Goal: Task Accomplishment & Management: Manage account settings

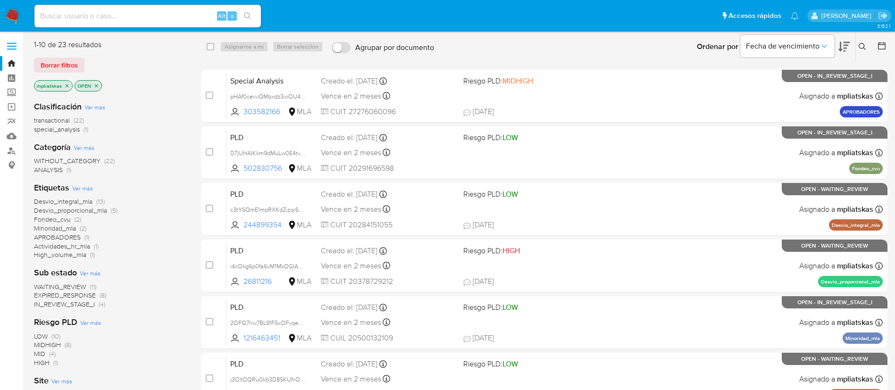
click at [14, 15] on img at bounding box center [13, 16] width 16 height 16
click at [865, 45] on icon at bounding box center [863, 47] width 8 height 8
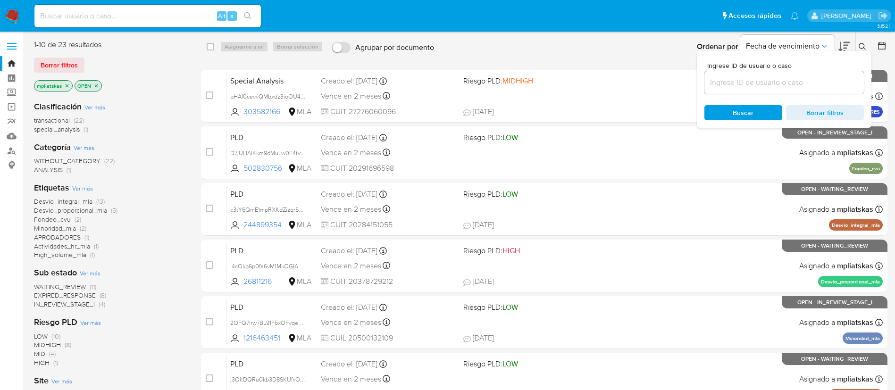
click at [731, 79] on input at bounding box center [783, 82] width 159 height 12
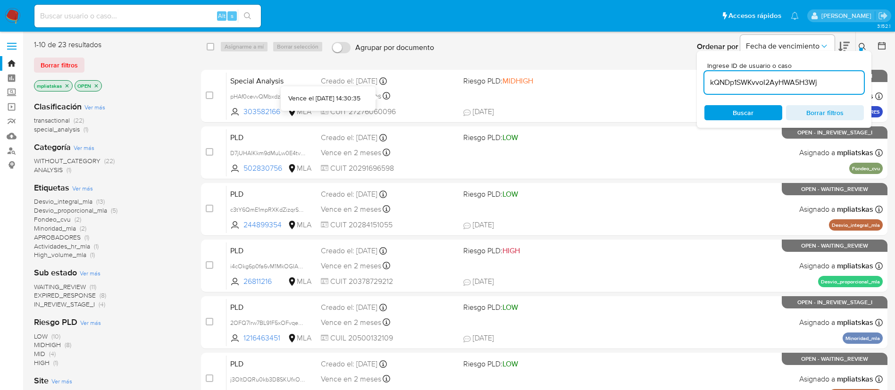
type input "kQNDp1SWKvvoI2AyHWA5H3Wj"
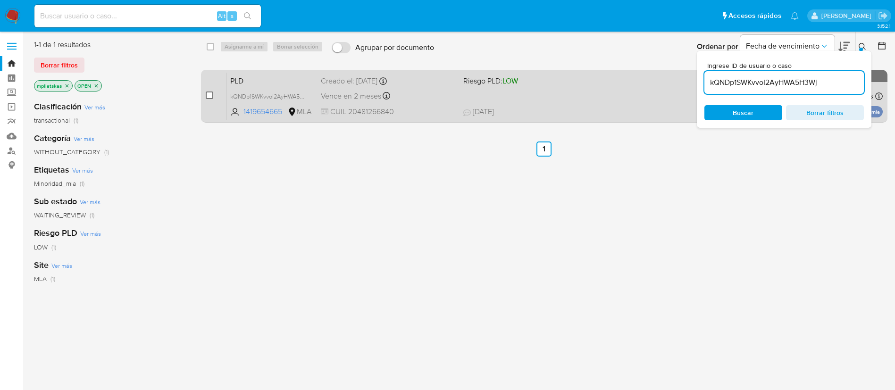
click at [209, 92] on input "checkbox" at bounding box center [210, 96] width 8 height 8
checkbox input "true"
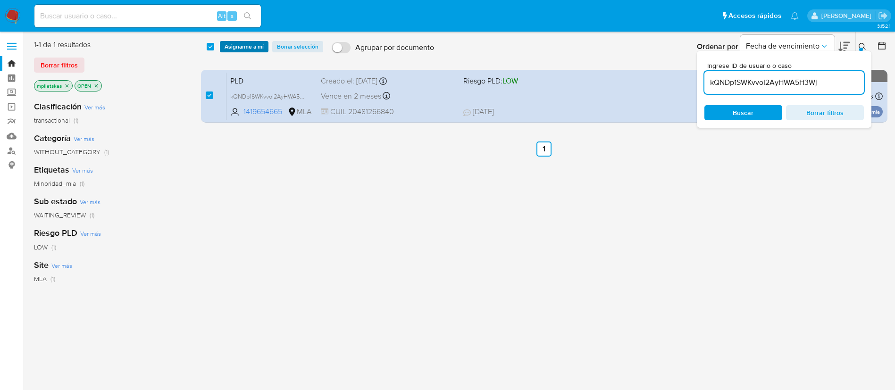
click at [226, 50] on span "Asignarme a mí" at bounding box center [244, 46] width 39 height 9
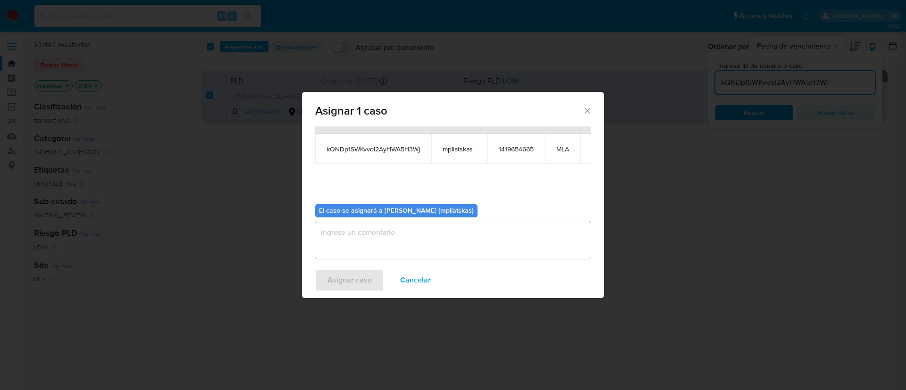
scroll to position [60, 0]
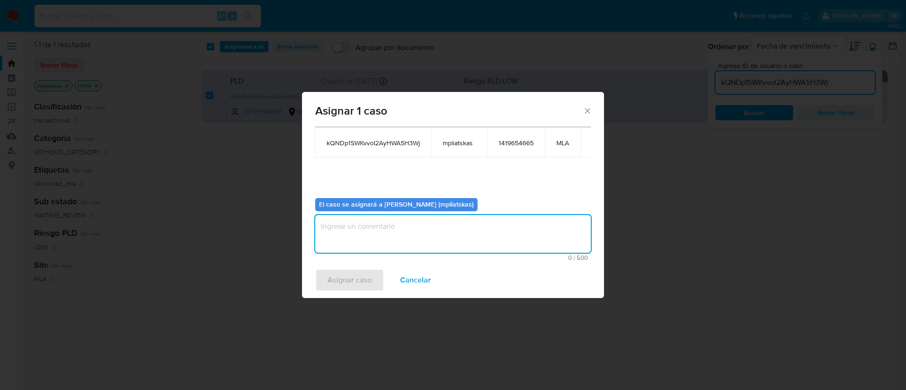
click at [413, 215] on textarea "assign-modal" at bounding box center [453, 234] width 276 height 38
click at [355, 285] on span "Asignar caso" at bounding box center [349, 280] width 44 height 21
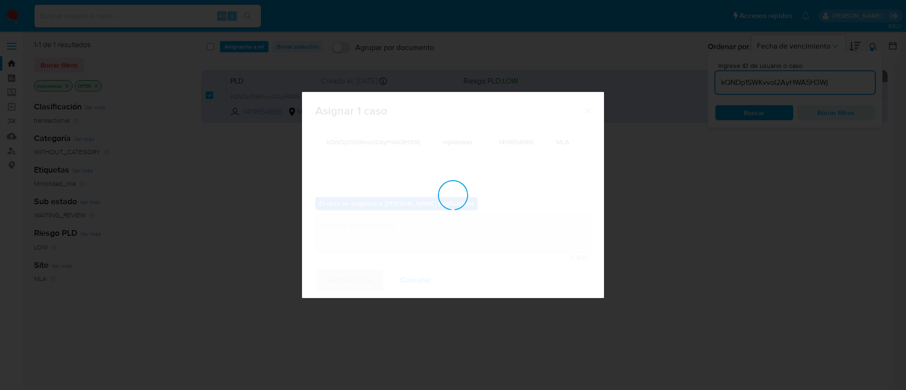
checkbox input "false"
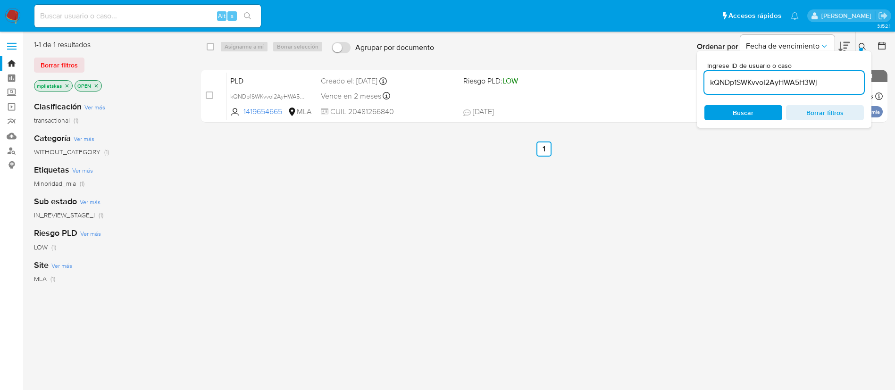
click at [732, 86] on input "kQNDp1SWKvvoI2AyHWA5H3Wj" at bounding box center [783, 82] width 159 height 12
paste input "Ybkex5cugiRAWzMRnhUccTZY"
type input "Ybkex5cugiRAWzMRnhUccTZY"
click at [208, 93] on input "checkbox" at bounding box center [210, 96] width 8 height 8
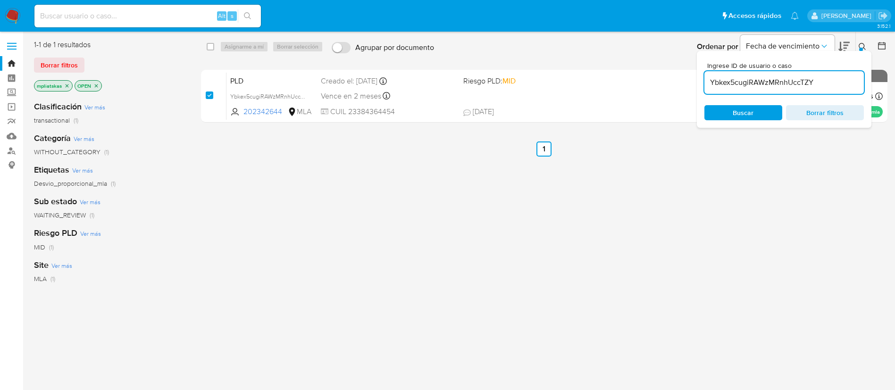
checkbox input "true"
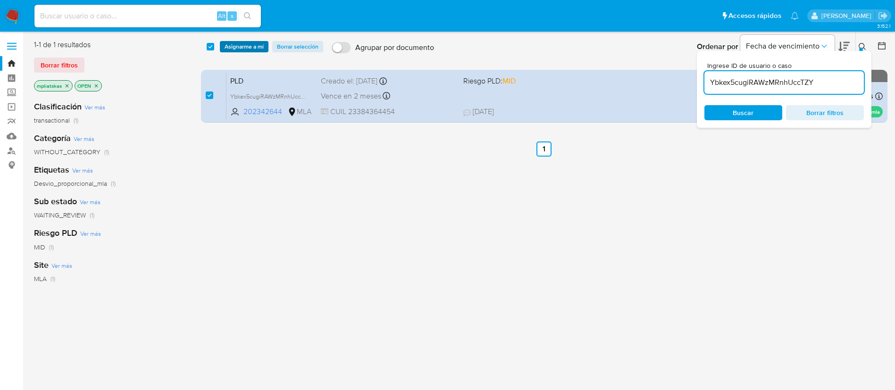
click at [236, 45] on span "Asignarme a mí" at bounding box center [244, 46] width 39 height 9
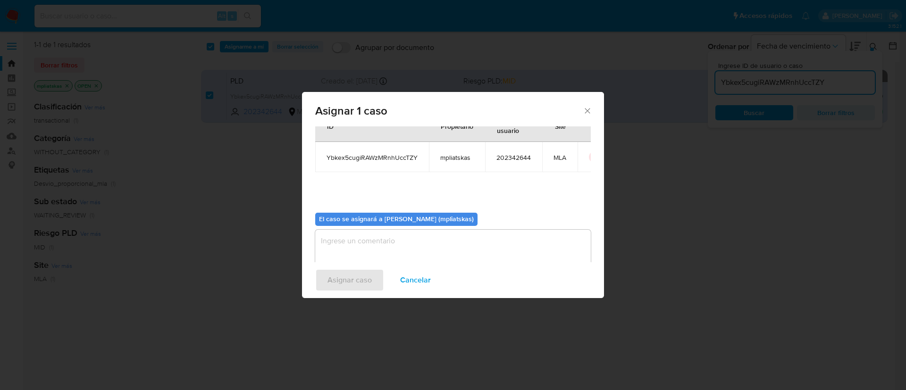
scroll to position [49, 0]
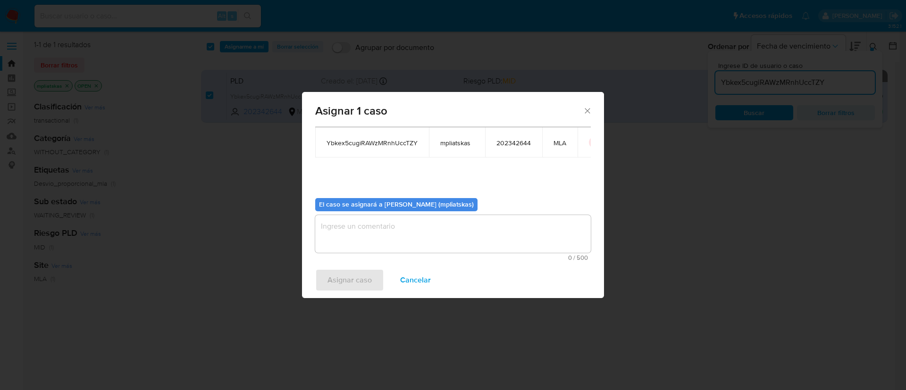
click at [415, 219] on textarea "assign-modal" at bounding box center [453, 234] width 276 height 38
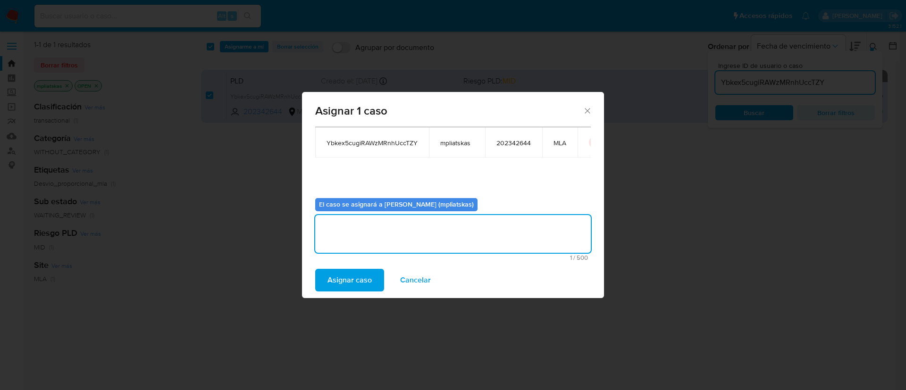
click at [355, 281] on span "Asignar caso" at bounding box center [349, 280] width 44 height 21
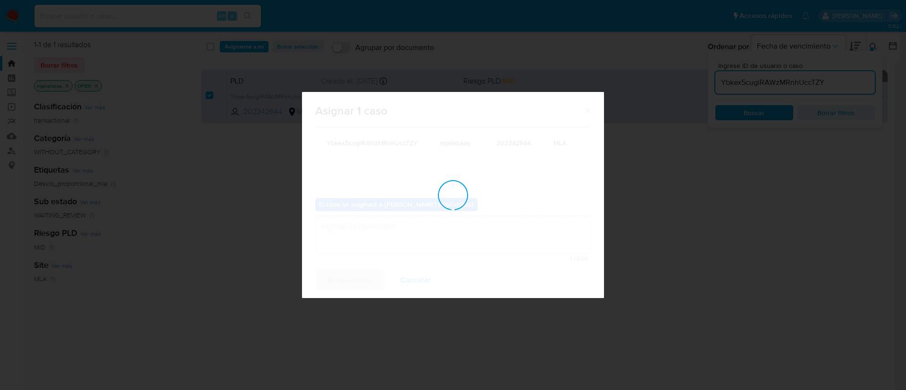
checkbox input "false"
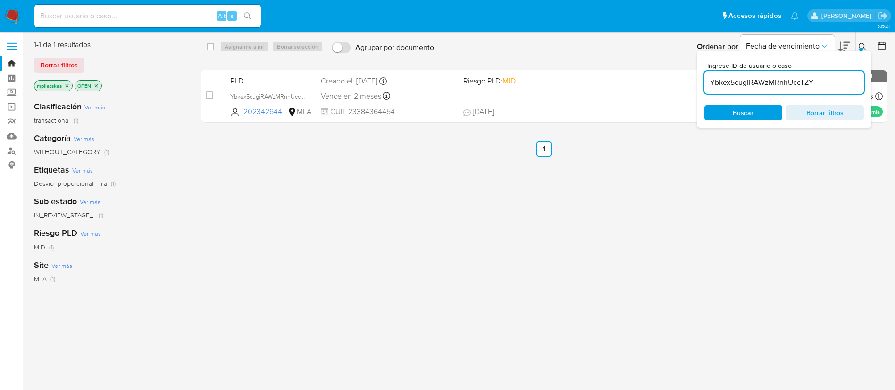
click at [725, 87] on input "Ybkex5cugiRAWzMRnhUccTZY" at bounding box center [783, 82] width 159 height 12
paste input "aGyLdCqE5U8NVFMaZ8JWj6MX"
type input "aGyLdCqE5U8NVFMaZ8JWj6MX"
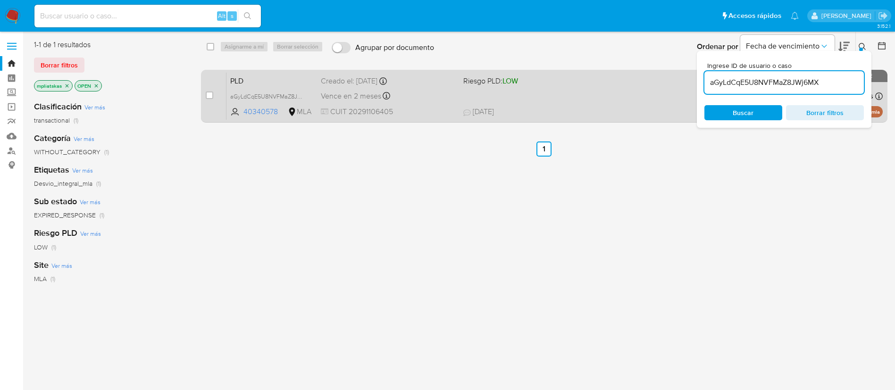
click at [205, 96] on div "case-item-checkbox No es posible asignar el caso PLD aGyLdCqE5U8NVFMaZ8JWj6MX 4…" at bounding box center [544, 96] width 686 height 53
click at [213, 93] on div "case-item-checkbox No es posible asignar el caso" at bounding box center [216, 96] width 21 height 48
click at [209, 98] on input "checkbox" at bounding box center [210, 96] width 8 height 8
checkbox input "true"
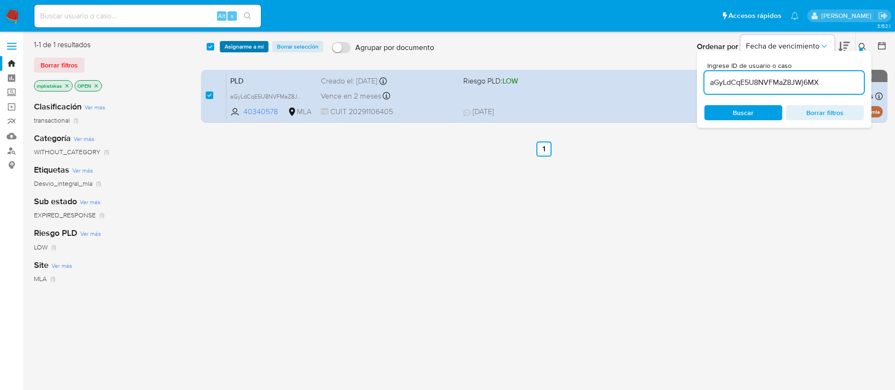
click at [242, 47] on span "Asignarme a mí" at bounding box center [244, 46] width 39 height 9
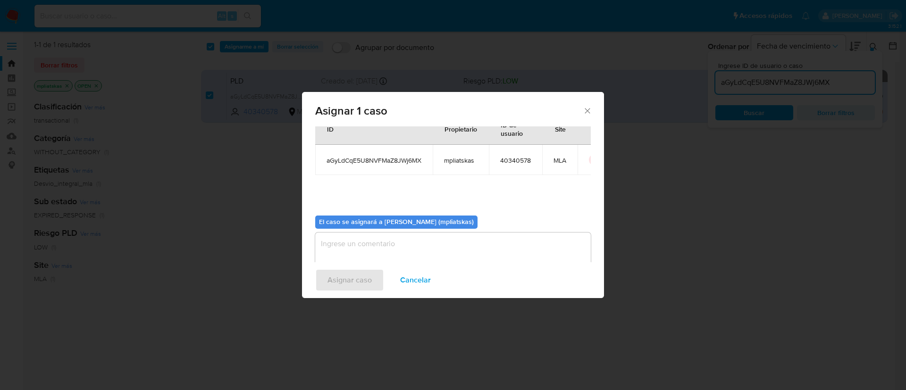
scroll to position [49, 0]
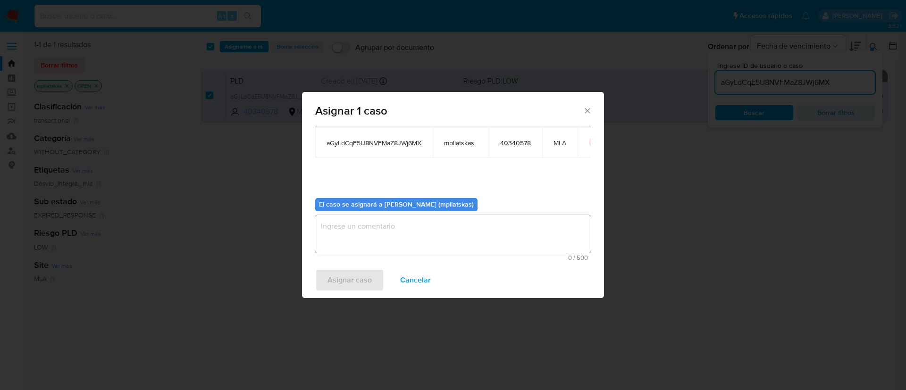
click at [385, 237] on textarea "assign-modal" at bounding box center [453, 234] width 276 height 38
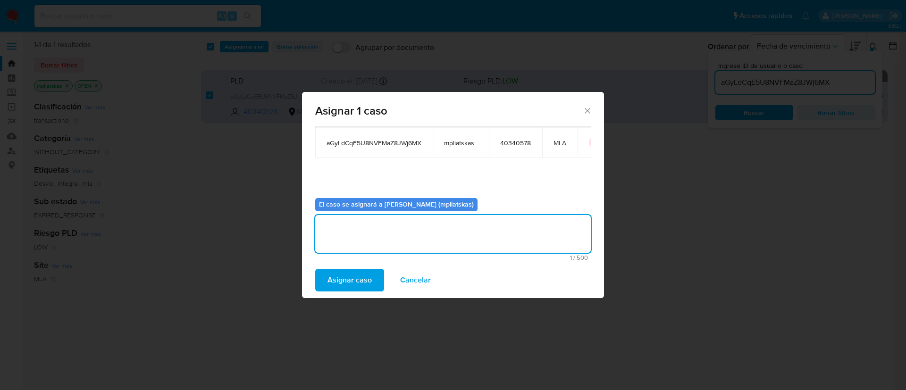
click at [364, 275] on span "Asignar caso" at bounding box center [349, 280] width 44 height 21
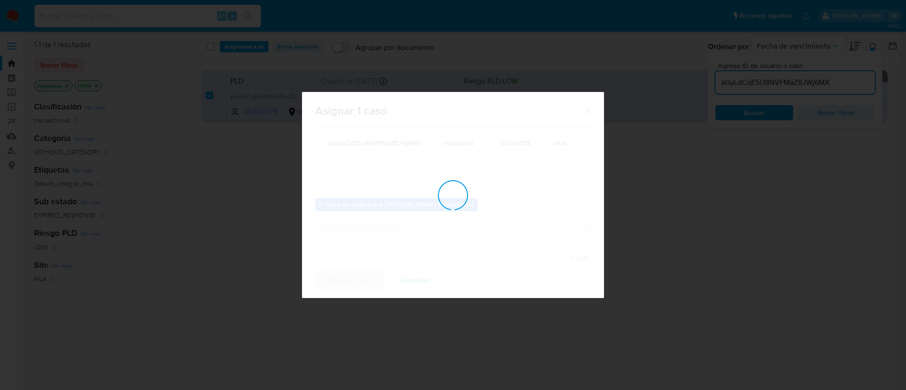
checkbox input "false"
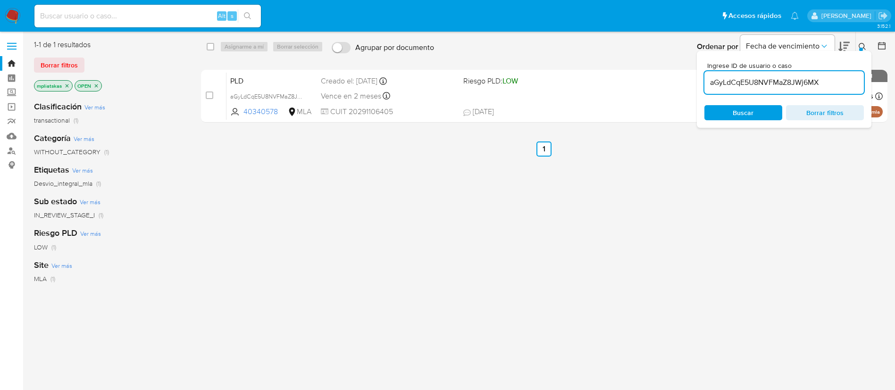
click at [717, 87] on input "aGyLdCqE5U8NVFMaZ8JWj6MX" at bounding box center [783, 82] width 159 height 12
click at [745, 78] on input "aGyLdCqE5U8NVFMaZ8JWj6MX" at bounding box center [783, 82] width 159 height 12
paste input "LG9cezHJDB4H5sRGnimpKqPS"
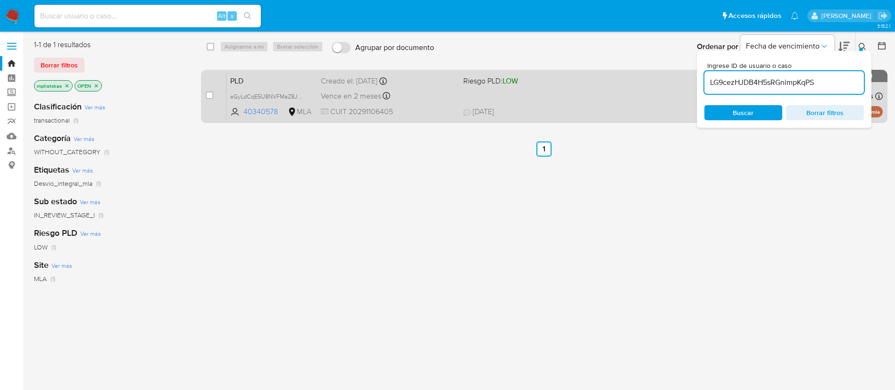
type input "LG9cezHJDB4H5sRGnimpKqPS"
drag, startPoint x: 209, startPoint y: 93, endPoint x: 216, endPoint y: 91, distance: 7.3
click at [210, 94] on input "checkbox" at bounding box center [210, 96] width 8 height 8
checkbox input "true"
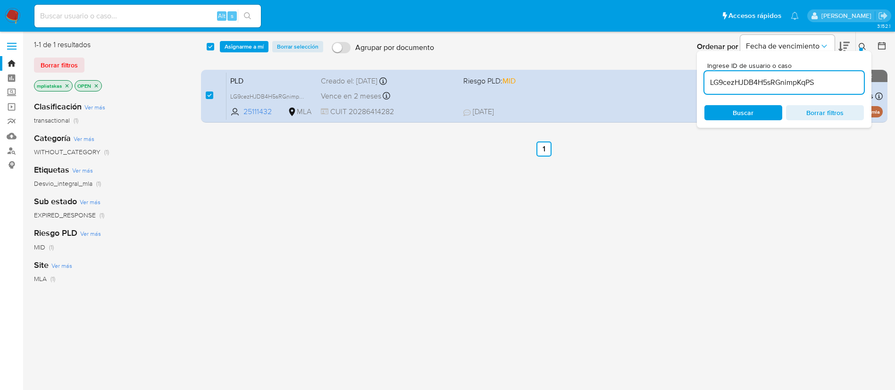
click at [230, 52] on div "select-all-cases-checkbox Asignarme a mí Borrar selección Agrupar por documento…" at bounding box center [544, 46] width 687 height 29
click at [234, 45] on span "Asignarme a mí" at bounding box center [244, 46] width 39 height 9
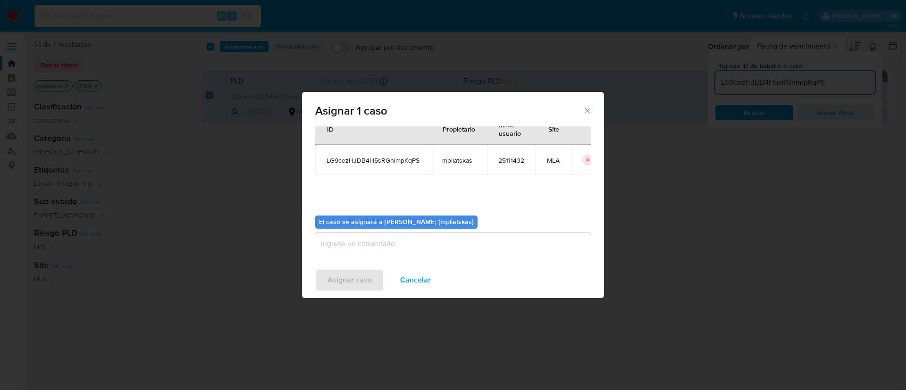
scroll to position [49, 0]
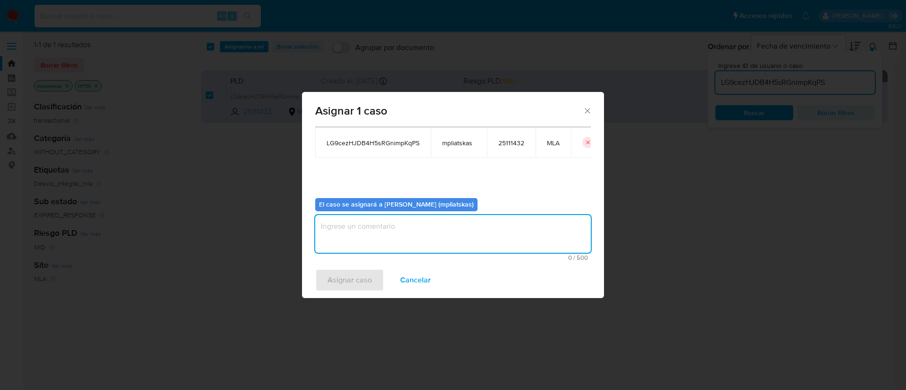
click at [375, 225] on textarea "assign-modal" at bounding box center [453, 234] width 276 height 38
click at [343, 278] on span "Asignar caso" at bounding box center [349, 280] width 44 height 21
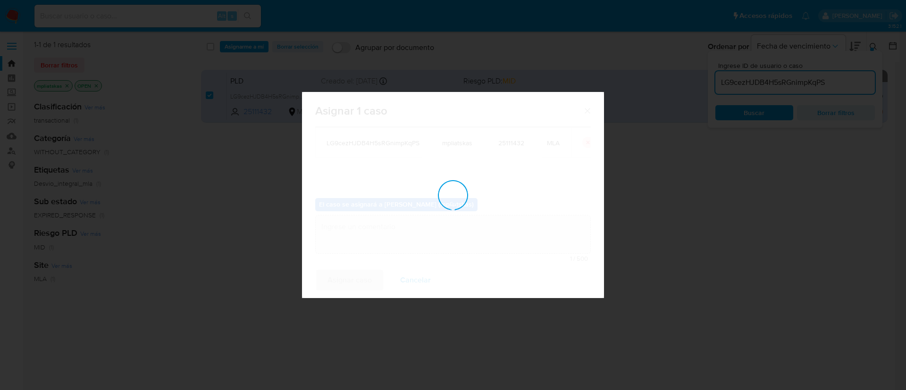
checkbox input "false"
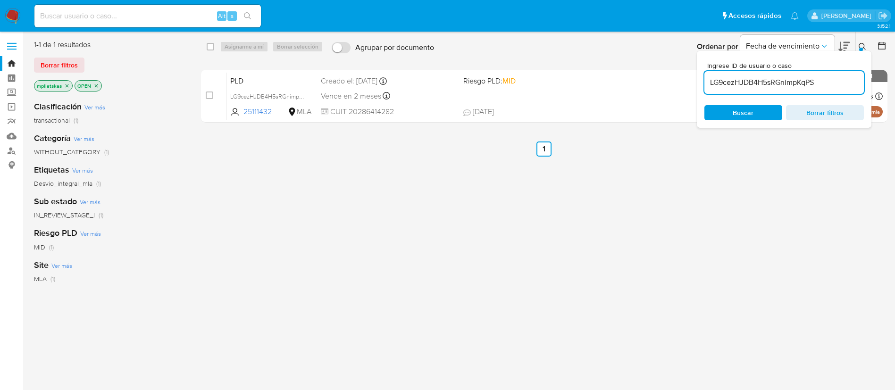
click at [734, 80] on input "LG9cezHJDB4H5sRGnimpKqPS" at bounding box center [783, 82] width 159 height 12
paste input "pHU46bV7a1kzDTHbFlw8sLIJ"
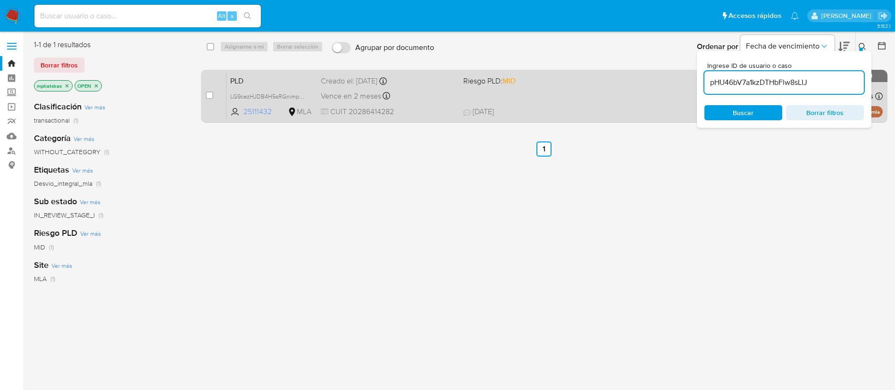
type input "pHU46bV7a1kzDTHbFlw8sLIJ"
click at [209, 95] on input "checkbox" at bounding box center [210, 96] width 8 height 8
checkbox input "true"
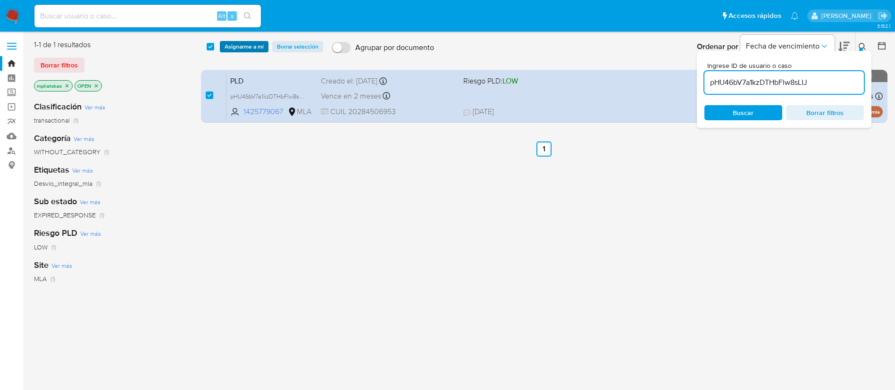
click at [237, 49] on span "Asignarme a mí" at bounding box center [244, 46] width 39 height 9
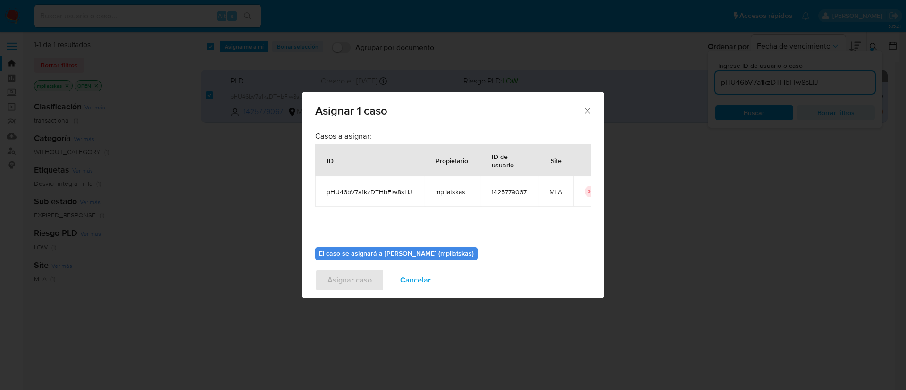
scroll to position [49, 0]
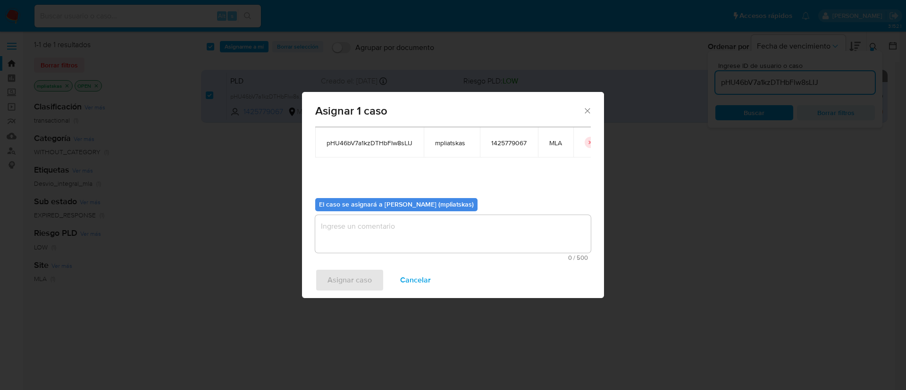
click at [398, 230] on textarea "assign-modal" at bounding box center [453, 234] width 276 height 38
click at [352, 276] on span "Asignar caso" at bounding box center [349, 280] width 44 height 21
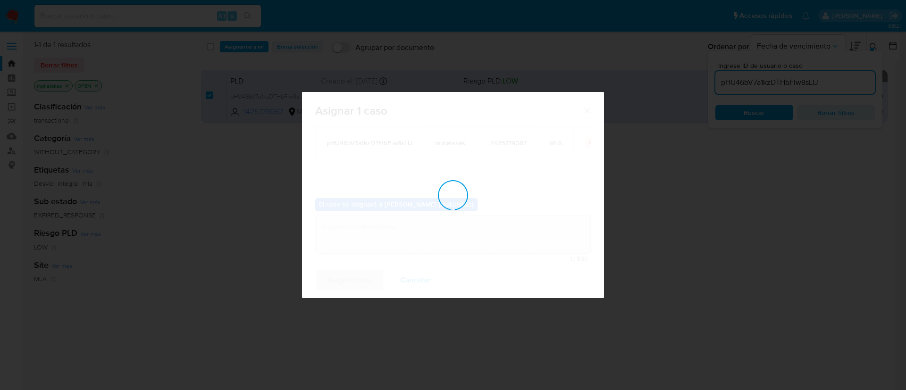
checkbox input "false"
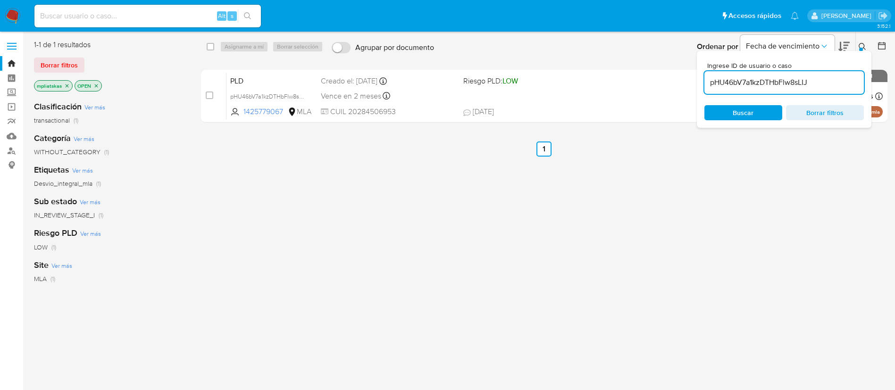
click at [730, 75] on div "pHU46bV7a1kzDTHbFlw8sLIJ" at bounding box center [783, 82] width 159 height 23
click at [731, 79] on input "pHU46bV7a1kzDTHbFlw8sLIJ" at bounding box center [783, 82] width 159 height 12
click at [733, 86] on input "pHU46bV7a1kzDTHbFlw8sLIJ" at bounding box center [783, 82] width 159 height 12
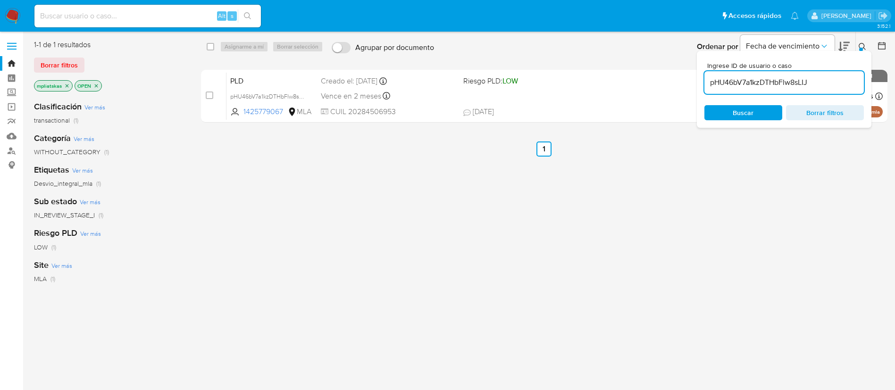
paste input "c3tY6QmE1mpRXKdZizqrSMw8"
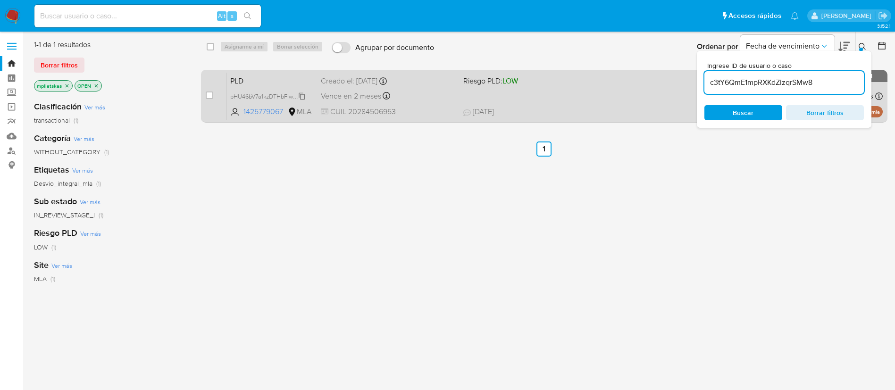
type input "c3tY6QmE1mpRXKdZizqrSMw8"
click at [211, 94] on input "checkbox" at bounding box center [210, 96] width 8 height 8
checkbox input "true"
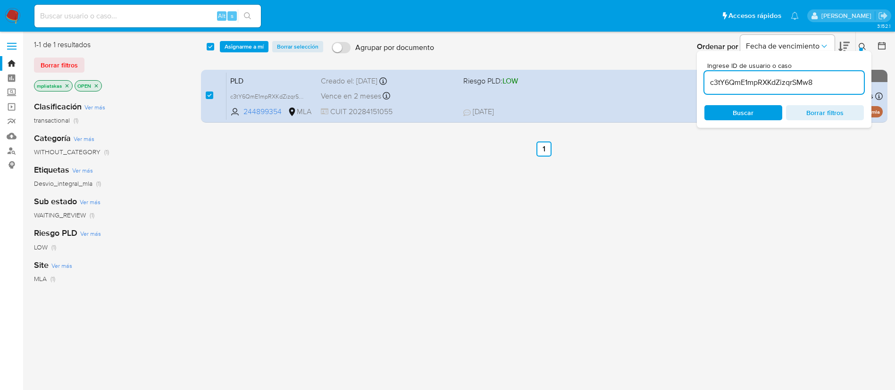
click at [236, 53] on div "select-all-cases-checkbox Asignarme a mí Borrar selección Agrupar por documento…" at bounding box center [544, 46] width 687 height 29
click at [235, 52] on div "select-all-cases-checkbox Asignarme a mí Borrar selección Agrupar por documento…" at bounding box center [544, 46] width 687 height 29
click at [235, 50] on span "Asignarme a mí" at bounding box center [244, 46] width 39 height 9
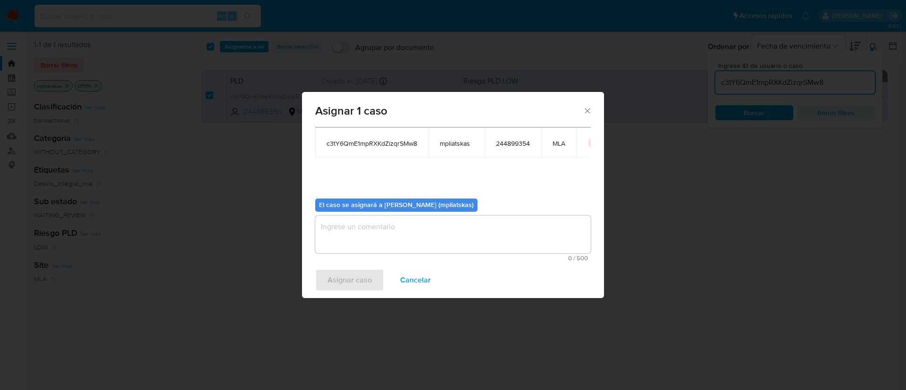
scroll to position [49, 0]
click at [366, 231] on textarea "assign-modal" at bounding box center [453, 234] width 276 height 38
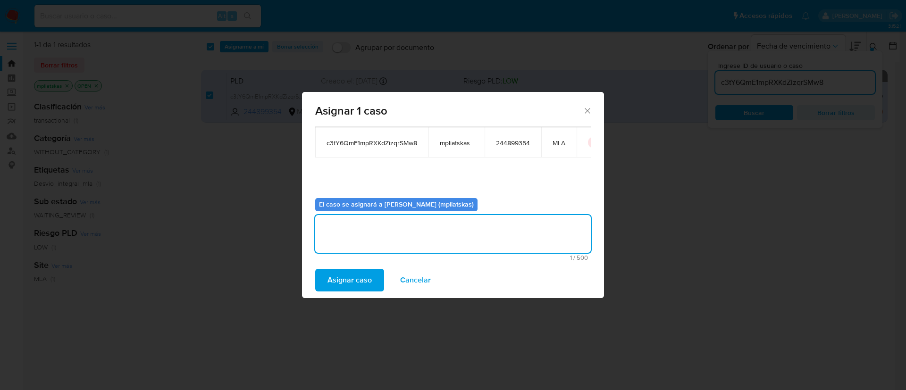
click at [344, 267] on div "Asignar caso Cancelar" at bounding box center [453, 280] width 302 height 36
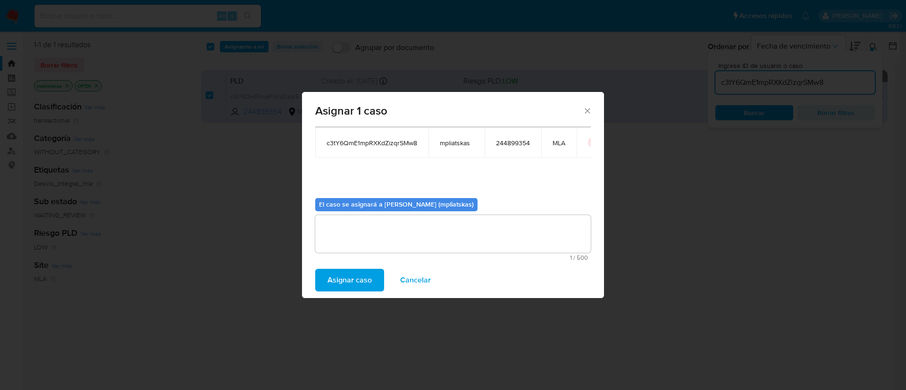
click at [337, 289] on span "Asignar caso" at bounding box center [349, 280] width 44 height 21
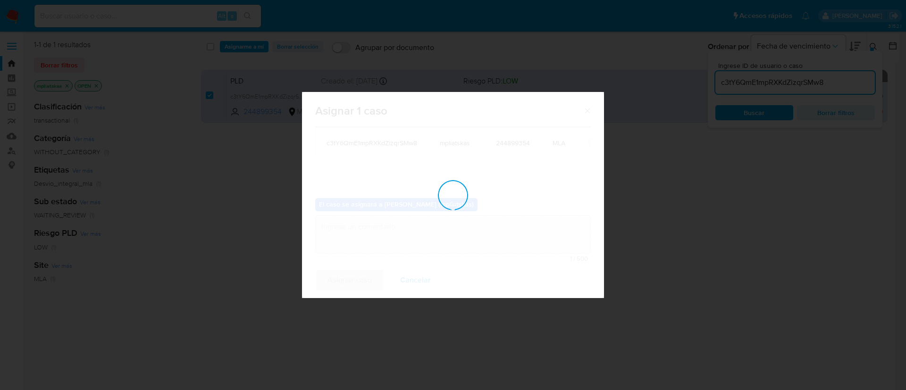
checkbox input "false"
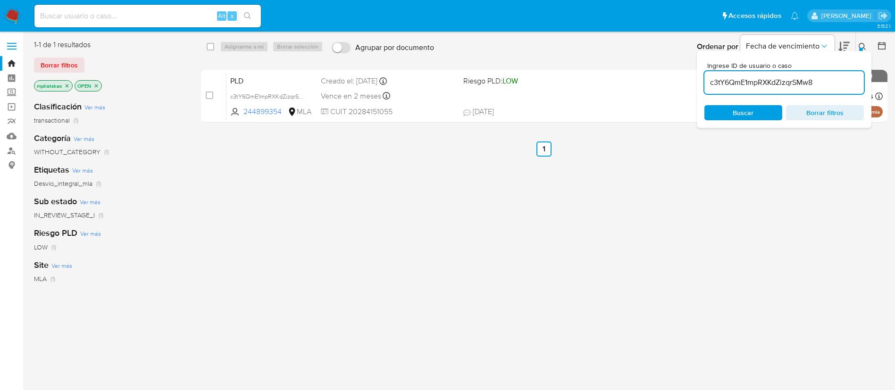
click at [721, 84] on input "c3tY6QmE1mpRXKdZizqrSMw8" at bounding box center [783, 82] width 159 height 12
paste input "nGGYtNzjgJhrHaKPxWpuyV2b"
type input "nGGYtNzjgJhrHaKPxWpuyV2b"
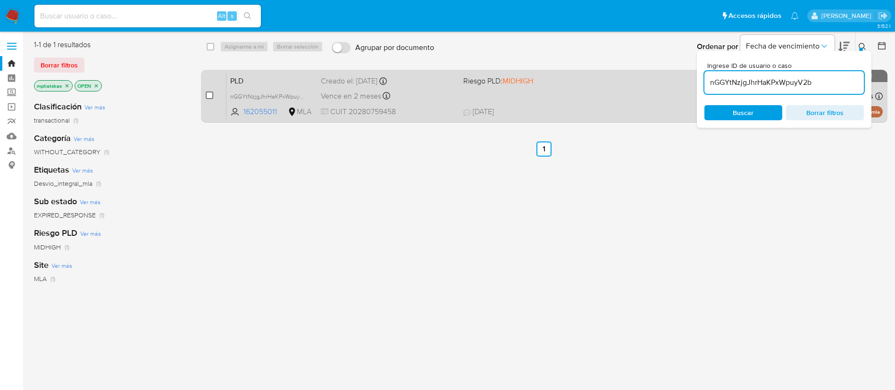
click at [212, 93] on input "checkbox" at bounding box center [210, 96] width 8 height 8
checkbox input "true"
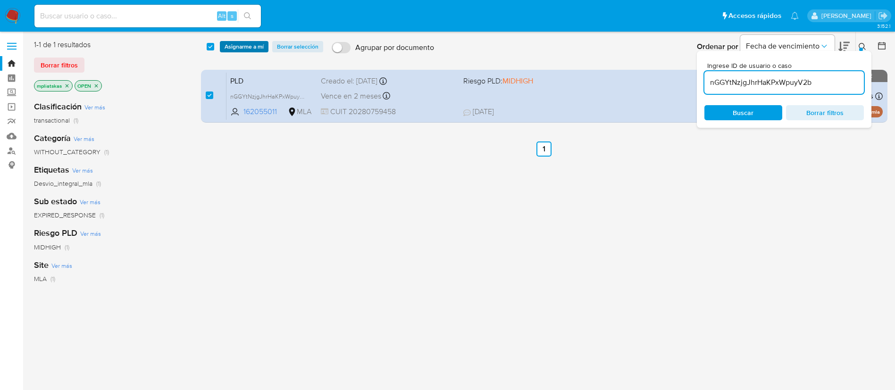
click at [234, 47] on span "Asignarme a mí" at bounding box center [244, 46] width 39 height 9
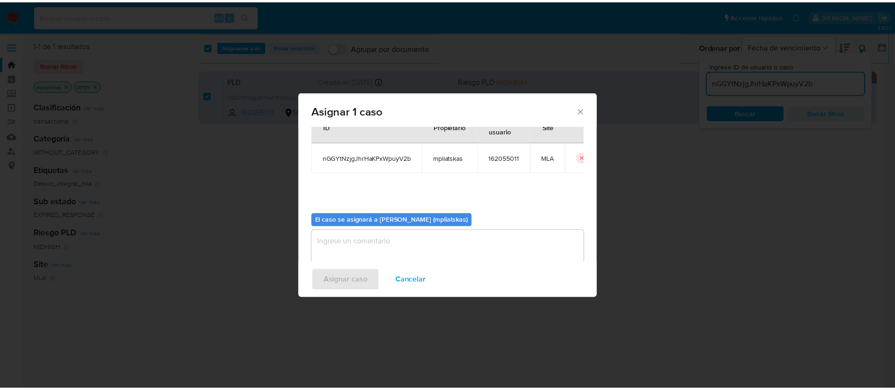
scroll to position [49, 0]
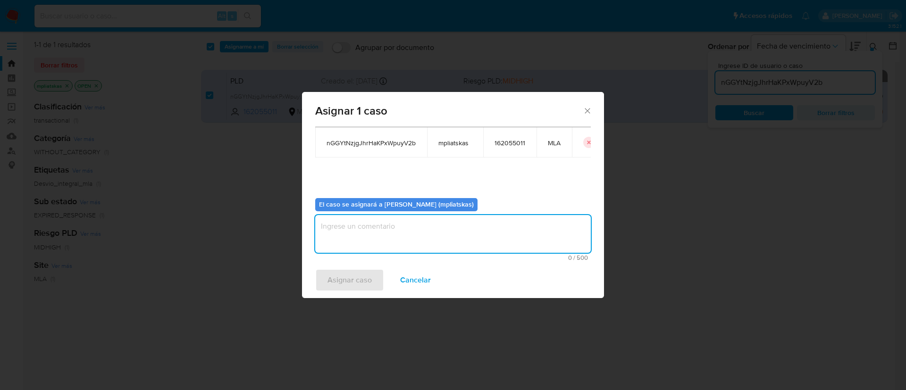
click at [379, 230] on textarea "assign-modal" at bounding box center [453, 234] width 276 height 38
click at [339, 285] on span "Asignar caso" at bounding box center [349, 280] width 44 height 21
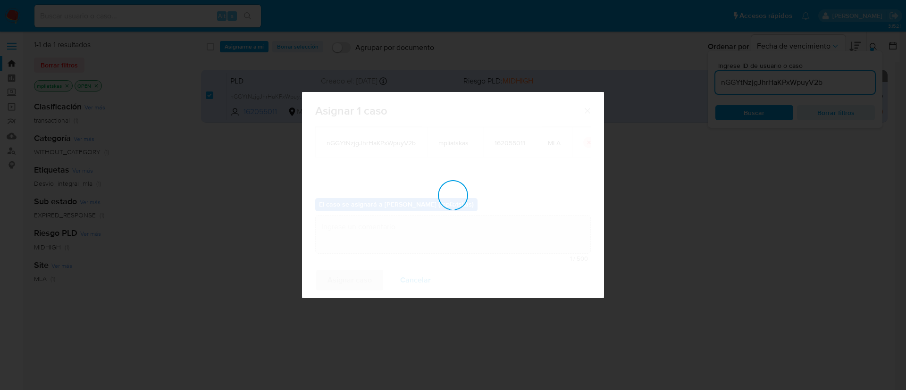
checkbox input "false"
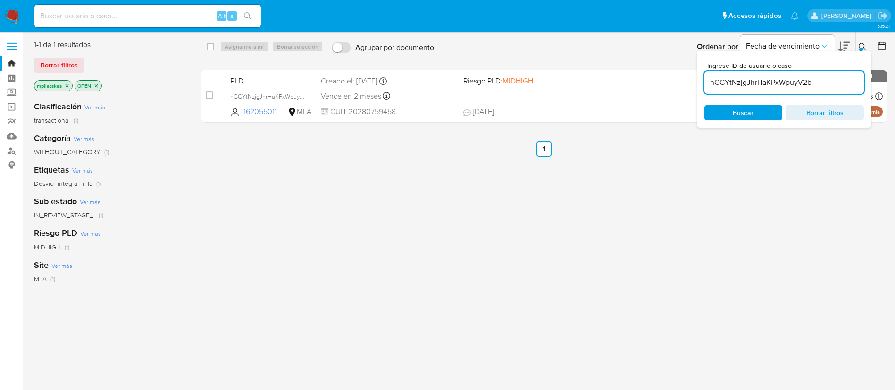
click at [15, 13] on img at bounding box center [13, 16] width 16 height 16
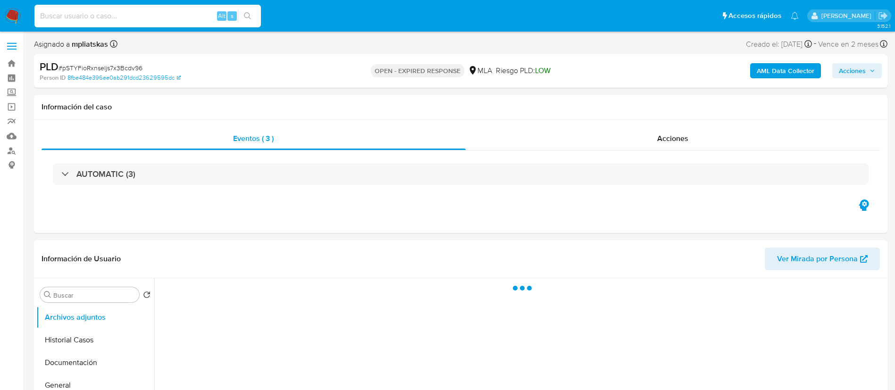
click at [206, 17] on input at bounding box center [147, 16] width 226 height 12
paste input "kQNDp1SWKvvoI2AyHWA5H3Wj"
type input "kQNDp1SWKvvoI2AyHWA5H3Wj"
click at [249, 16] on icon "search-icon" at bounding box center [248, 16] width 8 height 8
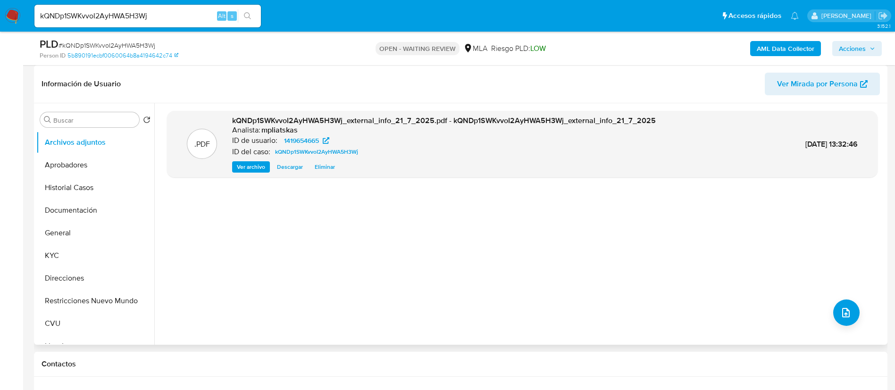
select select "10"
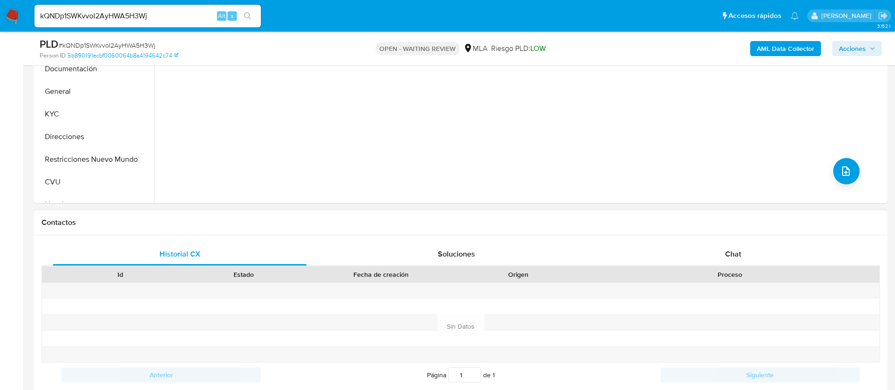
click at [759, 271] on div "Proceso" at bounding box center [730, 274] width 286 height 9
click at [753, 261] on div "Chat" at bounding box center [733, 254] width 254 height 23
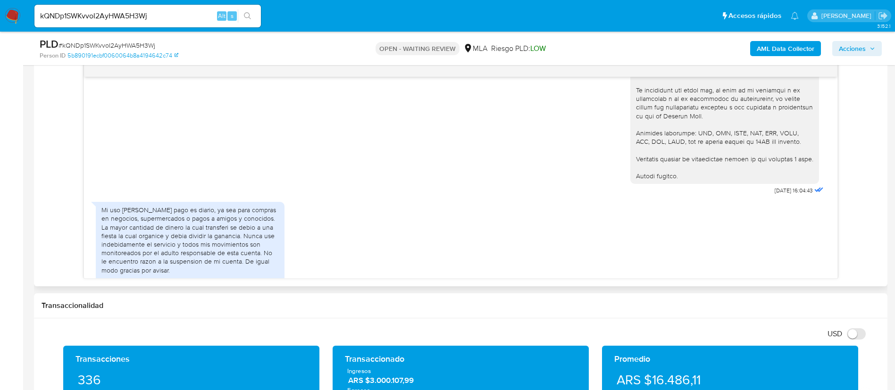
scroll to position [768, 0]
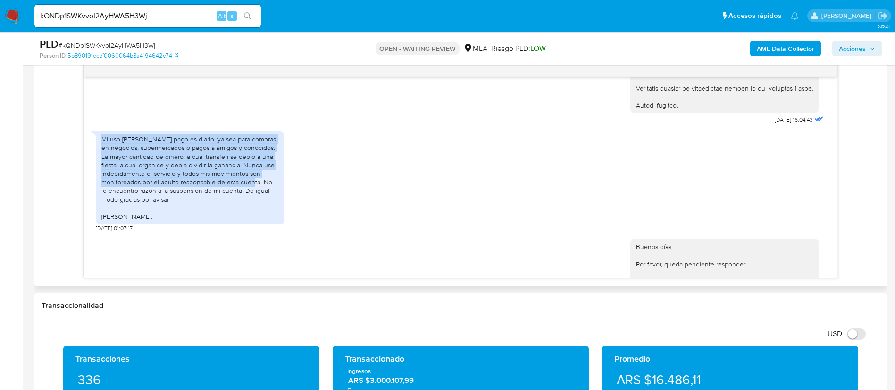
drag, startPoint x: 100, startPoint y: 163, endPoint x: 261, endPoint y: 209, distance: 167.3
click at [261, 209] on div "Mi uso de mercado pago es diario, ya sea para compras en negocios, supermercado…" at bounding box center [190, 177] width 189 height 93
copy div "Mi uso de mercado pago es diario, ya sea para compras en negocios, supermercado…"
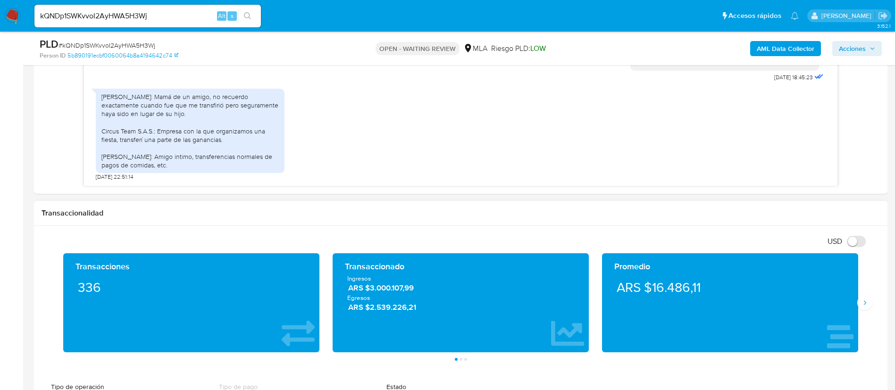
scroll to position [566, 0]
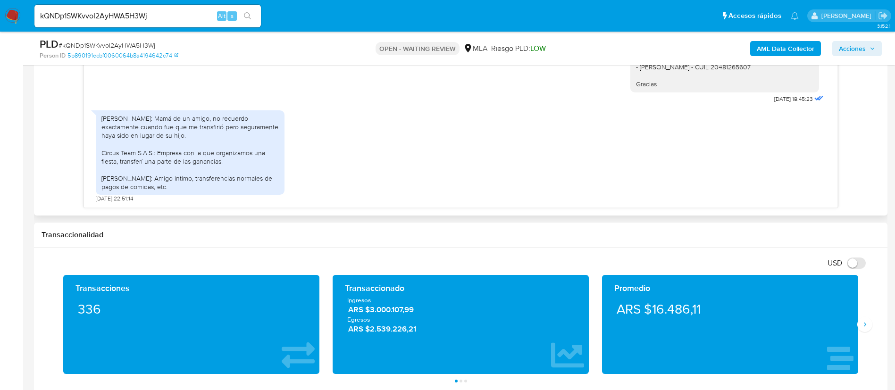
drag, startPoint x: 218, startPoint y: 184, endPoint x: 90, endPoint y: 120, distance: 143.5
click at [90, 120] on div "17/07/2025 20:12:25 hola, a que se debe este mensaje? 20/07/2025 00:23:51 21/07…" at bounding box center [460, 106] width 753 height 201
copy div "Marcela Cristina Galiano: Mamá de un amigo, no recuerdo exactamente cuando fue …"
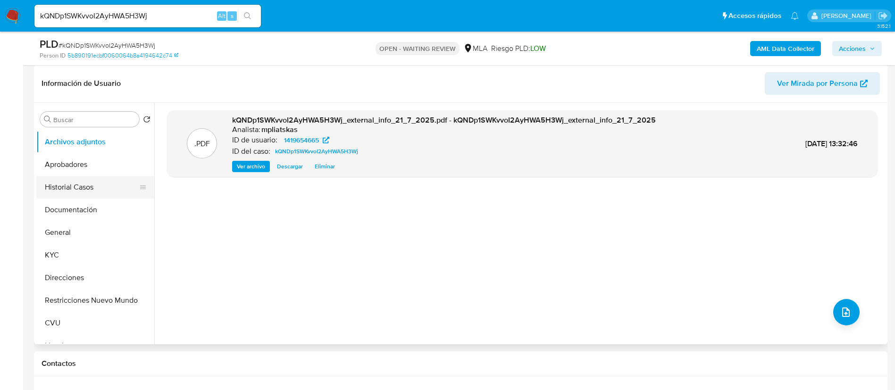
scroll to position [142, 0]
click at [79, 229] on button "General" at bounding box center [91, 233] width 110 height 23
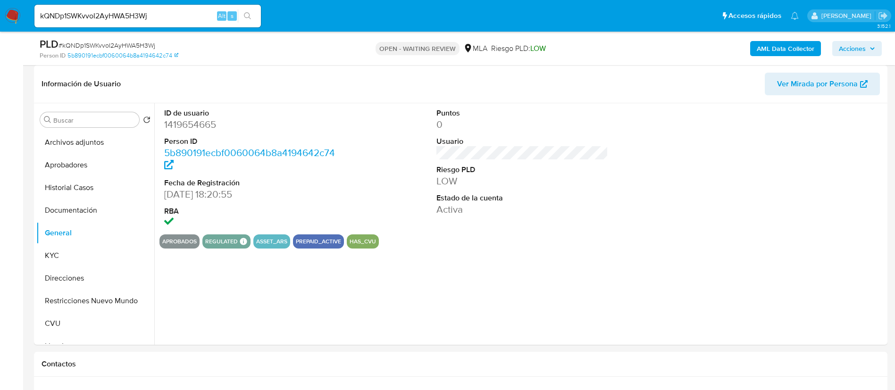
click at [179, 126] on dd "1419654665" at bounding box center [250, 124] width 172 height 13
copy dd "1419654665"
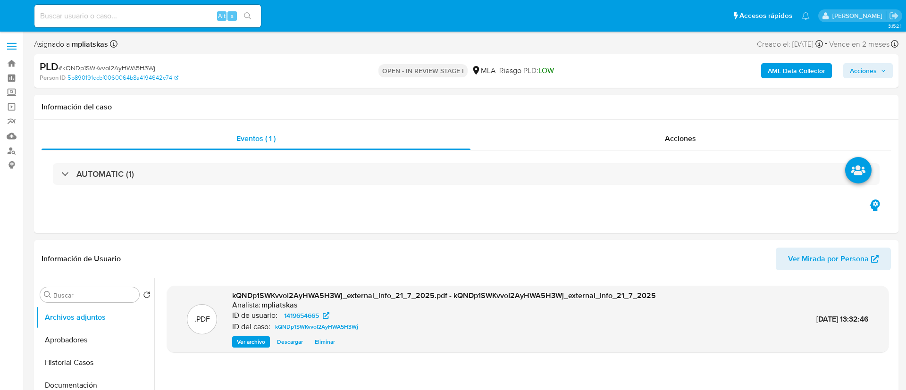
select select "10"
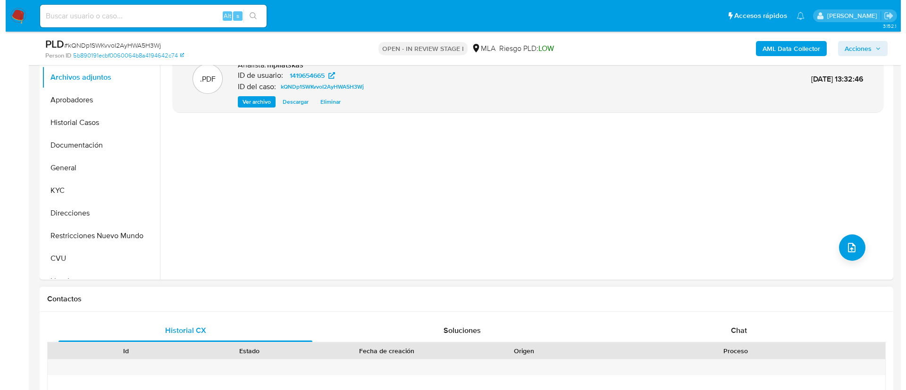
scroll to position [212, 0]
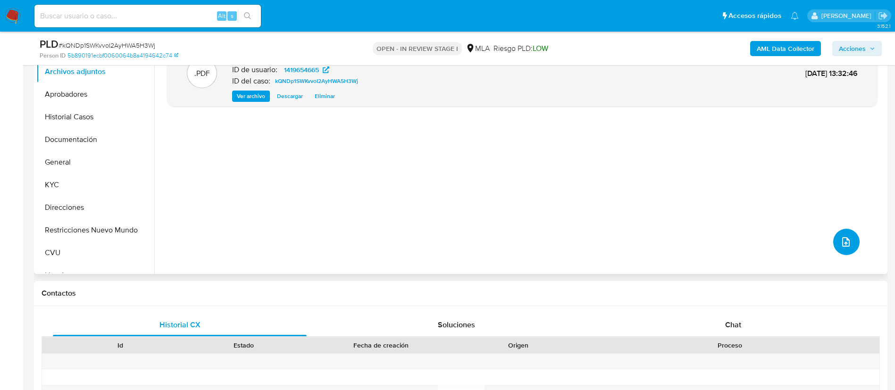
click at [842, 246] on icon "upload-file" at bounding box center [846, 241] width 8 height 9
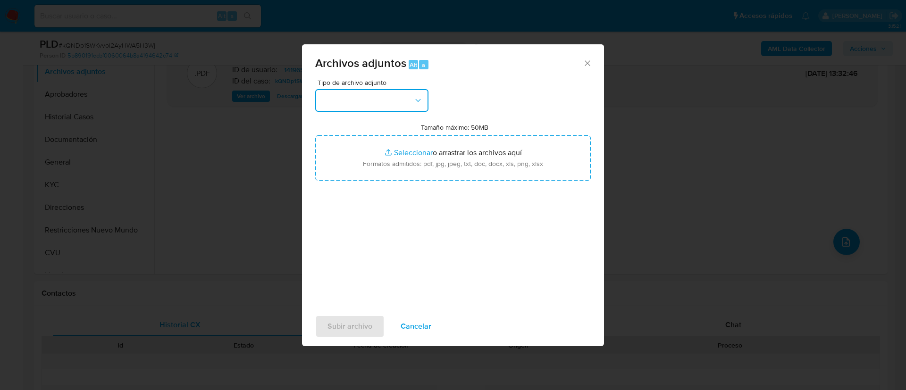
click at [397, 111] on button "button" at bounding box center [371, 100] width 113 height 23
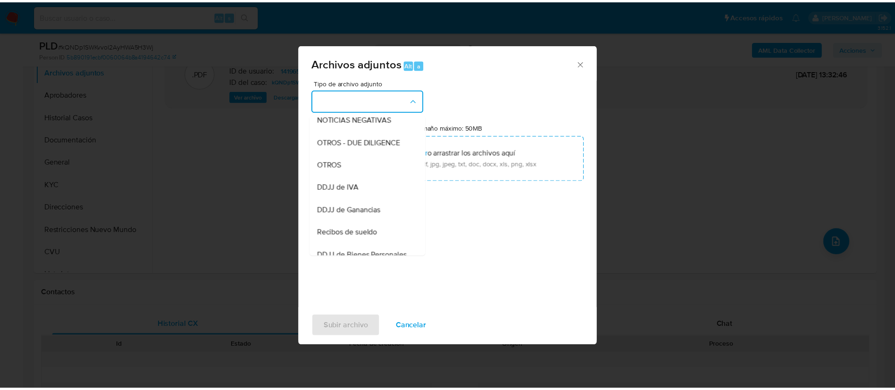
scroll to position [75, 0]
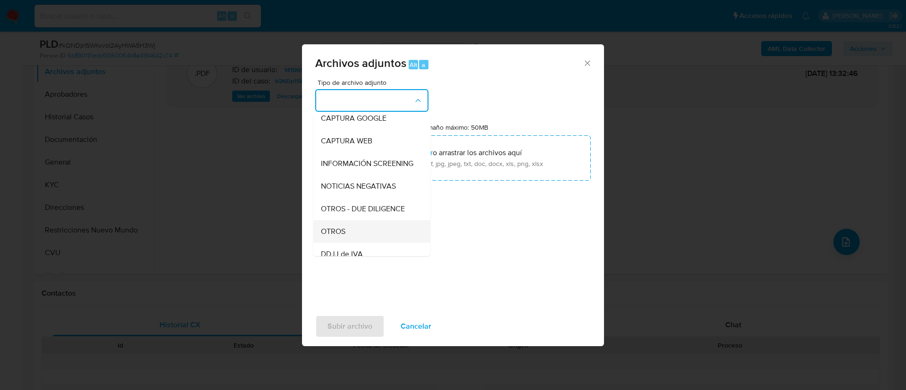
click at [356, 237] on div "OTROS" at bounding box center [369, 231] width 96 height 23
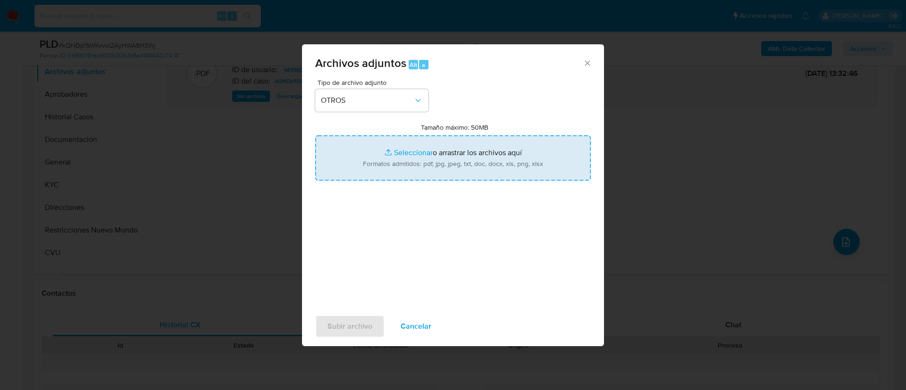
click at [386, 167] on input "Tamaño máximo: 50MB Seleccionar archivos" at bounding box center [453, 157] width 276 height 45
type input "C:\fakepath\1419654665 Movimientos.xlsx"
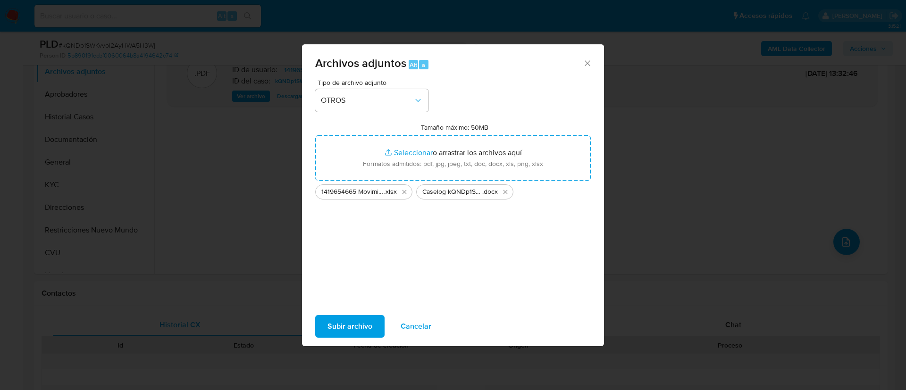
click at [340, 323] on span "Subir archivo" at bounding box center [349, 326] width 45 height 21
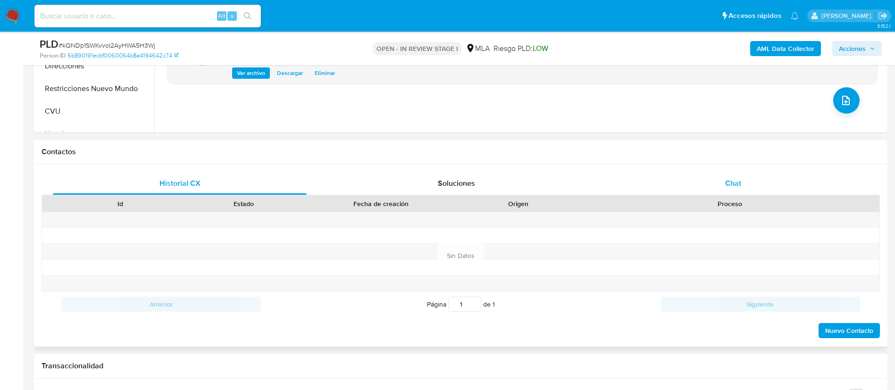
click at [711, 182] on div "Chat" at bounding box center [733, 183] width 254 height 23
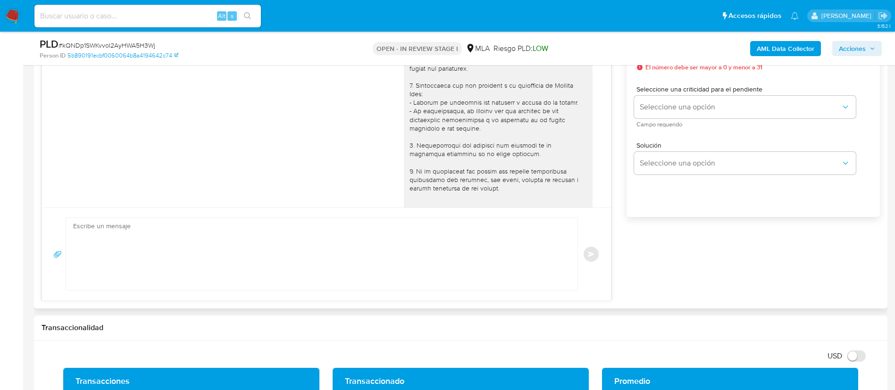
scroll to position [980, 0]
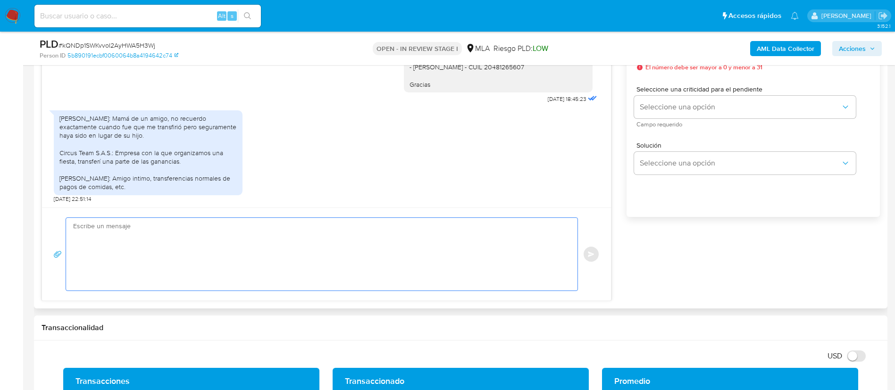
click at [378, 254] on textarea at bounding box center [319, 254] width 493 height 73
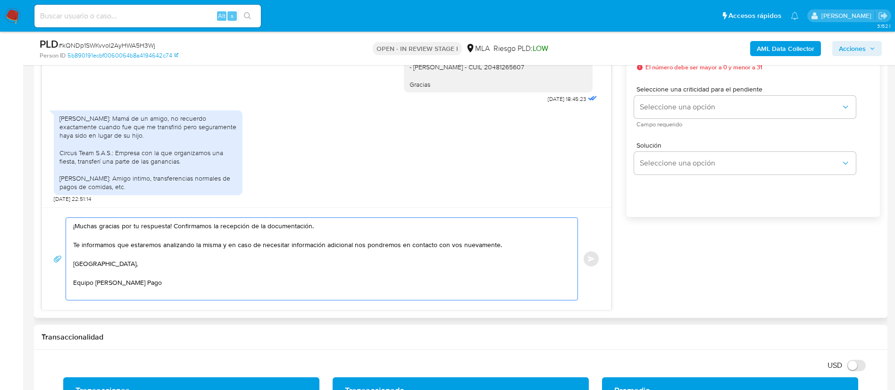
drag, startPoint x: 170, startPoint y: 223, endPoint x: 336, endPoint y: 231, distance: 166.3
click at [336, 231] on textarea "¡Muchas gracias por tu respuesta! Confirmamos la recepción de la documentación.…" at bounding box center [319, 259] width 493 height 82
click at [504, 250] on textarea "¡Muchas gracias por tu respuesta! Te informamos que estaremos analizando la mis…" at bounding box center [319, 259] width 493 height 82
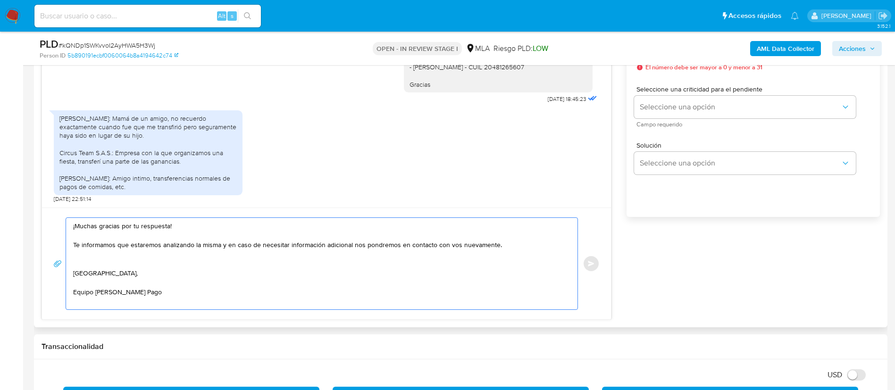
paste textarea "Queremos informarte que el uso de la cuenta es personal y no se deben canalizar…"
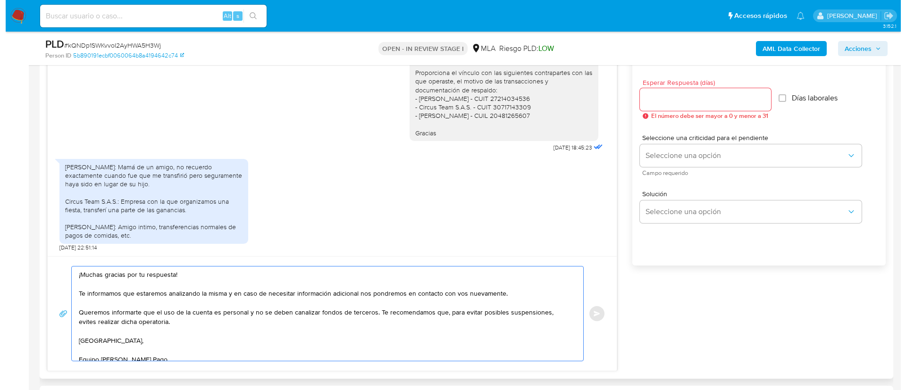
scroll to position [495, 0]
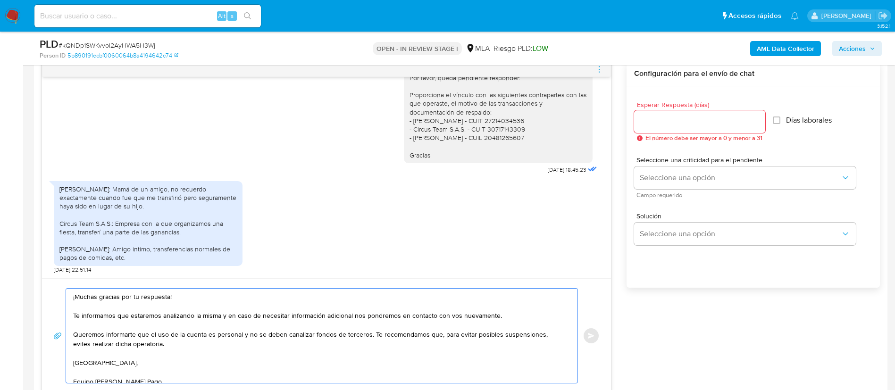
type textarea "¡Muchas gracias por tu respuesta! Te informamos que estaremos analizando la mis…"
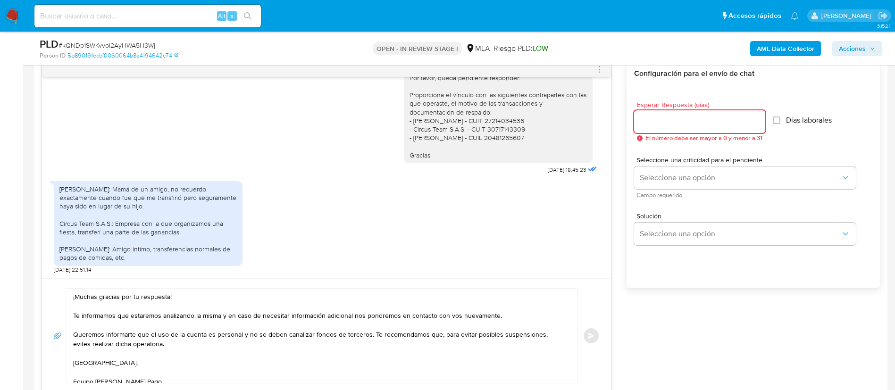
click at [653, 127] on input "Esperar Respuesta (días)" at bounding box center [699, 122] width 131 height 12
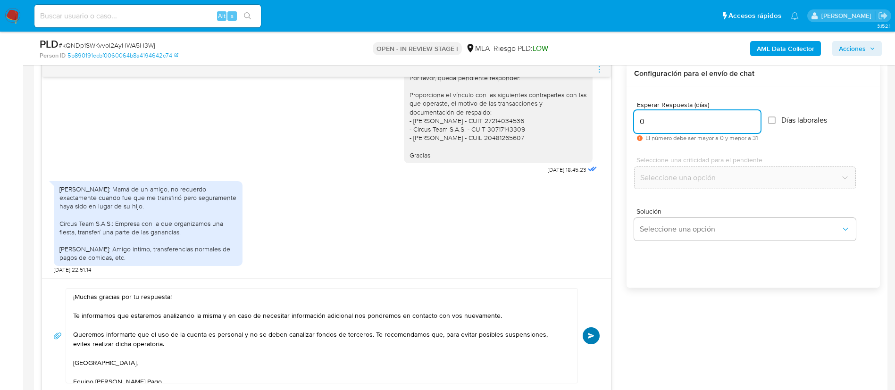
type input "0"
drag, startPoint x: 588, startPoint y: 340, endPoint x: 594, endPoint y: 304, distance: 36.8
click at [588, 341] on button "Enviar" at bounding box center [591, 335] width 17 height 17
click at [602, 71] on icon "menu-action" at bounding box center [599, 69] width 8 height 8
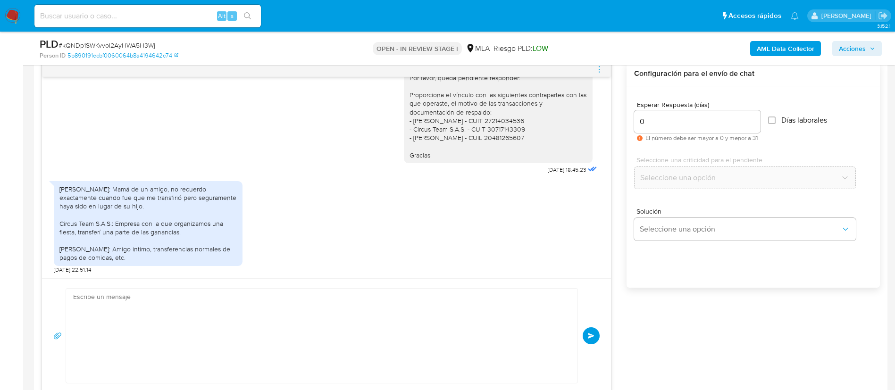
scroll to position [1127, 0]
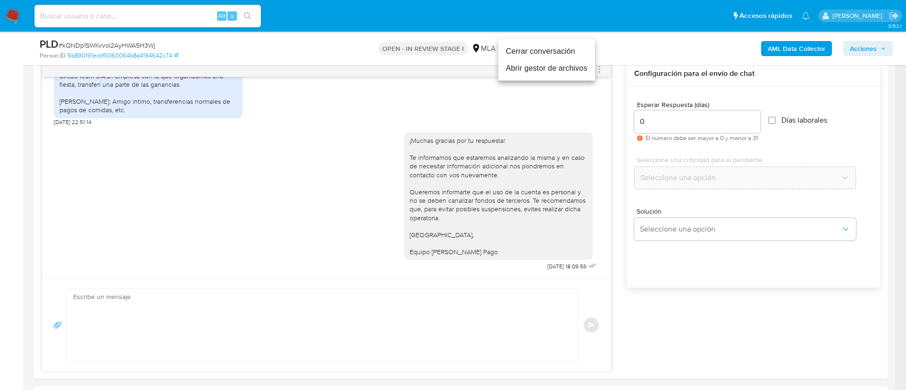
click at [562, 48] on li "Cerrar conversación" at bounding box center [546, 51] width 97 height 17
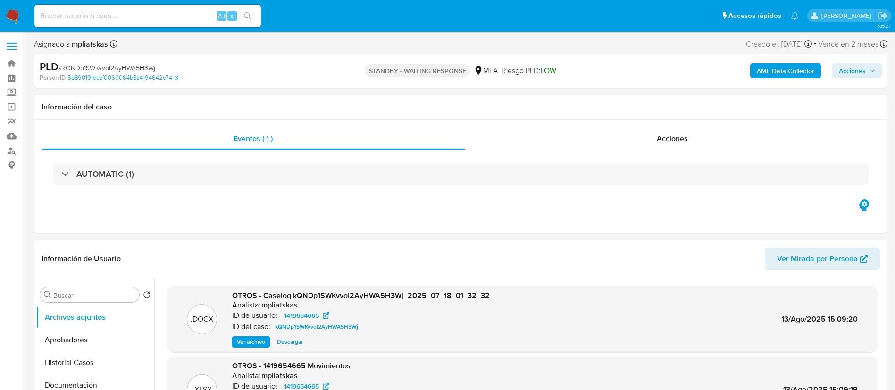
select select "10"
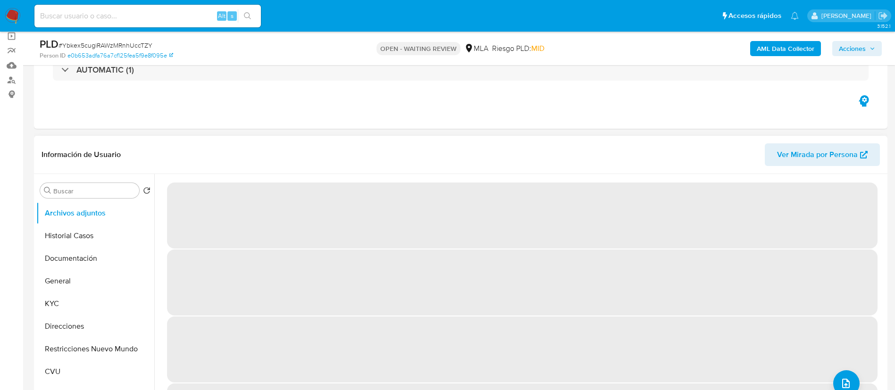
select select "10"
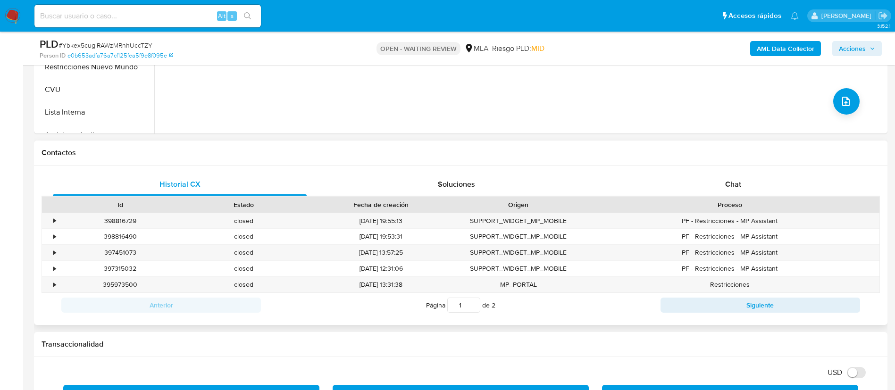
scroll to position [354, 0]
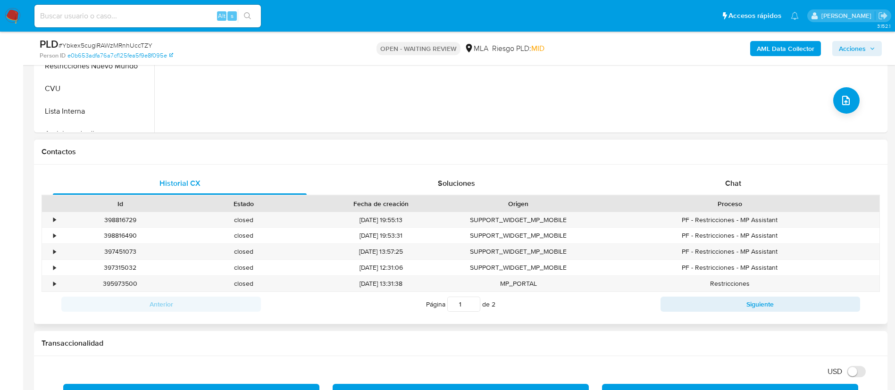
click at [725, 198] on div "Proceso" at bounding box center [729, 204] width 299 height 16
click at [722, 180] on div "Chat" at bounding box center [733, 183] width 254 height 23
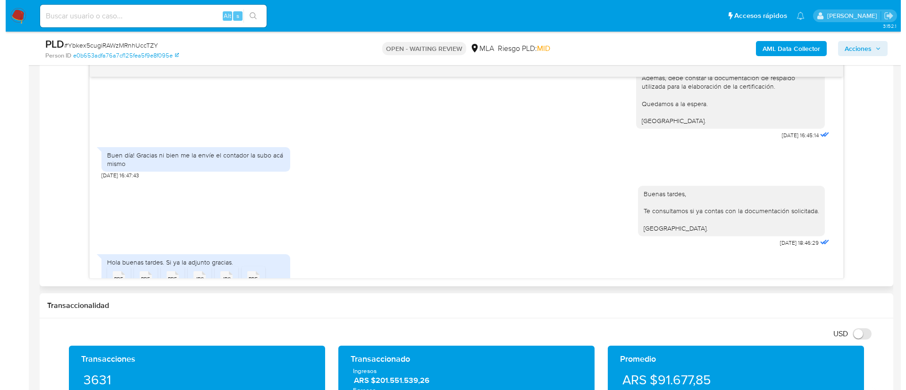
scroll to position [1018, 0]
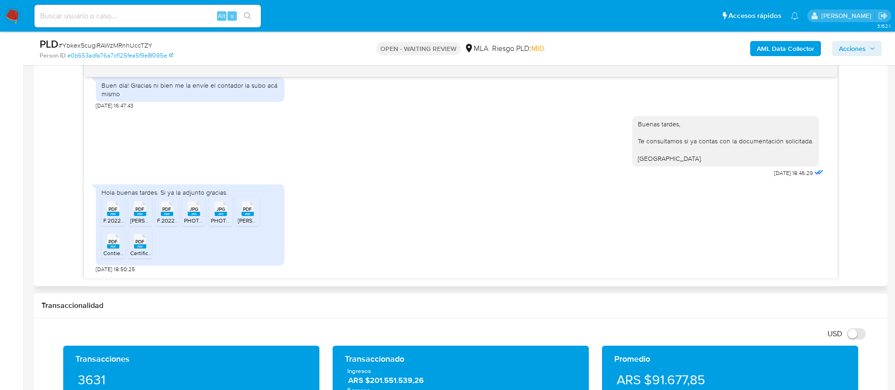
click at [120, 216] on div "PDF PDF" at bounding box center [113, 208] width 20 height 18
click at [141, 214] on rect at bounding box center [140, 214] width 12 height 4
drag, startPoint x: 175, startPoint y: 215, endPoint x: 184, endPoint y: 215, distance: 9.4
click at [175, 215] on div "PDF PDF" at bounding box center [167, 208] width 20 height 18
click at [197, 212] on span "JPG" at bounding box center [194, 209] width 8 height 6
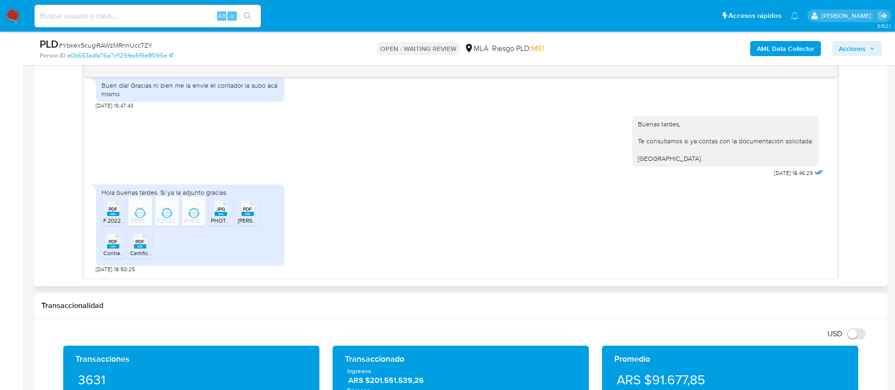
click at [218, 209] on span "JPG" at bounding box center [221, 209] width 8 height 6
drag, startPoint x: 243, startPoint y: 215, endPoint x: 174, endPoint y: 230, distance: 71.1
click at [243, 214] on rect at bounding box center [248, 214] width 12 height 4
drag, startPoint x: 110, startPoint y: 252, endPoint x: 139, endPoint y: 249, distance: 29.0
click at [110, 252] on span "Contiene oblea_5820252803D [PERSON_NAME].pdf" at bounding box center [170, 253] width 134 height 8
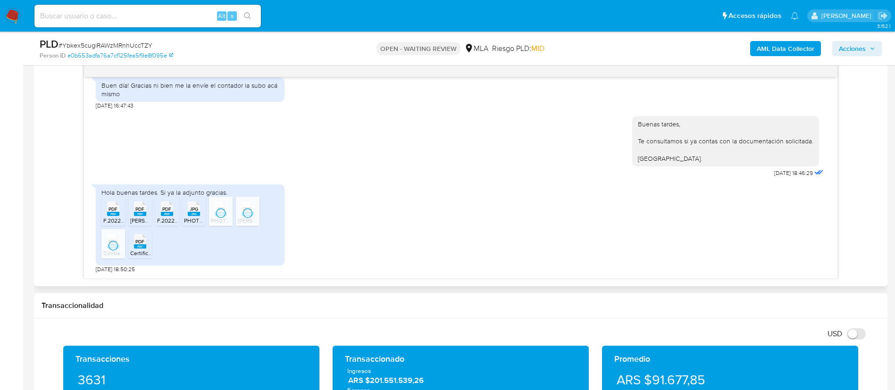
click at [139, 249] on icon "PDF" at bounding box center [140, 241] width 12 height 17
click at [772, 40] on div "AML Data Collector Acciones" at bounding box center [742, 48] width 278 height 22
click at [776, 48] on b "AML Data Collector" at bounding box center [786, 48] width 58 height 15
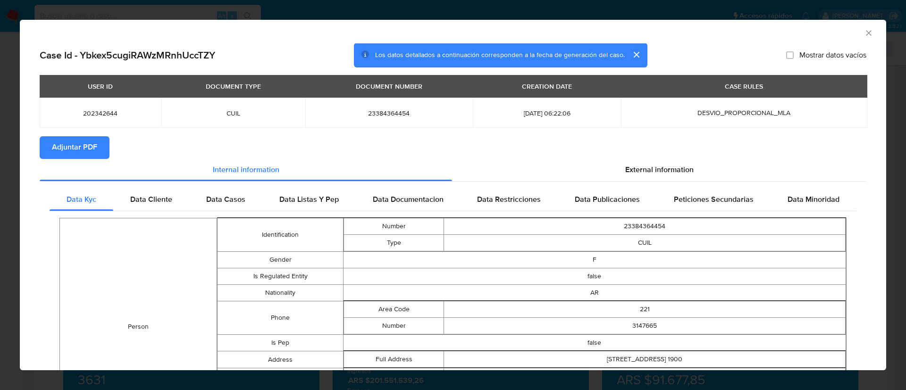
click at [80, 154] on span "Adjuntar PDF" at bounding box center [74, 147] width 45 height 21
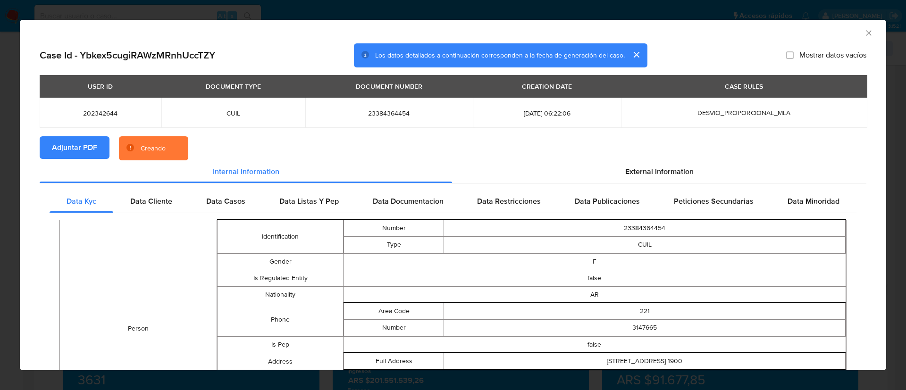
click at [82, 115] on span "202342644" at bounding box center [100, 113] width 99 height 8
copy span "202342644"
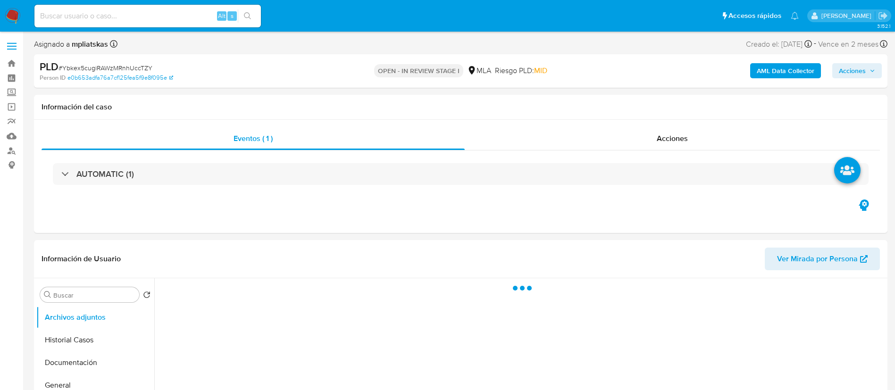
select select "10"
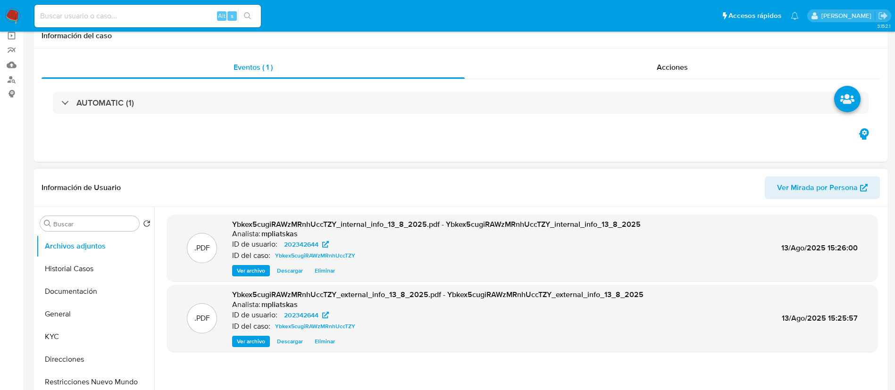
scroll to position [142, 0]
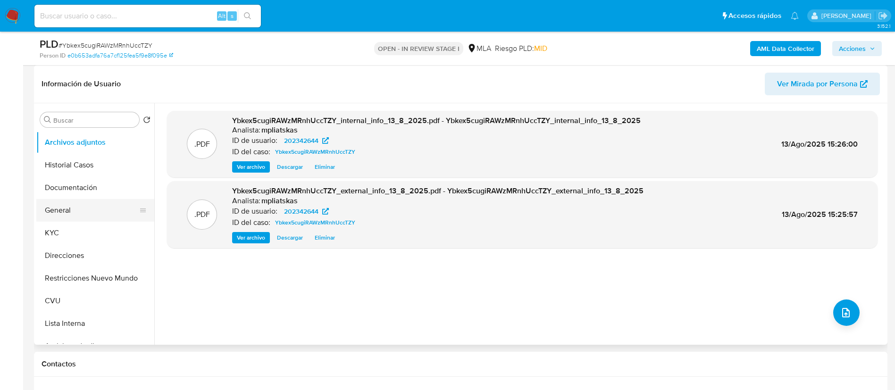
click at [104, 210] on button "General" at bounding box center [91, 210] width 110 height 23
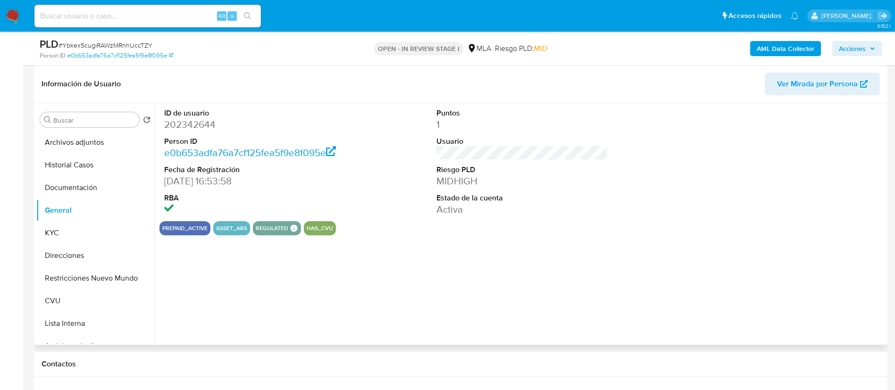
click at [193, 127] on dd "202342644" at bounding box center [250, 124] width 172 height 13
copy dd "202342644"
click at [104, 147] on button "Archivos adjuntos" at bounding box center [91, 142] width 110 height 23
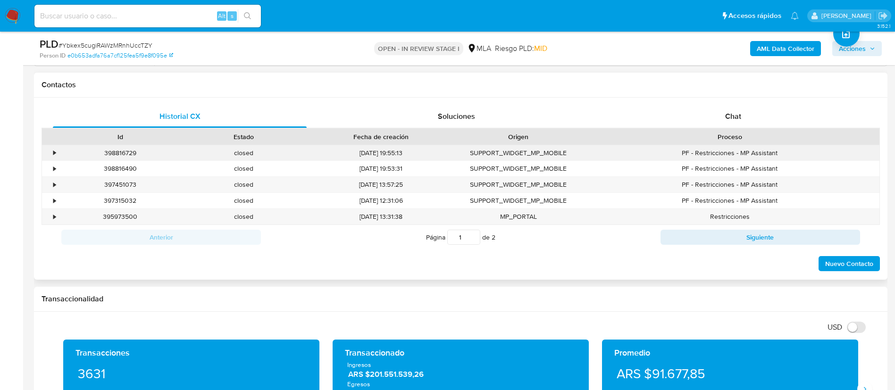
scroll to position [425, 0]
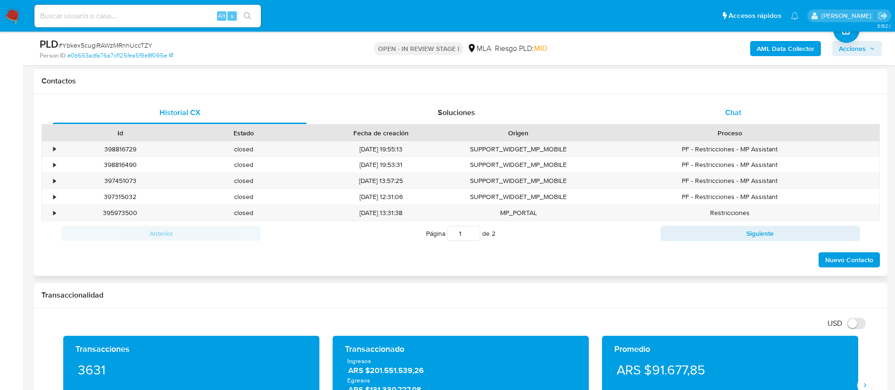
click at [687, 109] on div "Chat" at bounding box center [733, 112] width 254 height 23
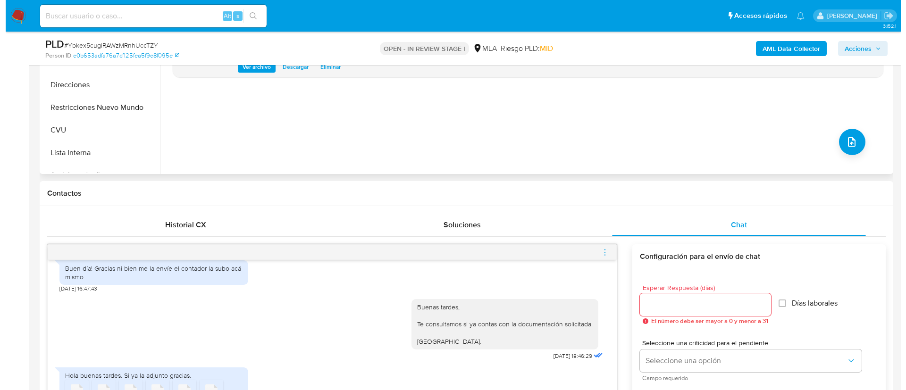
scroll to position [212, 0]
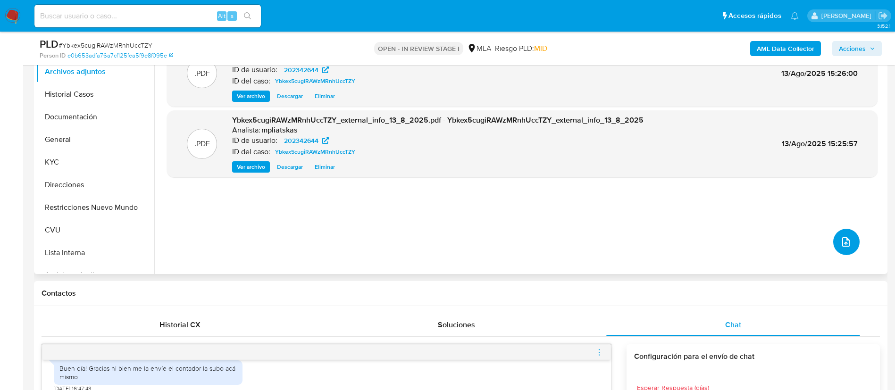
click at [840, 244] on icon "upload-file" at bounding box center [845, 241] width 11 height 11
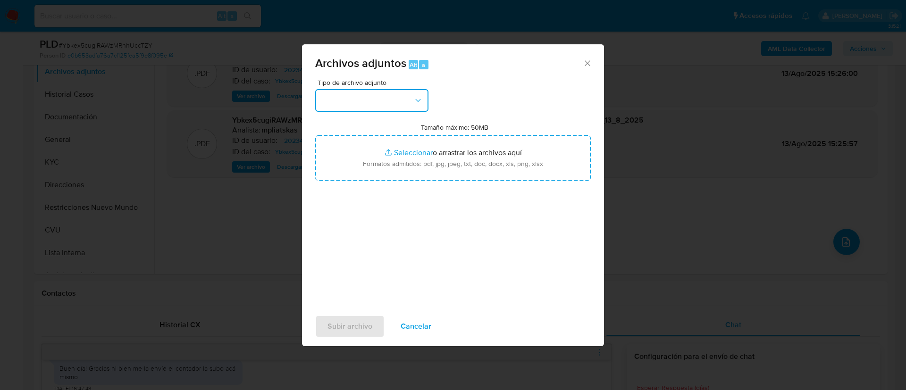
click at [361, 97] on button "button" at bounding box center [371, 100] width 113 height 23
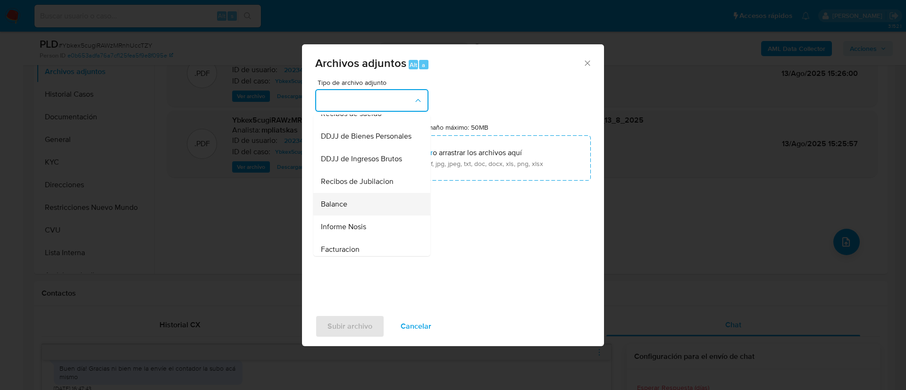
scroll to position [283, 0]
drag, startPoint x: 361, startPoint y: 204, endPoint x: 384, endPoint y: 212, distance: 23.4
click at [382, 213] on ul "IDENTIFICACIÓN INGRESOS CAPTURA BUREAU CAPTURA GOOGLE CAPTURA WEB INFORMACIÓN S…" at bounding box center [371, 63] width 117 height 462
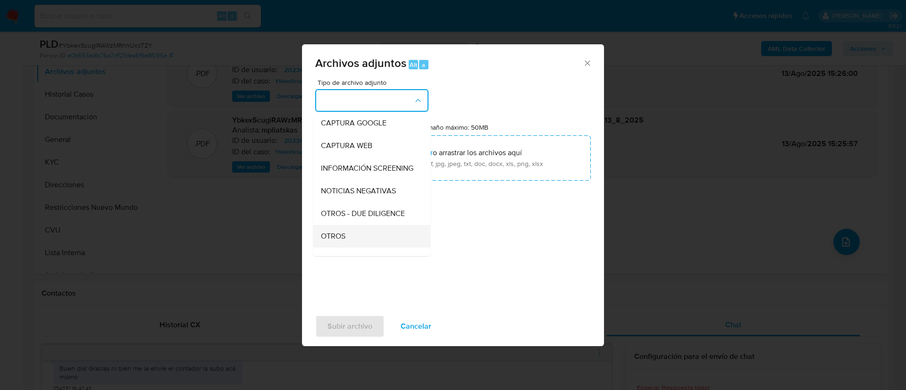
click at [356, 235] on div "OTROS" at bounding box center [369, 236] width 96 height 23
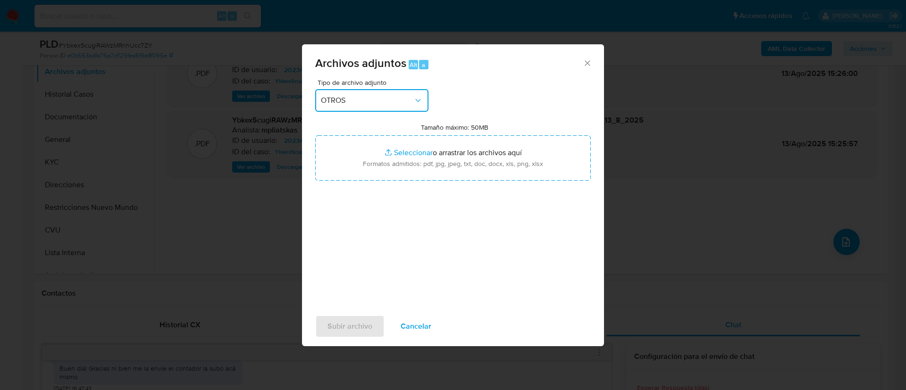
click at [370, 100] on span "OTROS" at bounding box center [367, 100] width 92 height 9
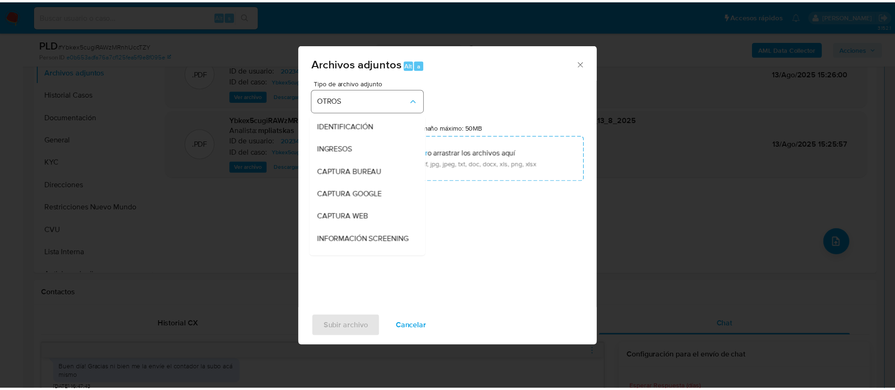
scroll to position [131, 0]
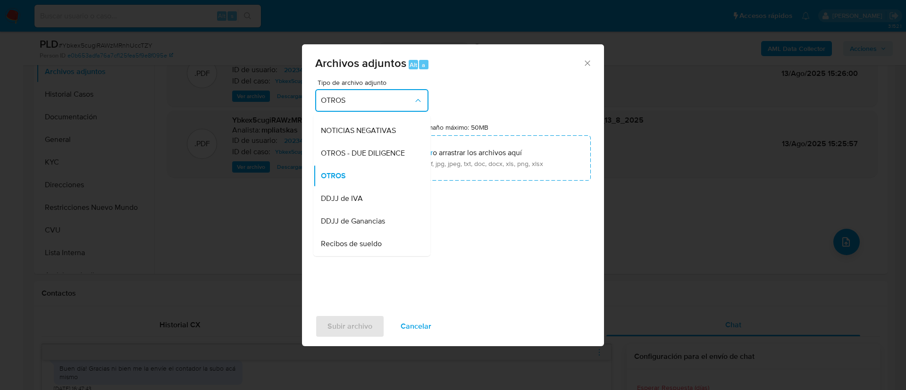
click at [405, 84] on span "Tipo de archivo adjunto" at bounding box center [374, 82] width 113 height 7
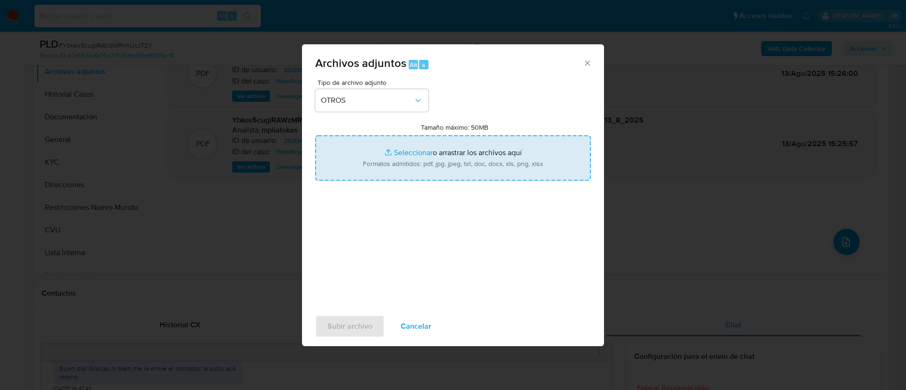
click at [438, 151] on input "Tamaño máximo: 50MB Seleccionar archivos" at bounding box center [453, 157] width 276 height 45
type input "C:\fakepath\202342644 Movimientos.xlsx"
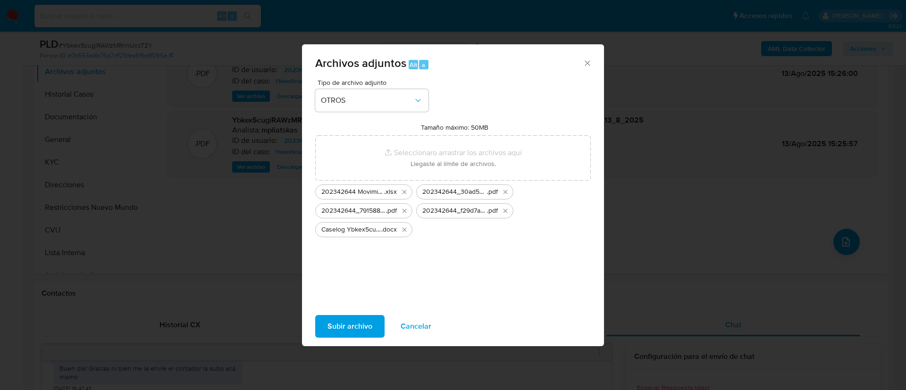
click at [366, 325] on span "Subir archivo" at bounding box center [349, 326] width 45 height 21
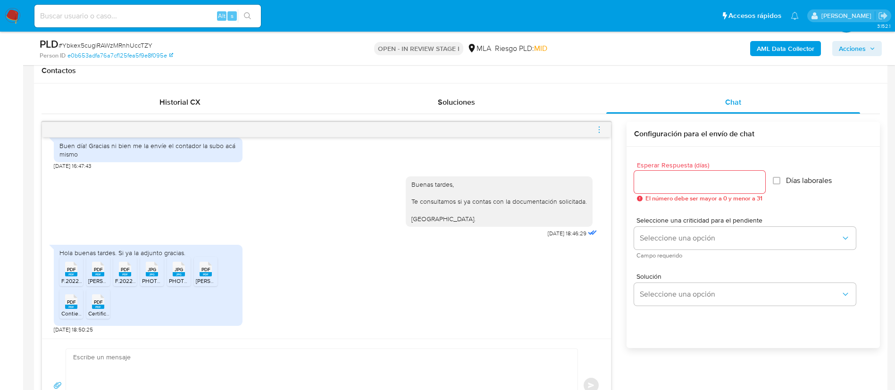
scroll to position [495, 0]
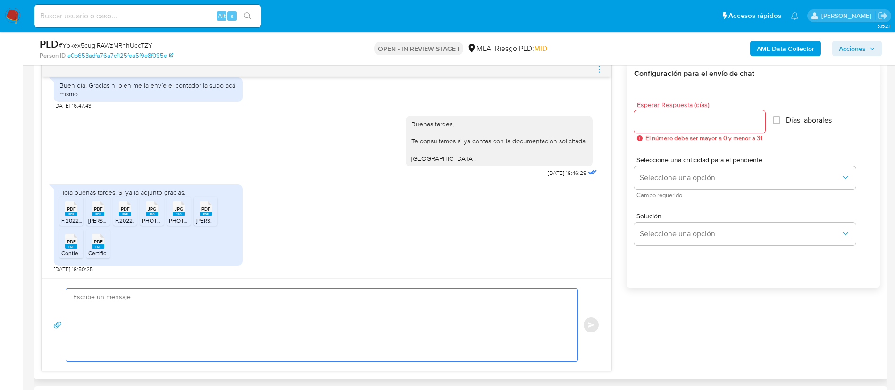
click at [417, 326] on textarea at bounding box center [319, 325] width 493 height 73
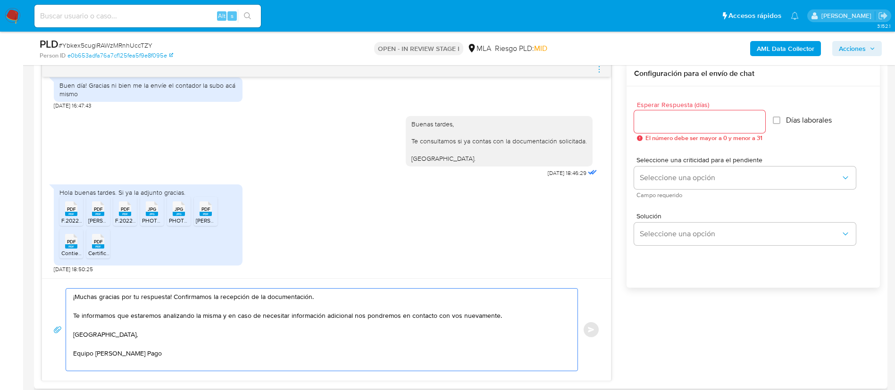
type textarea "¡Muchas gracias por tu respuesta! Confirmamos la recepción de la documentación.…"
click at [653, 103] on span "Esperar Respuesta (días)" at bounding box center [702, 104] width 131 height 7
click at [655, 113] on div at bounding box center [699, 121] width 131 height 23
click at [658, 113] on div at bounding box center [699, 121] width 131 height 23
click at [659, 116] on input "Esperar Respuesta (días)" at bounding box center [699, 122] width 131 height 12
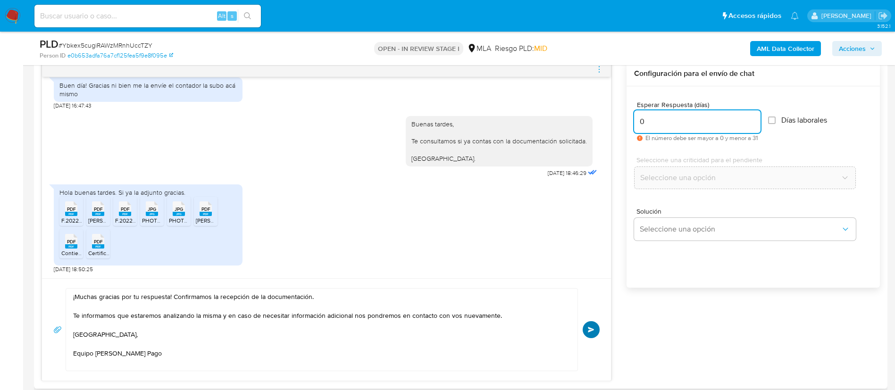
type input "0"
click at [589, 332] on span "Enviar" at bounding box center [591, 330] width 7 height 6
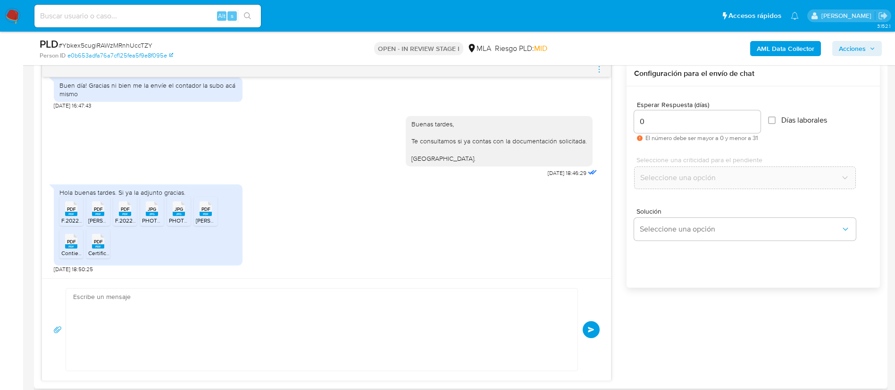
scroll to position [1131, 0]
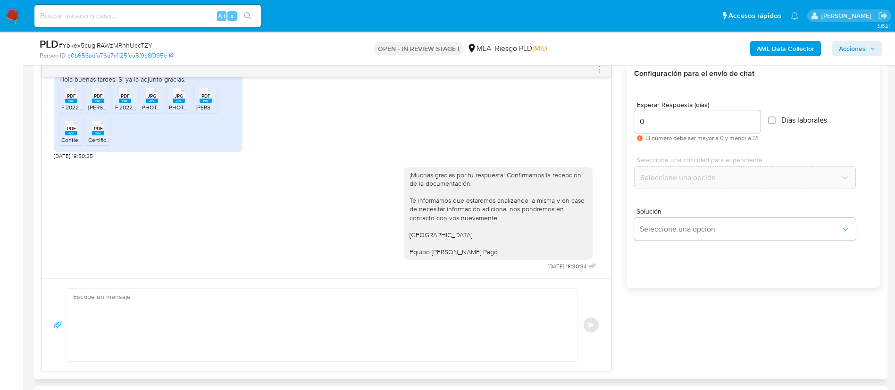
click at [597, 68] on icon "menu-action" at bounding box center [599, 69] width 8 height 8
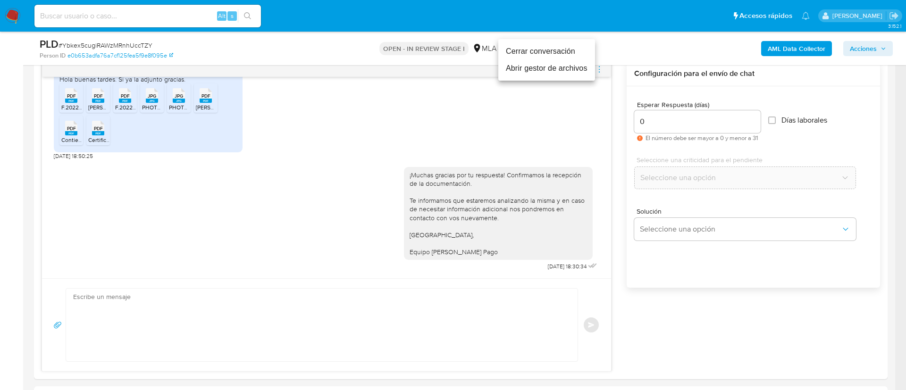
click at [564, 59] on li "Cerrar conversación" at bounding box center [546, 51] width 97 height 17
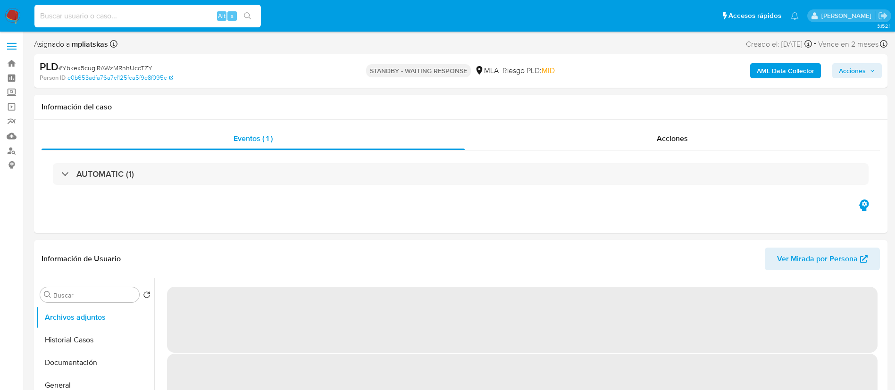
click at [209, 21] on input at bounding box center [147, 16] width 226 height 12
paste input "i4cOkg6p0fa6vM1MkOGIA0WA"
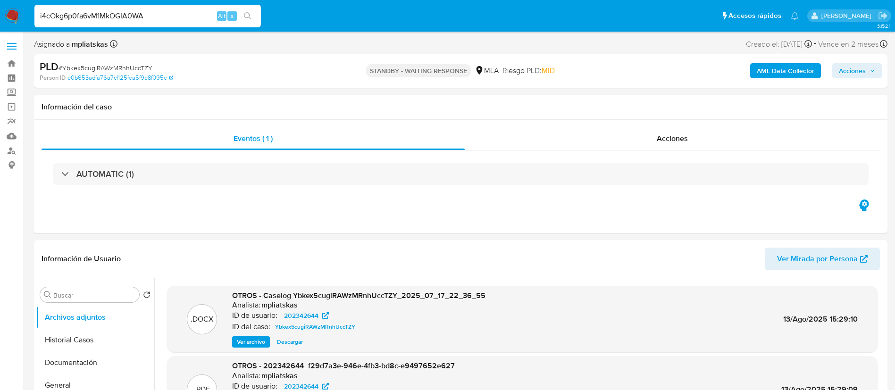
type input "i4cOkg6p0fa6vM1MkOGIA0WA"
click at [247, 14] on icon "search-icon" at bounding box center [248, 16] width 8 height 8
select select "10"
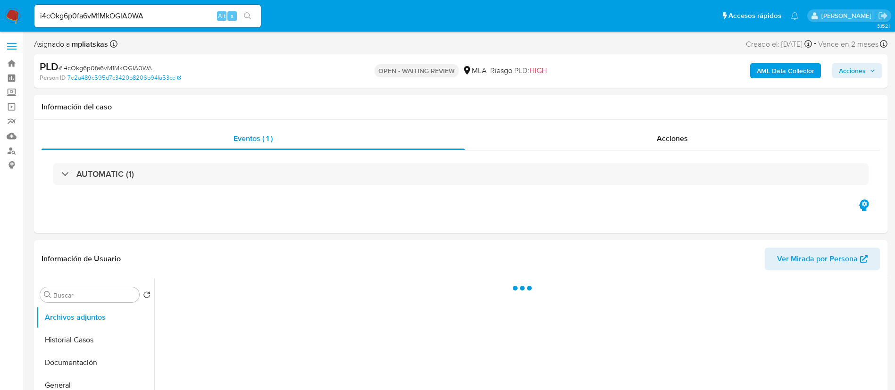
select select "10"
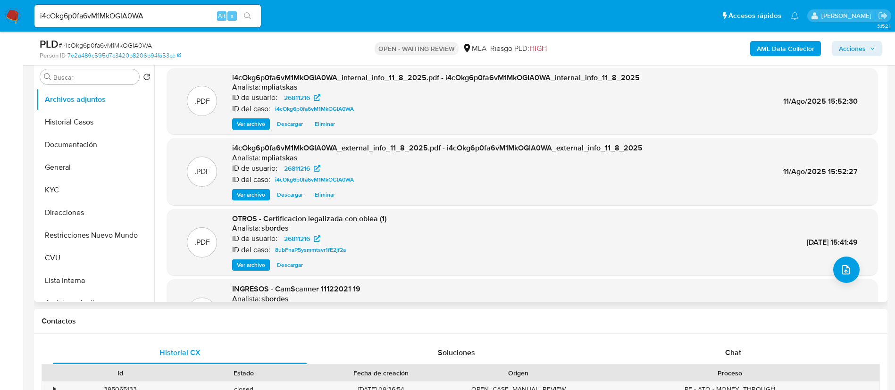
scroll to position [283, 0]
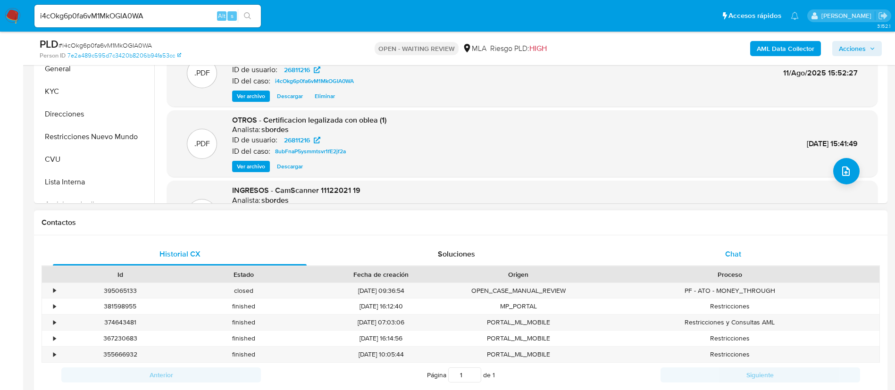
click at [667, 247] on div "Chat" at bounding box center [733, 254] width 254 height 23
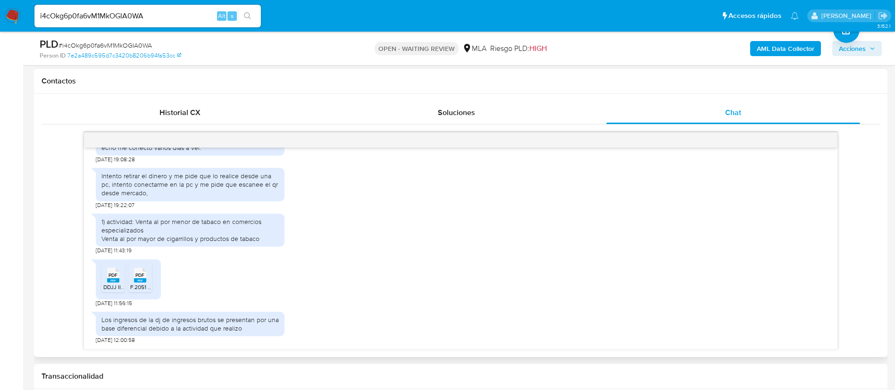
scroll to position [1019, 0]
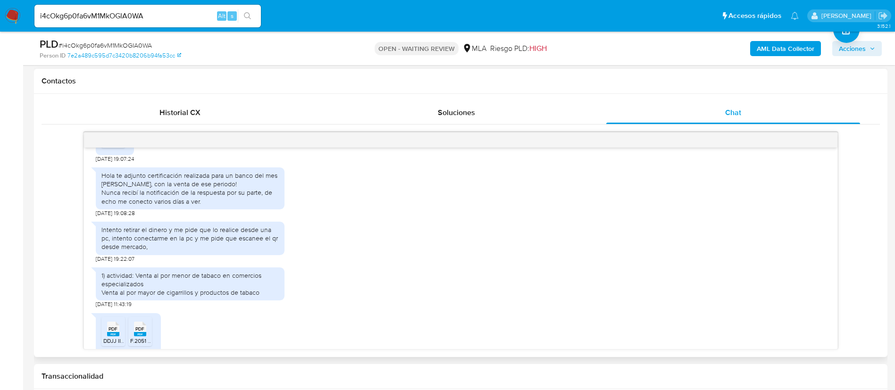
click at [112, 147] on span "Certificado legalizado.pdf" at bounding box center [135, 143] width 64 height 8
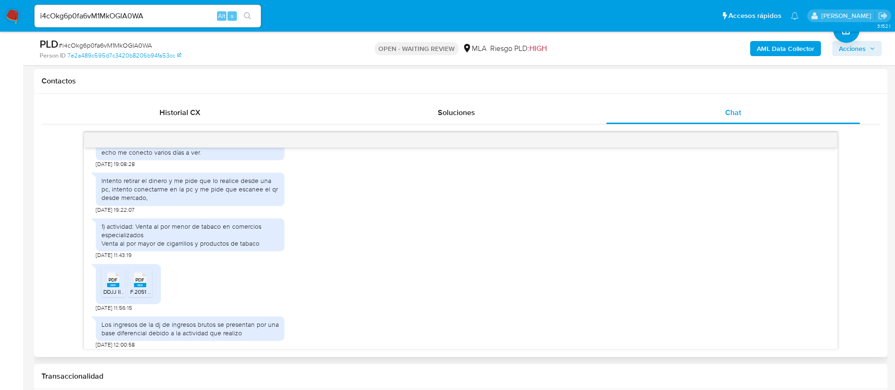
scroll to position [1089, 0]
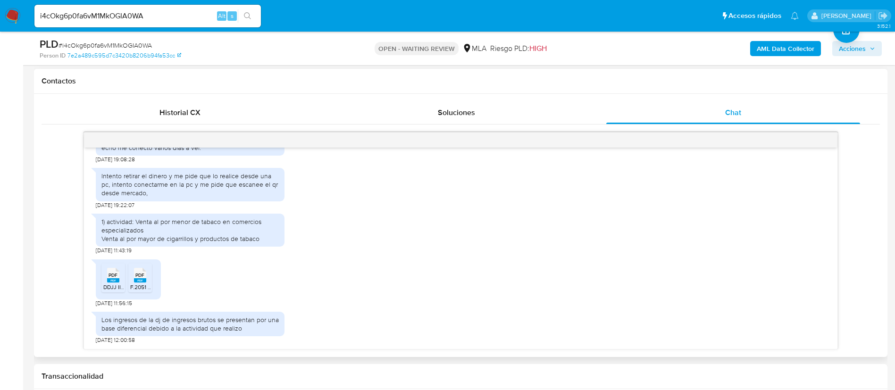
click at [108, 278] on rect at bounding box center [113, 280] width 12 height 4
click at [140, 285] on span "F.2051 - DJ IVA - SIMPLE JUN 25.pdf" at bounding box center [174, 287] width 88 height 8
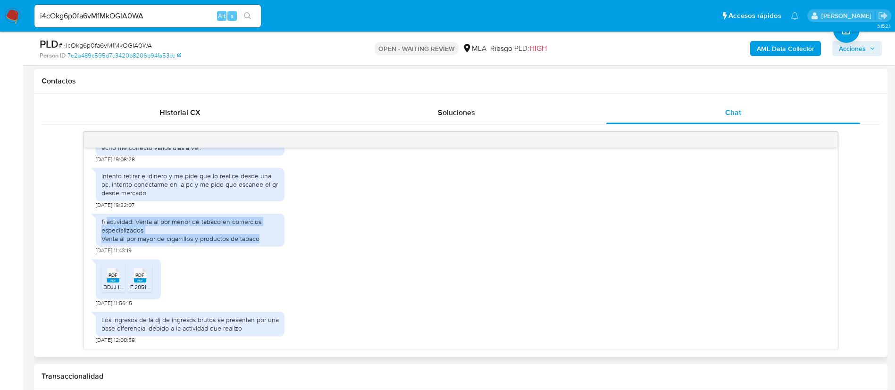
drag, startPoint x: 107, startPoint y: 225, endPoint x: 264, endPoint y: 245, distance: 158.4
click at [264, 245] on div "1) actividad: Venta al por menor de tabaco en comercios especializados Venta al…" at bounding box center [190, 230] width 189 height 33
copy div "actividad: Venta al por menor de tabaco en comercios especializados Venta al po…"
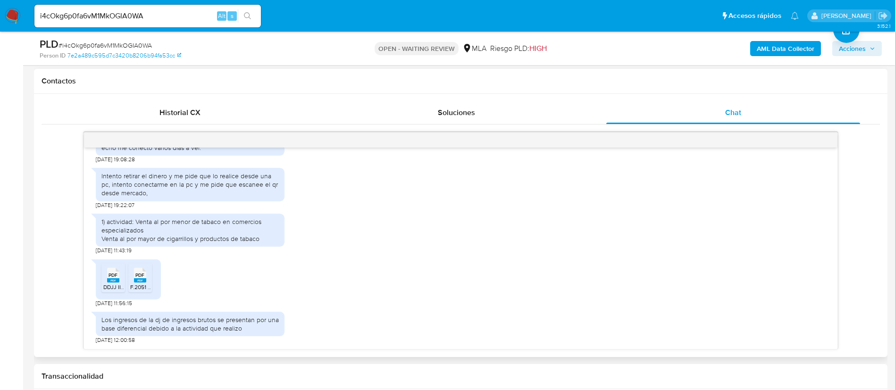
click at [117, 319] on div "Los ingresos de la dj de ingresos brutos se presentan por una base diferencial …" at bounding box center [189, 324] width 177 height 17
copy div "Los ingresos de la dj de ingresos brutos se presentan por una base diferencial …"
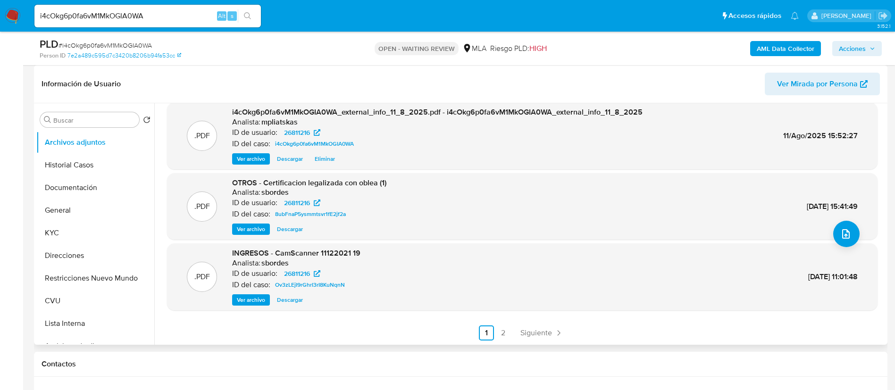
scroll to position [79, 0]
click at [503, 334] on link "2" at bounding box center [503, 332] width 15 height 15
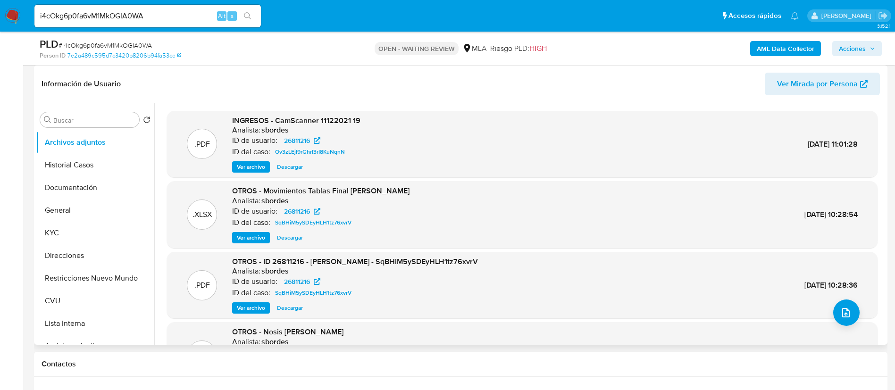
scroll to position [71, 0]
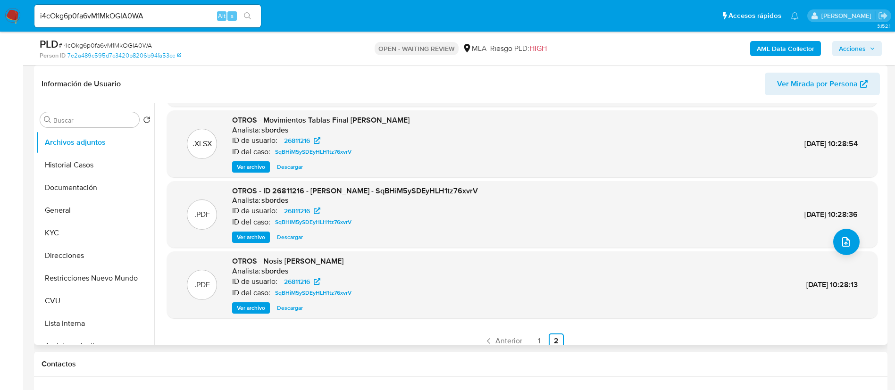
click at [246, 239] on span "Ver archivo" at bounding box center [251, 237] width 28 height 9
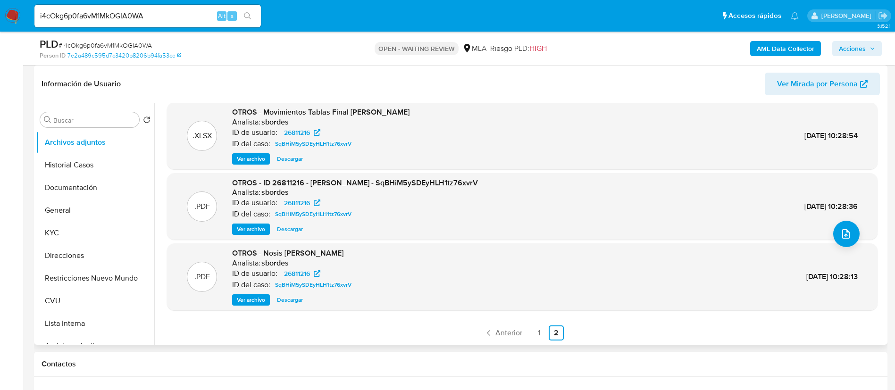
scroll to position [79, 0]
click at [520, 331] on span "Anterior" at bounding box center [508, 333] width 27 height 8
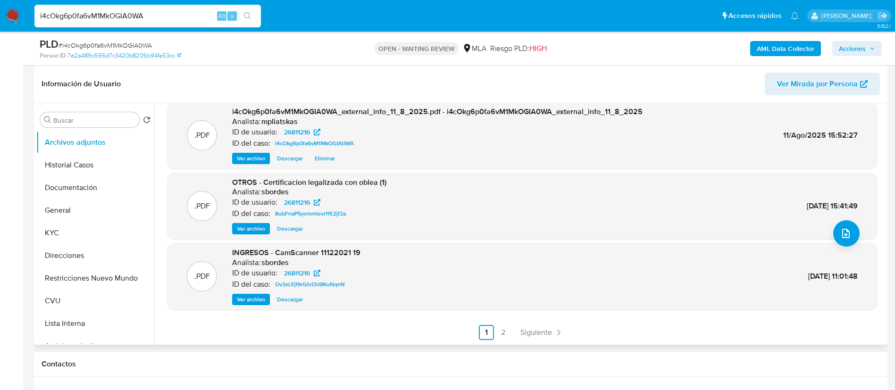
click at [179, 10] on input "i4cOkg6p0fa6vM1MkOGIA0WA" at bounding box center [147, 16] width 226 height 12
drag, startPoint x: 179, startPoint y: 10, endPoint x: 210, endPoint y: 12, distance: 31.2
click at [179, 10] on input "i4cOkg6p0fa6vM1MkOGIA0WA" at bounding box center [147, 16] width 226 height 12
paste input "D7jUHAlKkm9dMuLw0E4tvJYq"
type input "D7jUHAlKkm9dMuLw0E4tvJYq"
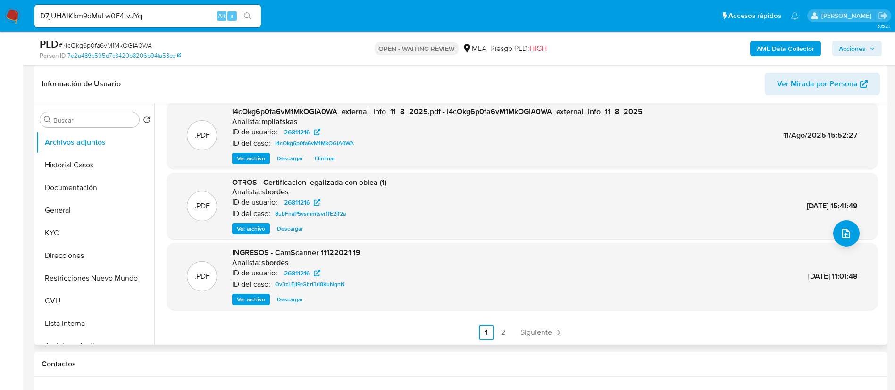
click at [234, 15] on div "s" at bounding box center [231, 15] width 9 height 9
click at [245, 18] on icon "search-icon" at bounding box center [248, 16] width 8 height 8
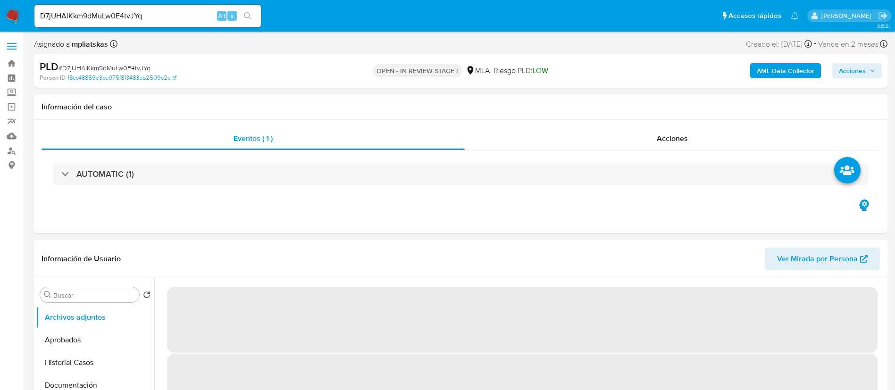
select select "10"
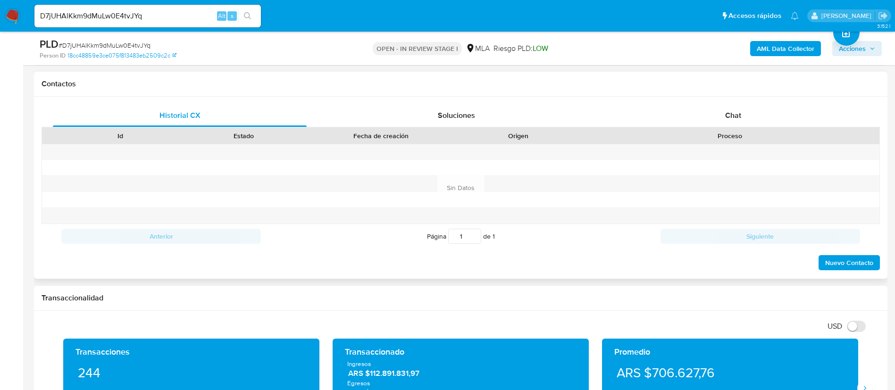
scroll to position [425, 0]
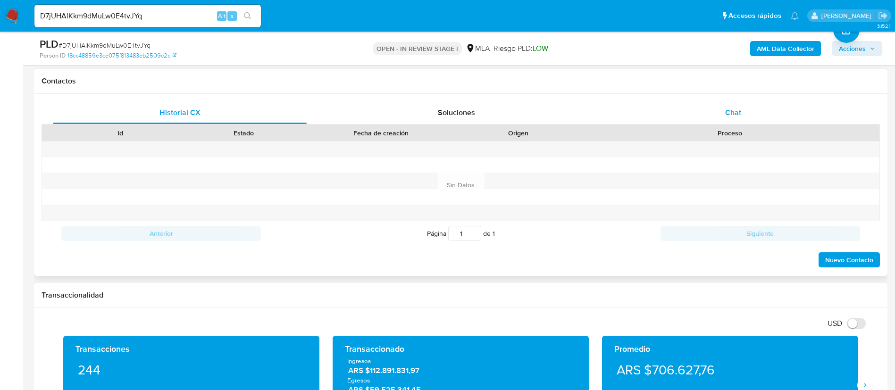
click at [783, 108] on div "Chat" at bounding box center [733, 112] width 254 height 23
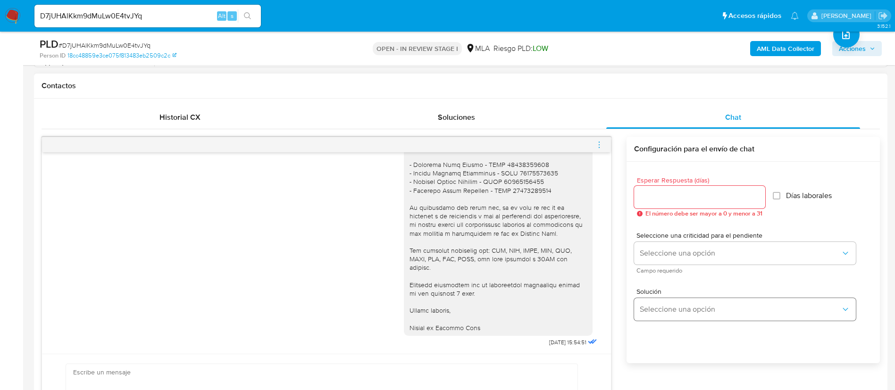
scroll to position [212, 0]
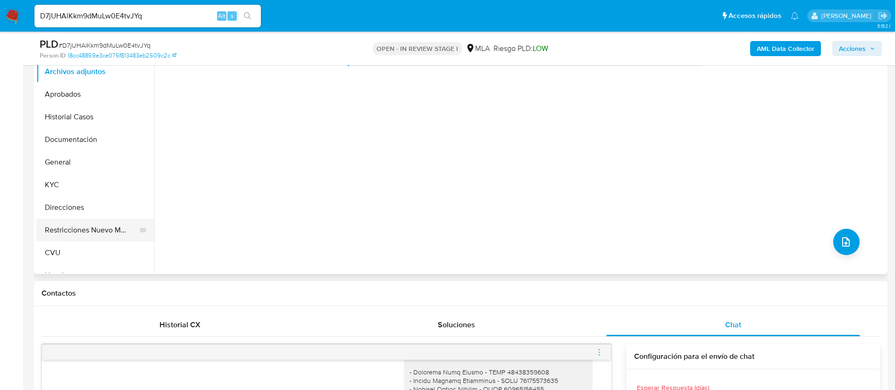
click at [89, 232] on button "Restricciones Nuevo Mundo" at bounding box center [91, 230] width 110 height 23
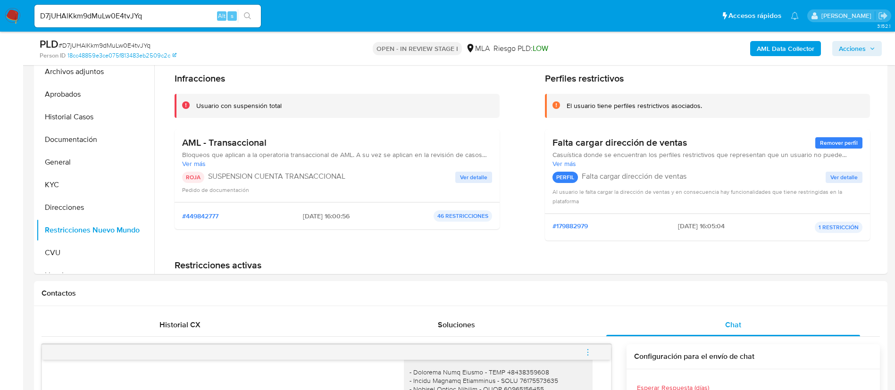
click at [778, 53] on b "AML Data Collector" at bounding box center [786, 48] width 58 height 15
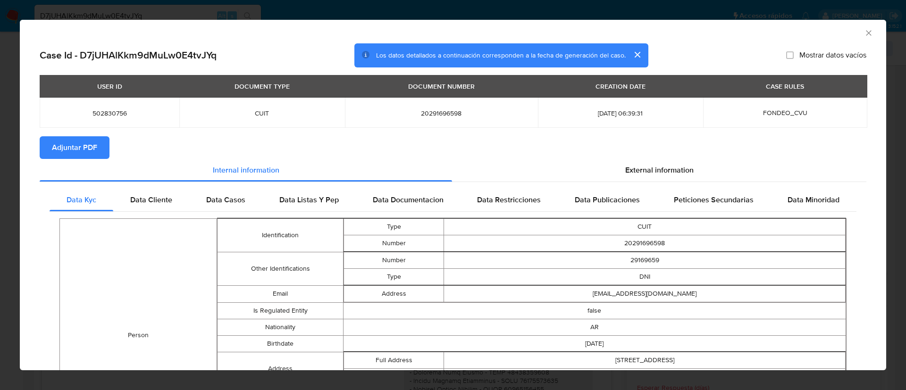
click at [94, 111] on span "502830756" at bounding box center [109, 113] width 117 height 8
drag, startPoint x: 94, startPoint y: 111, endPoint x: 88, endPoint y: 128, distance: 17.9
click at [94, 111] on span "502830756" at bounding box center [109, 113] width 117 height 8
click at [84, 137] on span "Adjuntar PDF" at bounding box center [74, 147] width 45 height 21
copy span "502830756"
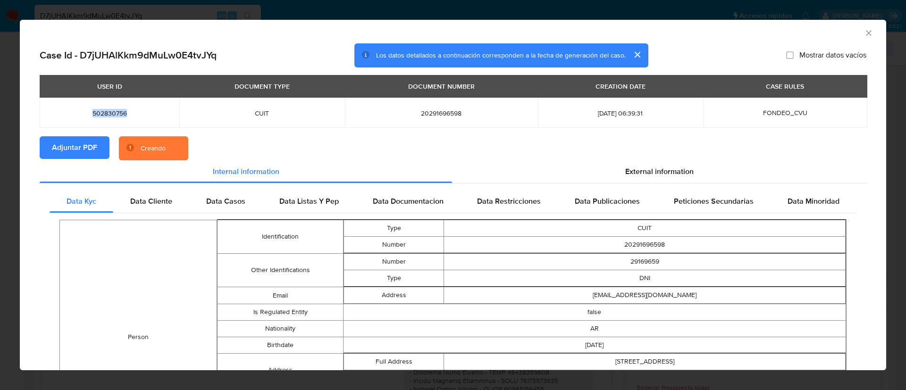
click at [114, 116] on span "502830756" at bounding box center [109, 113] width 117 height 8
click at [864, 35] on icon "Cerrar ventana" at bounding box center [868, 32] width 9 height 9
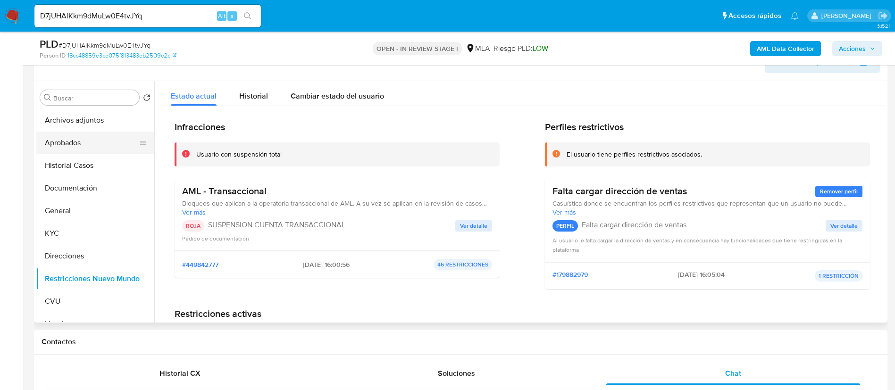
scroll to position [142, 0]
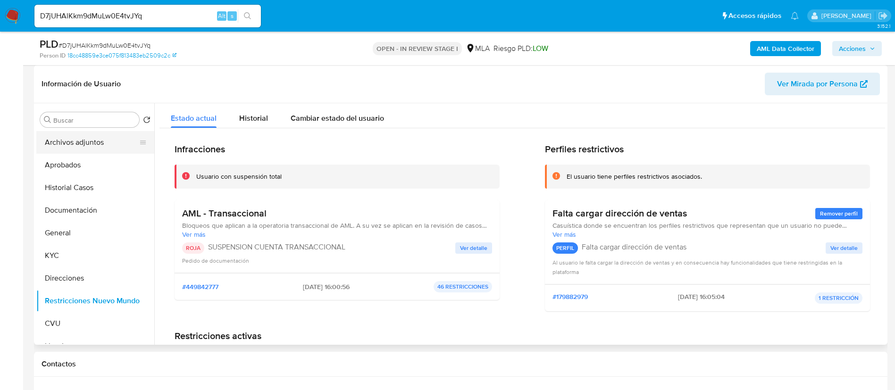
click at [110, 137] on button "Archivos adjuntos" at bounding box center [91, 142] width 110 height 23
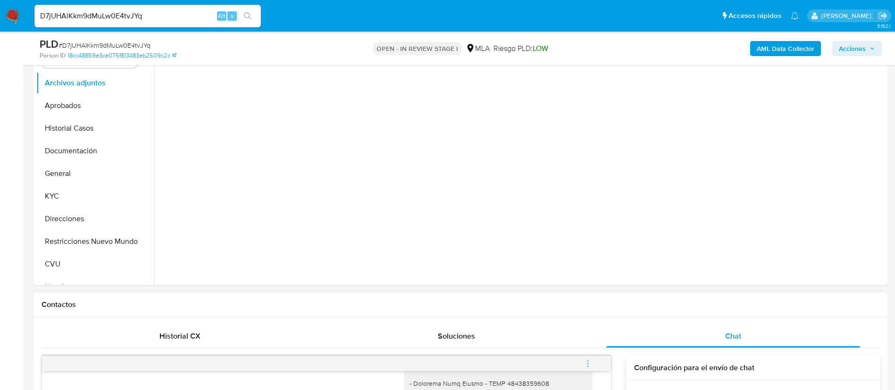
scroll to position [283, 0]
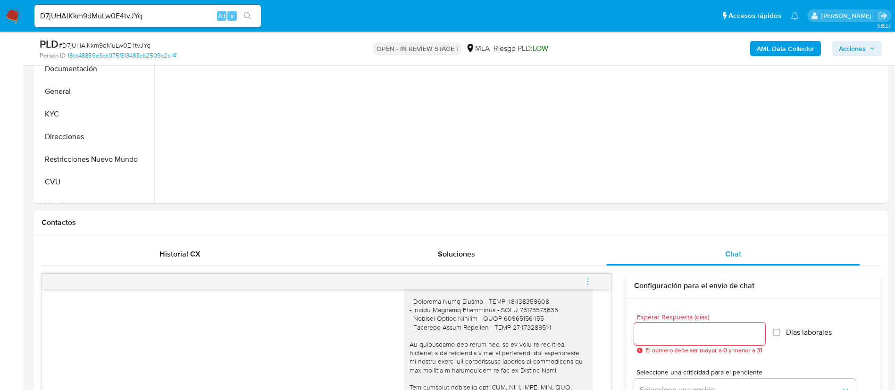
click at [591, 282] on div at bounding box center [326, 281] width 569 height 15
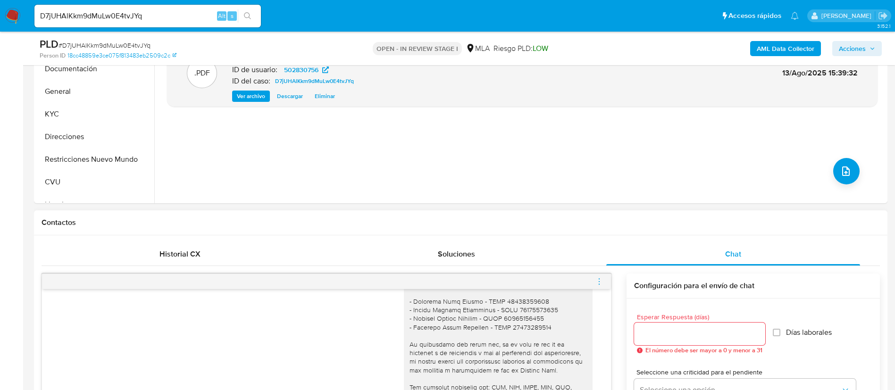
click at [601, 279] on icon "menu-action" at bounding box center [599, 281] width 8 height 8
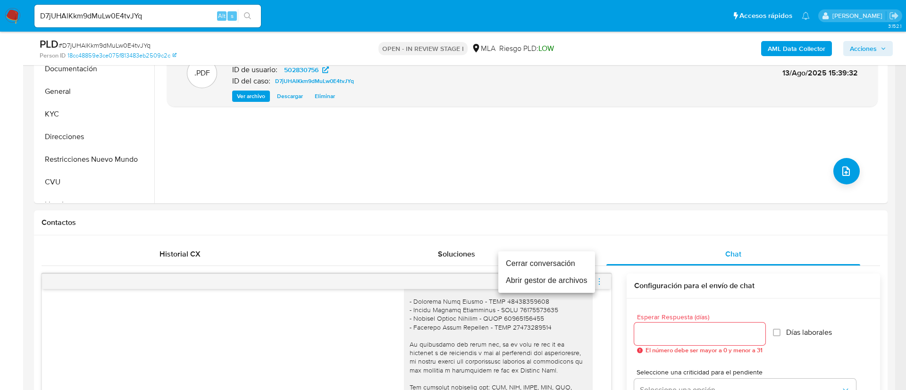
click at [544, 259] on li "Cerrar conversación" at bounding box center [546, 263] width 97 height 17
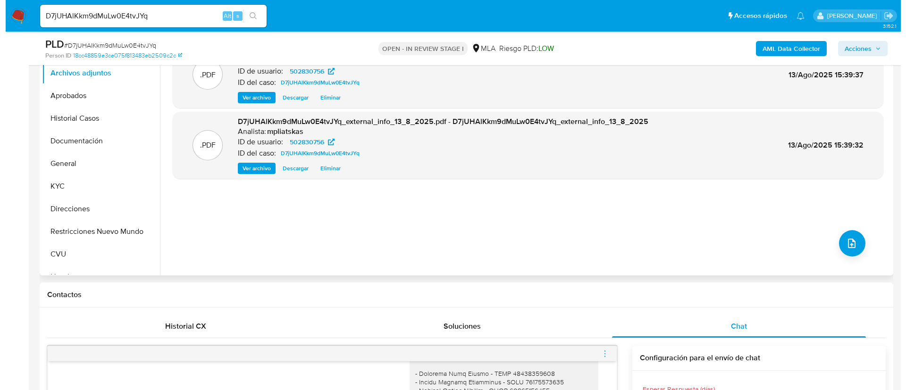
scroll to position [71, 0]
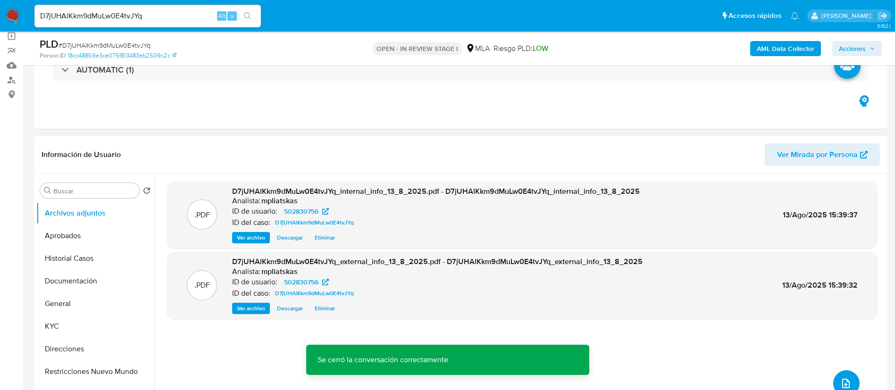
click at [833, 384] on button "upload-file" at bounding box center [846, 383] width 26 height 26
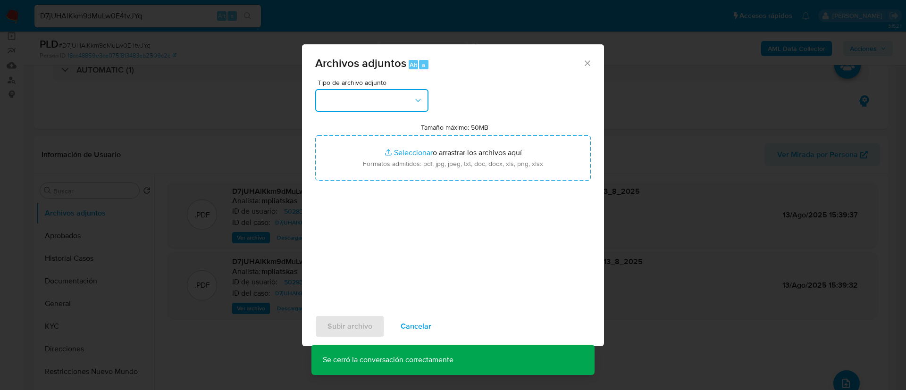
click at [388, 106] on button "button" at bounding box center [371, 100] width 113 height 23
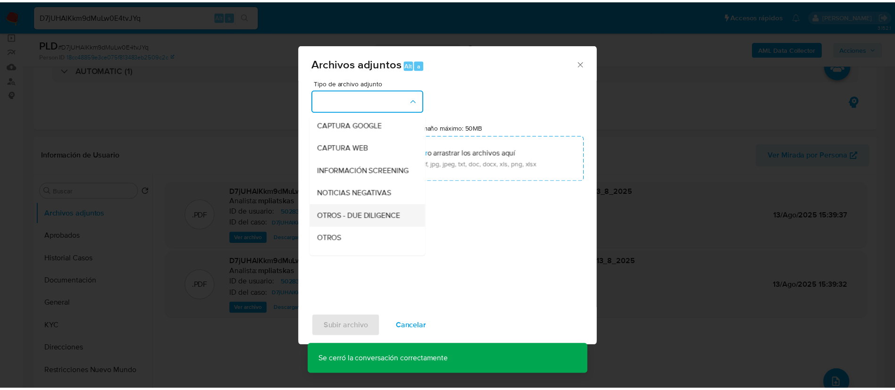
scroll to position [142, 0]
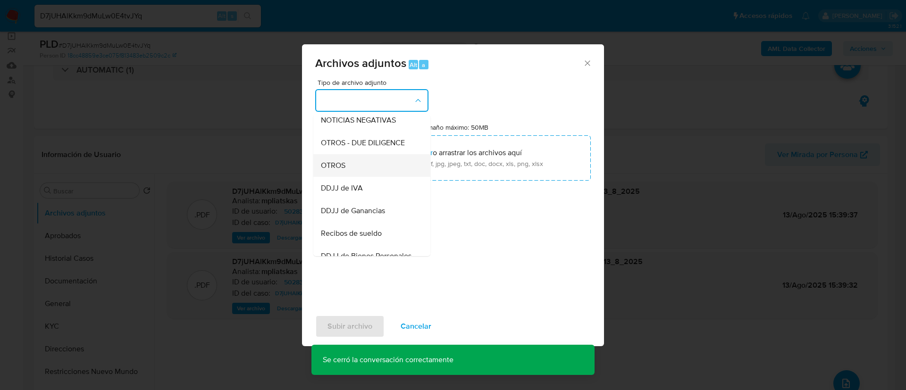
click at [368, 177] on div "OTROS" at bounding box center [369, 165] width 96 height 23
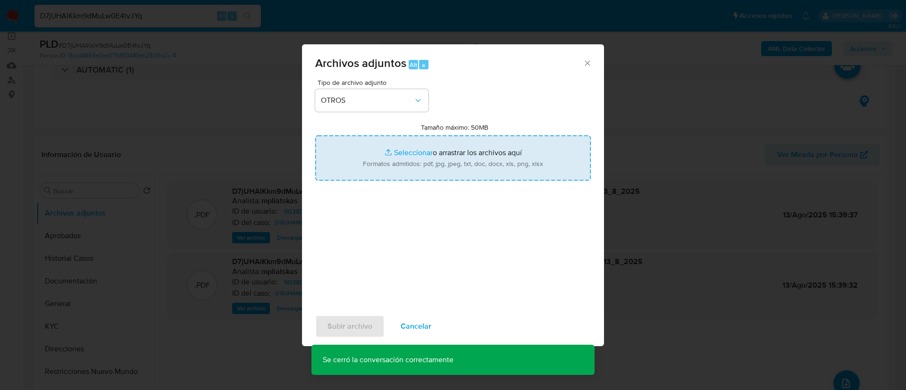
click at [379, 165] on input "Tamaño máximo: 50MB Seleccionar archivos" at bounding box center [453, 157] width 276 height 45
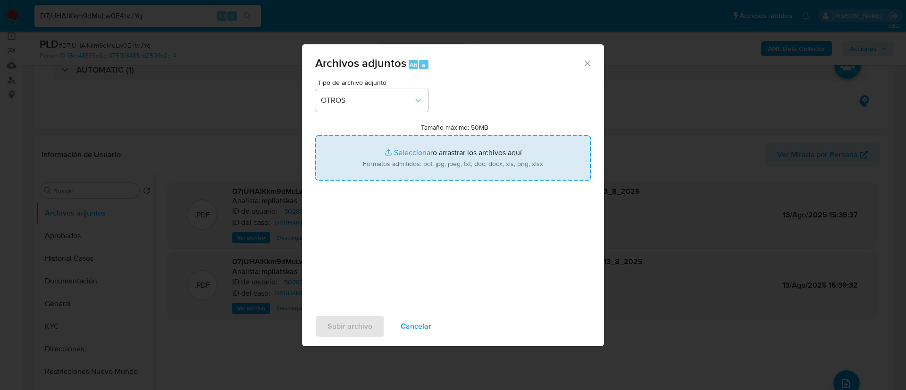
type input "C:\fakepath\502830756 Movimientos.xlsx"
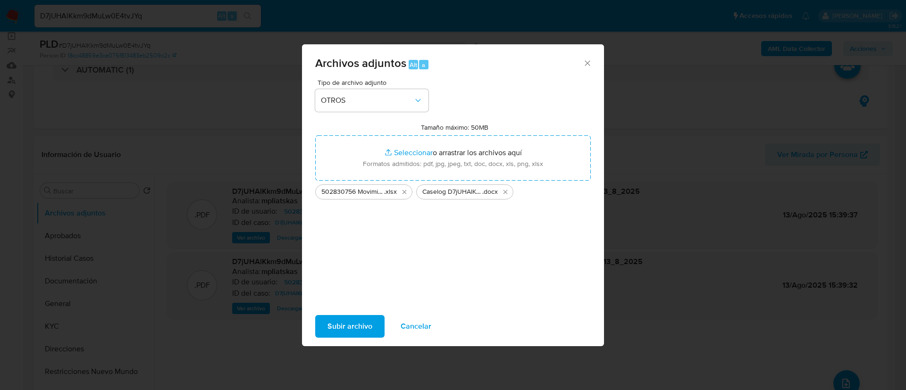
click at [334, 322] on span "Subir archivo" at bounding box center [349, 326] width 45 height 21
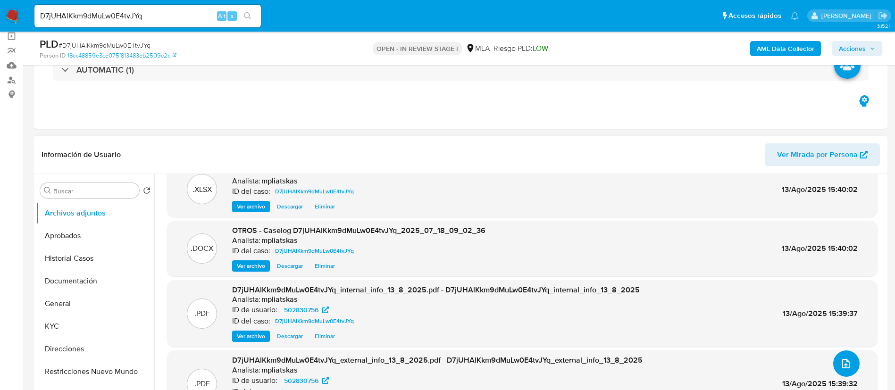
scroll to position [30, 0]
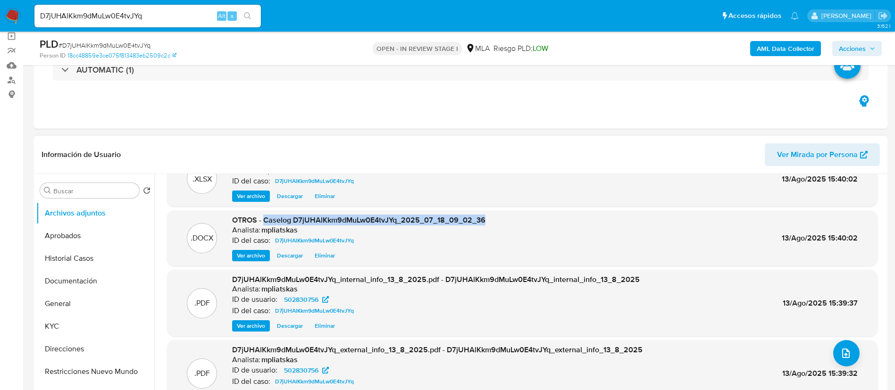
drag, startPoint x: 264, startPoint y: 219, endPoint x: 508, endPoint y: 213, distance: 243.5
click at [508, 213] on div ".DOCX OTROS - Caselog D7jUHAlKkm9dMuLw0E4tvJYq_2025_07_18_09_02_36 Analista: mp…" at bounding box center [522, 238] width 711 height 56
copy span "Caselog D7jUHAlKkm9dMuLw0E4tvJYq_2025_07_18_09_02_36"
click at [865, 49] on span "Acciones" at bounding box center [852, 48] width 27 height 15
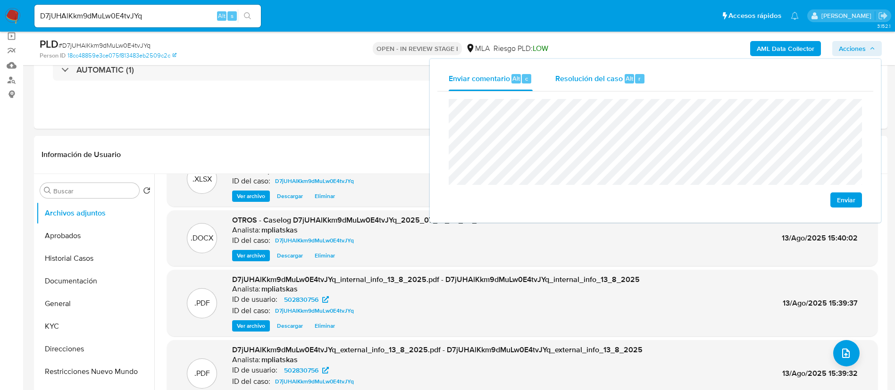
click at [635, 75] on div "r" at bounding box center [639, 78] width 9 height 9
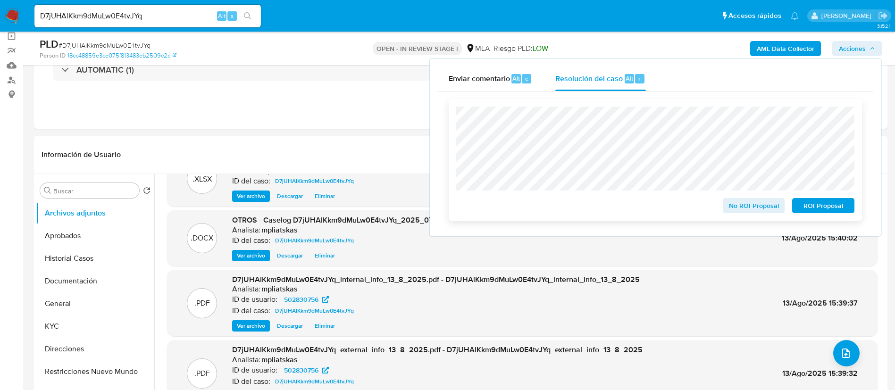
click at [809, 204] on span "ROI Proposal" at bounding box center [823, 205] width 49 height 13
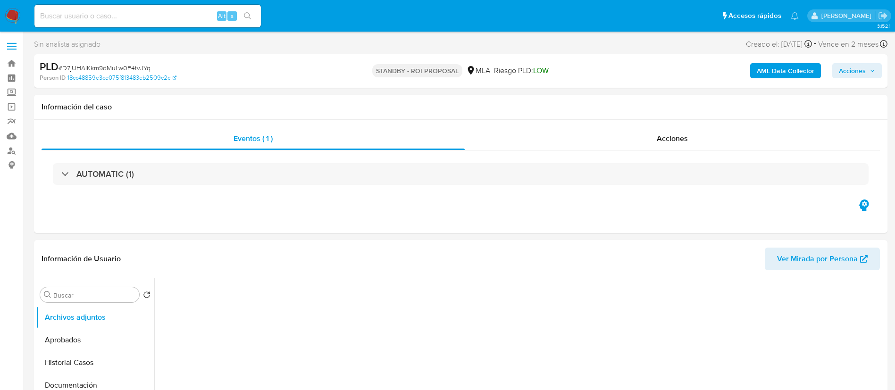
drag, startPoint x: 210, startPoint y: 17, endPoint x: 219, endPoint y: 15, distance: 8.7
click at [210, 17] on input at bounding box center [147, 16] width 226 height 12
paste input "aGyLdCqE5U8NVFMaZ8JWj6MX"
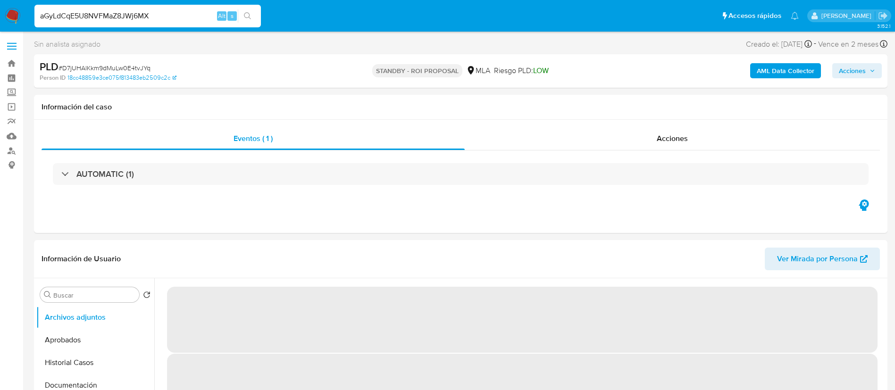
type input "aGyLdCqE5U8NVFMaZ8JWj6MX"
click at [246, 13] on icon "search-icon" at bounding box center [248, 16] width 8 height 8
select select "10"
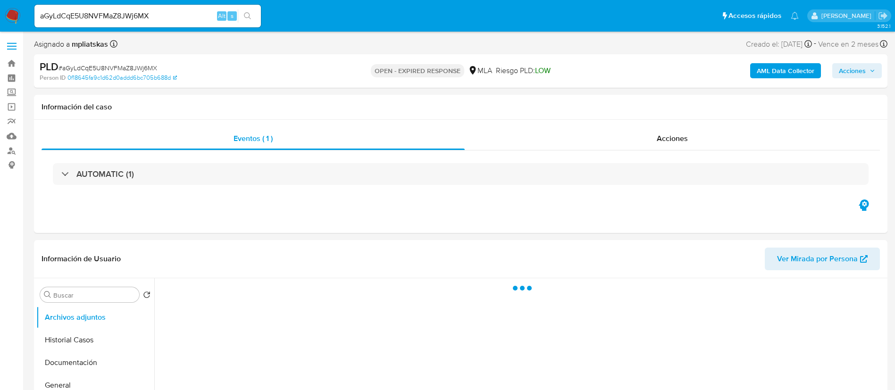
select select "10"
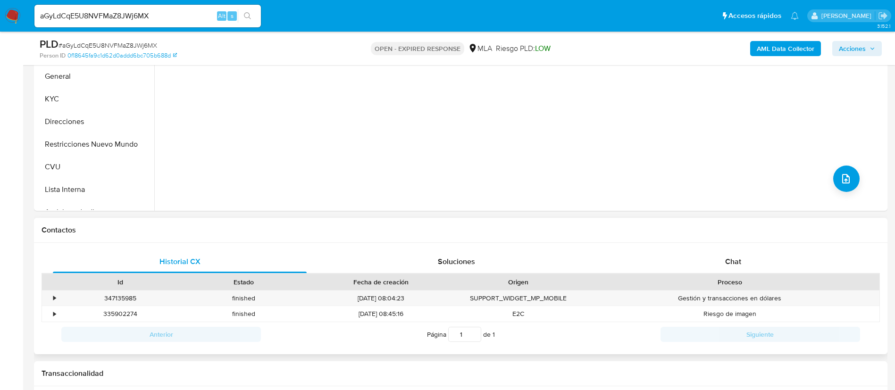
scroll to position [283, 0]
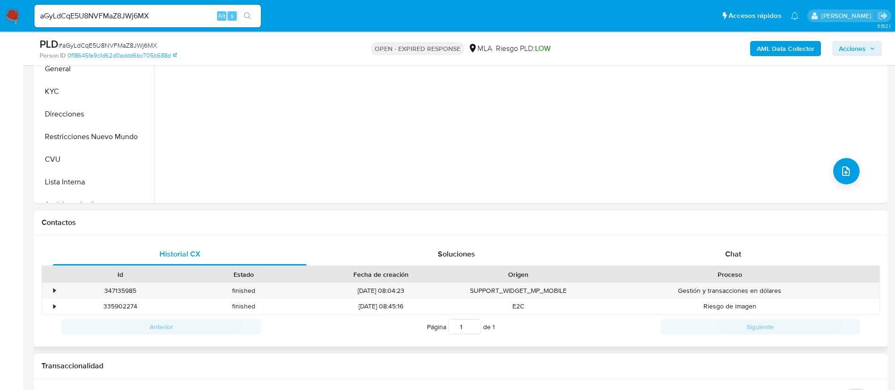
click at [712, 238] on div "Historial CX Soluciones Chat Id Estado Fecha de creación Origen Proceso • 34713…" at bounding box center [461, 291] width 854 height 112
click at [715, 251] on div "Chat" at bounding box center [733, 254] width 254 height 23
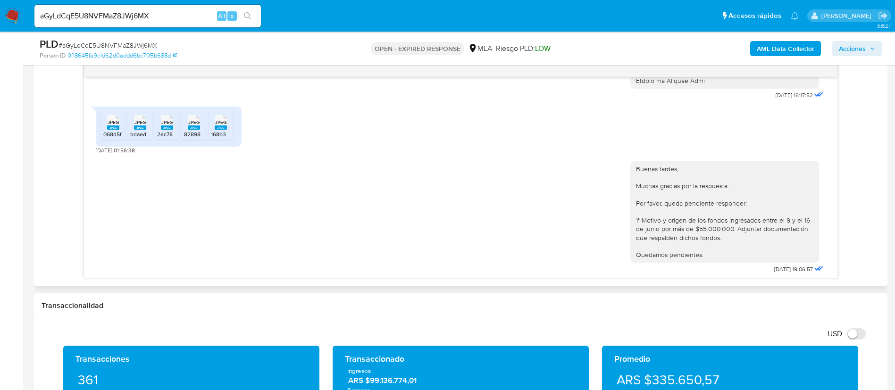
scroll to position [1043, 0]
click at [108, 130] on span "068d5f34-76af-4380-81c5-4953776cce89.jpeg" at bounding box center [161, 131] width 117 height 8
click at [134, 128] on span "bdaed945-cec3-42d0-8aca-050ba3f319cc.jpeg" at bounding box center [189, 131] width 118 height 8
click at [163, 126] on rect at bounding box center [167, 125] width 12 height 4
click at [192, 128] on span "828983d8-1ebb-434a-b922-c85243af5a6f.jpeg" at bounding box center [243, 131] width 118 height 8
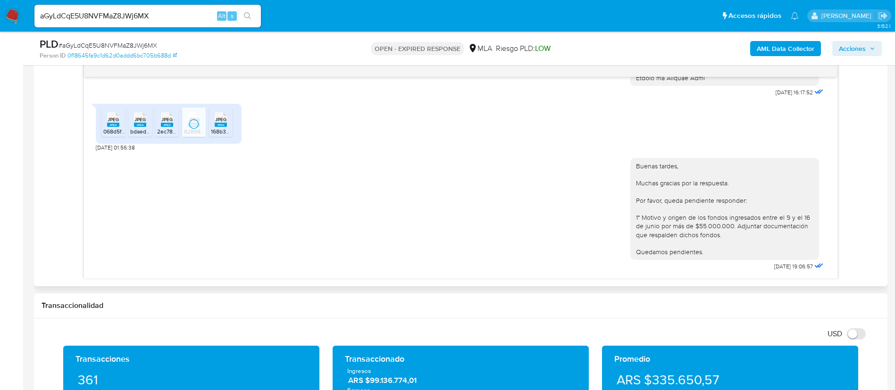
click at [218, 127] on icon "JPEG" at bounding box center [221, 119] width 12 height 17
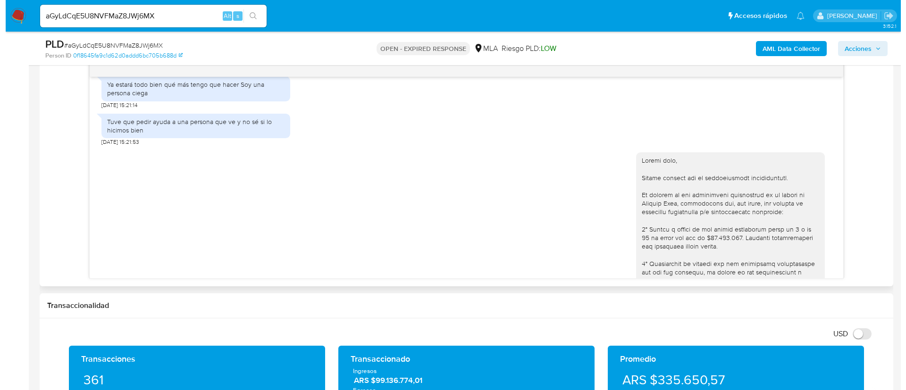
scroll to position [618, 0]
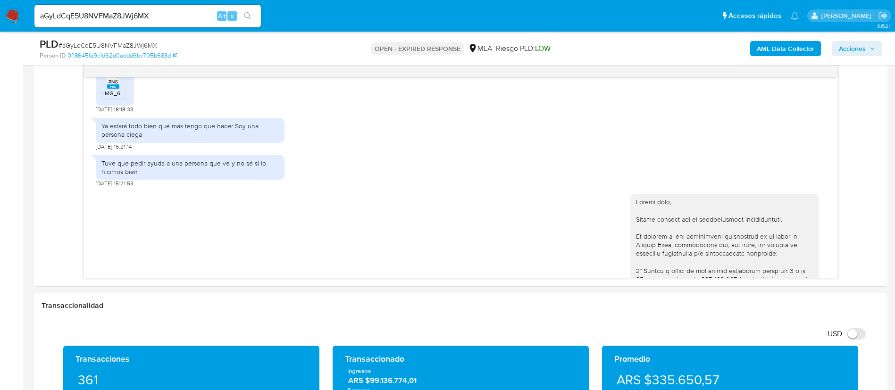
click at [797, 58] on div "AML Data Collector Acciones" at bounding box center [742, 48] width 278 height 22
click at [798, 47] on b "AML Data Collector" at bounding box center [786, 48] width 58 height 15
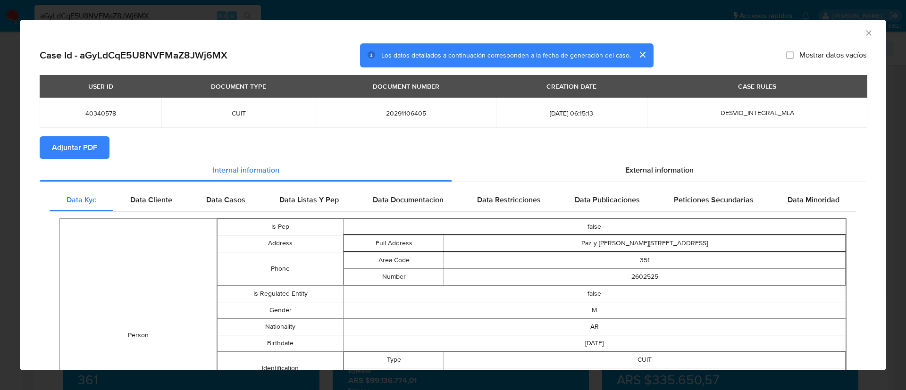
click at [92, 138] on span "Adjuntar PDF" at bounding box center [74, 147] width 45 height 21
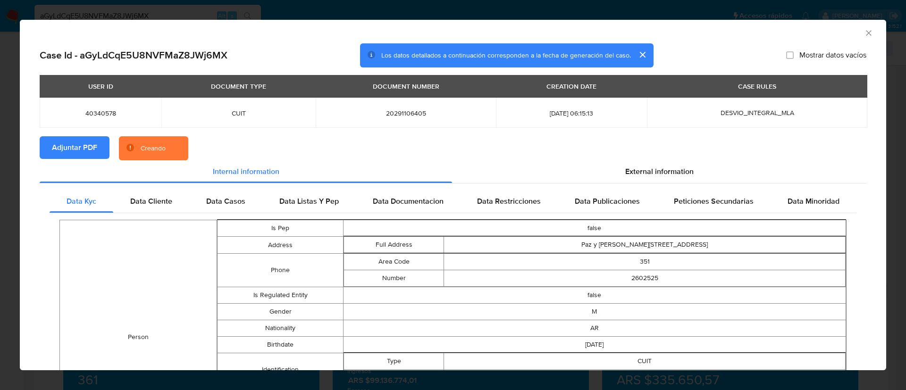
click at [93, 116] on span "40340578" at bounding box center [100, 113] width 99 height 8
copy span "40340578"
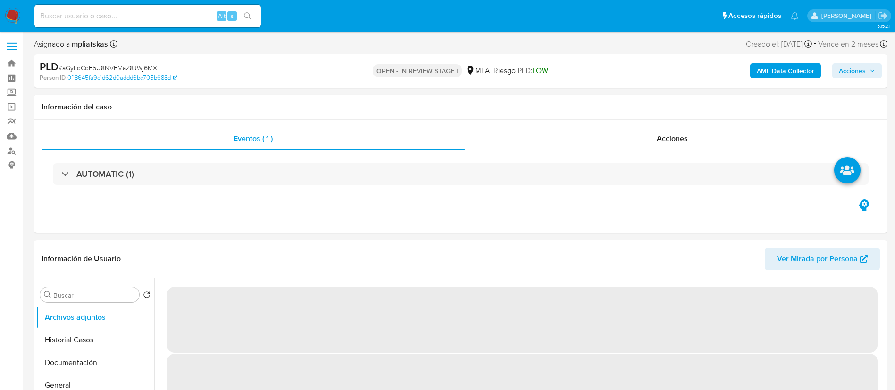
select select "10"
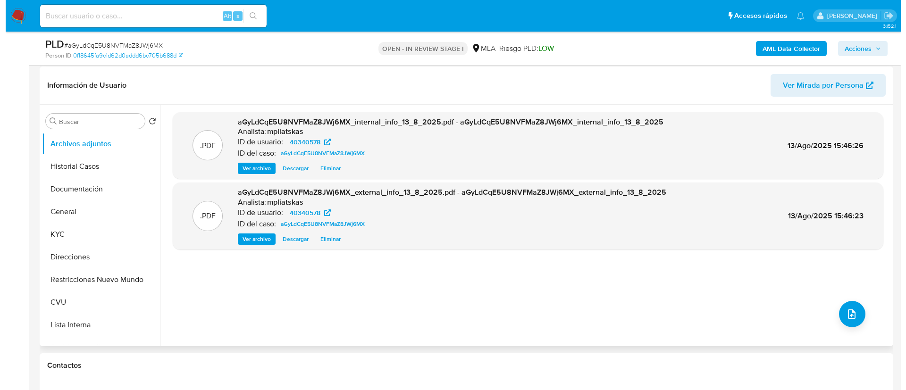
scroll to position [142, 0]
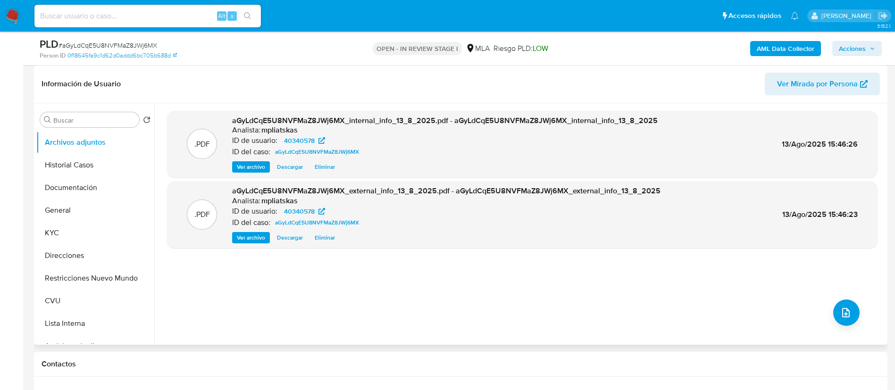
click at [857, 324] on div ".PDF aGyLdCqE5U8NVFMaZ8JWj6MX_internal_info_13_8_2025.pdf - aGyLdCqE5U8NVFMaZ8J…" at bounding box center [522, 224] width 711 height 226
click at [845, 314] on icon "upload-file" at bounding box center [846, 312] width 8 height 9
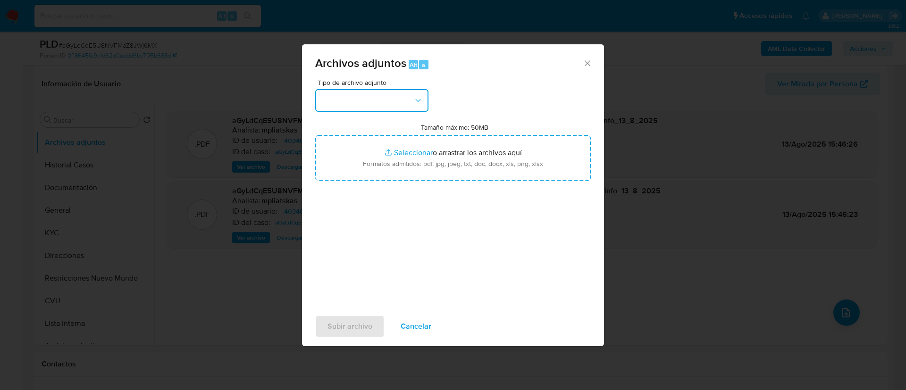
click at [353, 109] on button "button" at bounding box center [371, 100] width 113 height 23
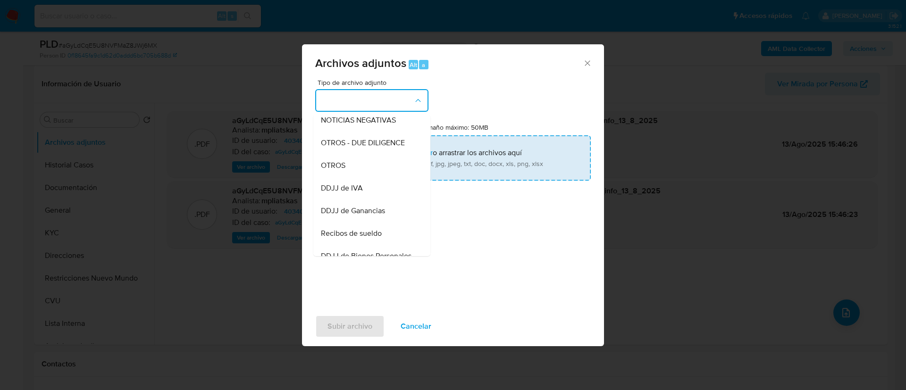
click at [364, 171] on div "OTROS" at bounding box center [369, 165] width 96 height 23
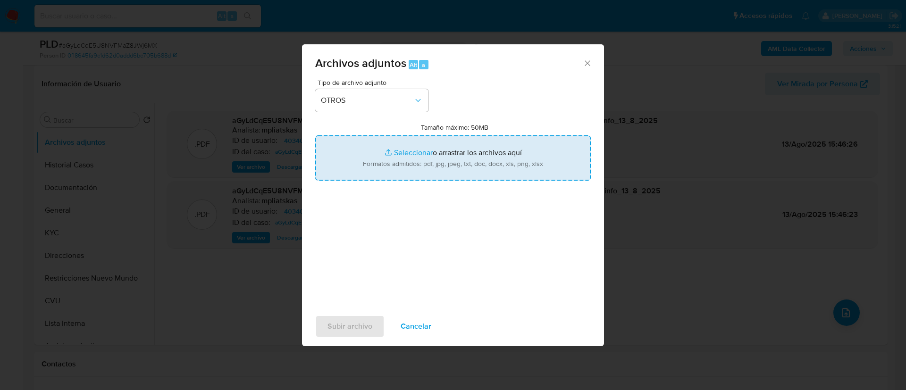
click at [374, 161] on input "Tamaño máximo: 50MB Seleccionar archivos" at bounding box center [453, 157] width 276 height 45
type input "C:\fakepath\40340578_10d85a1a-9173-4d2b-b0f3-f5d09eddbd30.png"
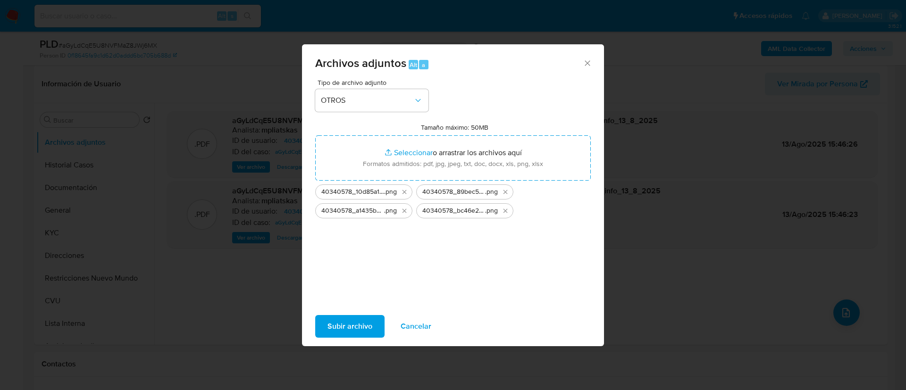
click at [359, 340] on div "Subir archivo Cancelar" at bounding box center [453, 327] width 302 height 36
click at [354, 333] on span "Subir archivo" at bounding box center [349, 326] width 45 height 21
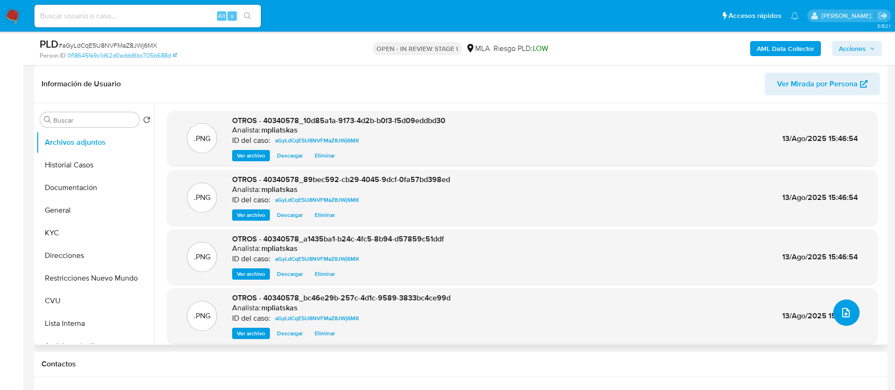
click at [840, 317] on span "upload-file" at bounding box center [845, 312] width 11 height 11
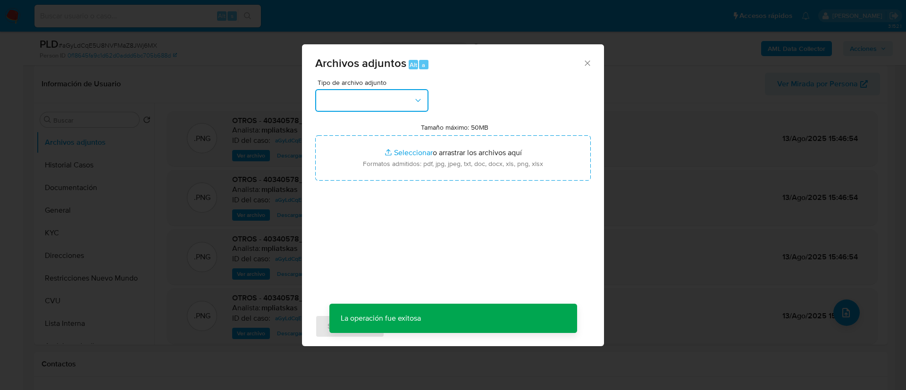
click at [351, 110] on button "button" at bounding box center [371, 100] width 113 height 23
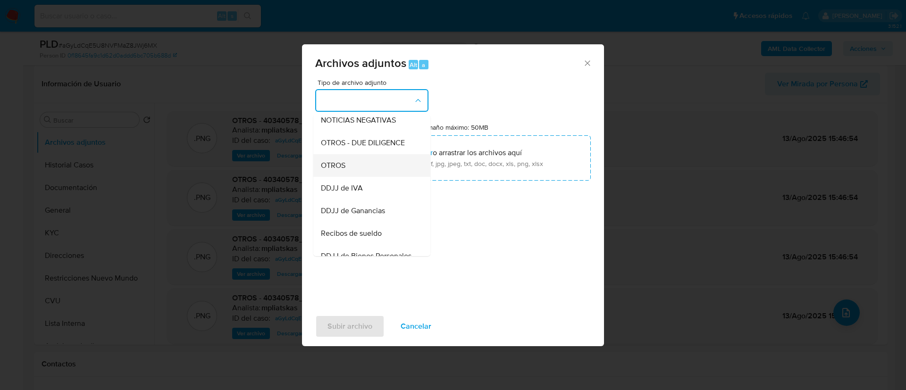
click at [372, 172] on div "OTROS" at bounding box center [369, 165] width 96 height 23
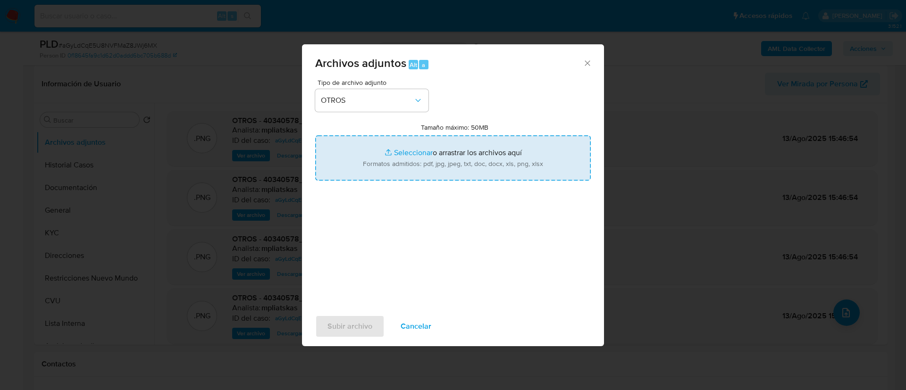
click at [419, 159] on input "Tamaño máximo: 50MB Seleccionar archivos" at bounding box center [453, 157] width 276 height 45
type input "C:\fakepath\40340578 Movimientos.xlsx"
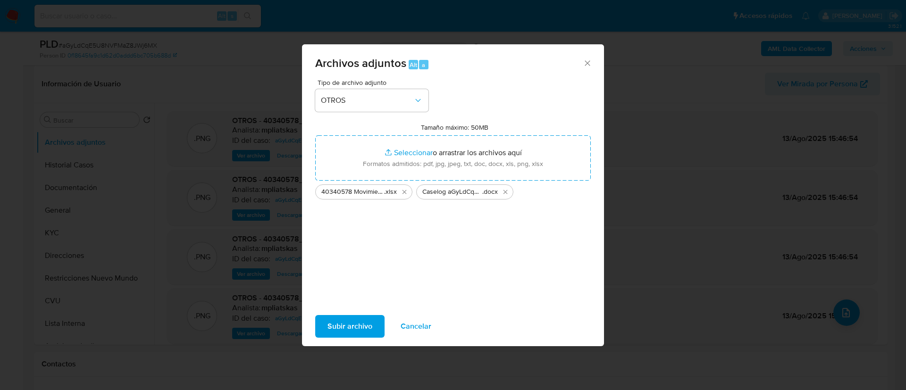
click at [332, 321] on span "Subir archivo" at bounding box center [349, 326] width 45 height 21
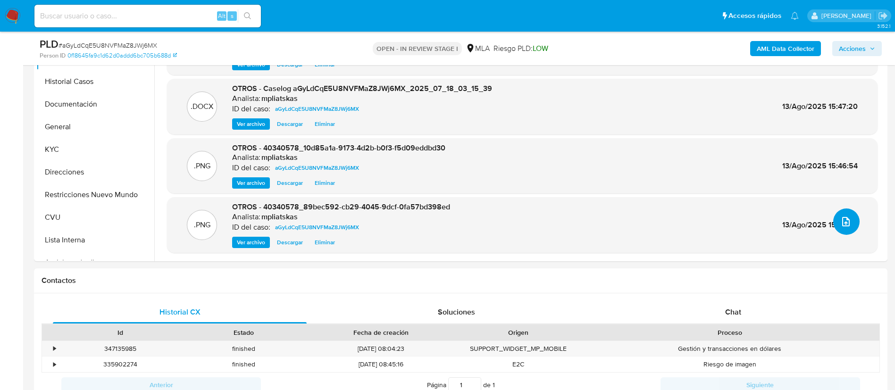
scroll to position [354, 0]
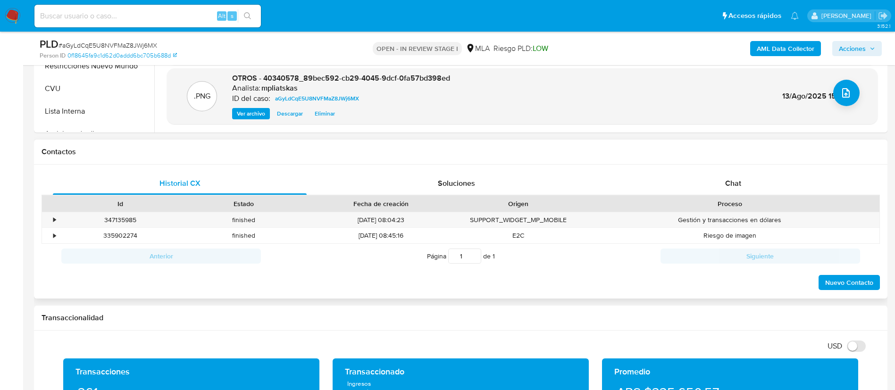
click at [733, 196] on div "Proceso" at bounding box center [729, 204] width 299 height 16
click at [730, 188] on span "Chat" at bounding box center [733, 183] width 16 height 11
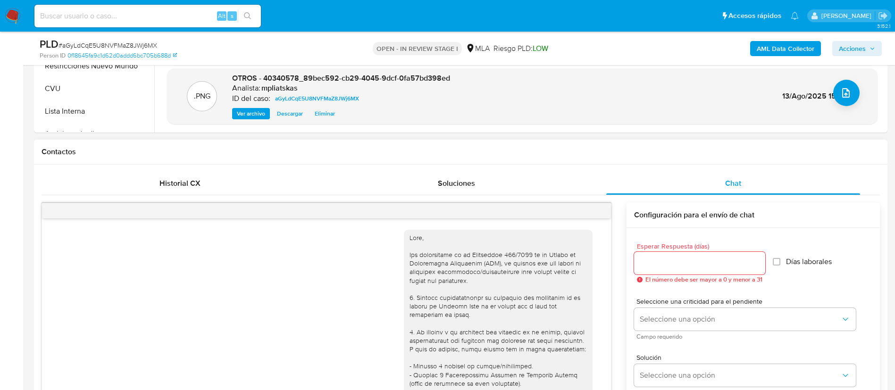
scroll to position [1043, 0]
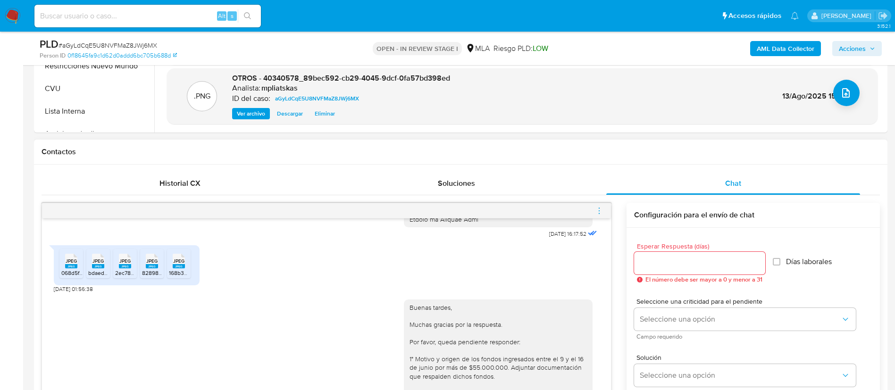
click at [599, 210] on icon "menu-action" at bounding box center [599, 210] width 1 height 1
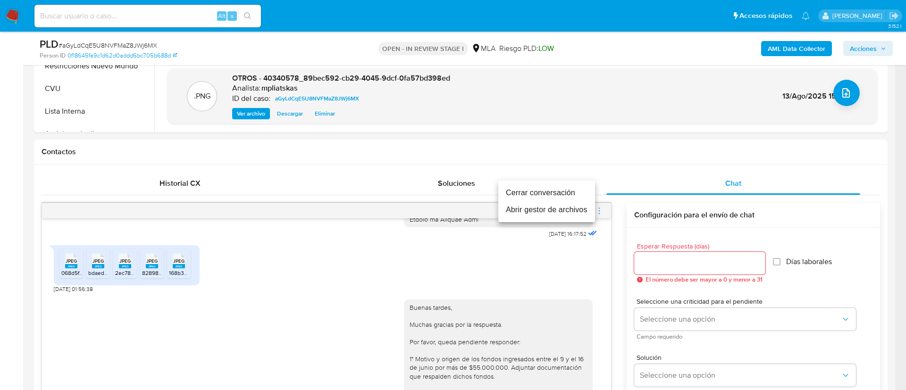
click at [551, 192] on li "Cerrar conversación" at bounding box center [546, 192] width 97 height 17
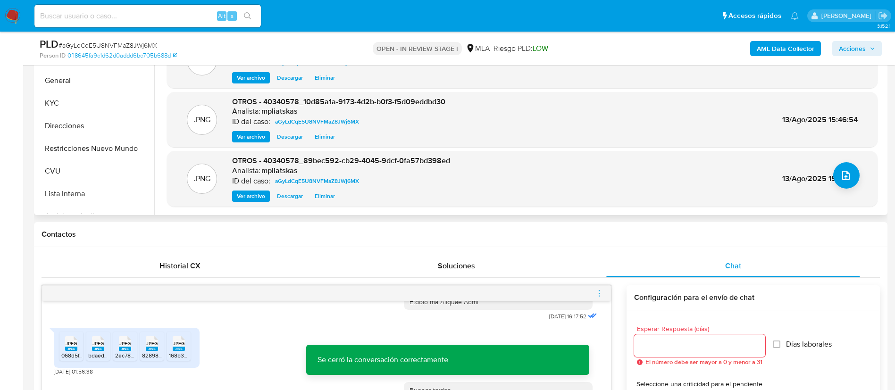
scroll to position [142, 0]
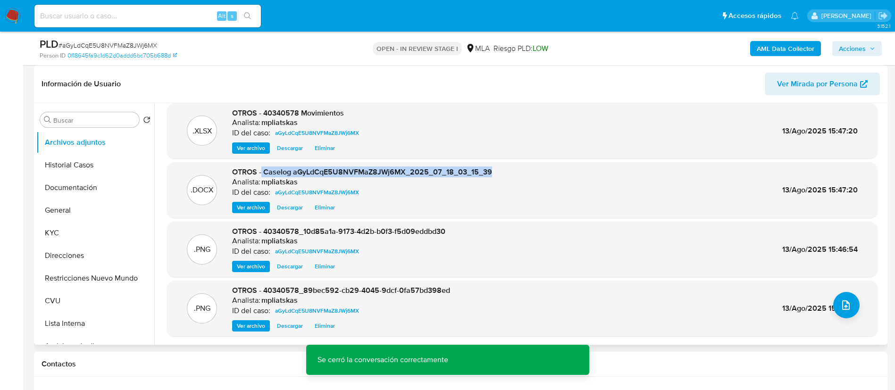
drag, startPoint x: 264, startPoint y: 171, endPoint x: 524, endPoint y: 164, distance: 260.1
click at [524, 164] on div ".DOCX OTROS - Caselog aGyLdCqE5U8NVFMaZ8JWj6MX_2025_07_18_03_15_39 Analista: mp…" at bounding box center [522, 190] width 711 height 56
copy span "Caselog aGyLdCqE5U8NVFMaZ8JWj6MX_2025_07_18_03_15_39"
click at [848, 44] on span "Acciones" at bounding box center [852, 48] width 27 height 15
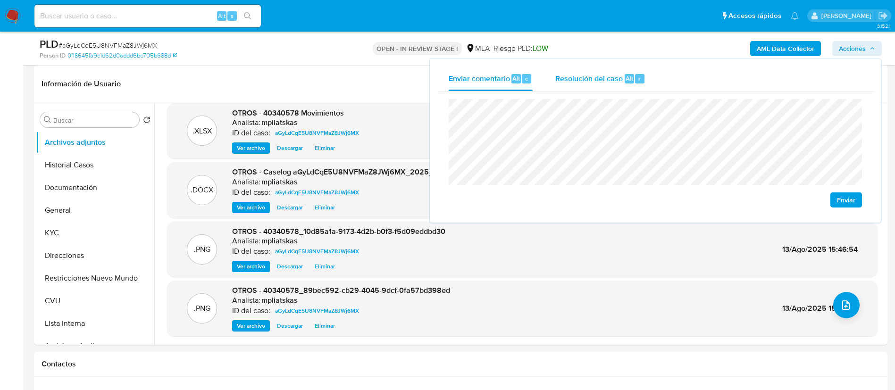
click at [625, 82] on div "Alt" at bounding box center [629, 78] width 9 height 9
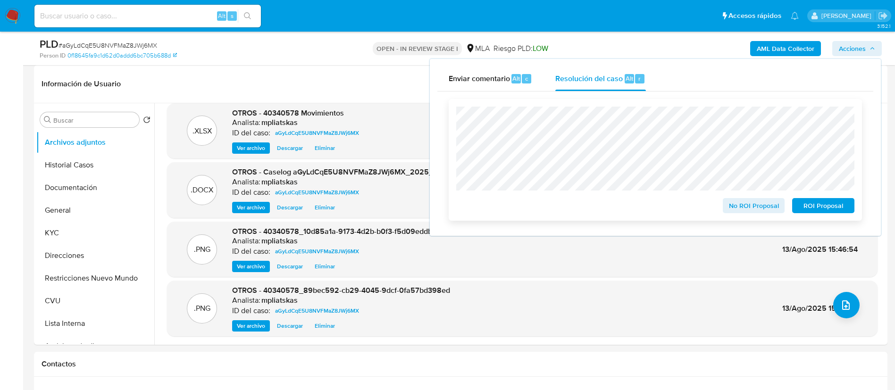
click at [733, 212] on span "No ROI Proposal" at bounding box center [753, 205] width 49 height 13
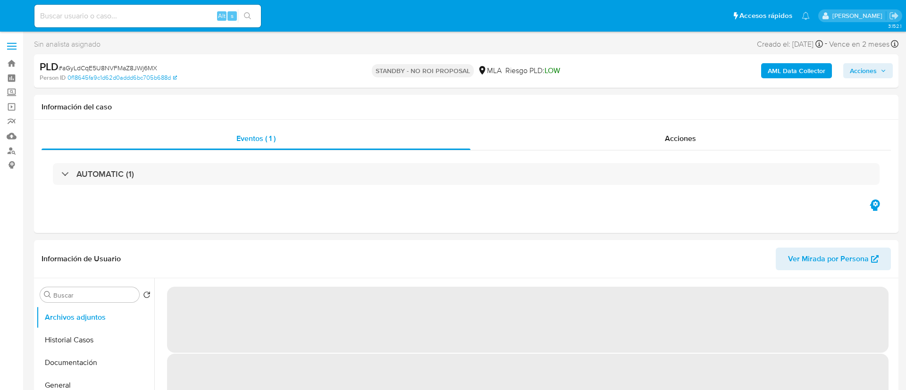
select select "10"
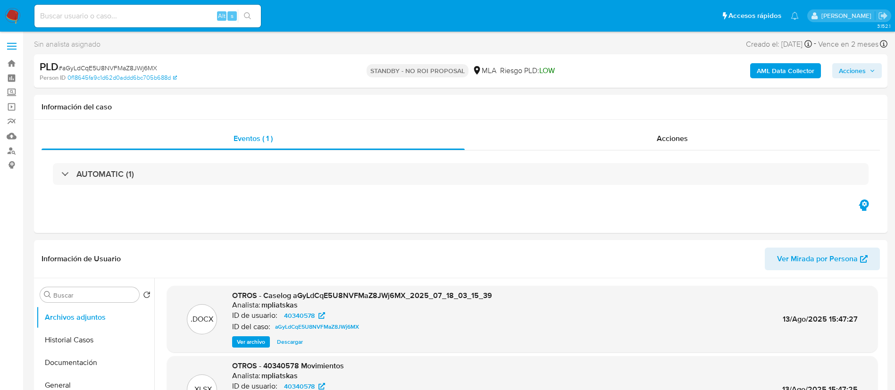
drag, startPoint x: 174, startPoint y: 9, endPoint x: 206, endPoint y: 18, distance: 33.3
click at [173, 10] on input at bounding box center [147, 16] width 226 height 12
paste input "LG9cezHJDB4H5sRGnimpKqPS"
type input "LG9cezHJDB4H5sRGnimpKqPS"
click at [242, 11] on button "search-icon" at bounding box center [247, 15] width 19 height 13
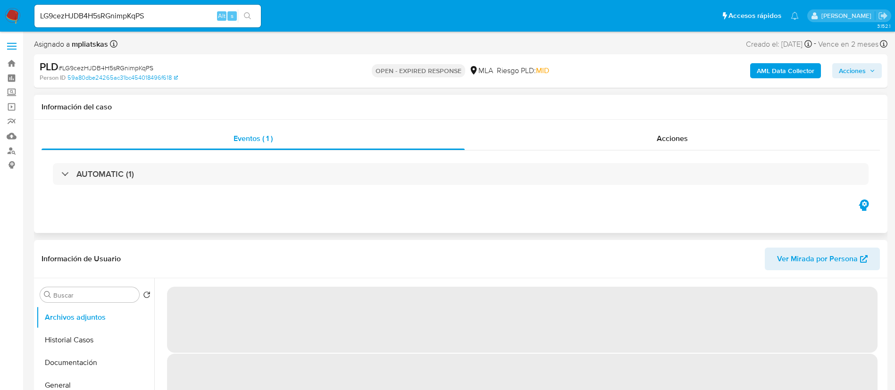
select select "10"
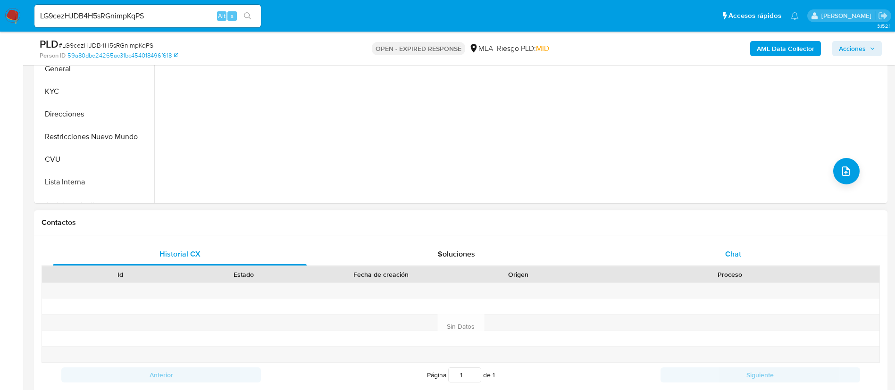
click at [658, 251] on div "Chat" at bounding box center [733, 254] width 254 height 23
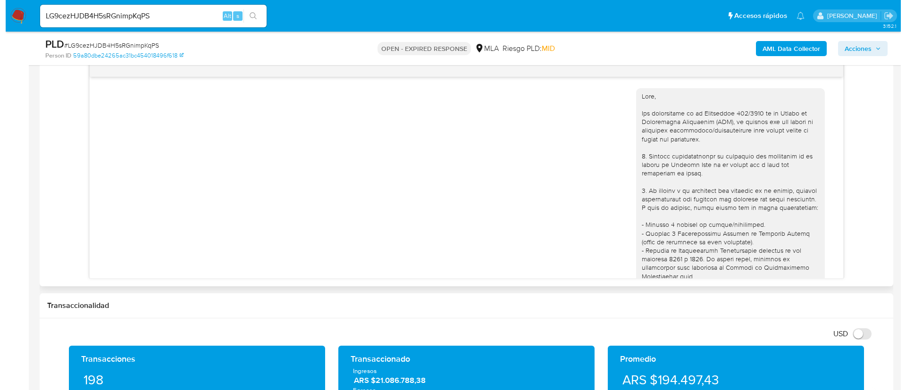
scroll to position [660, 0]
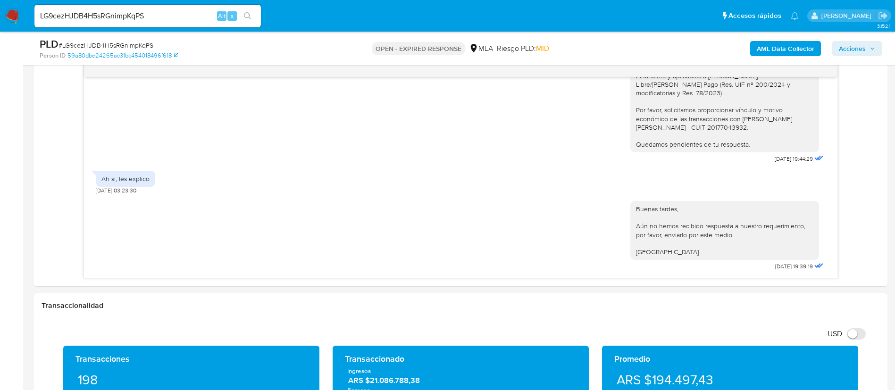
click at [767, 49] on b "AML Data Collector" at bounding box center [786, 48] width 58 height 15
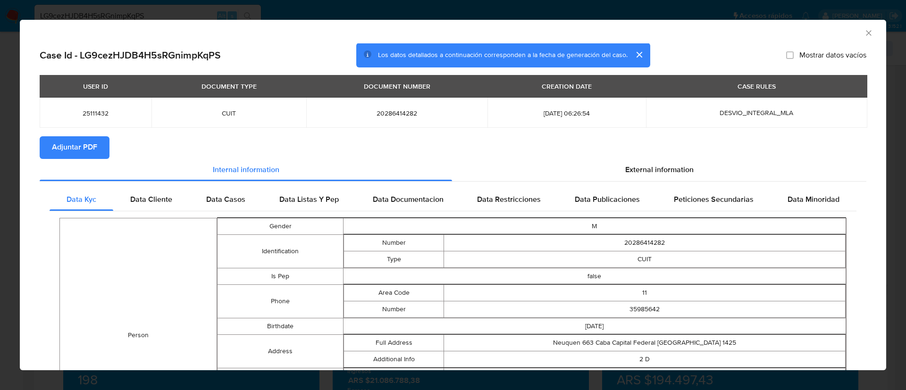
click at [90, 158] on span "Adjuntar PDF" at bounding box center [74, 147] width 45 height 21
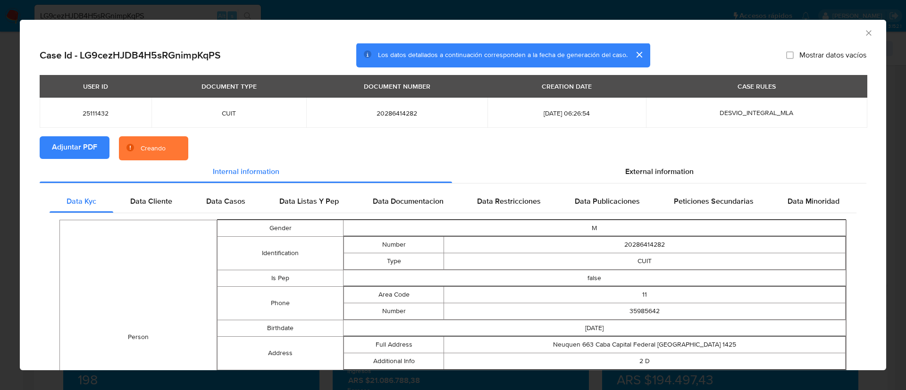
click at [91, 149] on span "Adjuntar PDF" at bounding box center [74, 147] width 45 height 21
click at [89, 118] on td "25111432" at bounding box center [96, 113] width 112 height 30
copy span "25111432"
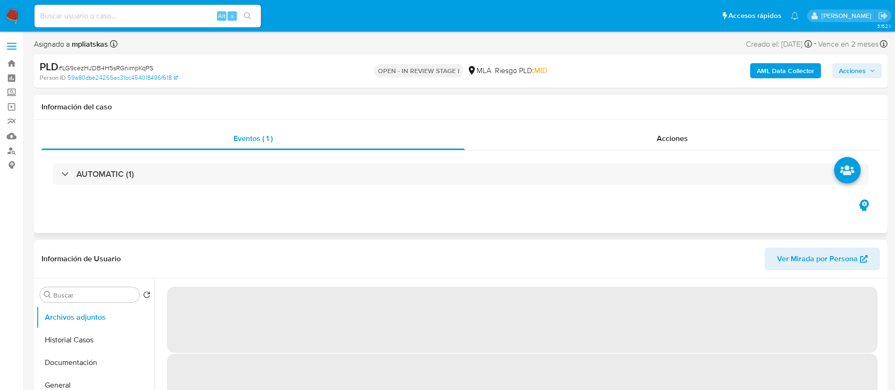
select select "10"
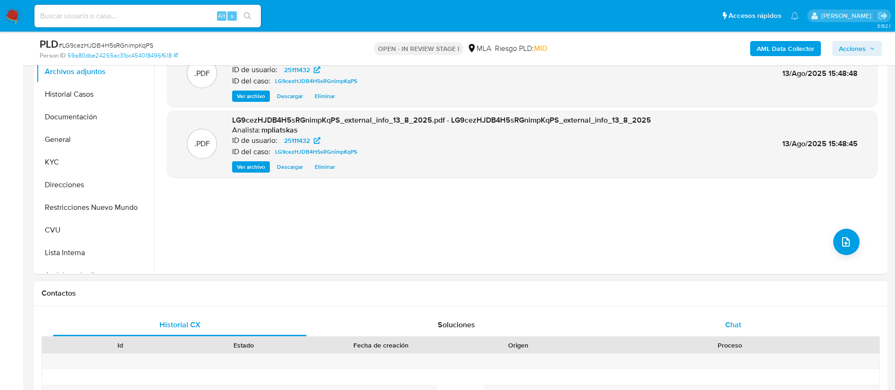
click at [740, 324] on div "Chat" at bounding box center [733, 325] width 254 height 23
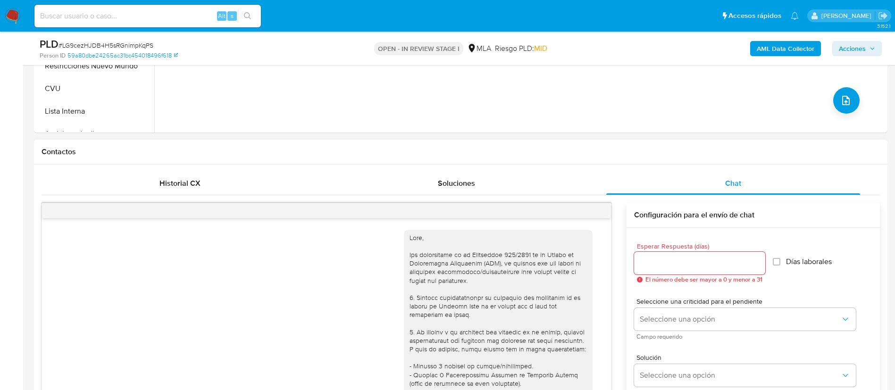
scroll to position [660, 0]
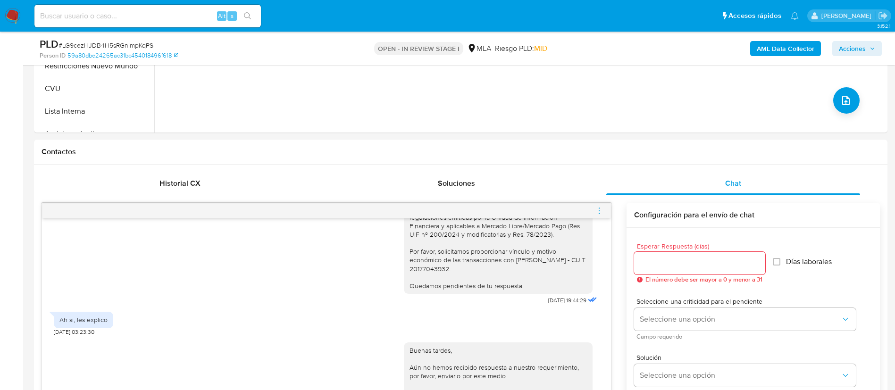
drag, startPoint x: 597, startPoint y: 211, endPoint x: 567, endPoint y: 195, distance: 34.0
click at [596, 210] on icon "menu-action" at bounding box center [599, 211] width 8 height 8
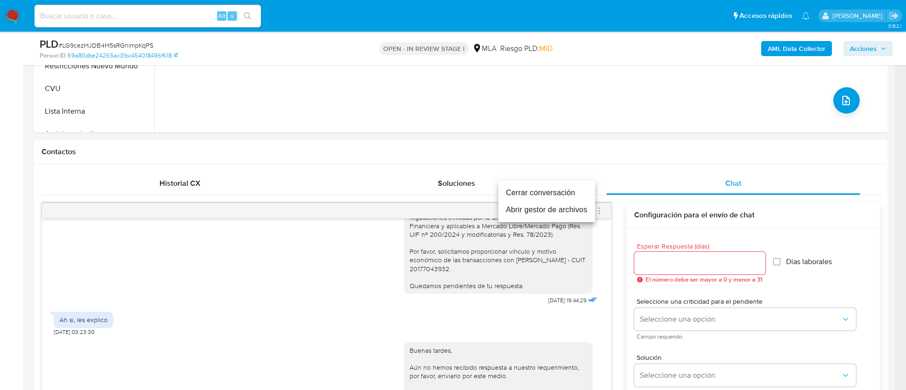
drag, startPoint x: 561, startPoint y: 188, endPoint x: 570, endPoint y: 191, distance: 9.9
click at [561, 188] on li "Cerrar conversación" at bounding box center [546, 192] width 97 height 17
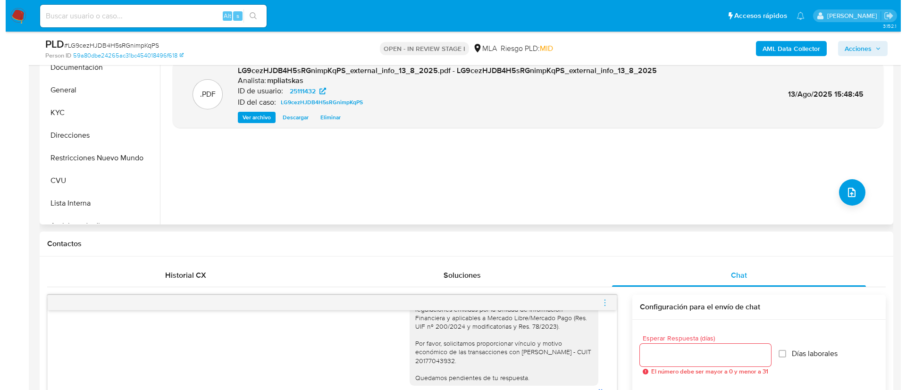
scroll to position [212, 0]
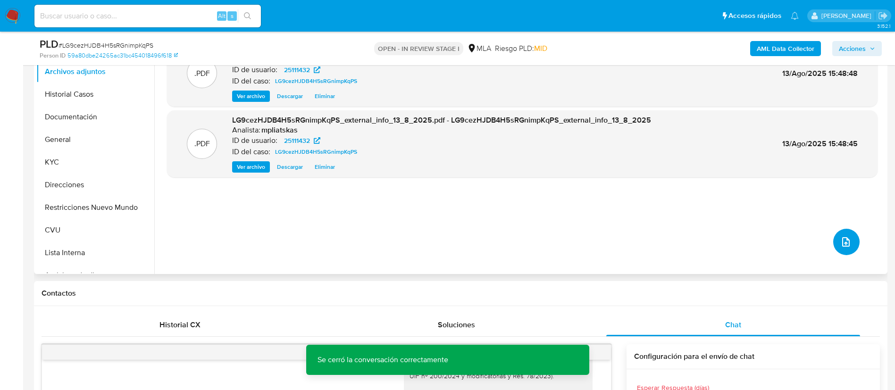
click at [848, 242] on button "upload-file" at bounding box center [846, 242] width 26 height 26
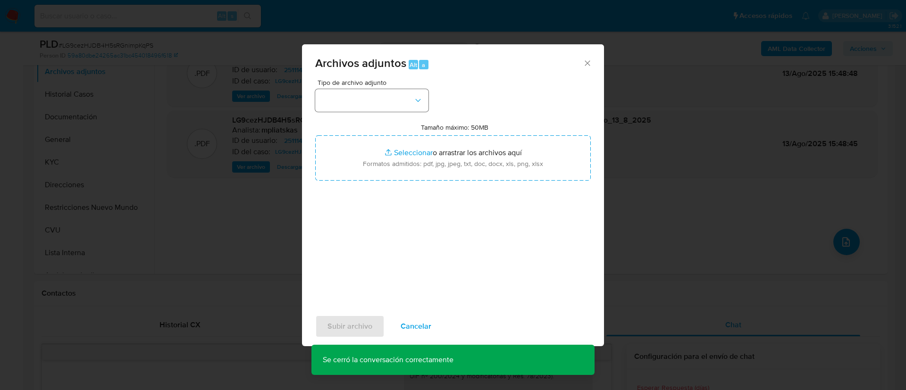
click at [342, 88] on div "Tipo de archivo adjunto" at bounding box center [371, 95] width 113 height 33
click at [348, 100] on button "button" at bounding box center [371, 100] width 113 height 23
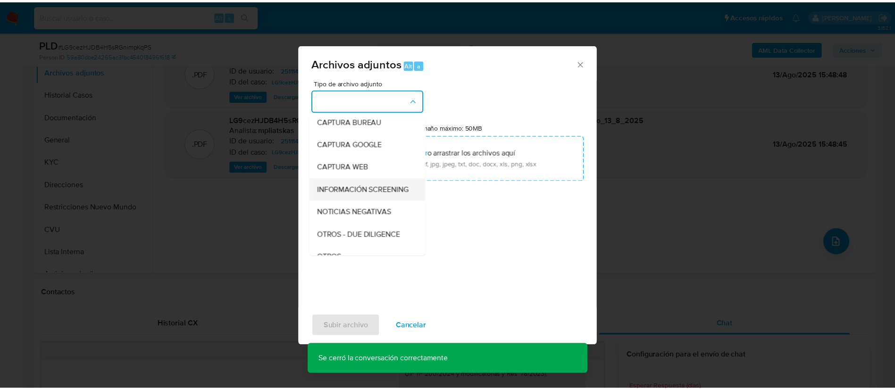
scroll to position [71, 0]
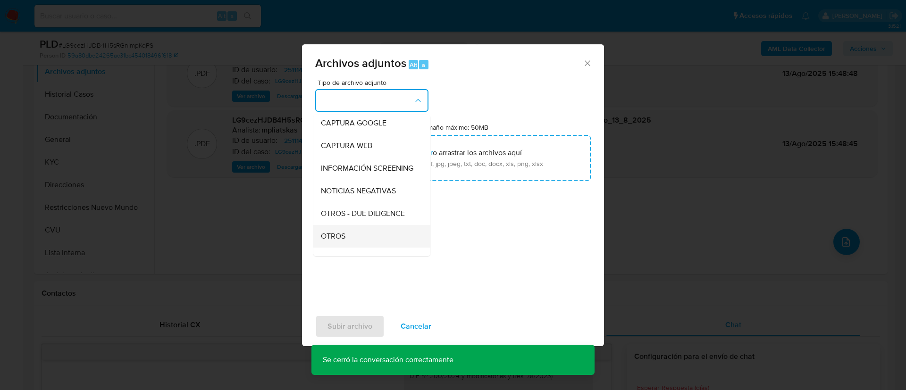
click at [346, 245] on div "OTROS" at bounding box center [369, 236] width 96 height 23
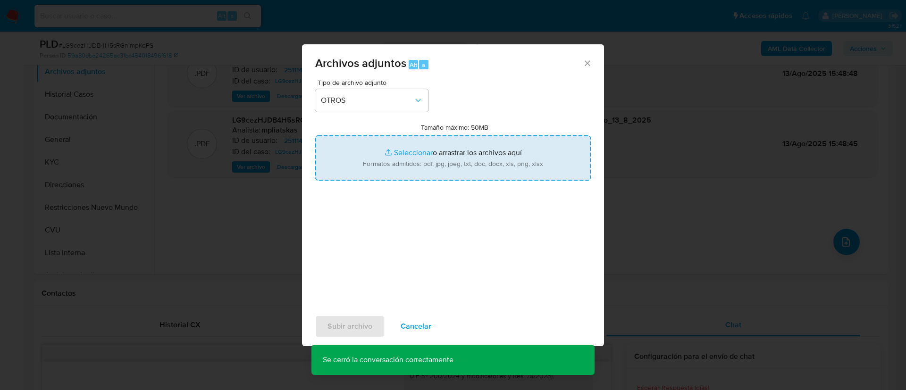
click at [390, 163] on input "Tamaño máximo: 50MB Seleccionar archivos" at bounding box center [453, 157] width 276 height 45
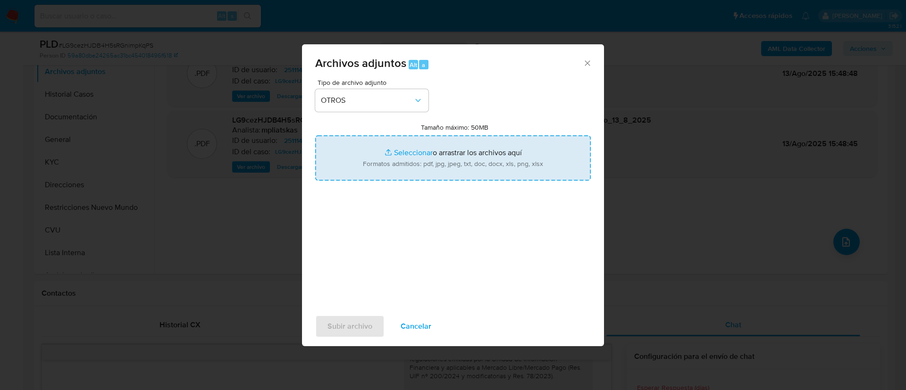
type input "C:\fakepath\25111432 Movimientos.xlsx"
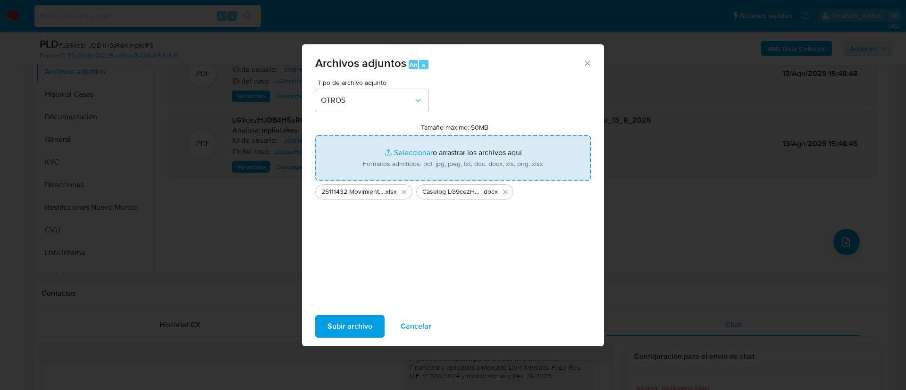
click at [353, 324] on span "Subir archivo" at bounding box center [349, 326] width 45 height 21
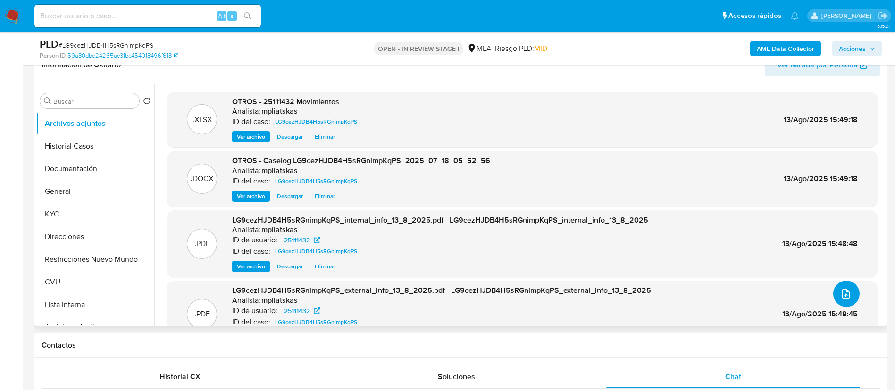
scroll to position [142, 0]
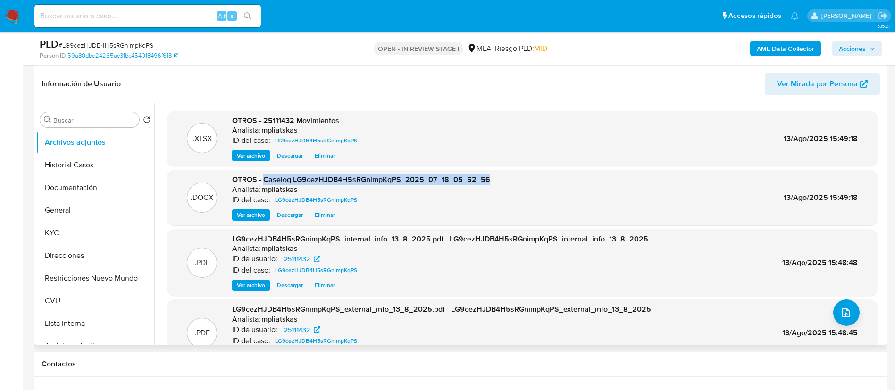
drag, startPoint x: 264, startPoint y: 178, endPoint x: 503, endPoint y: 174, distance: 239.2
click at [499, 174] on div ".DOCX OTROS - Caselog LG9cezHJDB4H5sRGnimpKqPS_2025_07_18_05_52_56 Analista: mp…" at bounding box center [522, 198] width 711 height 56
copy span "Caselog LG9cezHJDB4H5sRGnimpKqPS_2025_07_18_05_52_56"
click at [850, 51] on span "Acciones" at bounding box center [852, 48] width 27 height 15
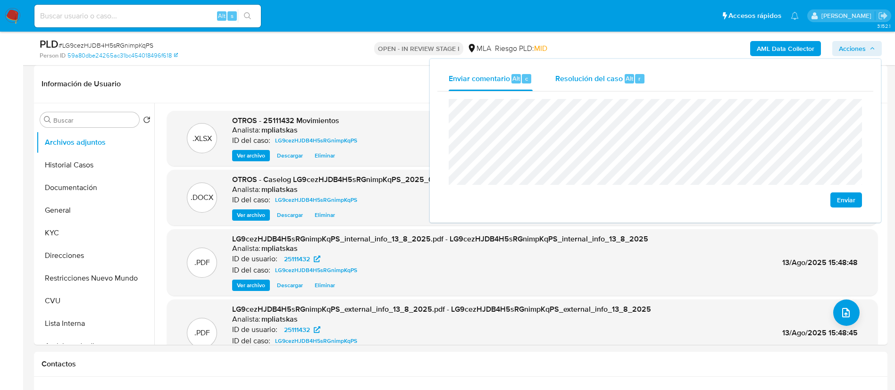
click at [643, 75] on div "r" at bounding box center [639, 78] width 9 height 9
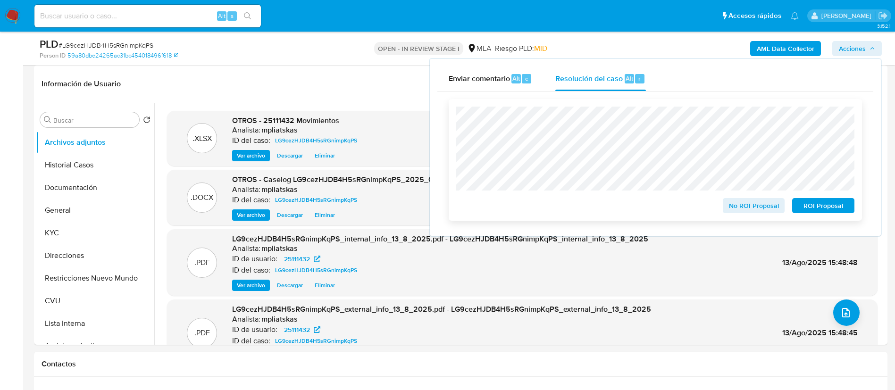
click at [747, 211] on span "No ROI Proposal" at bounding box center [753, 205] width 49 height 13
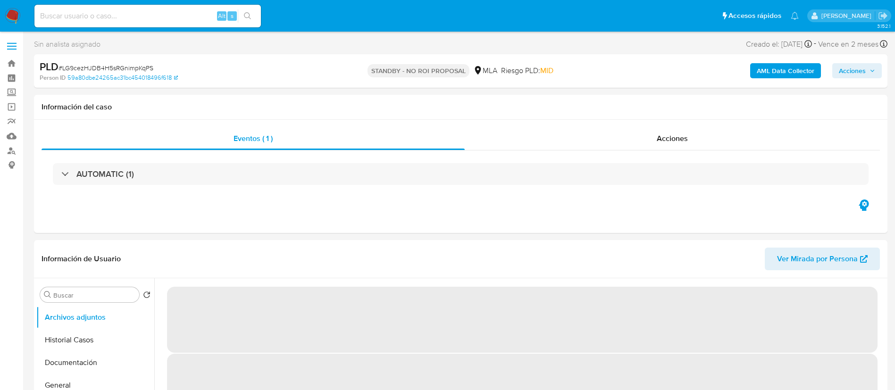
click at [210, 13] on input at bounding box center [147, 16] width 226 height 12
paste input "pHU46bV7a1kzDTHbFlw8sLIJ"
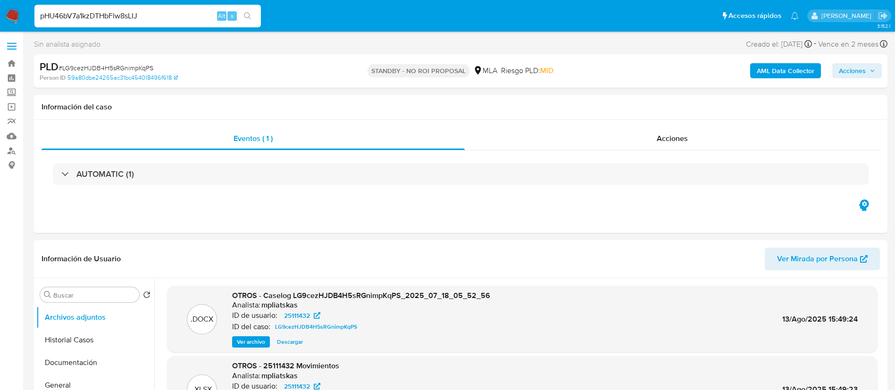
type input "pHU46bV7a1kzDTHbFlw8sLIJ"
click at [243, 16] on button "search-icon" at bounding box center [247, 15] width 19 height 13
select select "10"
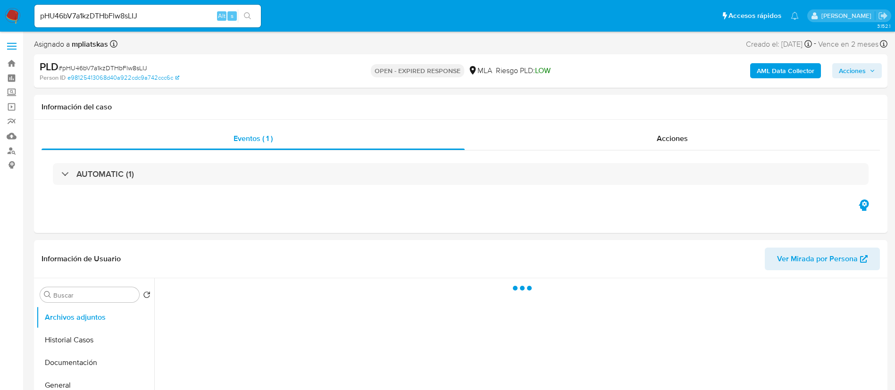
select select "10"
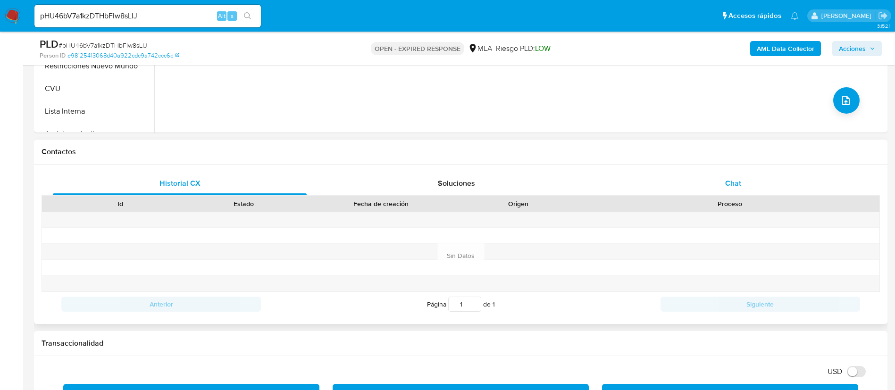
click at [715, 183] on div "Chat" at bounding box center [733, 183] width 254 height 23
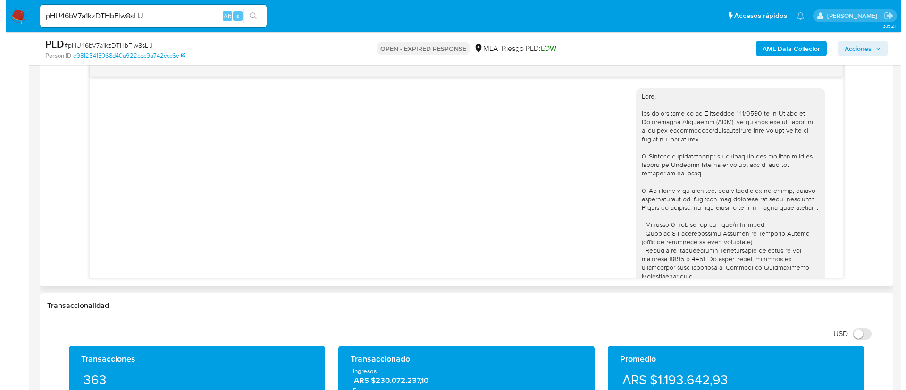
scroll to position [986, 0]
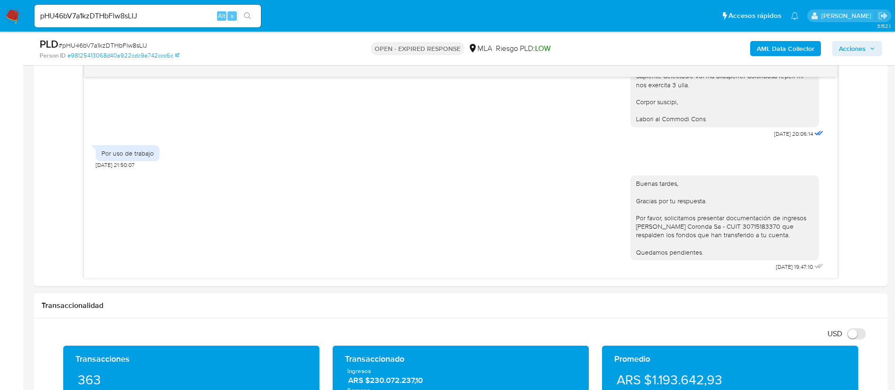
click at [776, 49] on b "AML Data Collector" at bounding box center [786, 48] width 58 height 15
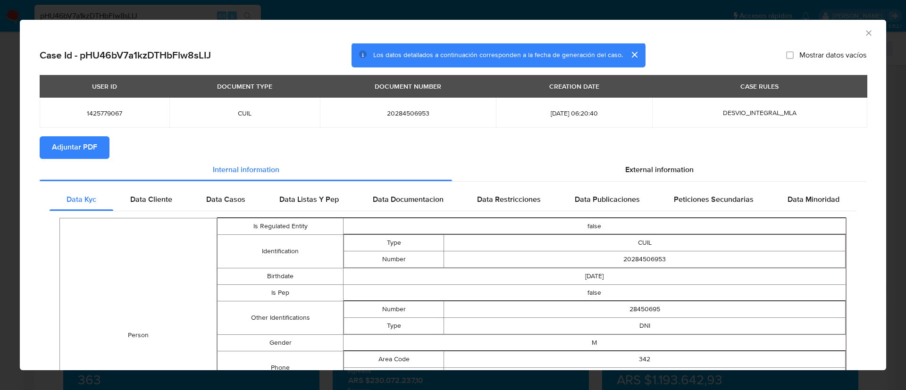
click at [92, 118] on td "1425779067" at bounding box center [105, 113] width 130 height 30
click at [93, 142] on span "Adjuntar PDF" at bounding box center [74, 147] width 45 height 21
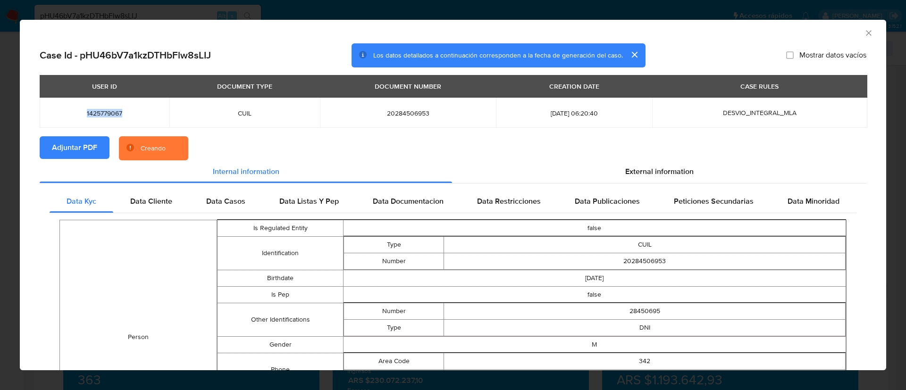
click at [93, 112] on span "1425779067" at bounding box center [104, 113] width 107 height 8
copy span "1425779067"
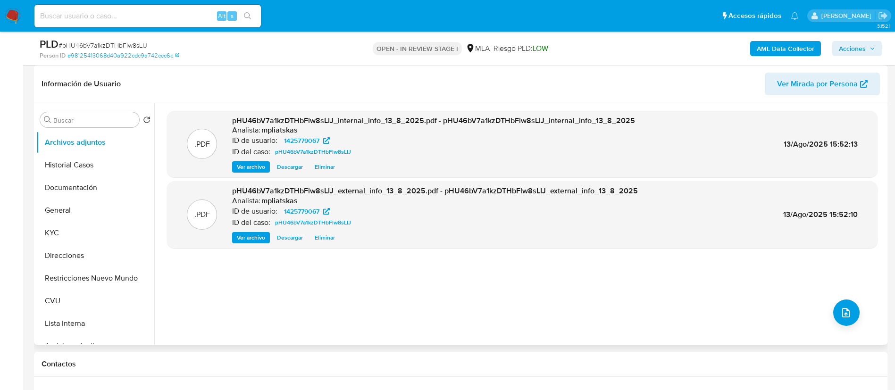
select select "10"
click at [849, 309] on button "upload-file" at bounding box center [846, 313] width 26 height 26
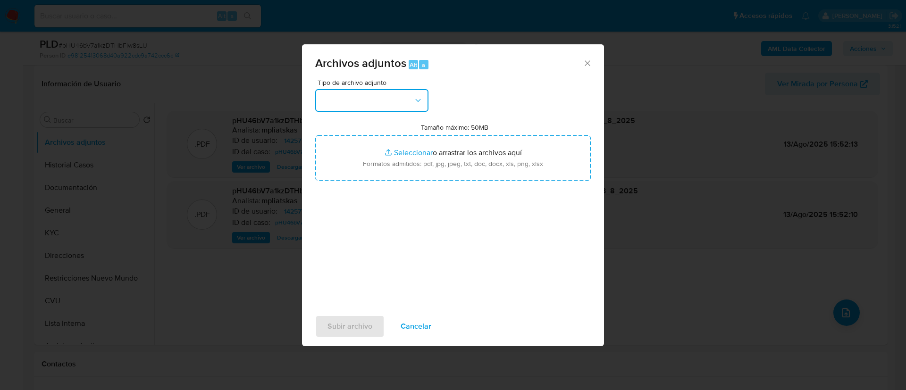
click at [377, 90] on button "button" at bounding box center [371, 100] width 113 height 23
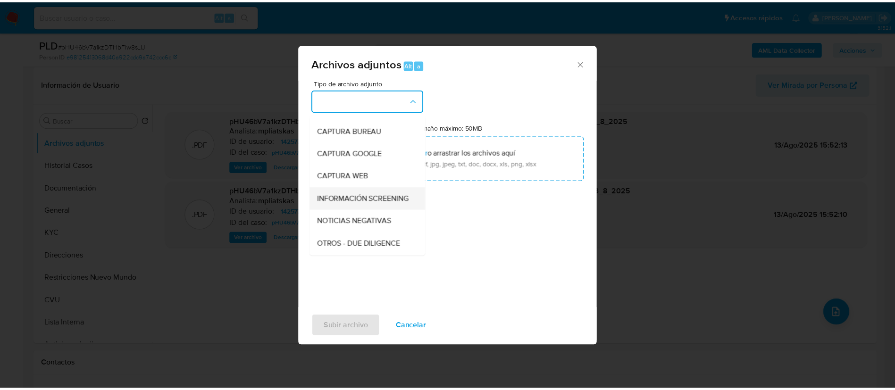
scroll to position [71, 0]
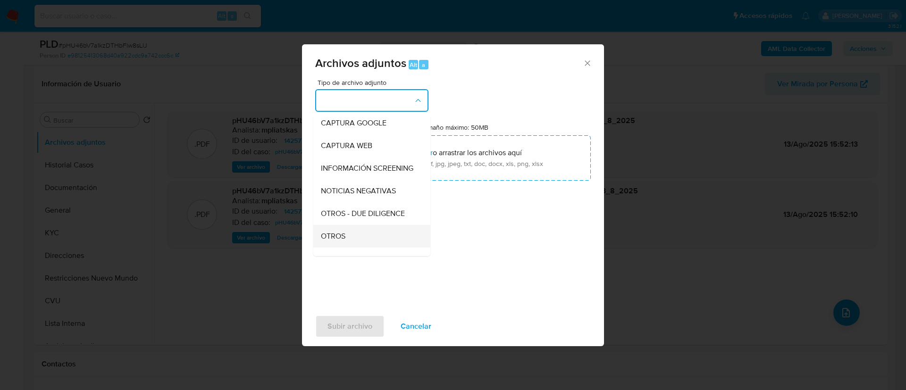
click at [346, 247] on div "OTROS" at bounding box center [369, 236] width 96 height 23
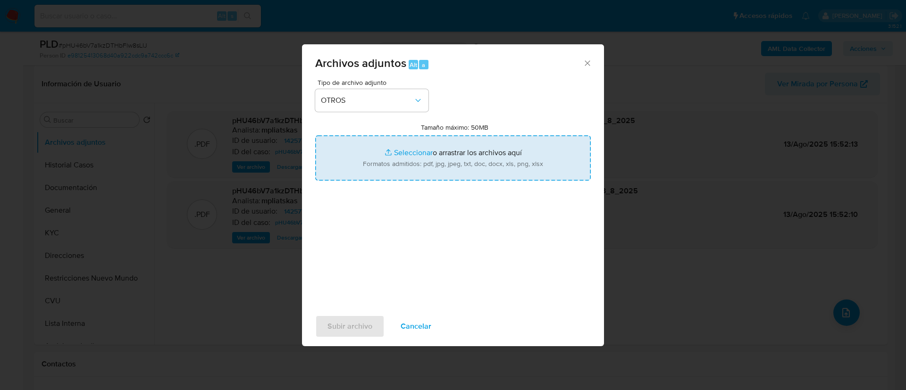
click at [372, 173] on input "Tamaño máximo: 50MB Seleccionar archivos" at bounding box center [453, 157] width 276 height 45
type input "C:\fakepath\1425779067 Movimientos.xlsx"
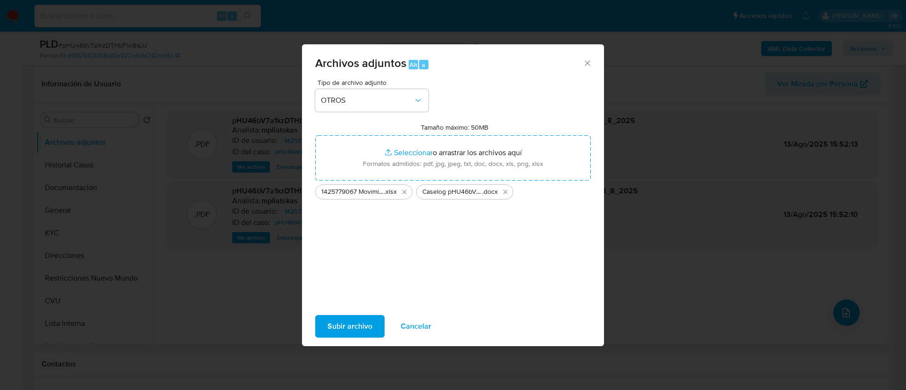
click at [361, 327] on span "Subir archivo" at bounding box center [349, 326] width 45 height 21
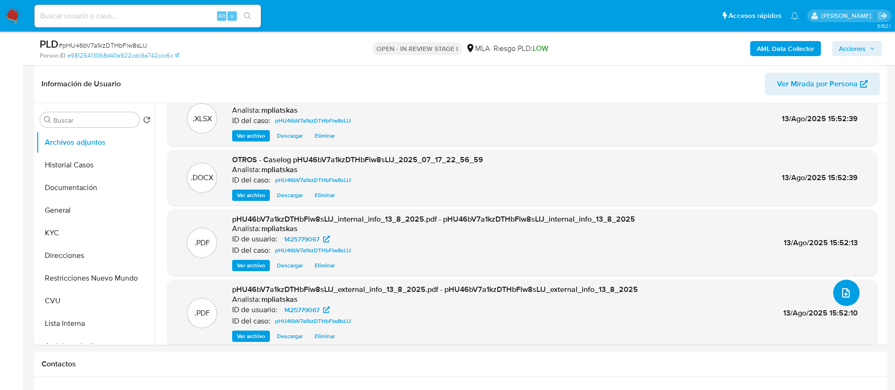
scroll to position [30, 0]
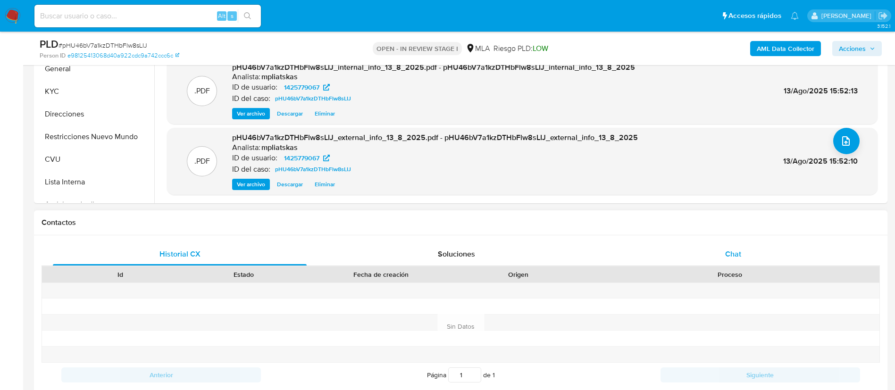
click at [696, 244] on div "Chat" at bounding box center [733, 254] width 254 height 23
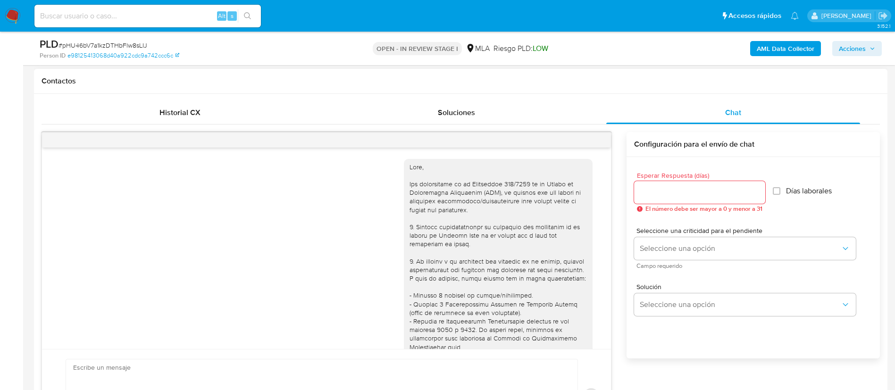
scroll to position [986, 0]
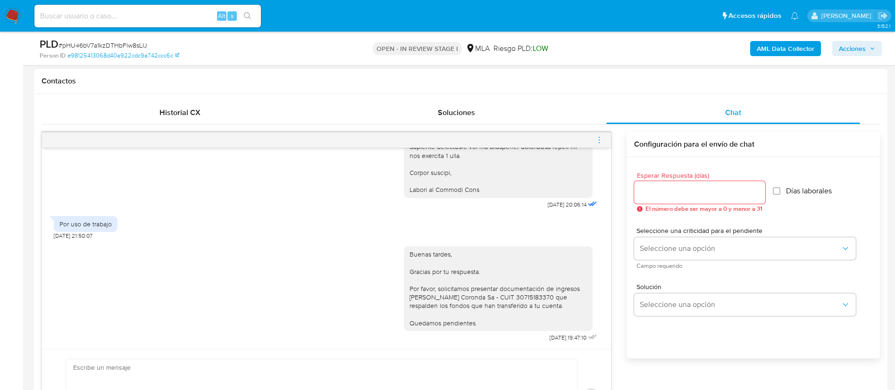
click at [597, 140] on icon "menu-action" at bounding box center [599, 140] width 8 height 8
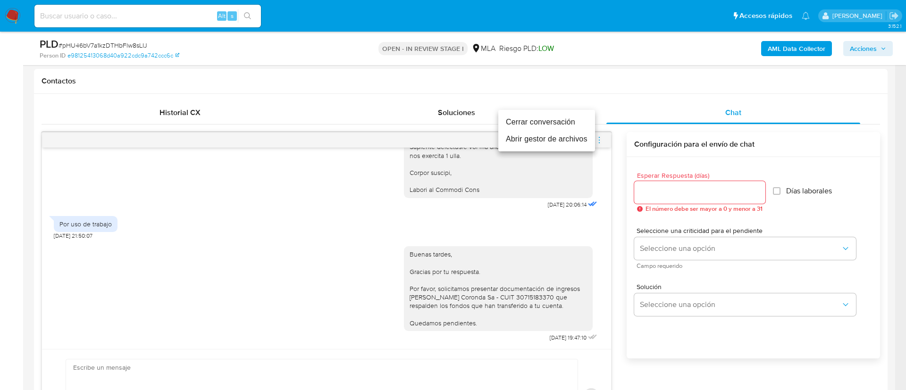
click at [583, 126] on li "Cerrar conversación" at bounding box center [546, 122] width 97 height 17
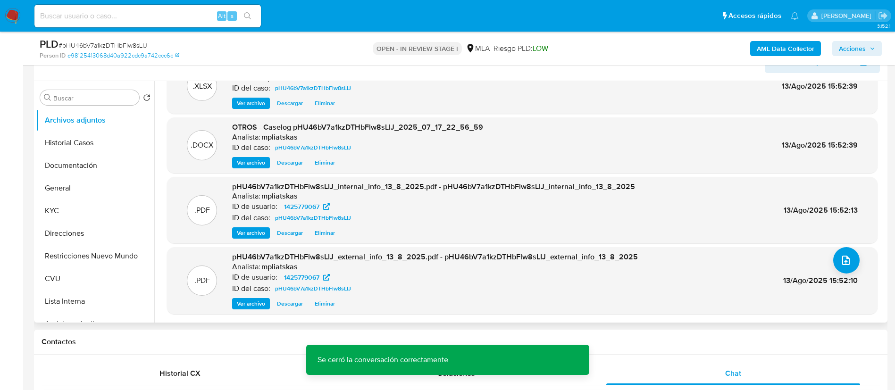
scroll to position [142, 0]
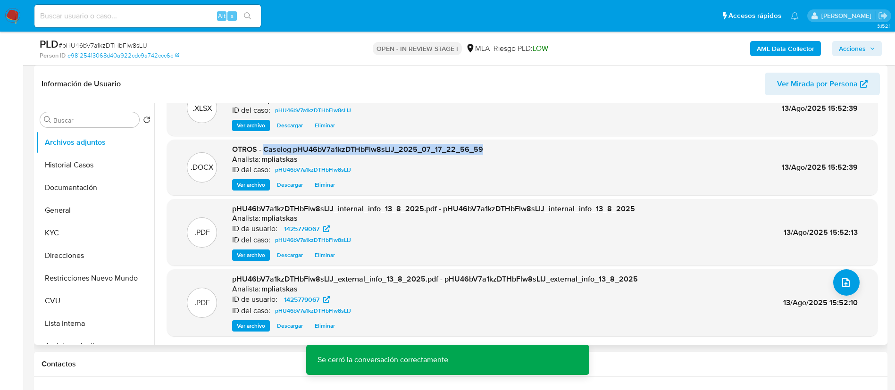
drag, startPoint x: 264, startPoint y: 147, endPoint x: 508, endPoint y: 142, distance: 244.0
click at [508, 142] on div ".DOCX OTROS - Caselog pHU46bV7a1kzDTHbFlw8sLIJ_2025_07_17_22_56_59 Analista: mp…" at bounding box center [522, 168] width 711 height 56
copy span "Caselog pHU46bV7a1kzDTHbFlw8sLIJ_2025_07_17_22_56_59"
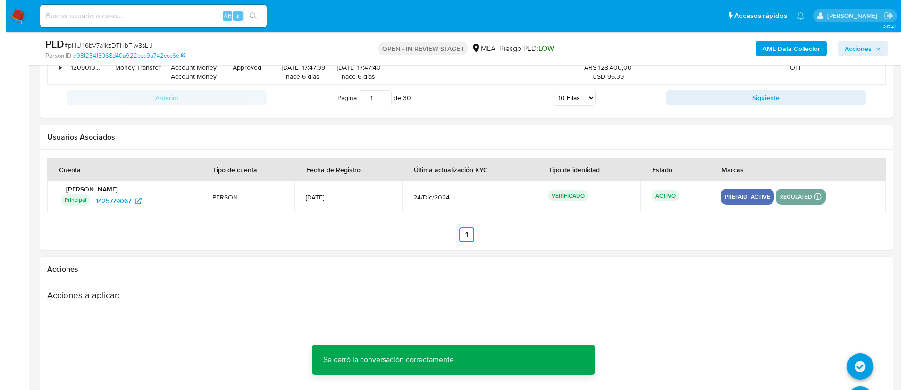
scroll to position [1659, 0]
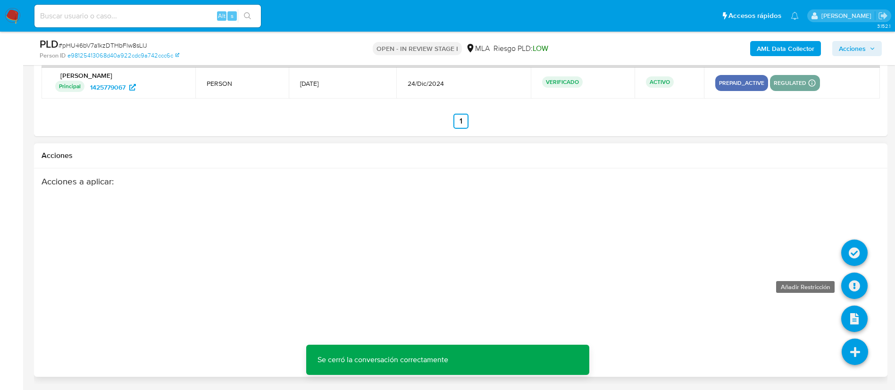
click at [863, 282] on icon at bounding box center [854, 286] width 26 height 26
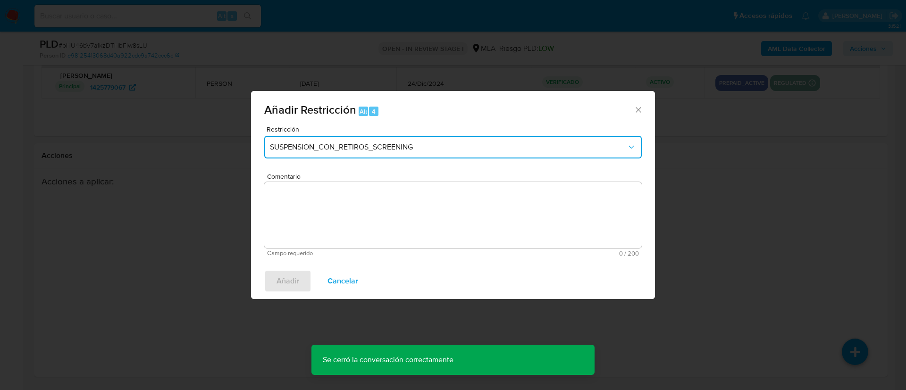
click at [411, 145] on span "SUSPENSION_CON_RETIROS_SCREENING" at bounding box center [448, 146] width 357 height 9
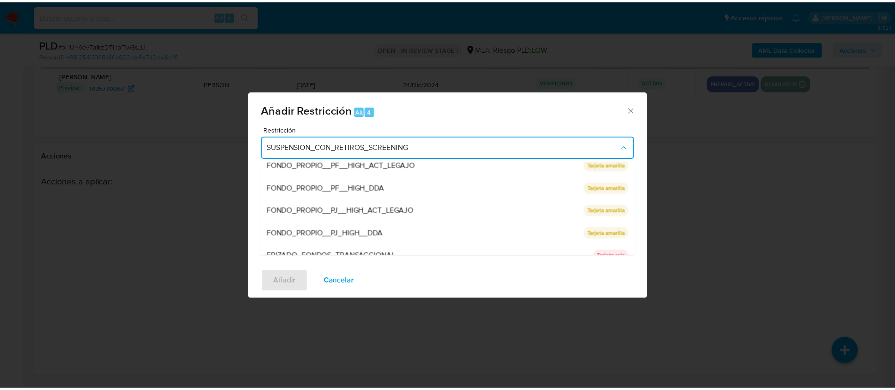
scroll to position [142, 0]
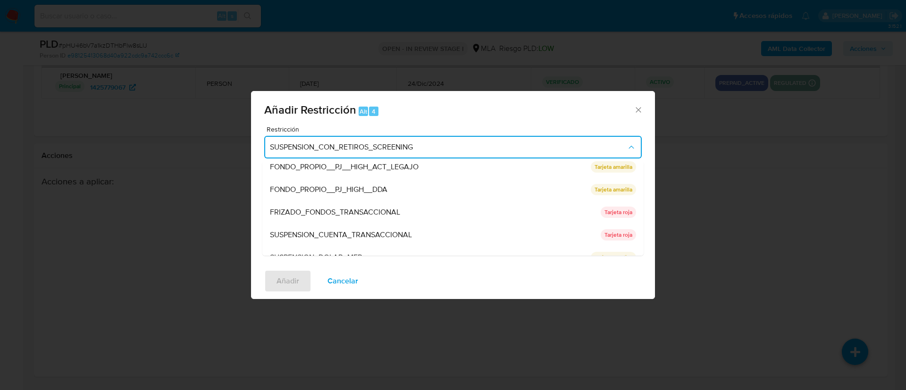
click at [377, 233] on span "SUSPENSION_CUENTA_TRANSACCIONAL" at bounding box center [341, 234] width 142 height 9
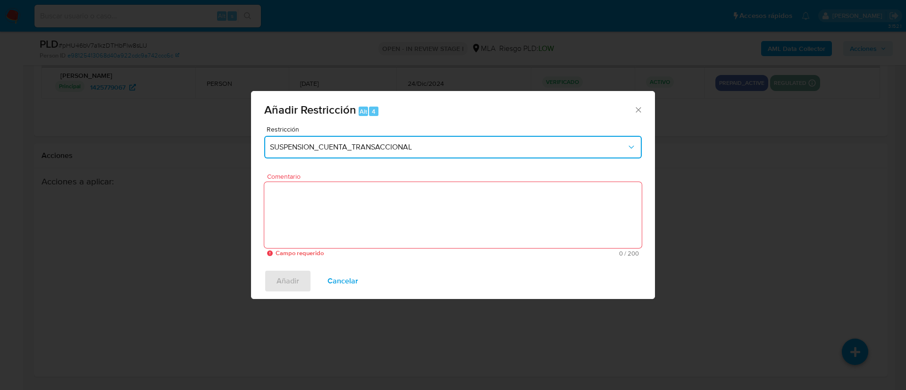
click at [377, 233] on textarea "Comentario" at bounding box center [452, 215] width 377 height 66
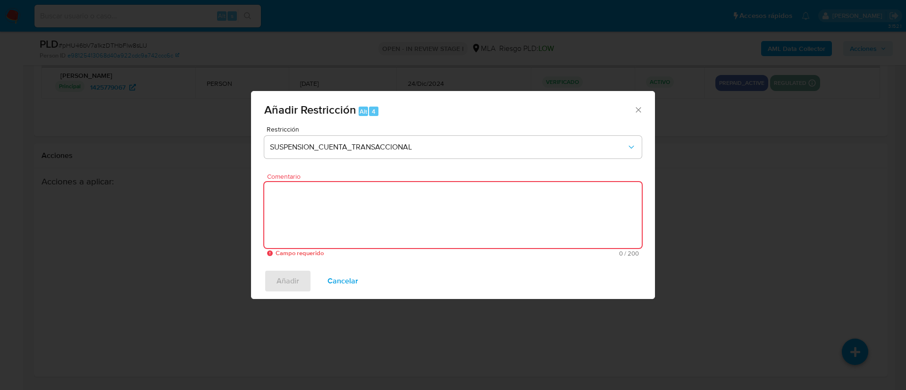
click at [377, 232] on textarea "Comentario" at bounding box center [452, 215] width 377 height 66
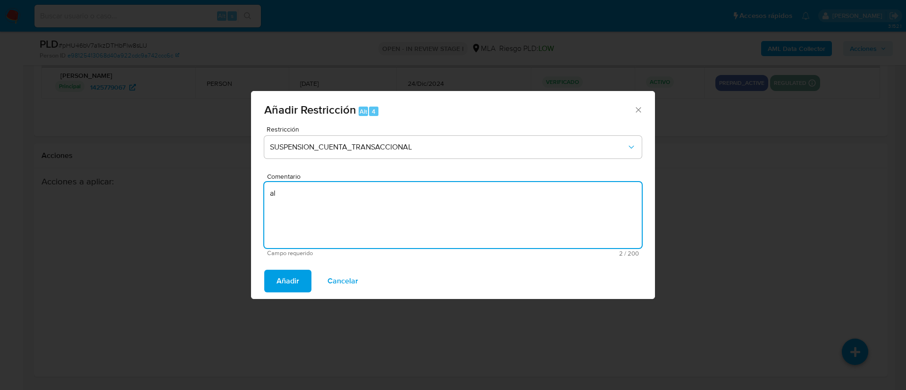
type textarea "a"
type textarea "M"
type textarea "AML"
click at [299, 282] on button "Añadir" at bounding box center [287, 281] width 47 height 23
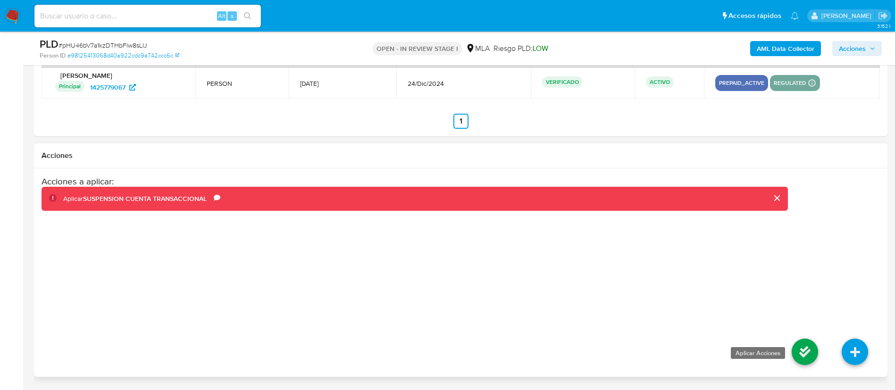
click at [807, 350] on icon at bounding box center [805, 352] width 26 height 26
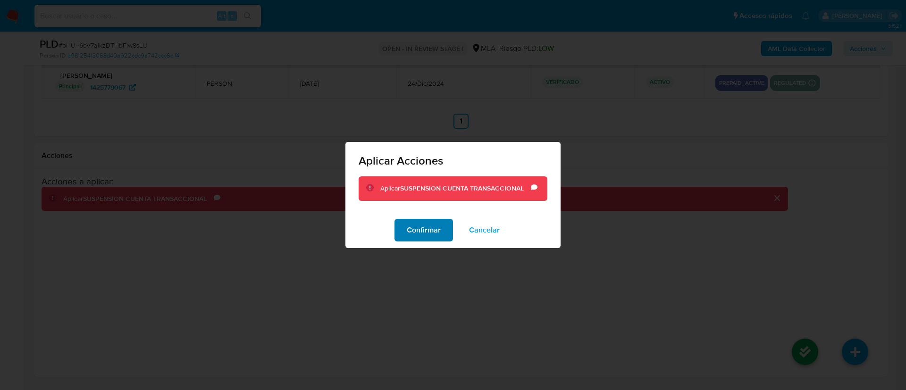
click at [417, 221] on span "Confirmar" at bounding box center [424, 230] width 34 height 21
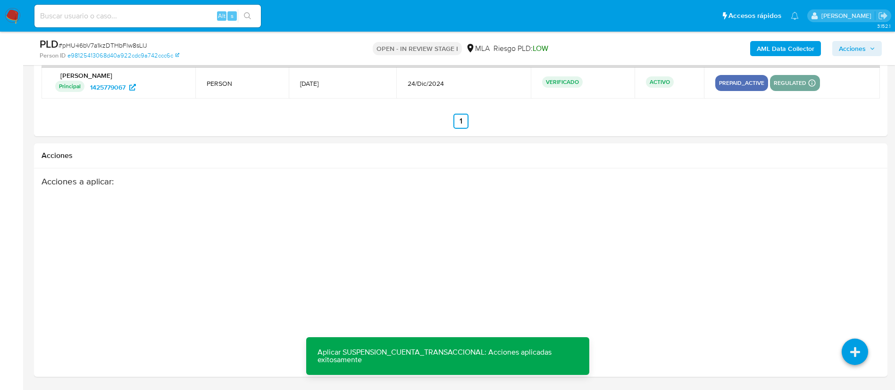
click at [870, 49] on span "Acciones" at bounding box center [857, 48] width 36 height 13
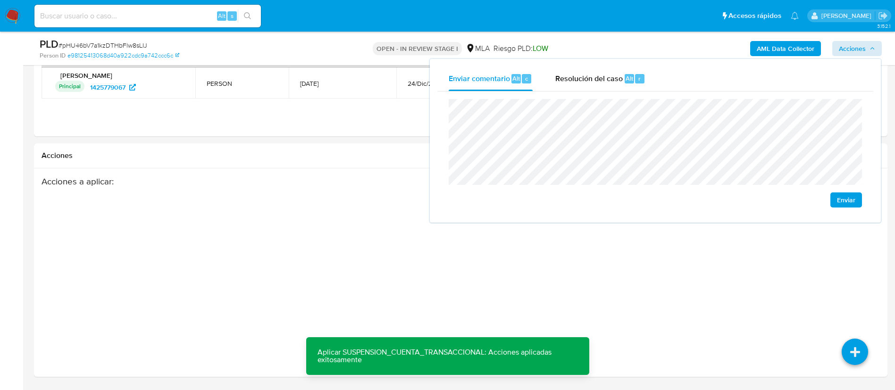
click at [611, 96] on div "Enviar" at bounding box center [655, 154] width 436 height 124
click at [614, 88] on div "Resolución del caso Alt r" at bounding box center [600, 79] width 90 height 25
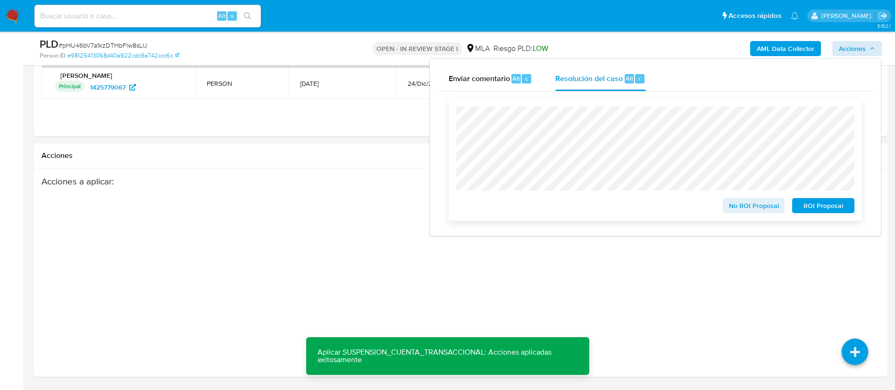
click at [816, 203] on span "ROI Proposal" at bounding box center [823, 205] width 49 height 13
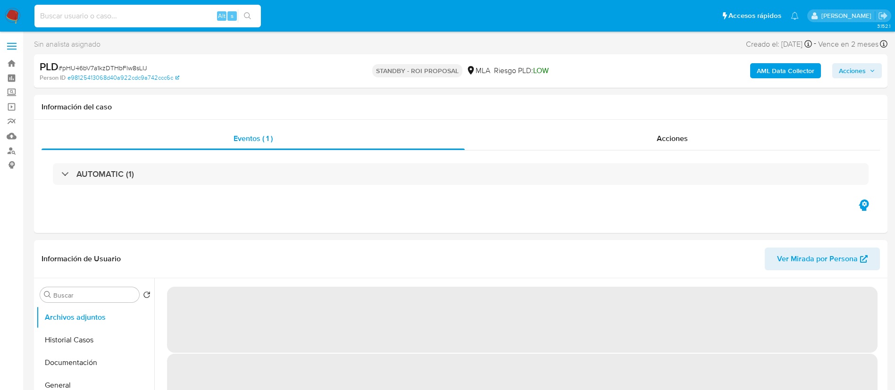
click at [201, 15] on input at bounding box center [147, 16] width 226 height 12
paste input "c3tY6QmE1mpRXKdZizqrSMw8"
type input "c3tY6QmE1mpRXKdZizqrSMw8"
click at [247, 20] on button "search-icon" at bounding box center [247, 15] width 19 height 13
select select "10"
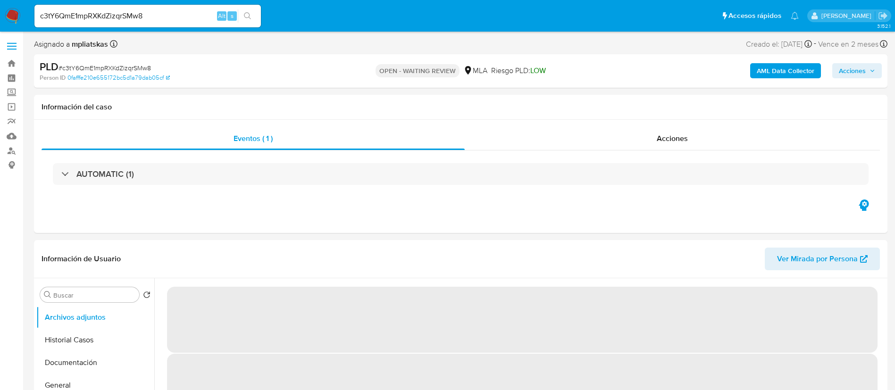
select select "10"
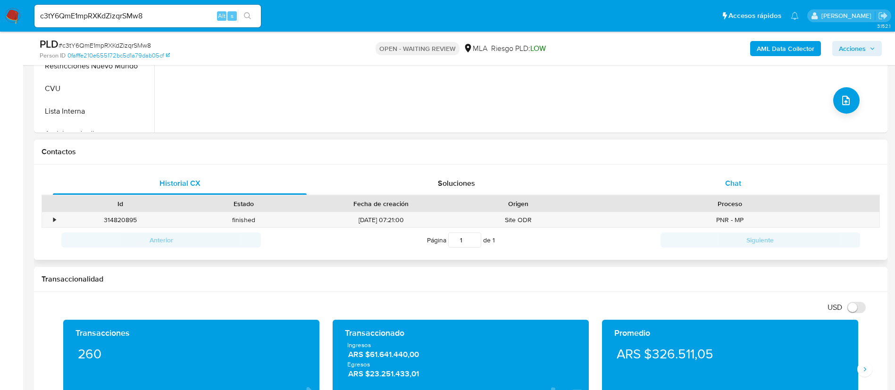
click at [722, 177] on div "Chat" at bounding box center [733, 183] width 254 height 23
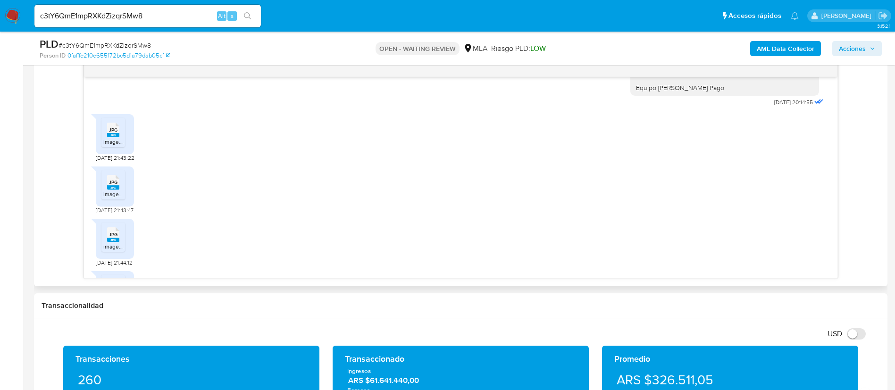
scroll to position [899, 0]
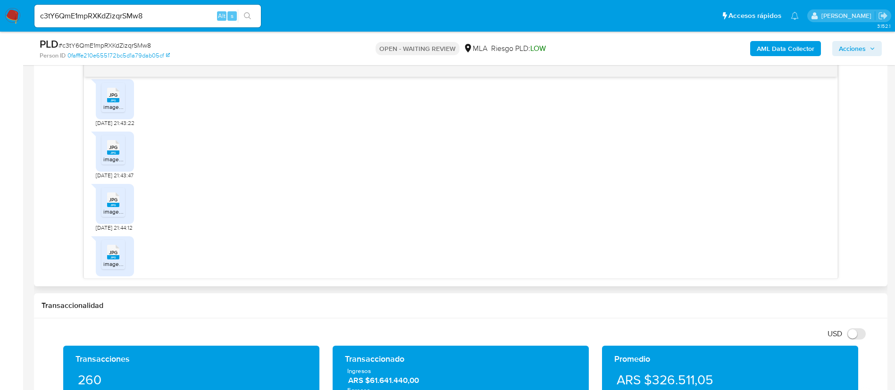
click at [118, 102] on rect at bounding box center [113, 100] width 12 height 4
click at [119, 156] on div "JPG JPG" at bounding box center [113, 146] width 20 height 18
click at [108, 207] on icon at bounding box center [113, 200] width 12 height 15
drag, startPoint x: 108, startPoint y: 139, endPoint x: 113, endPoint y: 169, distance: 30.6
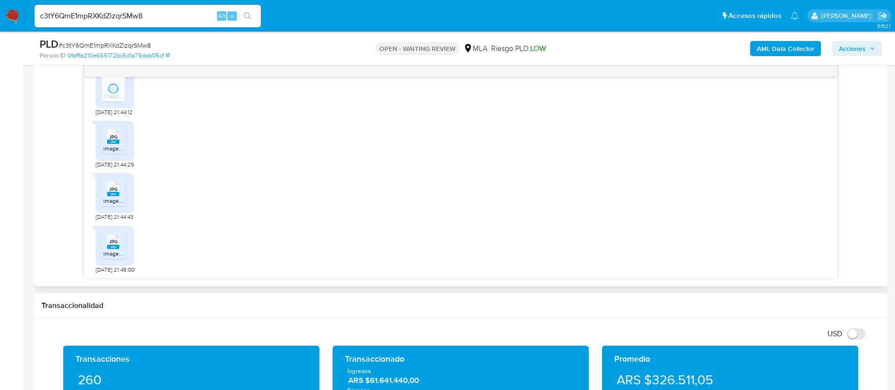
click at [108, 139] on icon at bounding box center [113, 136] width 12 height 15
drag, startPoint x: 111, startPoint y: 183, endPoint x: 118, endPoint y: 209, distance: 27.5
click at [111, 183] on icon at bounding box center [113, 189] width 12 height 15
drag, startPoint x: 117, startPoint y: 243, endPoint x: 157, endPoint y: 233, distance: 41.3
click at [116, 243] on span "JPG" at bounding box center [113, 242] width 8 height 6
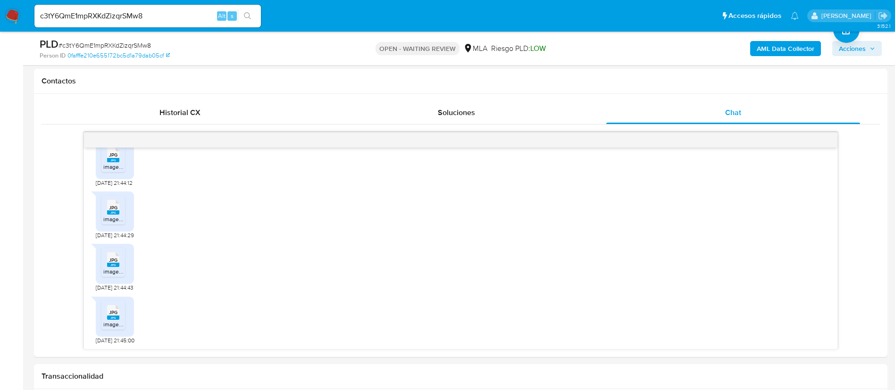
click at [771, 54] on b "AML Data Collector" at bounding box center [786, 48] width 58 height 15
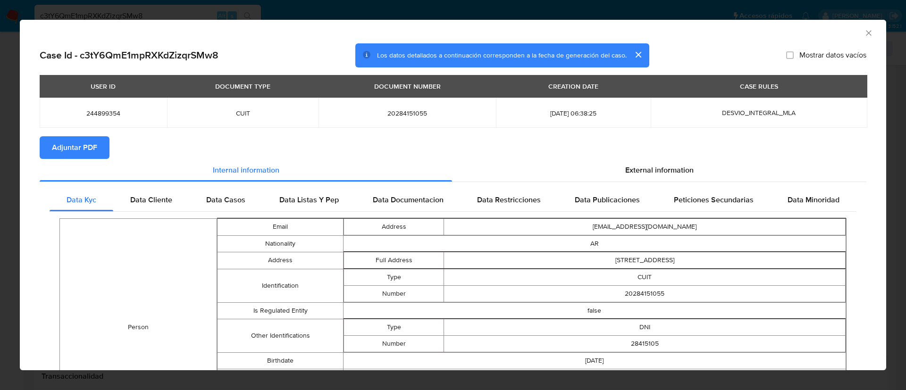
click at [97, 148] on button "Adjuntar PDF" at bounding box center [75, 147] width 70 height 23
click at [118, 112] on span "244899354" at bounding box center [103, 113] width 105 height 8
click at [109, 112] on span "244899354" at bounding box center [103, 113] width 105 height 8
copy span "244899354"
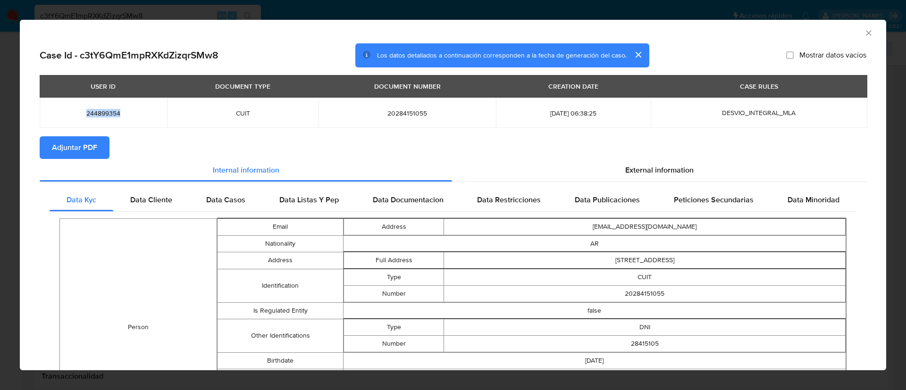
click at [100, 143] on button "Adjuntar PDF" at bounding box center [75, 147] width 70 height 23
drag, startPoint x: 100, startPoint y: 143, endPoint x: 141, endPoint y: 176, distance: 52.0
click at [141, 176] on section "Case Id - c3tY6QmE1mpRXKdZizqrSMw8 Los datos detallados a continuación correspo…" at bounding box center [453, 355] width 827 height 625
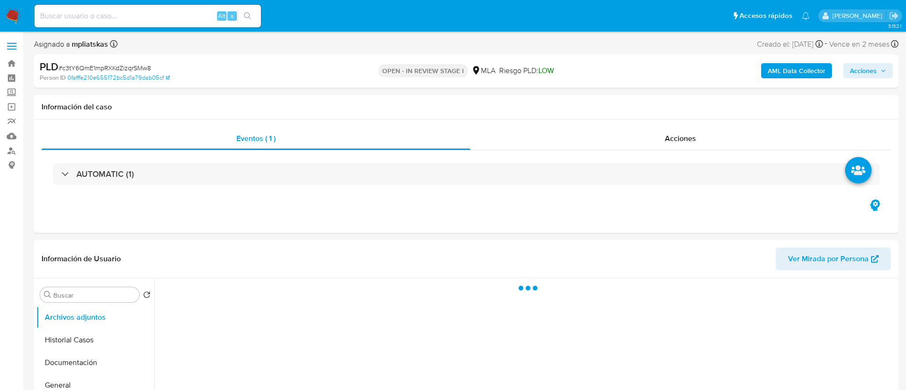
select select "10"
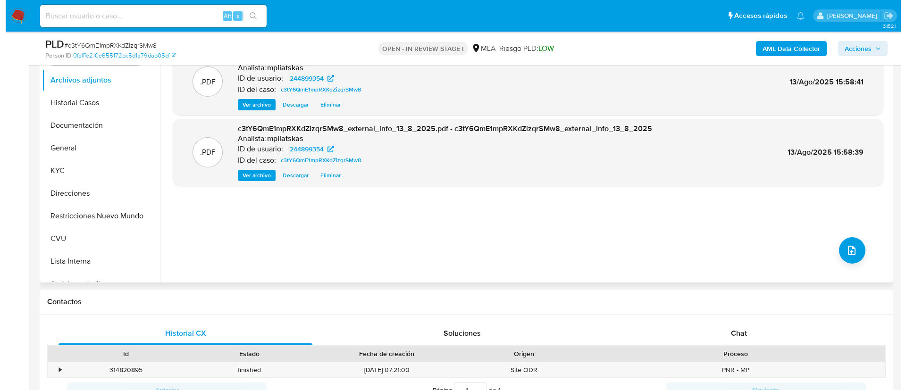
scroll to position [212, 0]
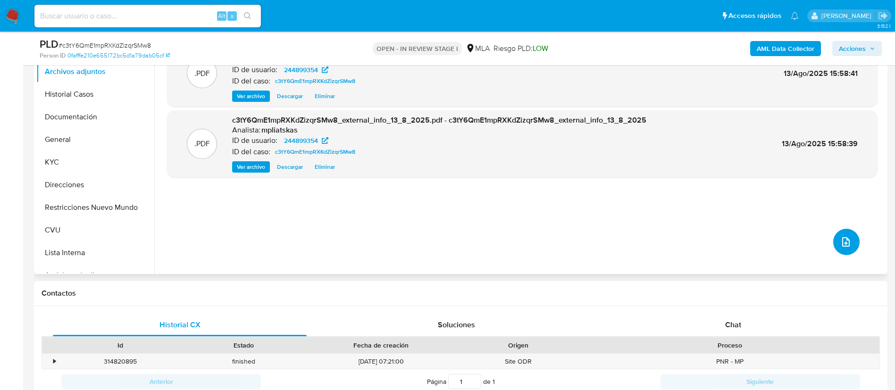
click at [848, 243] on icon "upload-file" at bounding box center [845, 241] width 11 height 11
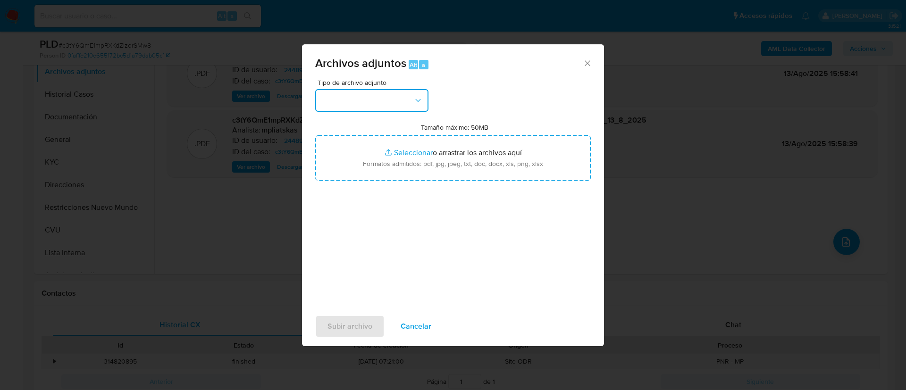
click at [389, 92] on button "button" at bounding box center [371, 100] width 113 height 23
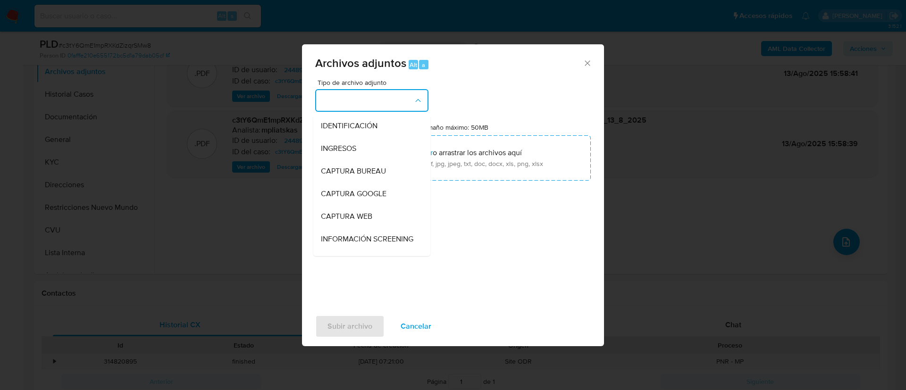
scroll to position [142, 0]
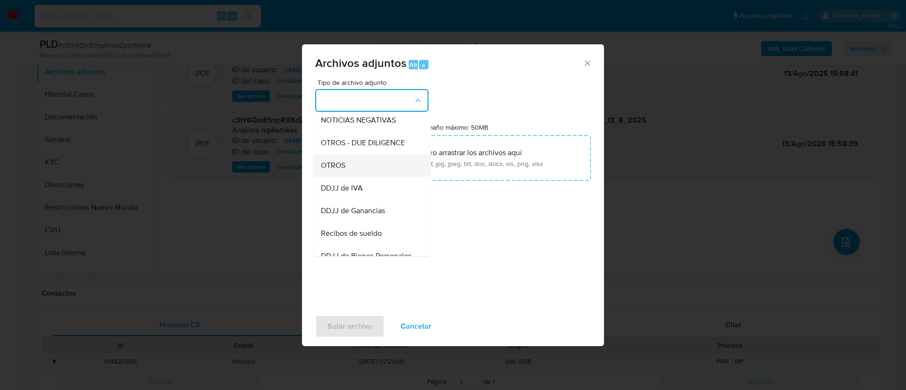
click at [363, 176] on div "OTROS" at bounding box center [369, 165] width 96 height 23
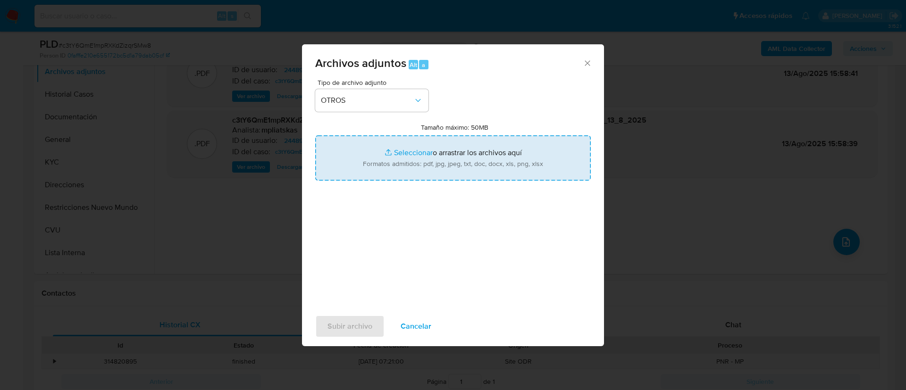
click at [415, 165] on input "Tamaño máximo: 50MB Seleccionar archivos" at bounding box center [453, 157] width 276 height 45
type input "C:\fakepath\244899354_0c07f898-4e75-47c5-9475-97239d644408.jpg"
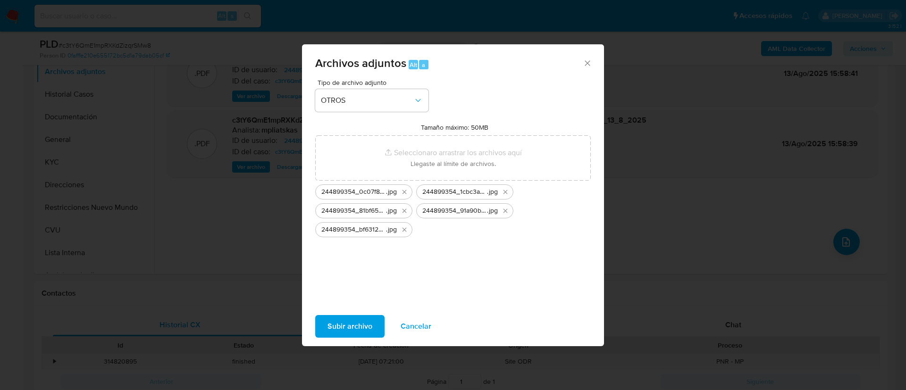
click at [341, 333] on span "Subir archivo" at bounding box center [349, 326] width 45 height 21
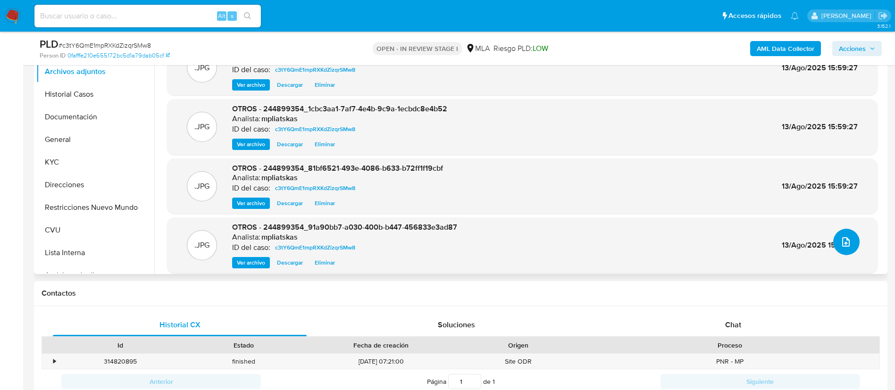
click at [837, 251] on button "upload-file" at bounding box center [846, 242] width 26 height 26
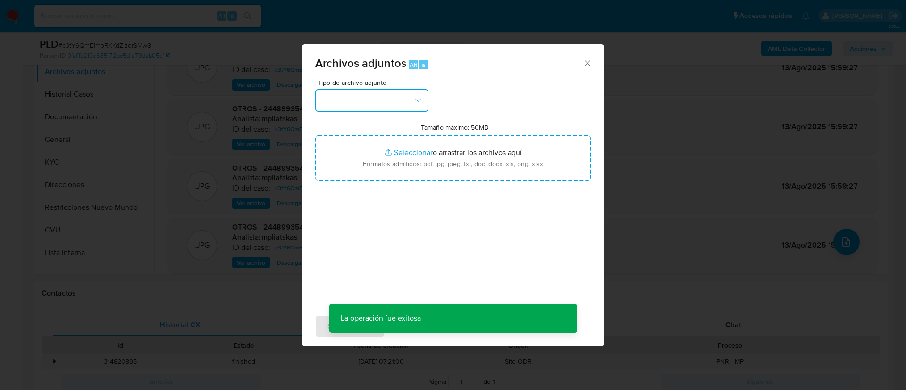
click at [354, 102] on button "button" at bounding box center [371, 100] width 113 height 23
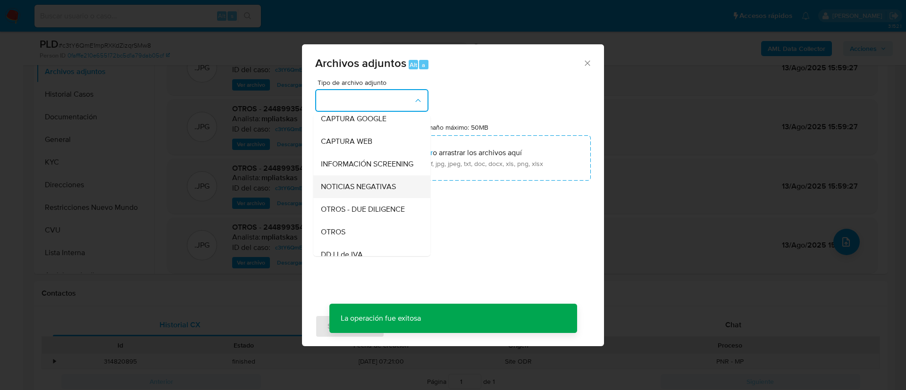
scroll to position [71, 0]
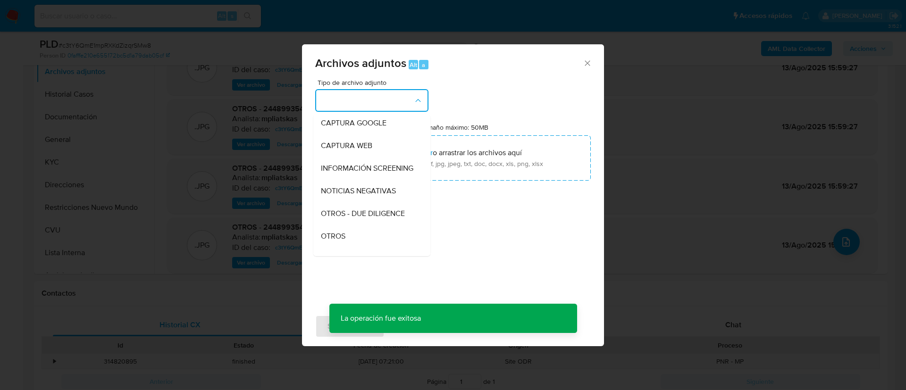
click at [348, 225] on div "OTROS - DUE DILIGENCE" at bounding box center [369, 213] width 96 height 23
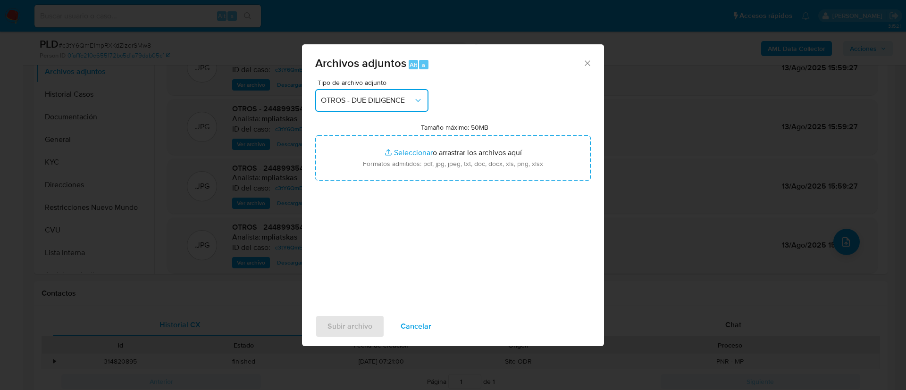
click at [354, 93] on button "OTROS - DUE DILIGENCE" at bounding box center [371, 100] width 113 height 23
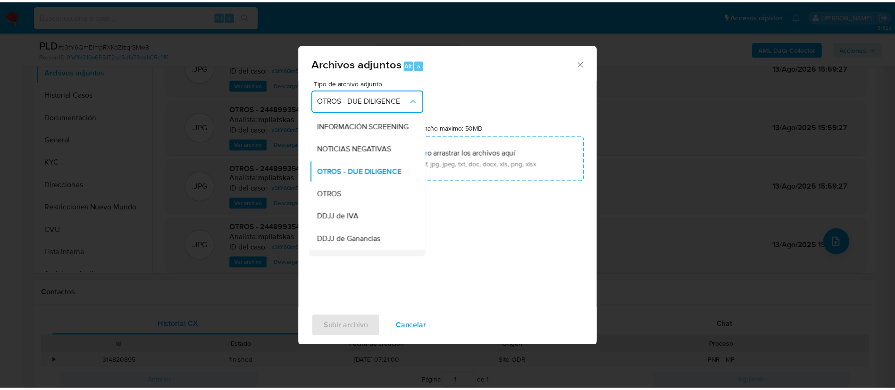
scroll to position [184, 0]
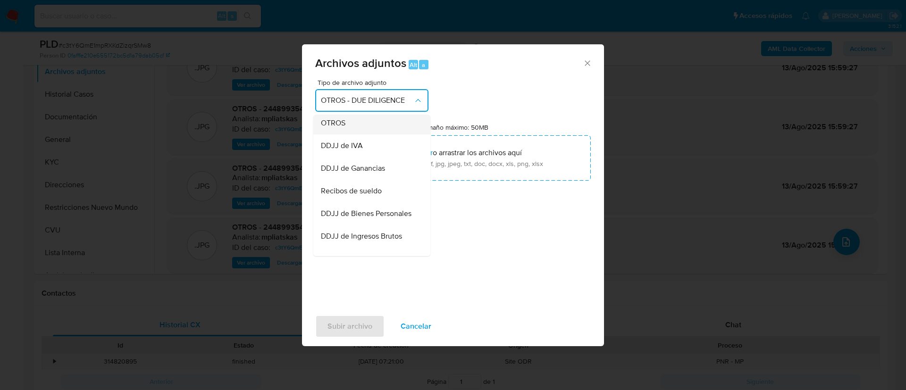
click at [344, 128] on span "OTROS" at bounding box center [333, 122] width 25 height 9
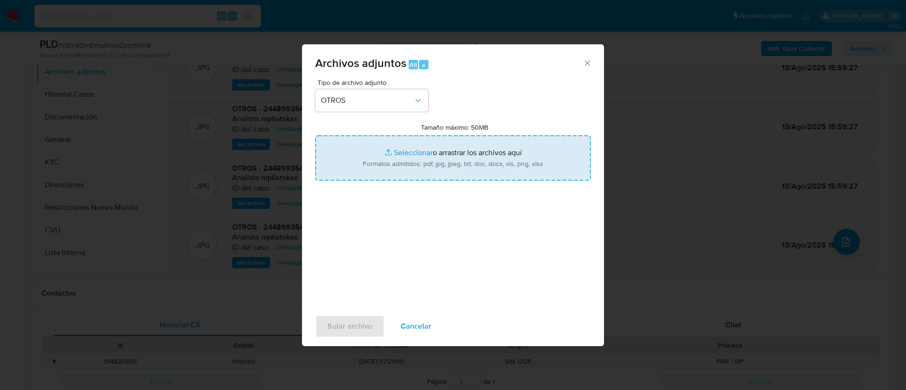
click at [385, 153] on input "Tamaño máximo: 50MB Seleccionar archivos" at bounding box center [453, 157] width 276 height 45
type input "C:\fakepath\244899354 Movimientos.xlsx"
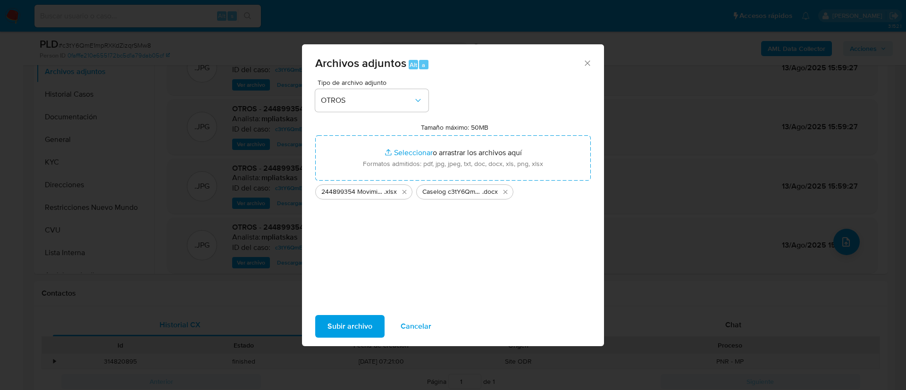
click at [345, 327] on span "Subir archivo" at bounding box center [349, 326] width 45 height 21
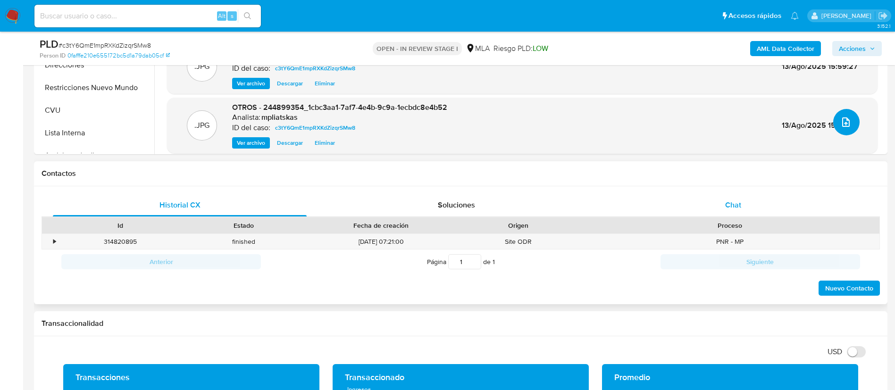
scroll to position [354, 0]
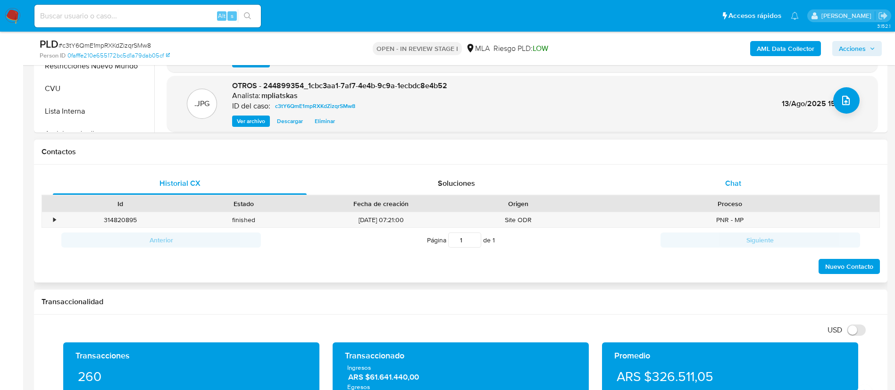
click at [680, 185] on div "Chat" at bounding box center [733, 183] width 254 height 23
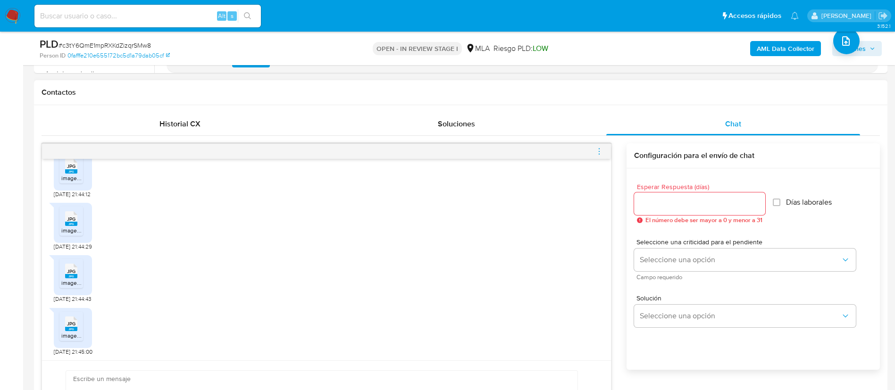
scroll to position [566, 0]
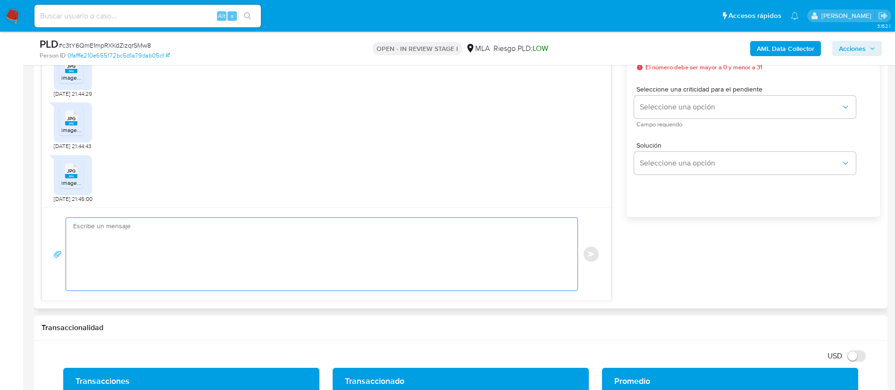
click at [367, 259] on textarea at bounding box center [319, 254] width 493 height 73
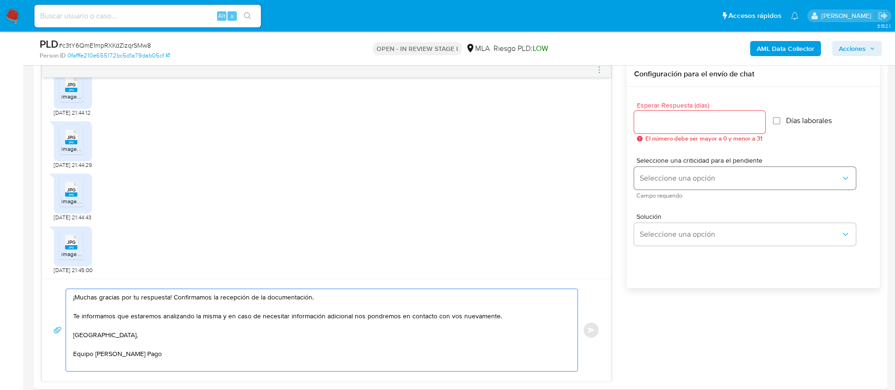
scroll to position [425, 0]
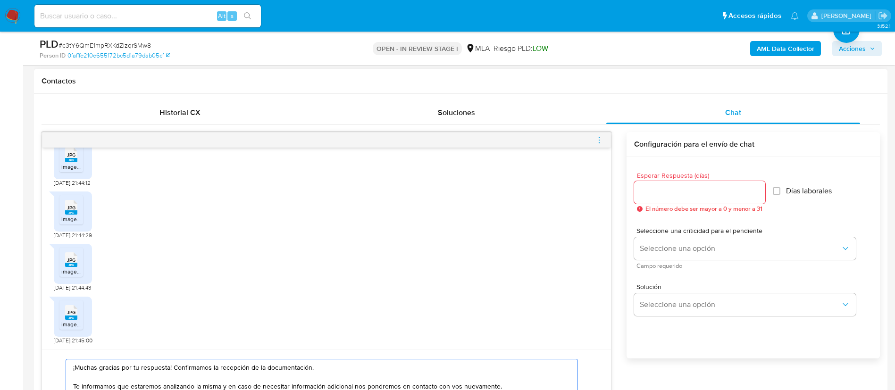
type textarea "¡Muchas gracias por tu respuesta! Confirmamos la recepción de la documentación.…"
click at [690, 194] on input "Esperar Respuesta (días)" at bounding box center [699, 192] width 131 height 12
type input "9"
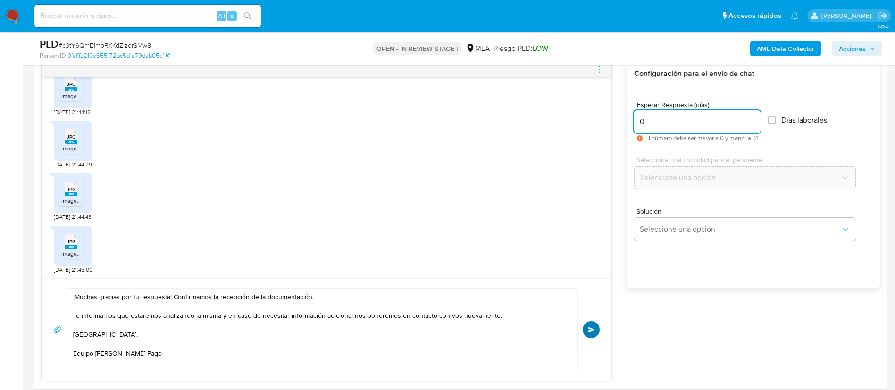
type input "0"
click at [589, 328] on span "Enviar" at bounding box center [591, 330] width 7 height 6
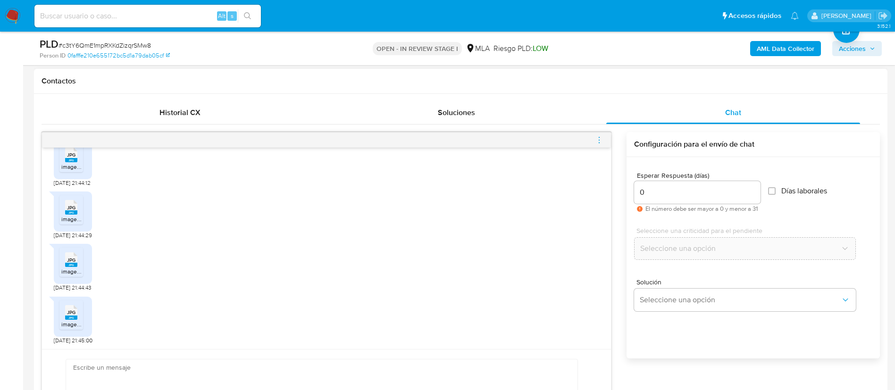
scroll to position [1154, 0]
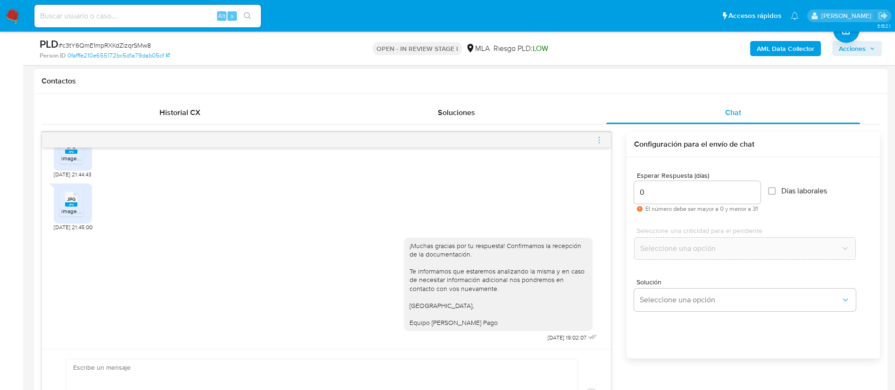
click at [596, 142] on icon "menu-action" at bounding box center [599, 140] width 8 height 8
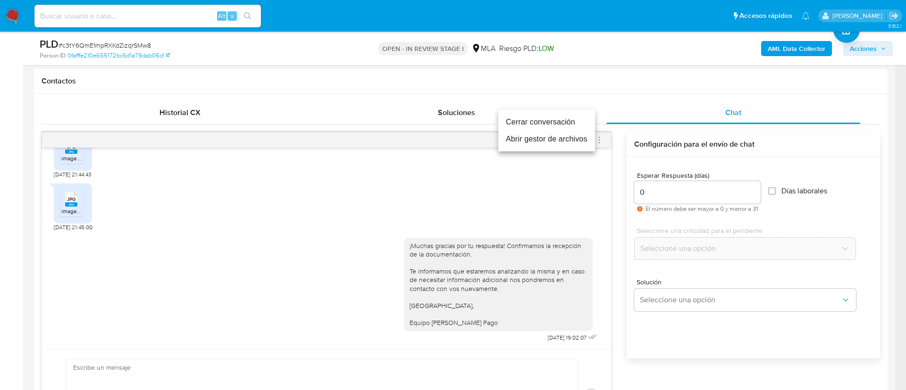
click at [564, 114] on li "Cerrar conversación" at bounding box center [546, 122] width 97 height 17
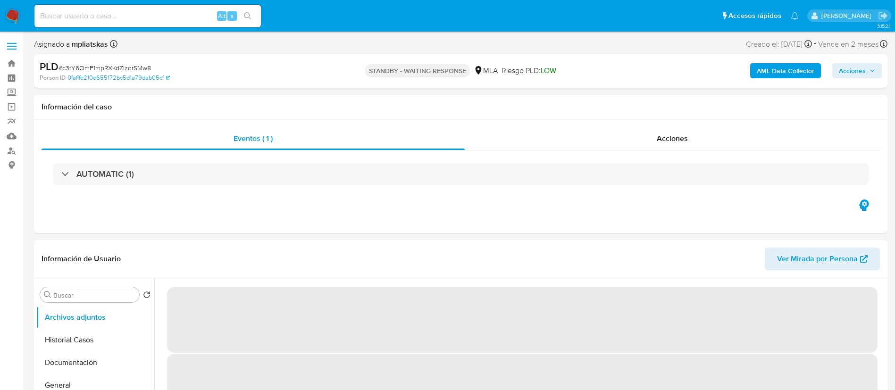
click at [200, 10] on input at bounding box center [147, 16] width 226 height 12
paste input "nGGYtNzjgJhrHaKPxWpuyV2b"
type input "nGGYtNzjgJhrHaKPxWpuyV2b"
select select "10"
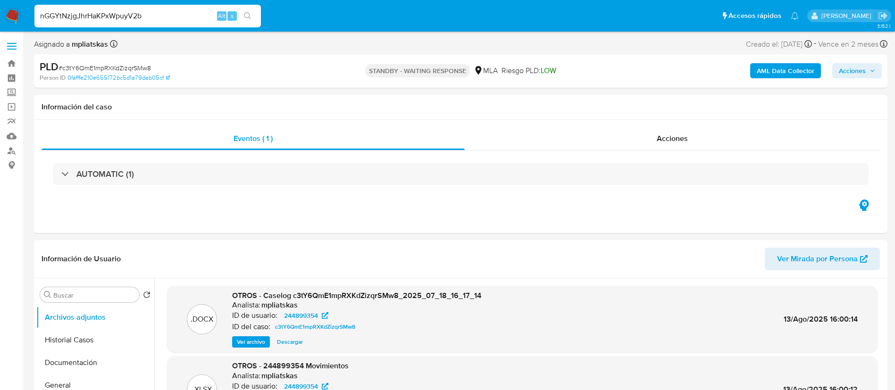
type input "nGGYtNzjgJhrHaKPxWpuyV2b"
click at [267, 20] on ul "Pausado Ver notificaciones nGGYtNzjgJhrHaKPxWpuyV2b Alt s Accesos rápidos Presi…" at bounding box center [417, 16] width 774 height 24
click at [245, 19] on icon "search-icon" at bounding box center [248, 16] width 8 height 8
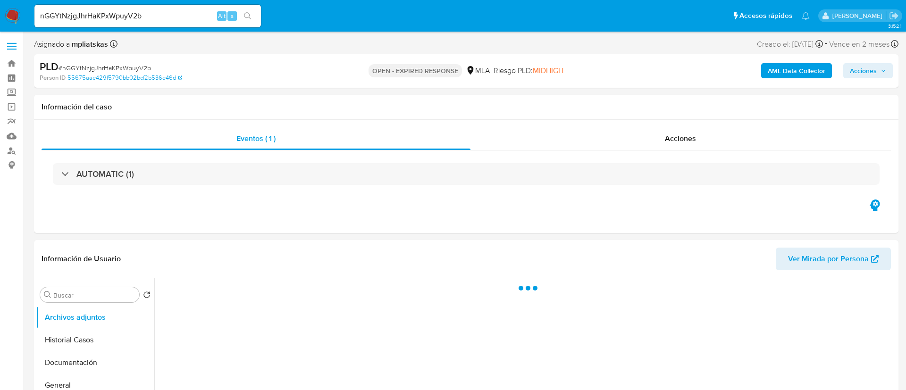
select select "10"
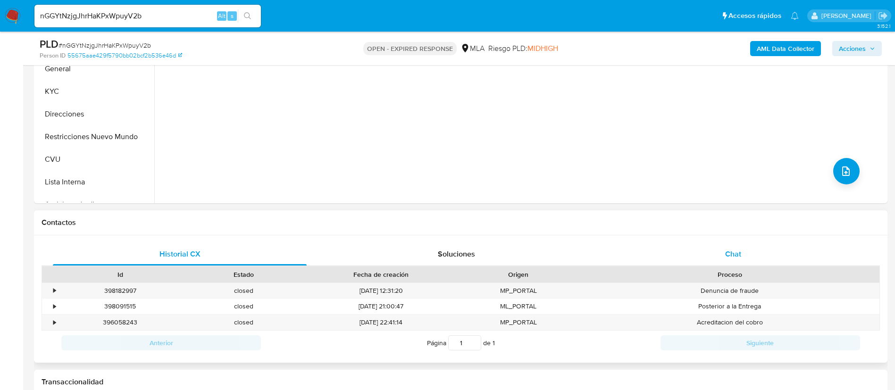
click at [706, 249] on div "Chat" at bounding box center [733, 254] width 254 height 23
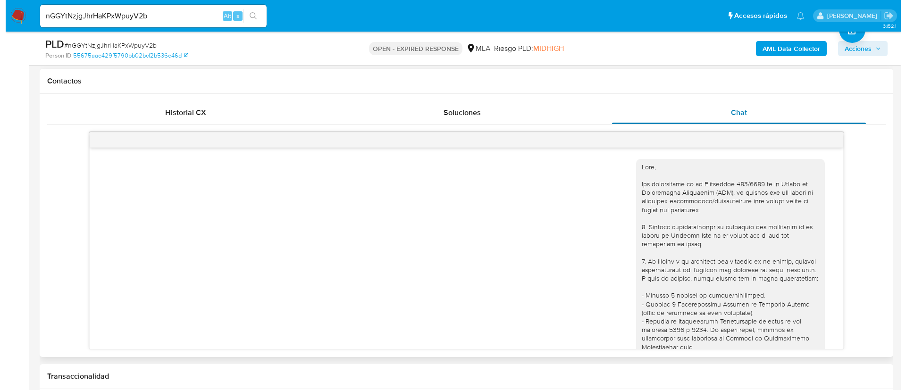
scroll to position [772, 0]
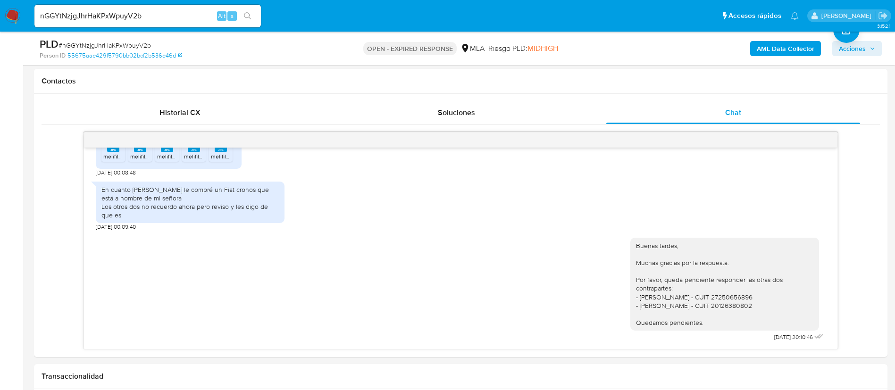
click at [803, 44] on b "AML Data Collector" at bounding box center [786, 48] width 58 height 15
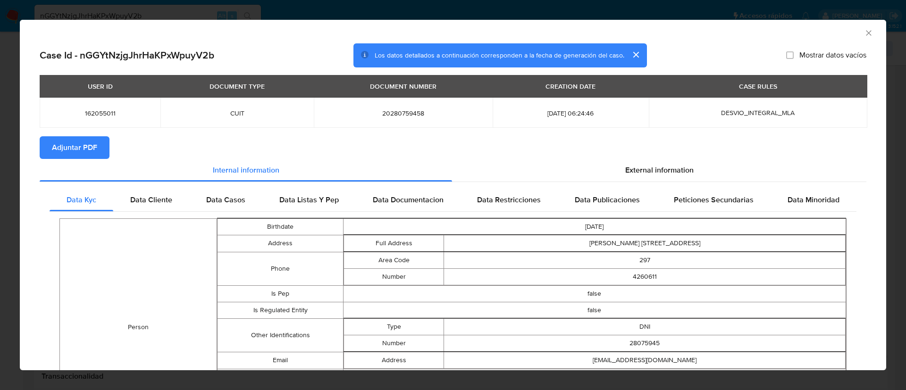
click at [525, 124] on td "[DATE] 06:24:46" at bounding box center [571, 113] width 156 height 30
drag, startPoint x: 81, startPoint y: 143, endPoint x: 87, endPoint y: 131, distance: 13.5
click at [81, 143] on span "Adjuntar PDF" at bounding box center [74, 147] width 45 height 21
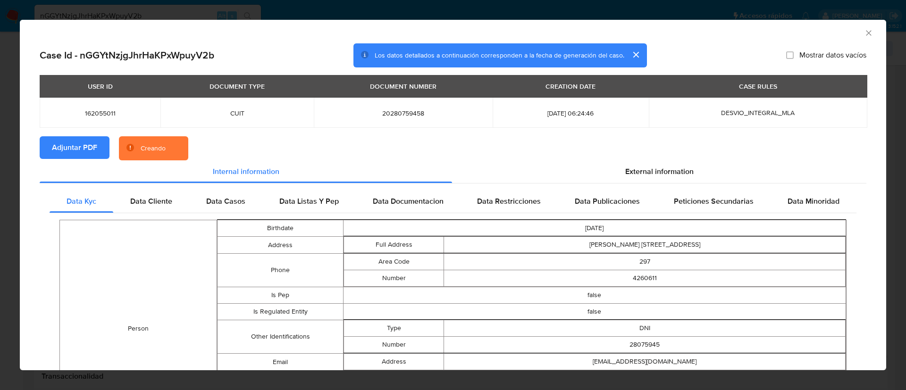
click at [95, 115] on span "162055011" at bounding box center [100, 113] width 98 height 8
copy span "162055011"
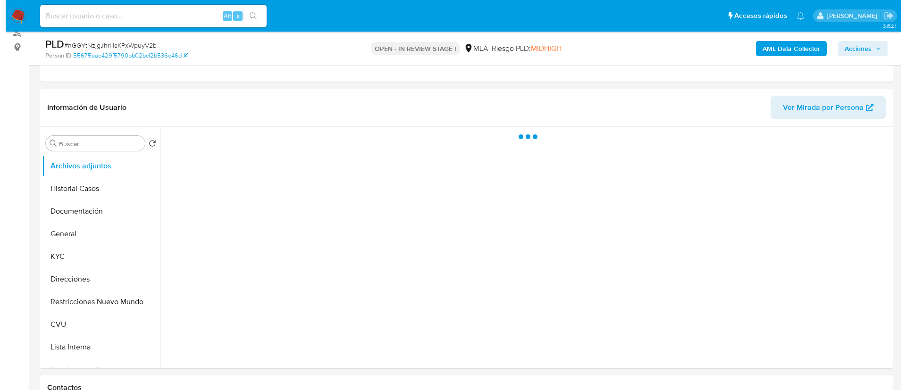
scroll to position [142, 0]
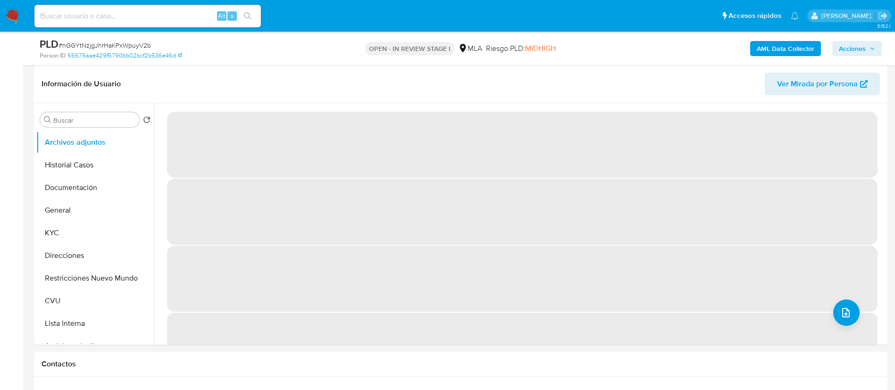
select select "10"
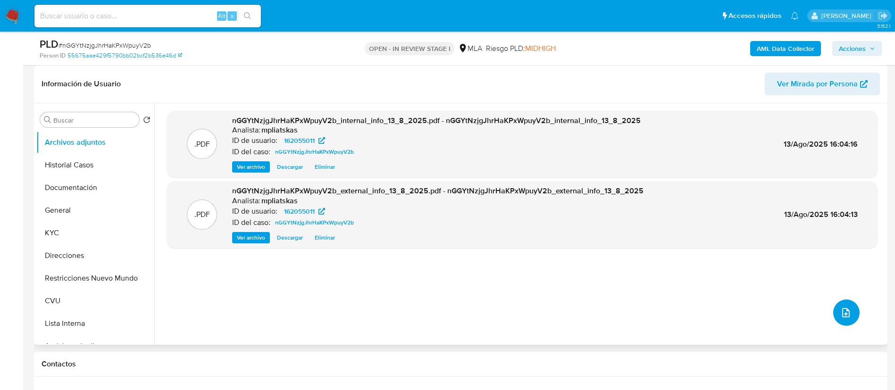
click at [852, 314] on button "upload-file" at bounding box center [846, 313] width 26 height 26
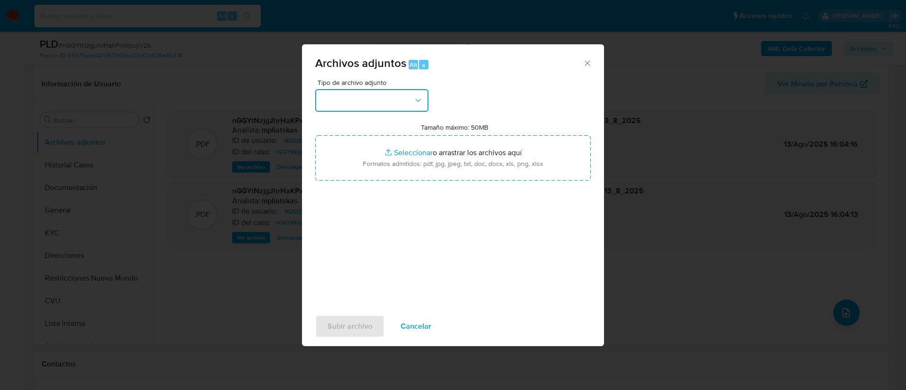
click at [405, 102] on button "button" at bounding box center [371, 100] width 113 height 23
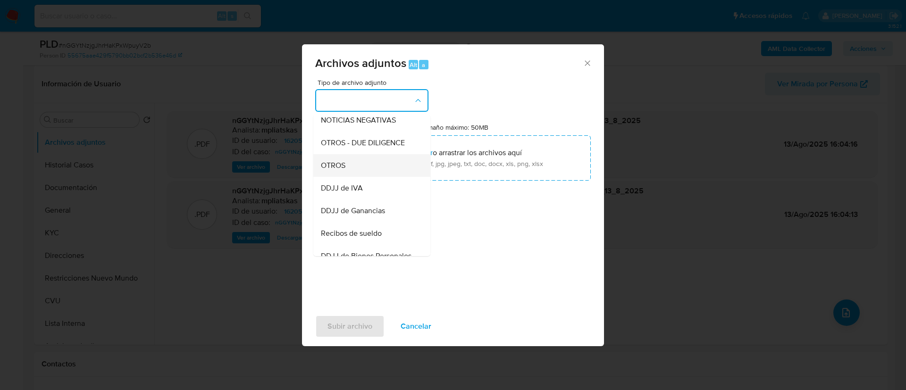
click at [386, 174] on div "OTROS" at bounding box center [369, 165] width 96 height 23
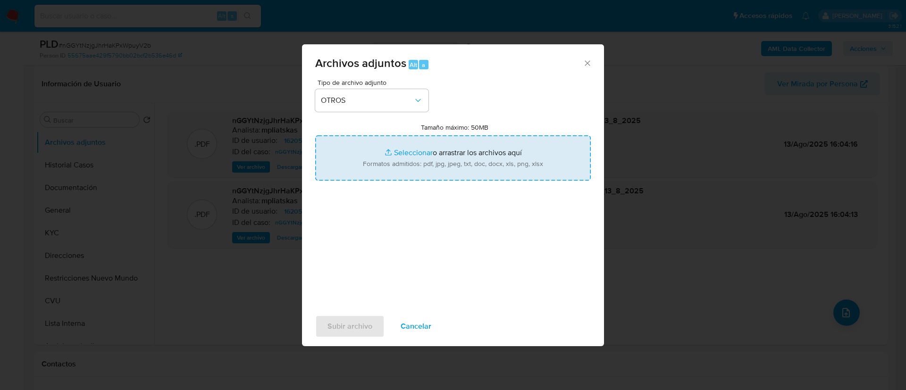
click at [392, 168] on input "Tamaño máximo: 50MB Seleccionar archivos" at bounding box center [453, 157] width 276 height 45
type input "C:\fakepath\162055011 Movimientos.xlsx"
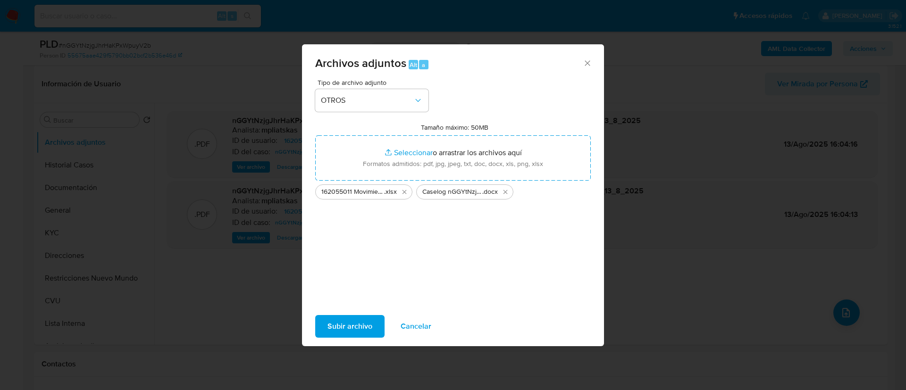
click at [347, 332] on span "Subir archivo" at bounding box center [349, 326] width 45 height 21
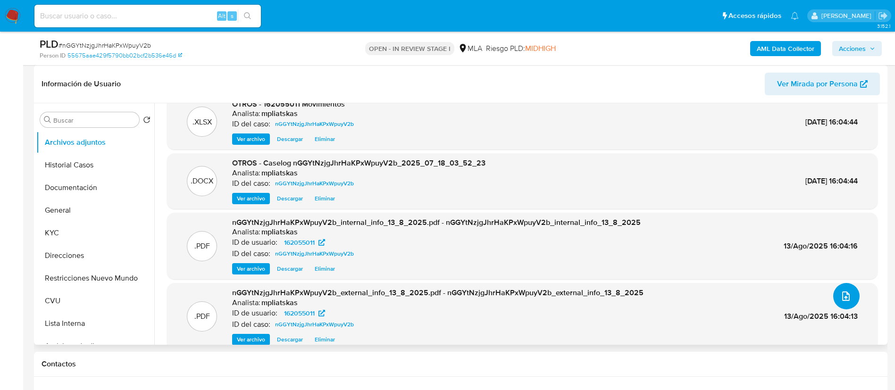
scroll to position [30, 0]
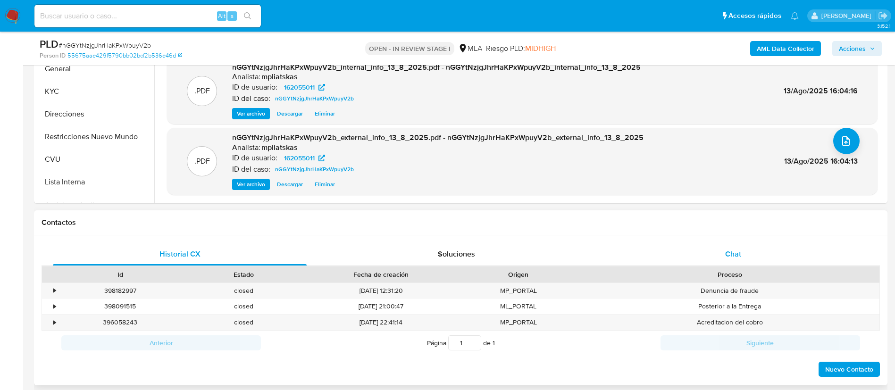
click at [685, 254] on div "Chat" at bounding box center [733, 254] width 254 height 23
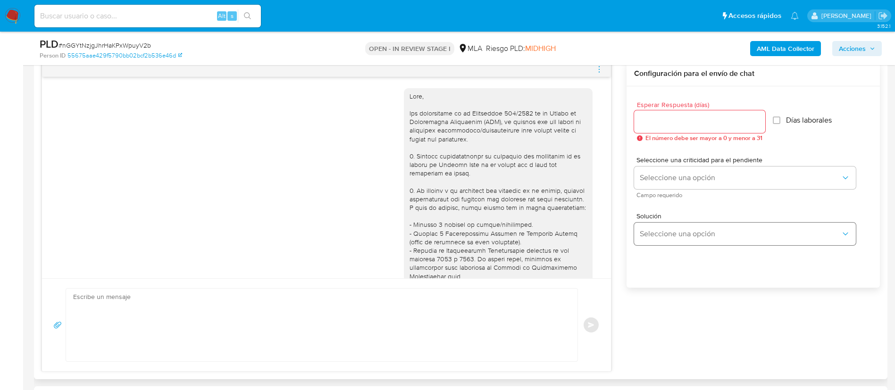
scroll to position [772, 0]
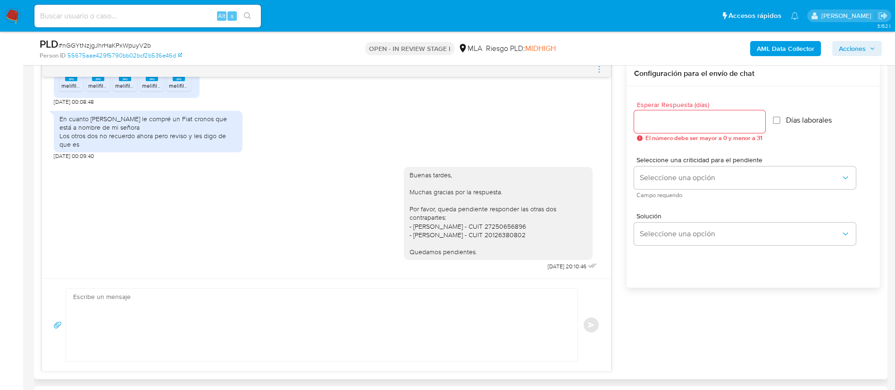
click at [596, 72] on icon "menu-action" at bounding box center [599, 69] width 8 height 8
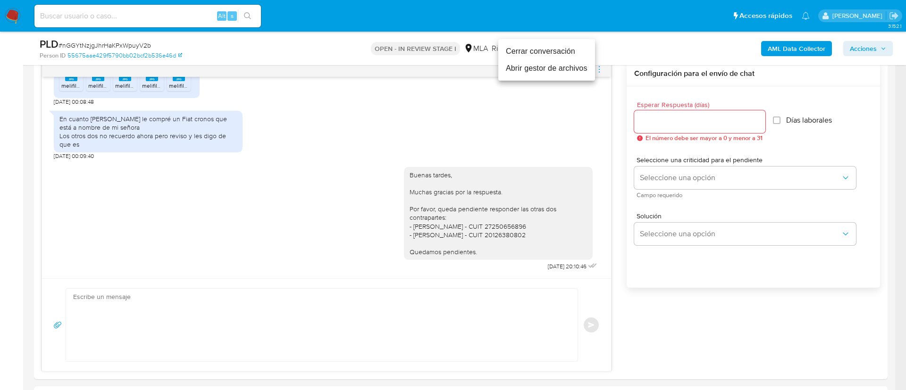
click at [569, 56] on li "Cerrar conversación" at bounding box center [546, 51] width 97 height 17
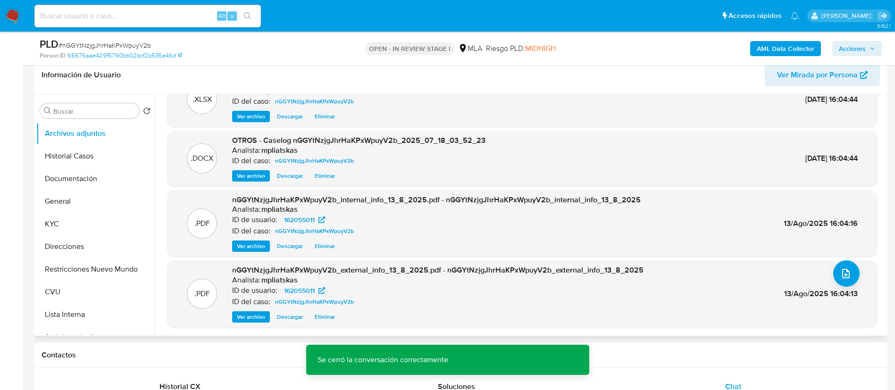
scroll to position [142, 0]
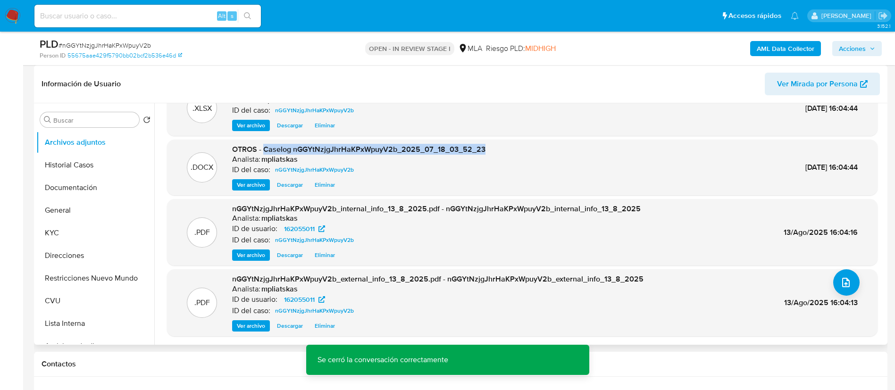
drag, startPoint x: 264, startPoint y: 151, endPoint x: 487, endPoint y: 136, distance: 223.2
click at [487, 136] on div ".XLSX OTROS - 162055011 Movimientos Analista: mpliatskas ID del caso: nGGYtNzjg…" at bounding box center [522, 209] width 711 height 256
copy span "Caselog nGGYtNzjgJhrHaKPxWpuyV2b_2025_07_18_03_52_23"
click at [855, 50] on span "Acciones" at bounding box center [852, 48] width 27 height 15
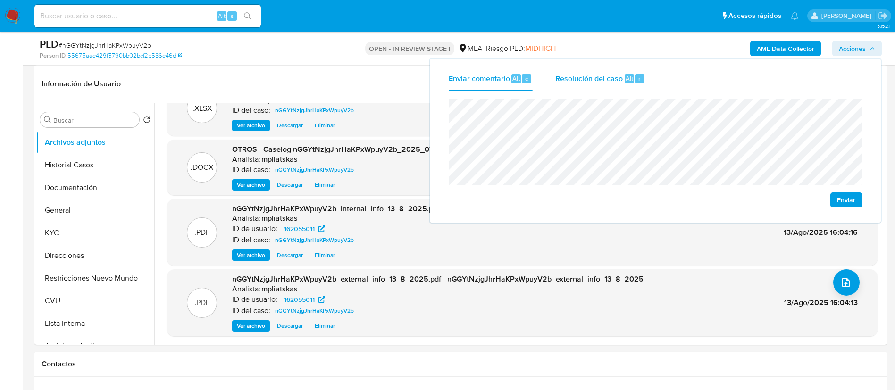
click at [616, 75] on span "Resolución del caso" at bounding box center [588, 78] width 67 height 11
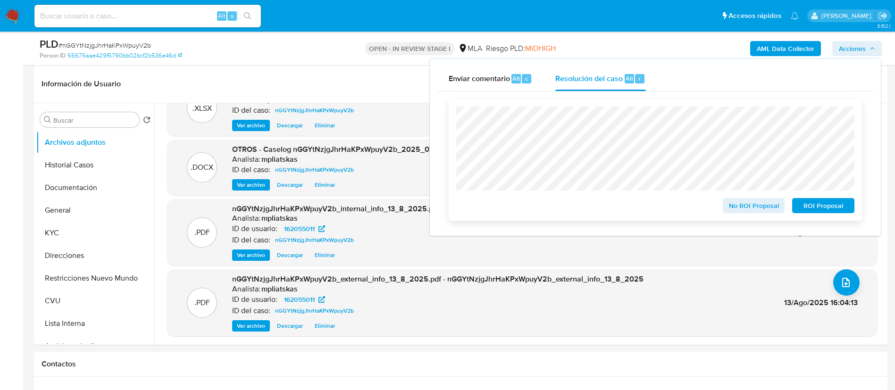
click at [766, 218] on div "No ROI Proposal ROI Proposal" at bounding box center [655, 160] width 413 height 122
click at [755, 206] on span "No ROI Proposal" at bounding box center [753, 205] width 49 height 13
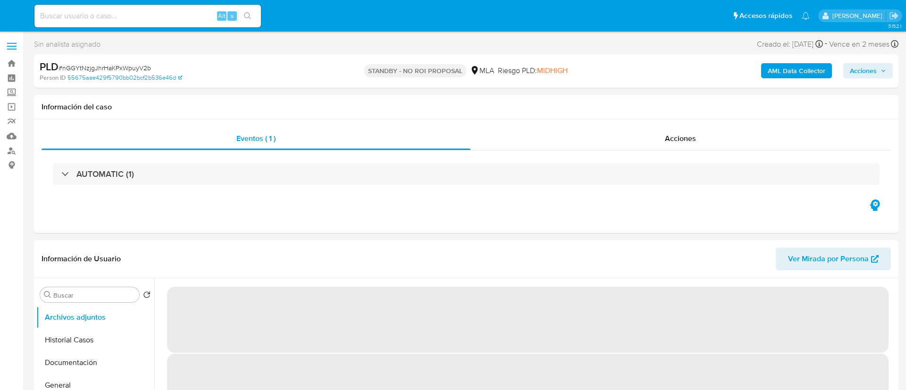
select select "10"
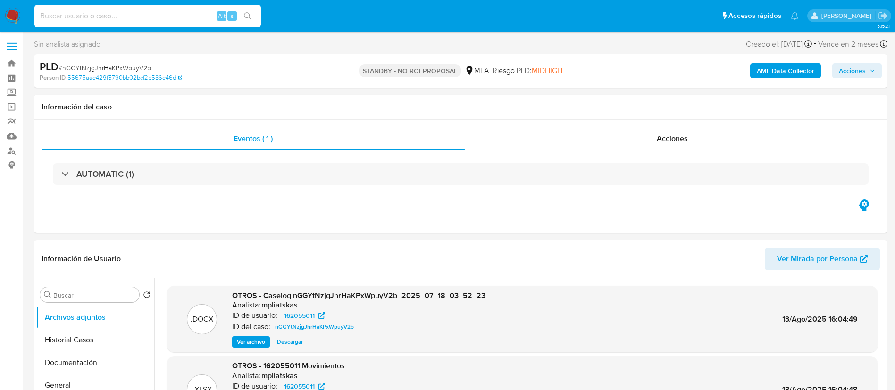
click at [193, 19] on input at bounding box center [147, 16] width 226 height 12
paste input "uOxxuDN9yW21abbfdnKuKWwI"
type input "uOxxuDN9yW21abbfdnKuKWwI"
click at [247, 17] on icon "search-icon" at bounding box center [248, 16] width 8 height 8
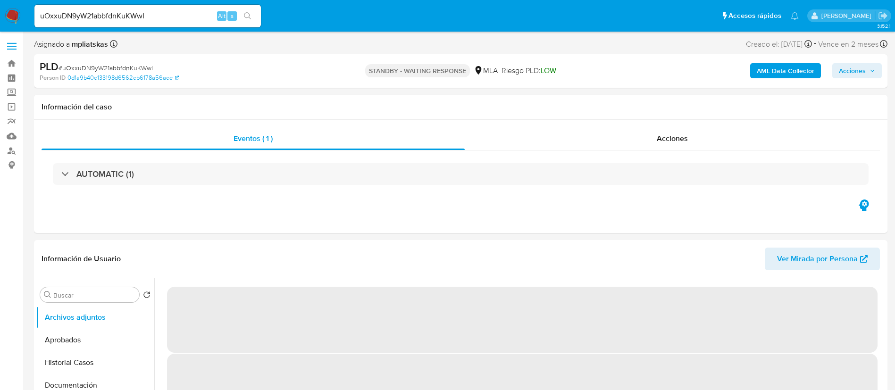
select select "10"
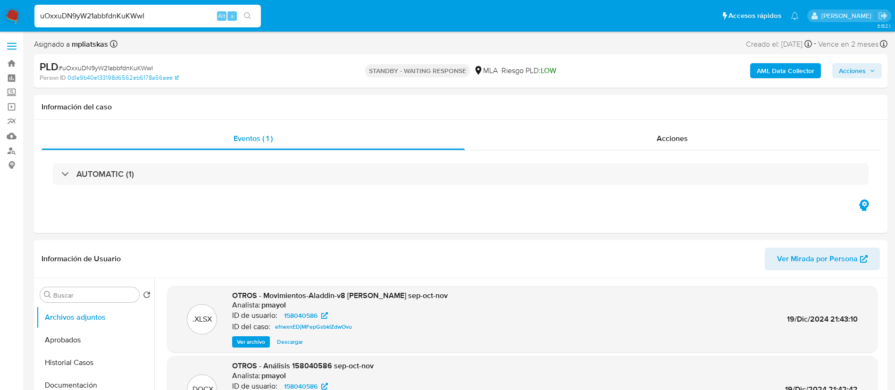
click at [198, 19] on input "uOxxuDN9yW21abbfdnKuKWwI" at bounding box center [147, 16] width 226 height 12
paste input "9NlvciwNteuAmIAOkILCk3dj"
type input "9NlvciwNteuAmIAOkILCk3dj"
click at [247, 18] on icon "search-icon" at bounding box center [248, 16] width 8 height 8
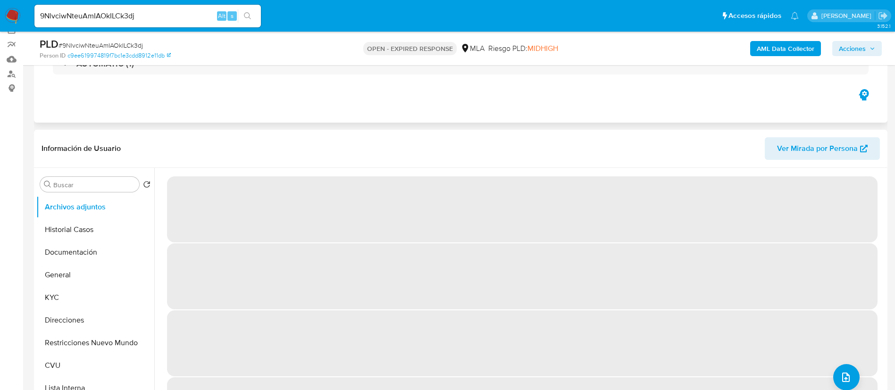
scroll to position [142, 0]
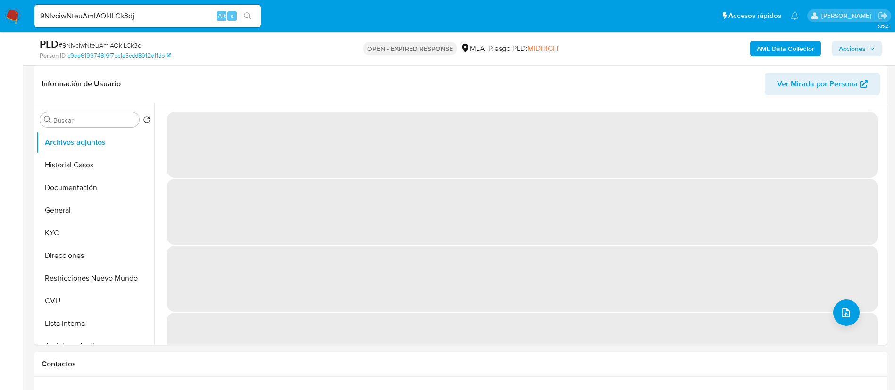
select select "10"
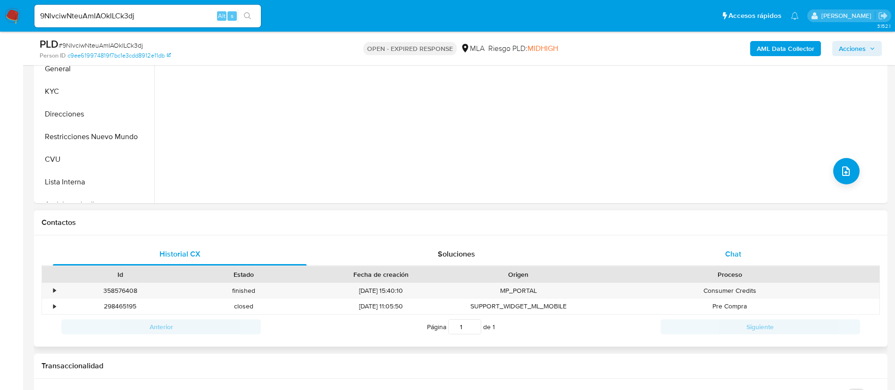
click at [703, 251] on div "Chat" at bounding box center [733, 254] width 254 height 23
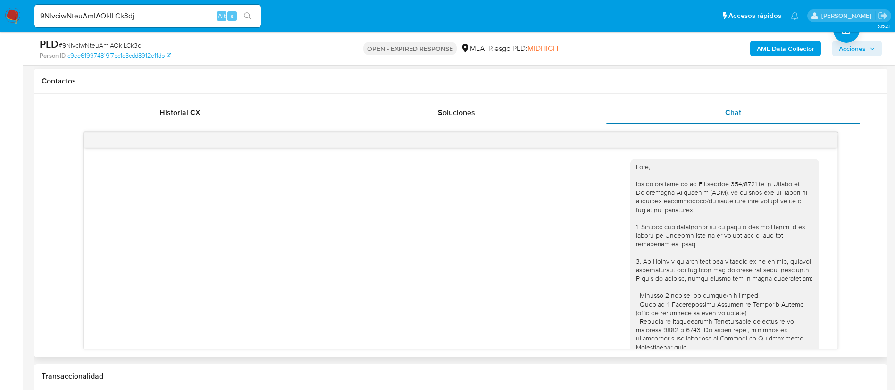
scroll to position [1046, 0]
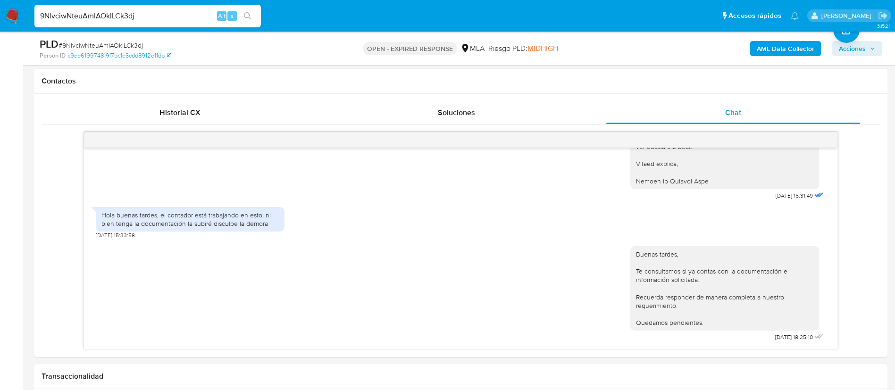
click at [184, 21] on input "9NlvciwNteuAmIAOkILCk3dj" at bounding box center [147, 16] width 226 height 12
paste input "kQNDp1SWKvvoI2AyHWA5H3W"
type input "kQNDp1SWKvvoI2AyHWA5H3Wj"
click at [247, 21] on button "search-icon" at bounding box center [247, 15] width 19 height 13
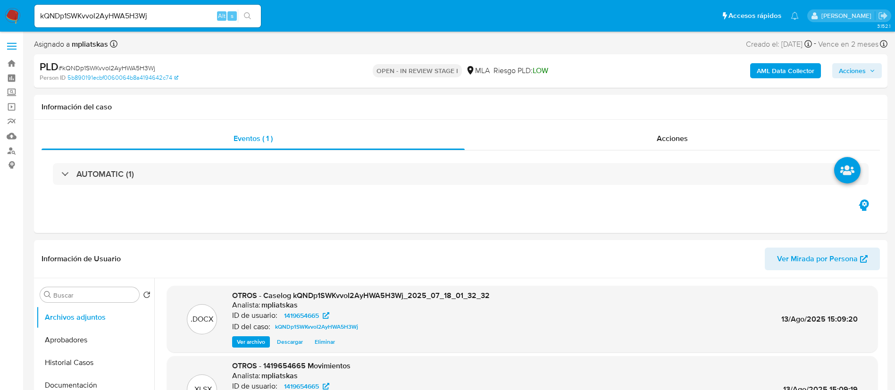
select select "10"
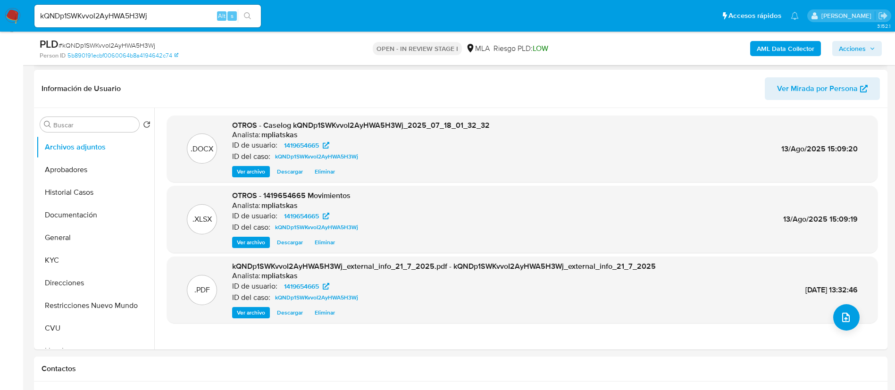
scroll to position [142, 0]
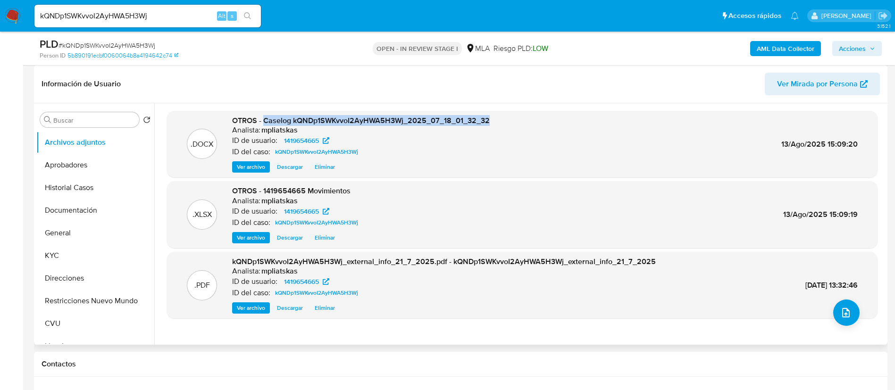
drag, startPoint x: 265, startPoint y: 121, endPoint x: 489, endPoint y: 108, distance: 224.0
click at [489, 108] on div ".DOCX OTROS - Caselog kQNDp1SWKvvoI2AyHWA5H3Wj_2025_07_18_01_32_32 Analista: mp…" at bounding box center [519, 224] width 731 height 242
copy span "Caselog kQNDp1SWKvvoI2AyHWA5H3Wj_2025_07_18_01_32_32"
click at [855, 53] on span "Acciones" at bounding box center [852, 48] width 27 height 15
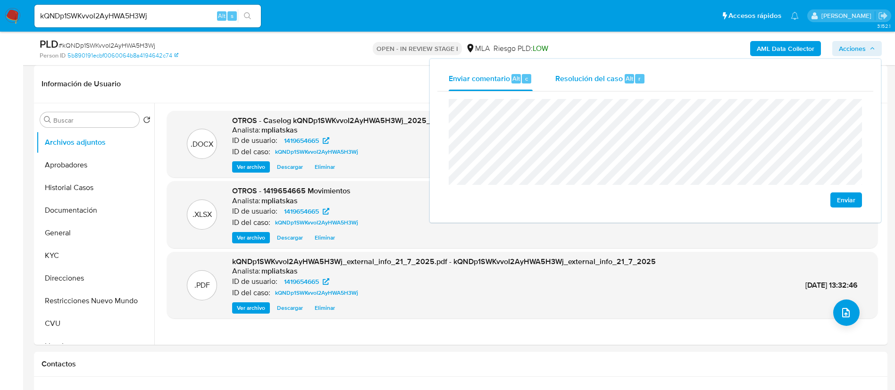
drag, startPoint x: 617, startPoint y: 84, endPoint x: 617, endPoint y: 94, distance: 9.9
click at [617, 85] on div "Resolución del caso Alt r" at bounding box center [600, 79] width 90 height 25
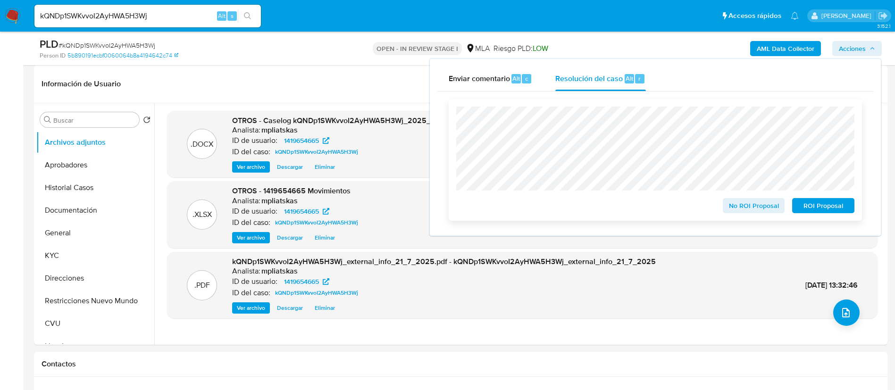
click at [728, 203] on button "No ROI Proposal" at bounding box center [754, 205] width 62 height 15
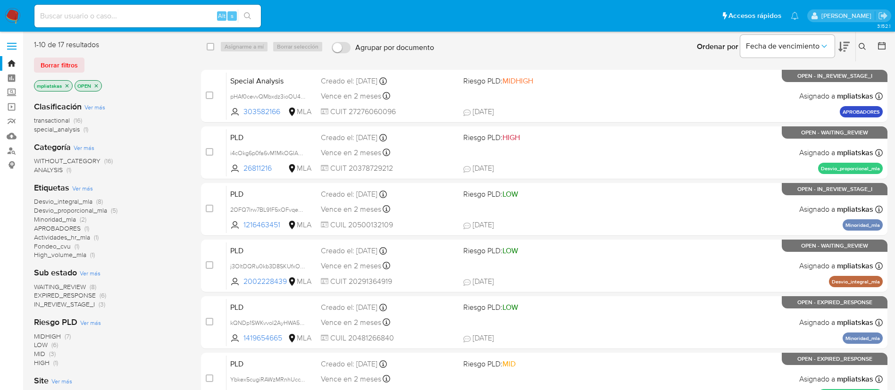
click at [860, 47] on icon at bounding box center [863, 47] width 8 height 8
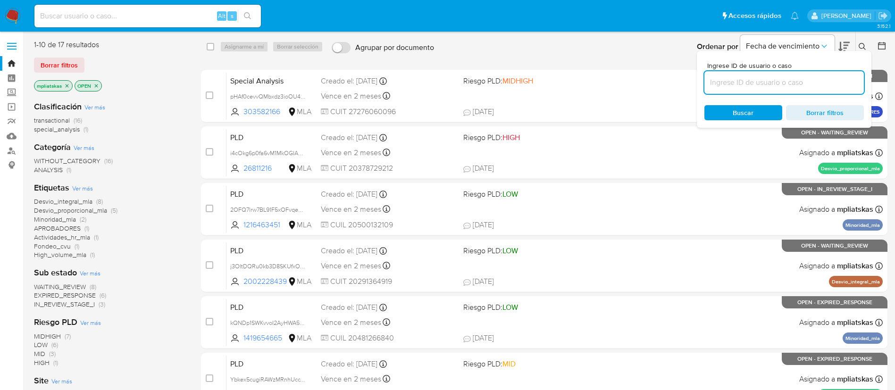
click at [793, 87] on input at bounding box center [783, 82] width 159 height 12
type input "kQNDp1SWKvvoI2AyHWA5H3Wj"
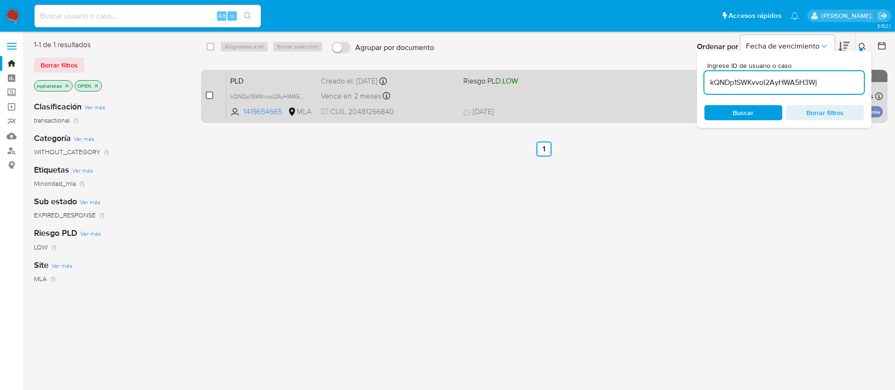
click at [210, 93] on input "checkbox" at bounding box center [210, 96] width 8 height 8
checkbox input "true"
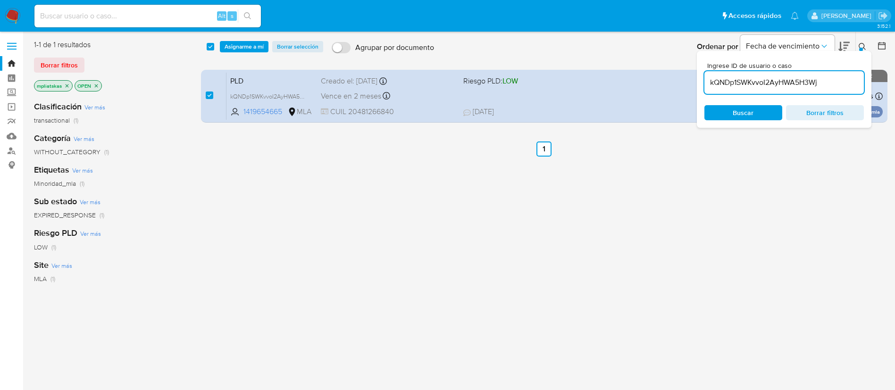
click at [715, 80] on input "kQNDp1SWKvvoI2AyHWA5H3Wj" at bounding box center [783, 82] width 159 height 12
type input "Ybkex5cugiRAWzMRnhUccTZY"
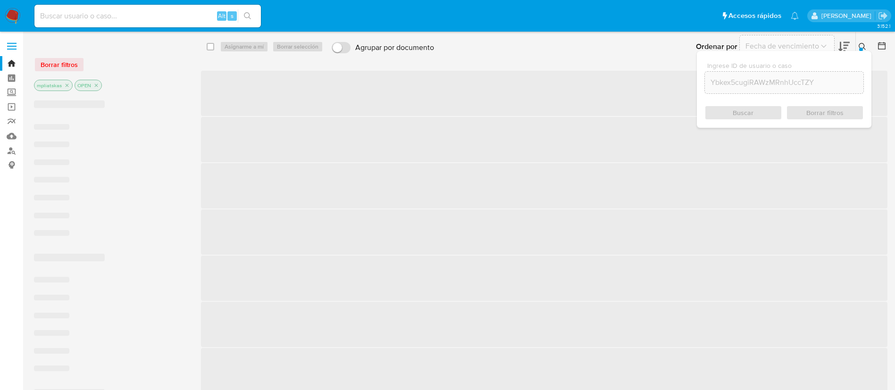
checkbox input "false"
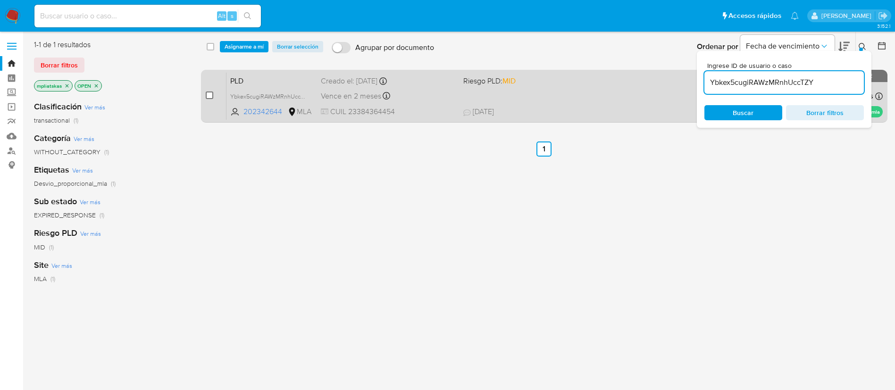
click at [208, 97] on input "checkbox" at bounding box center [210, 96] width 8 height 8
checkbox input "true"
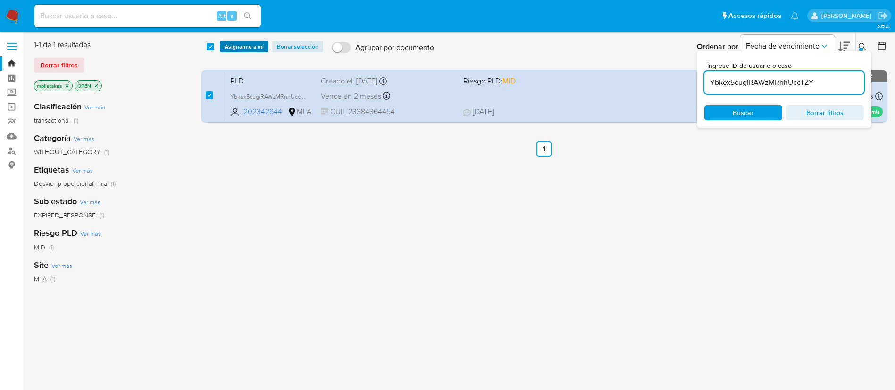
click at [235, 45] on span "Asignarme a mí" at bounding box center [244, 46] width 39 height 9
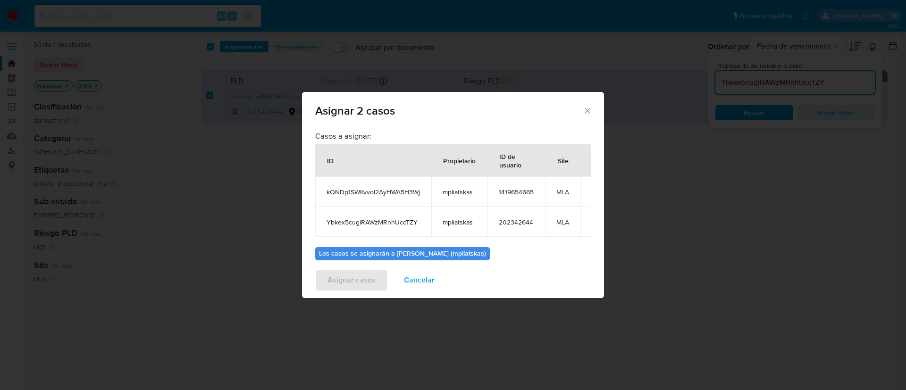
scroll to position [68, 0]
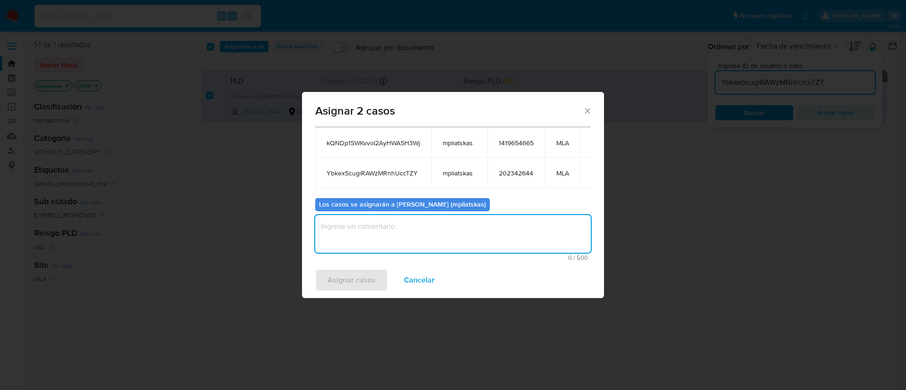
click at [440, 228] on textarea "assign-modal" at bounding box center [453, 234] width 276 height 38
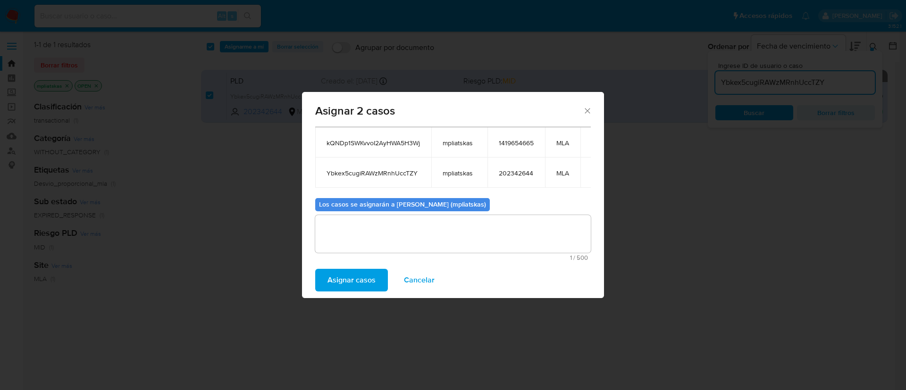
click at [365, 282] on span "Asignar casos" at bounding box center [351, 280] width 48 height 21
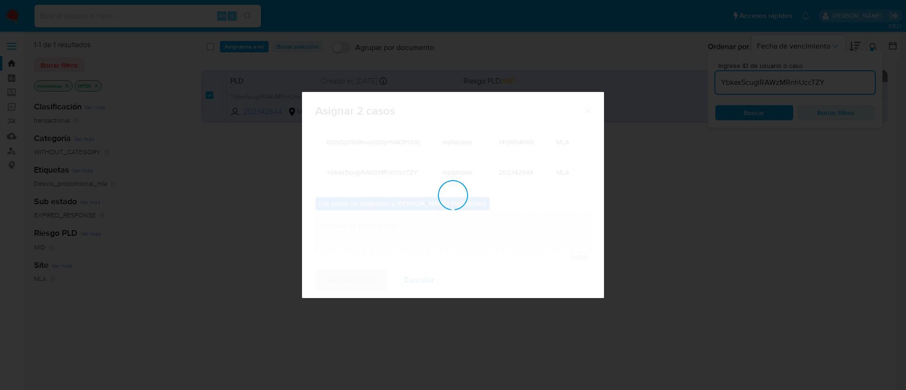
checkbox input "false"
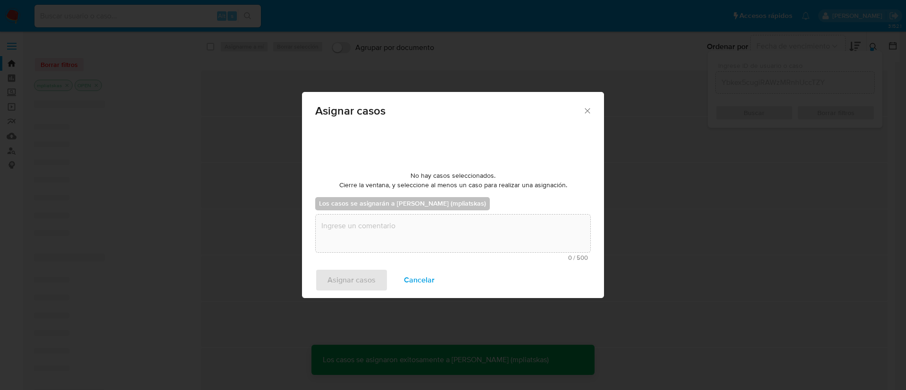
scroll to position [57, 0]
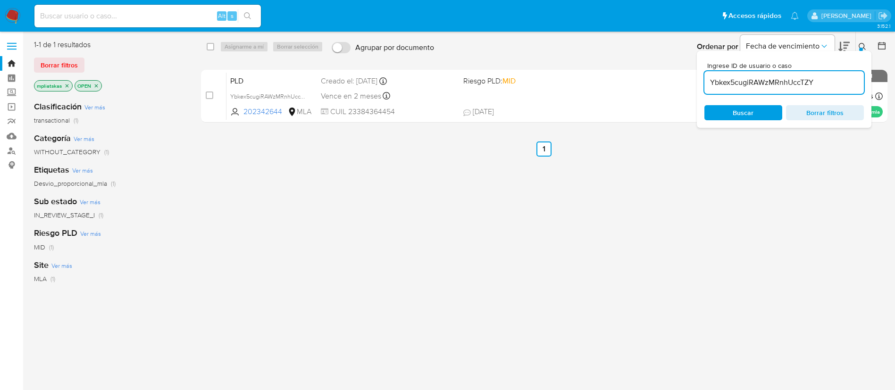
click at [758, 84] on input "Ybkex5cugiRAWzMRnhUccTZY" at bounding box center [783, 82] width 159 height 12
paste input "c3tY6QmE1mpRXKdZizqrSMw8"
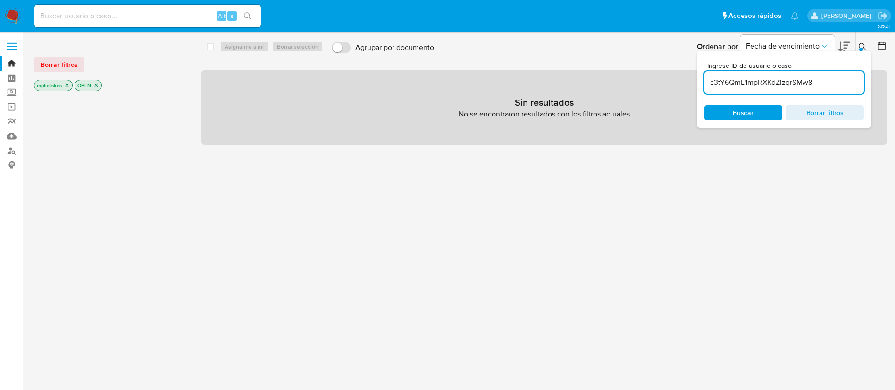
click at [726, 82] on input "c3tY6QmE1mpRXKdZizqrSMw8" at bounding box center [783, 82] width 159 height 12
paste input "t2Cj71l6q4iI6npcUMTIgo8m"
type input "t2Cj71l6q4iI6npcUMTIgo8m"
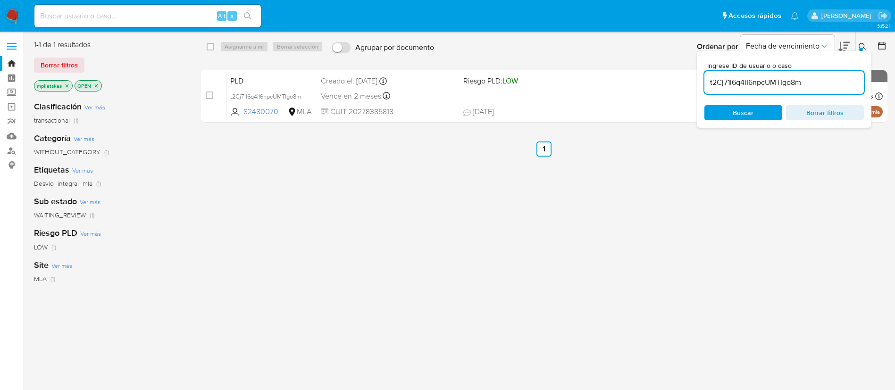
drag, startPoint x: 211, startPoint y: 97, endPoint x: 240, endPoint y: 58, distance: 48.6
click at [211, 96] on input "checkbox" at bounding box center [210, 96] width 8 height 8
checkbox input "true"
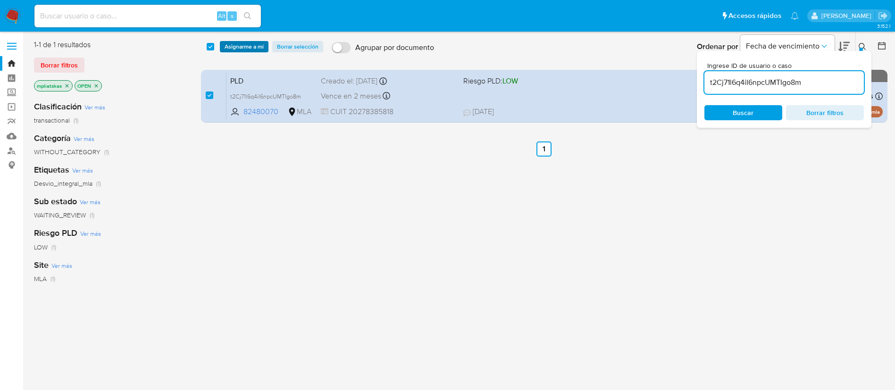
click at [240, 48] on span "Asignarme a mí" at bounding box center [244, 46] width 39 height 9
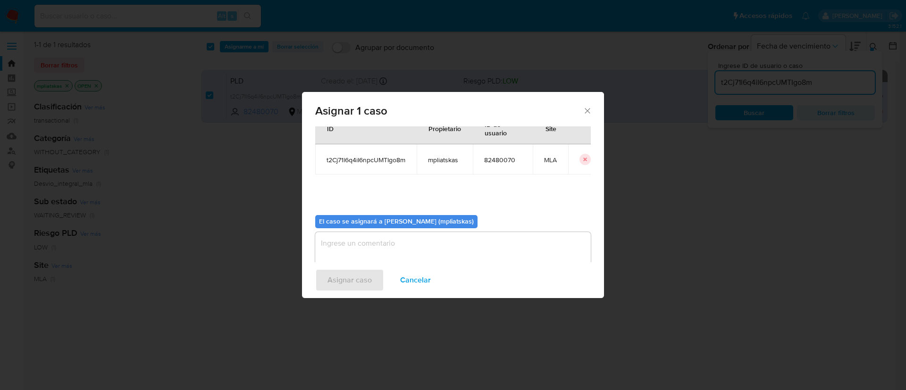
scroll to position [49, 0]
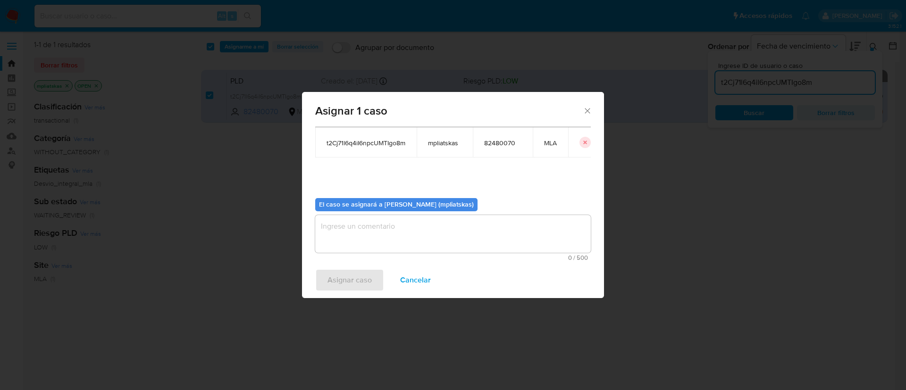
click at [348, 230] on textarea "assign-modal" at bounding box center [453, 234] width 276 height 38
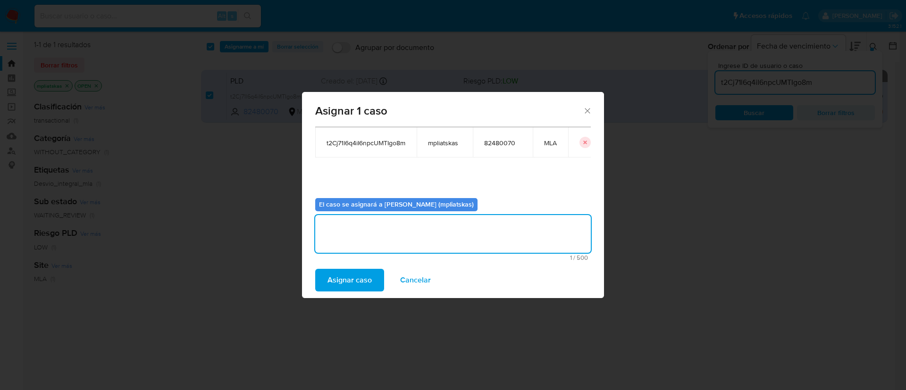
click at [335, 283] on span "Asignar caso" at bounding box center [349, 280] width 44 height 21
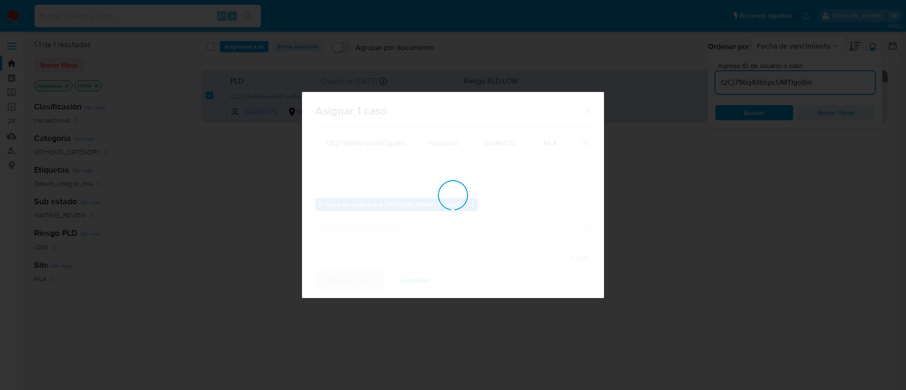
checkbox input "false"
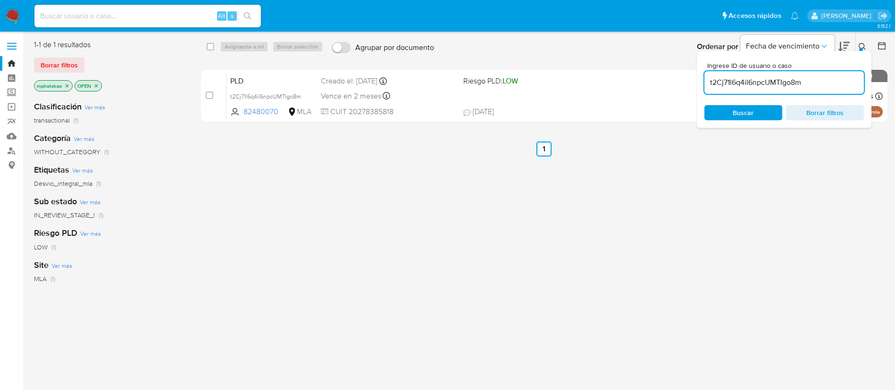
click at [723, 85] on input "t2Cj71l6q4iI6npcUMTIgo8m" at bounding box center [783, 82] width 159 height 12
paste input "j3OltDQRu0kb3D8SKUfxOn3T"
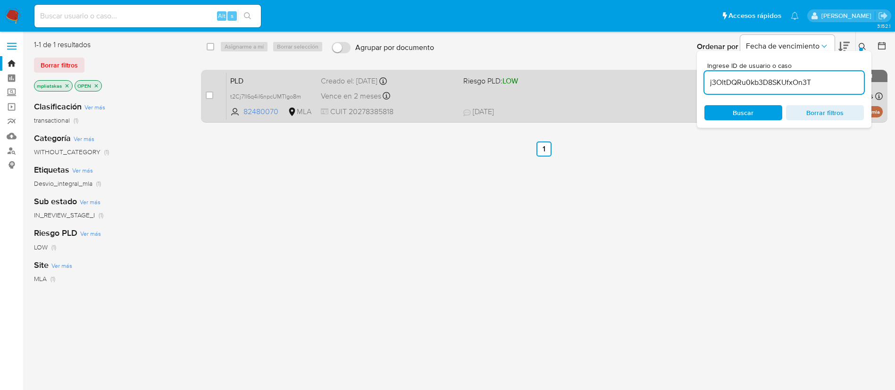
type input "j3OltDQRu0kb3D8SKUfxOn3T"
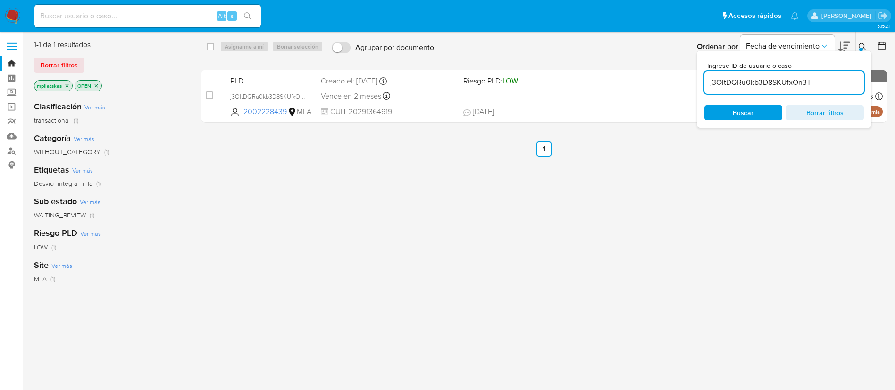
click at [210, 94] on input "checkbox" at bounding box center [210, 96] width 8 height 8
checkbox input "true"
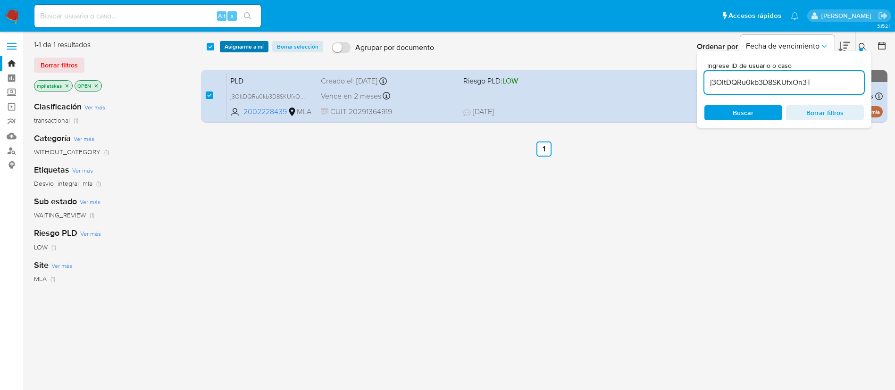
click at [243, 50] on span "Asignarme a mí" at bounding box center [244, 46] width 39 height 9
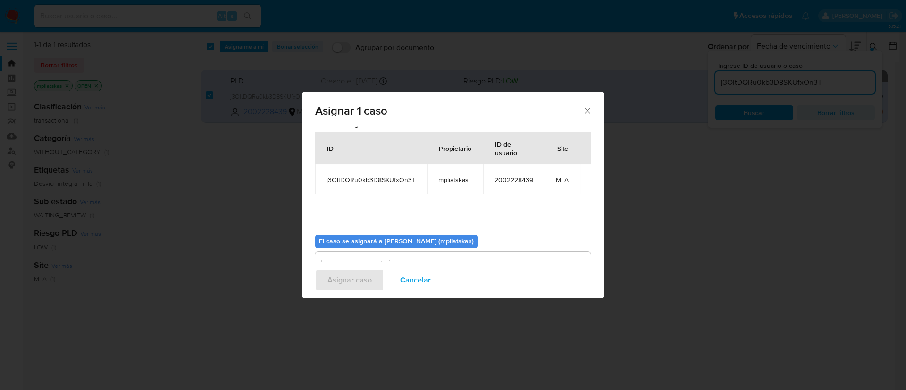
scroll to position [49, 0]
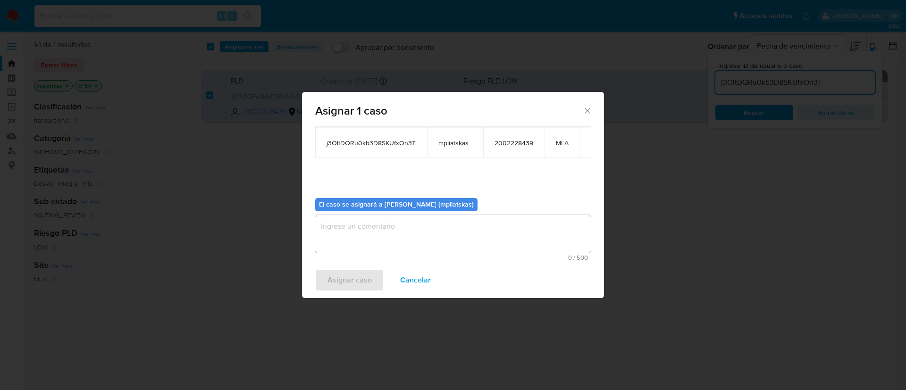
click at [395, 238] on textarea "assign-modal" at bounding box center [453, 234] width 276 height 38
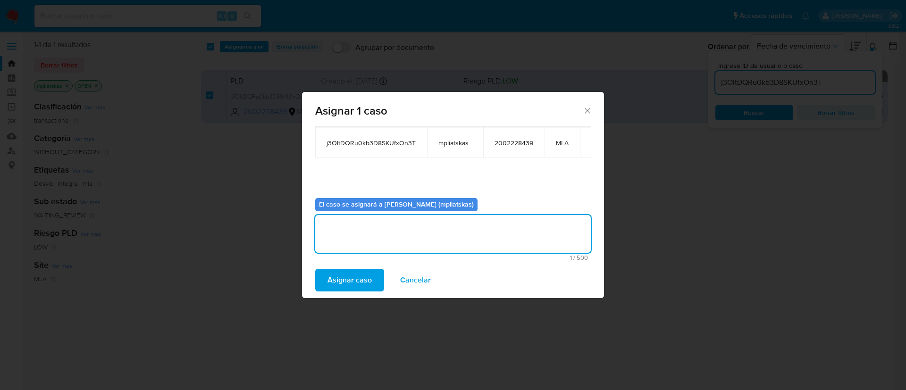
click at [365, 273] on span "Asignar caso" at bounding box center [349, 280] width 44 height 21
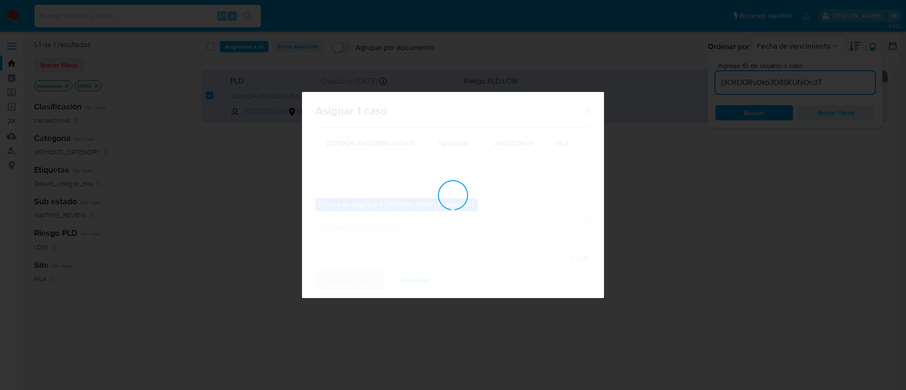
checkbox input "false"
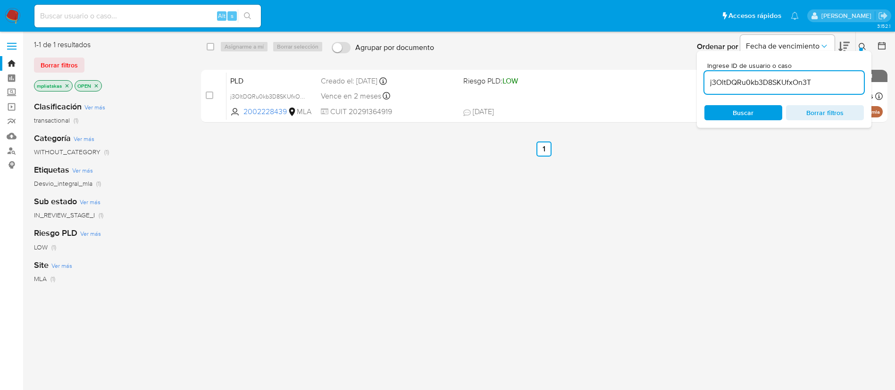
click at [738, 75] on div "j3OltDQRu0kb3D8SKUfxOn3T" at bounding box center [783, 82] width 159 height 23
click at [736, 82] on input "j3OltDQRu0kb3D8SKUfxOn3T" at bounding box center [783, 82] width 159 height 12
paste input "ZNDuMg7zAiCHnhqVkEMzlmUk"
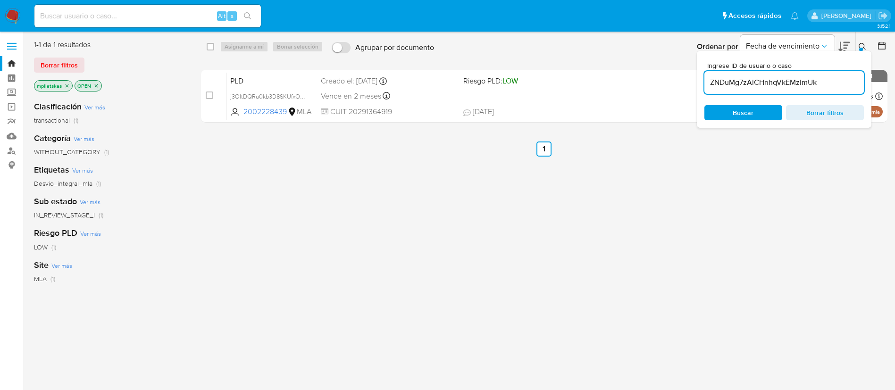
type input "ZNDuMg7zAiCHnhqVkEMzlmUk"
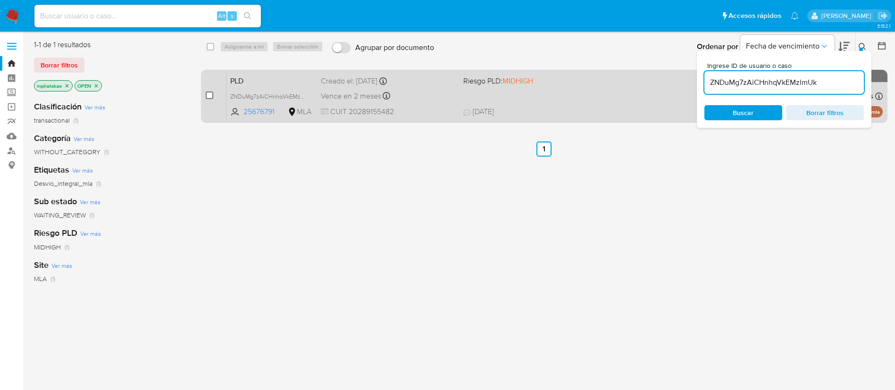
click at [209, 97] on input "checkbox" at bounding box center [210, 96] width 8 height 8
checkbox input "true"
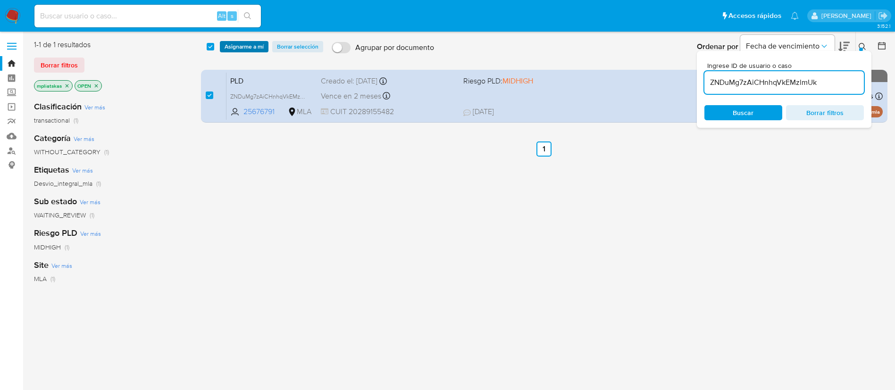
click at [241, 43] on span "Asignarme a mí" at bounding box center [244, 46] width 39 height 9
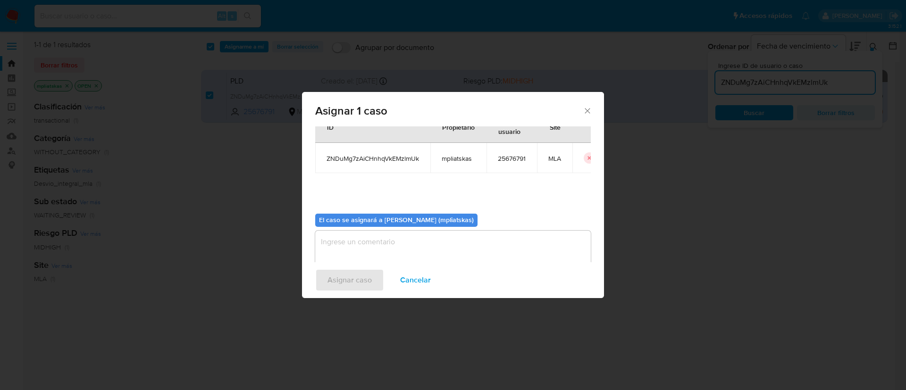
scroll to position [49, 0]
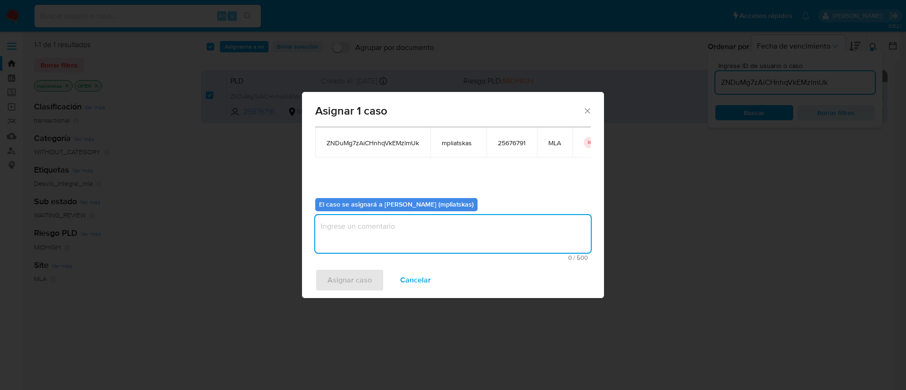
click at [368, 241] on textarea "assign-modal" at bounding box center [453, 234] width 276 height 38
click at [344, 291] on span "Asignar caso" at bounding box center [349, 280] width 44 height 21
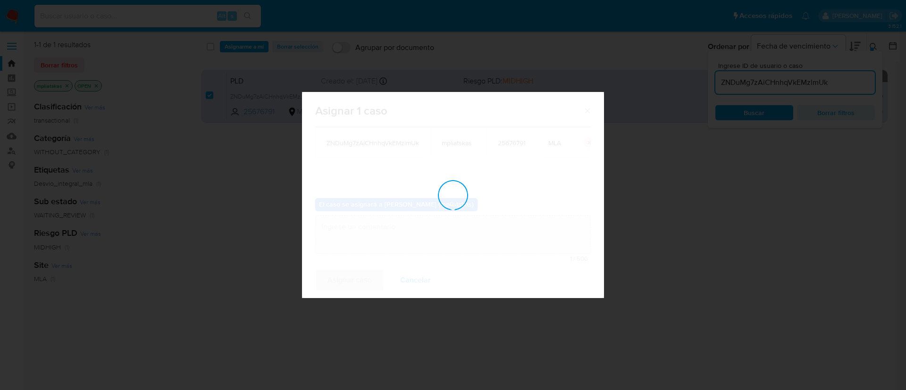
checkbox input "false"
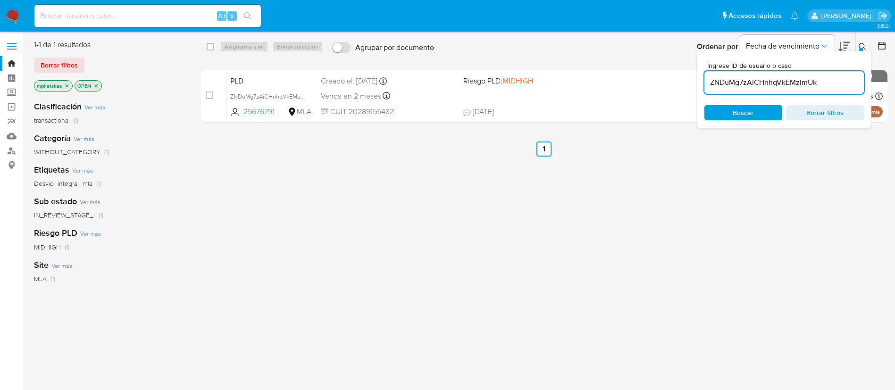
click at [726, 78] on input "ZNDuMg7zAiCHnhqVkEMzlmUk" at bounding box center [783, 82] width 159 height 12
paste input "c3tY6QmE1mpRXKdZizqrSMw8"
type input "c3tY6QmE1mpRXKdZizqrSMw8"
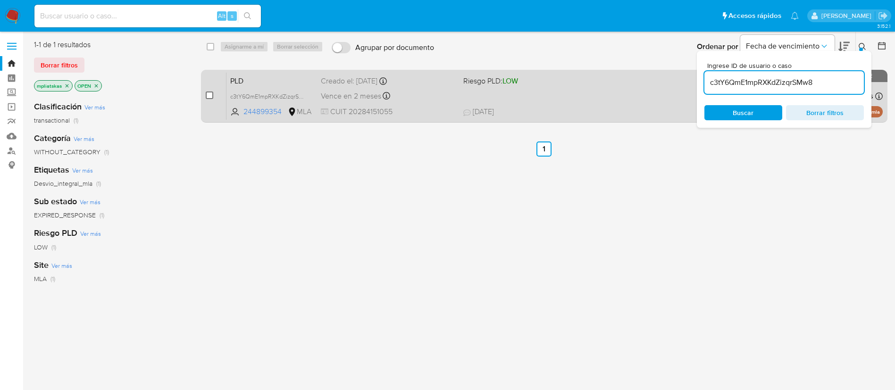
click at [208, 93] on input "checkbox" at bounding box center [210, 96] width 8 height 8
checkbox input "true"
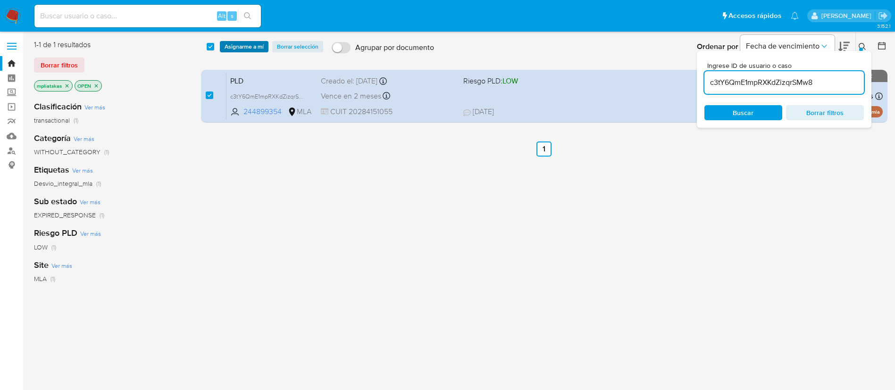
click at [237, 47] on span "Asignarme a mí" at bounding box center [244, 46] width 39 height 9
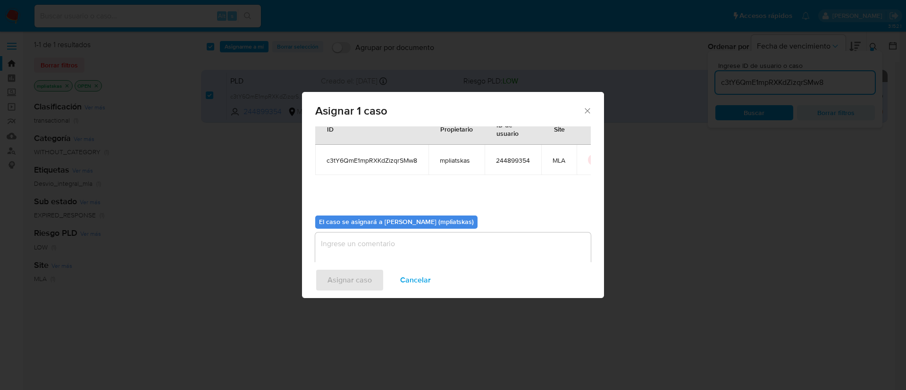
scroll to position [49, 0]
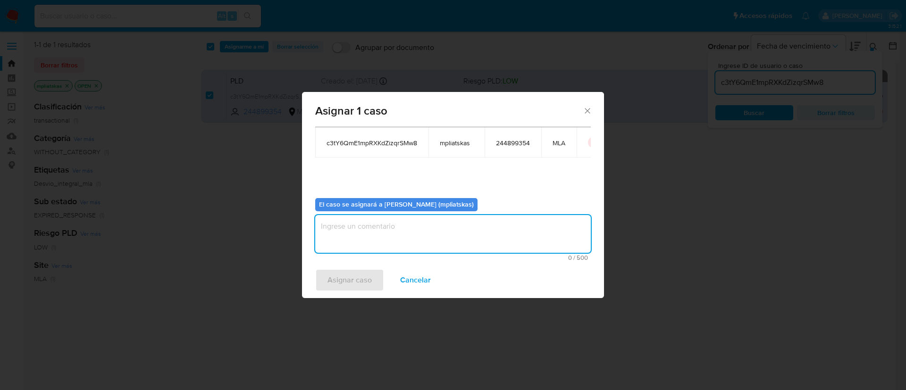
click at [405, 226] on textarea "assign-modal" at bounding box center [453, 234] width 276 height 38
click at [350, 276] on span "Asignar caso" at bounding box center [349, 280] width 44 height 21
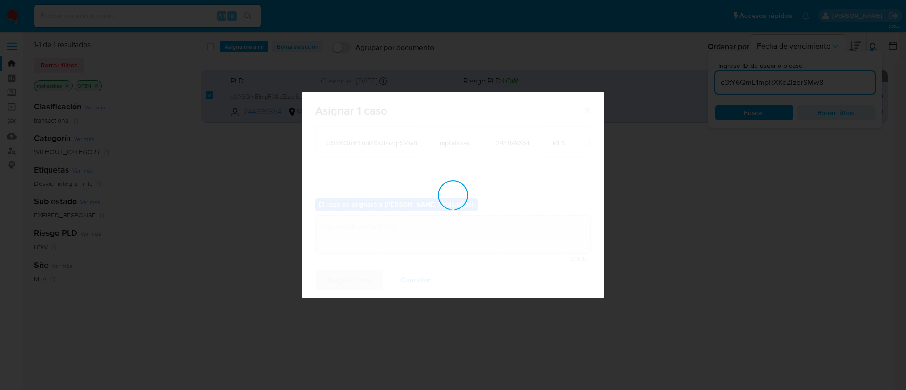
checkbox input "false"
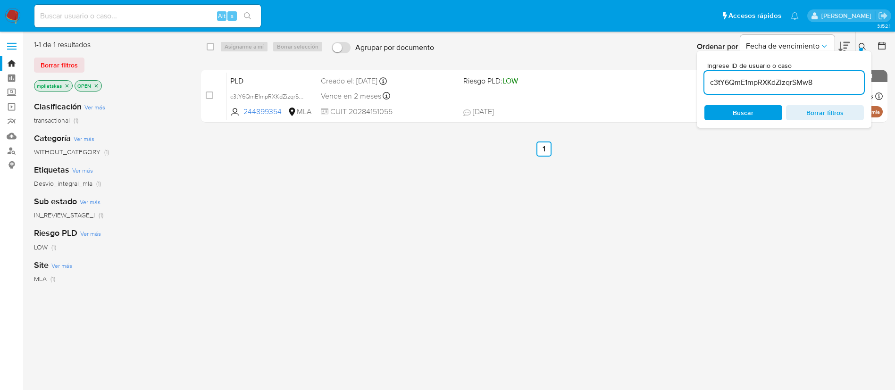
click at [765, 83] on input "c3tY6QmE1mpRXKdZizqrSMw8" at bounding box center [783, 82] width 159 height 12
paste input "pSTYFioRxnseljs7x3Bcdv96"
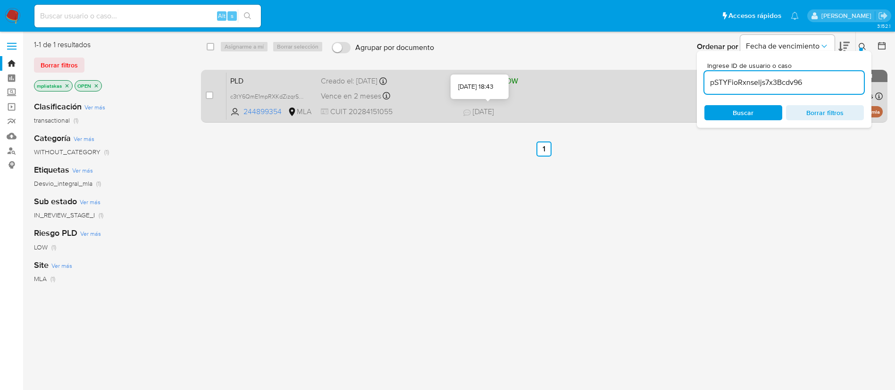
type input "pSTYFioRxnseljs7x3Bcdv96"
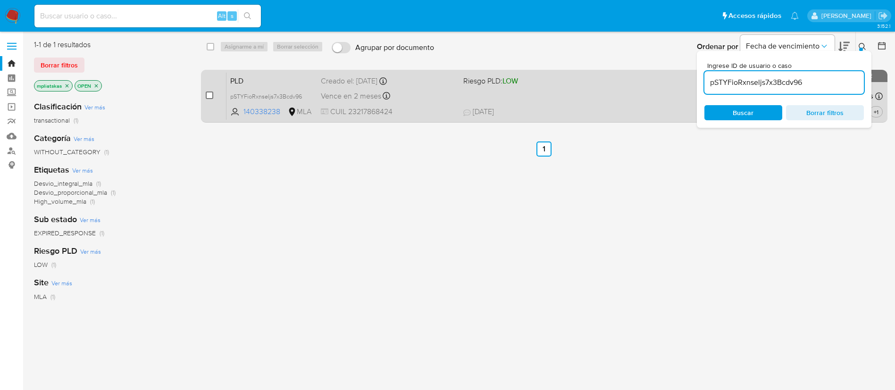
click at [209, 96] on input "checkbox" at bounding box center [210, 96] width 8 height 8
checkbox input "true"
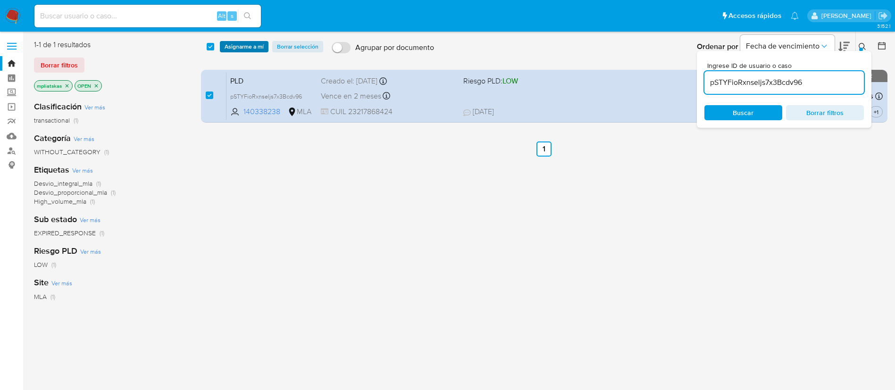
click at [240, 51] on span "Asignarme a mí" at bounding box center [244, 46] width 39 height 9
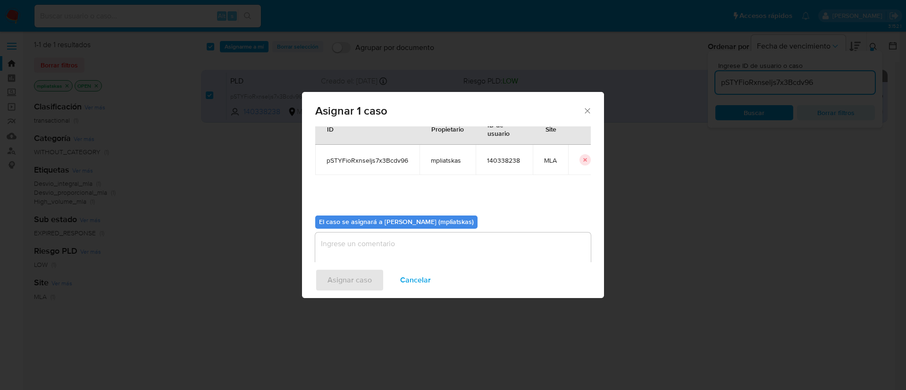
scroll to position [49, 0]
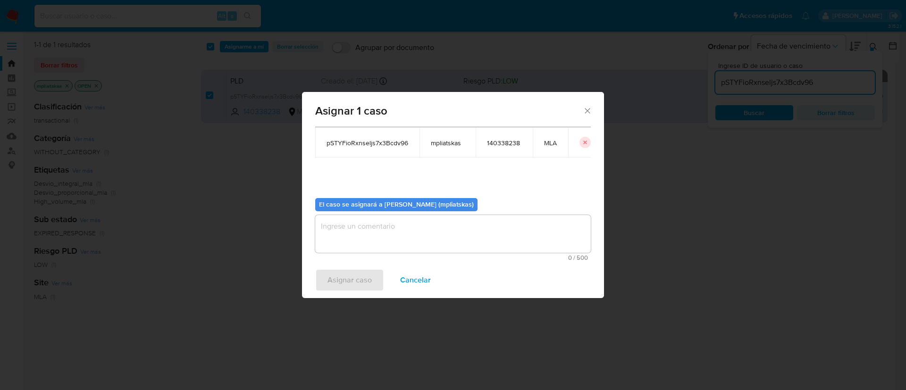
click at [344, 252] on textarea "assign-modal" at bounding box center [453, 234] width 276 height 38
click at [337, 273] on span "Asignar caso" at bounding box center [349, 280] width 44 height 21
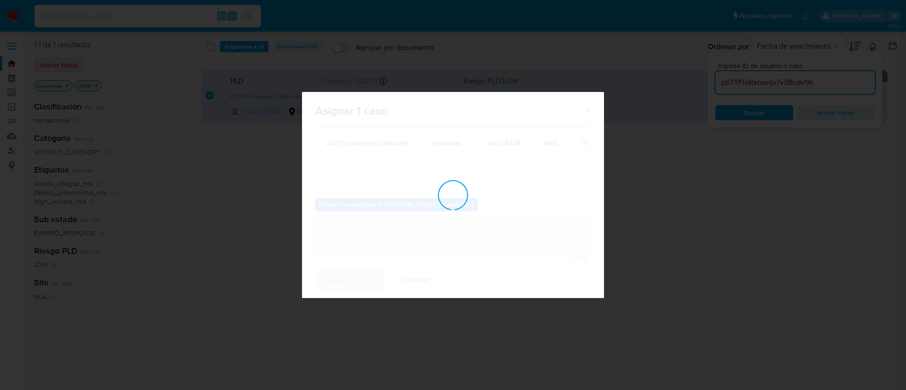
checkbox input "false"
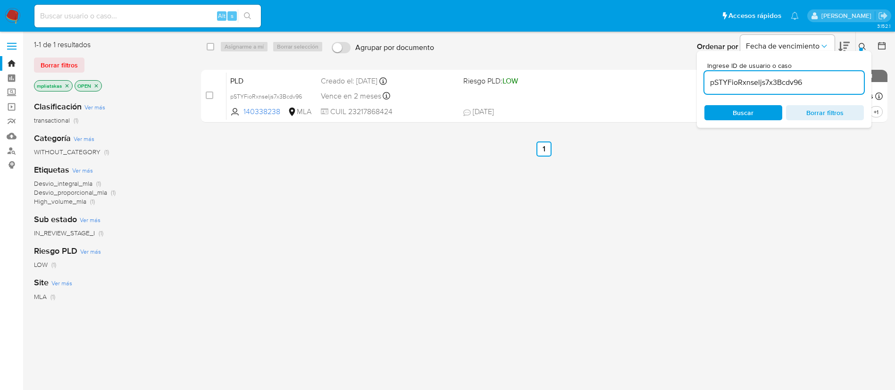
click at [783, 83] on input "pSTYFioRxnseljs7x3Bcdv96" at bounding box center [783, 82] width 159 height 12
paste input "t2Cj71l6q4iI6npcUMTIgo8m"
type input "t2Cj71l6q4iI6npcUMTIgo8m"
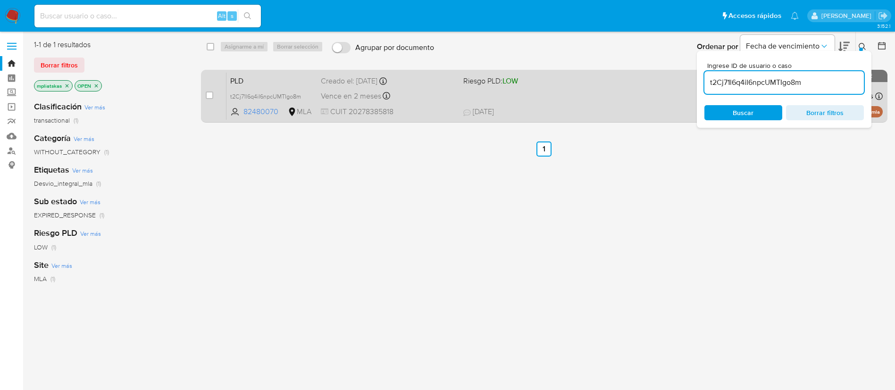
click at [210, 100] on div "case-item-checkbox" at bounding box center [210, 96] width 8 height 11
click at [210, 97] on input "checkbox" at bounding box center [210, 96] width 8 height 8
checkbox input "true"
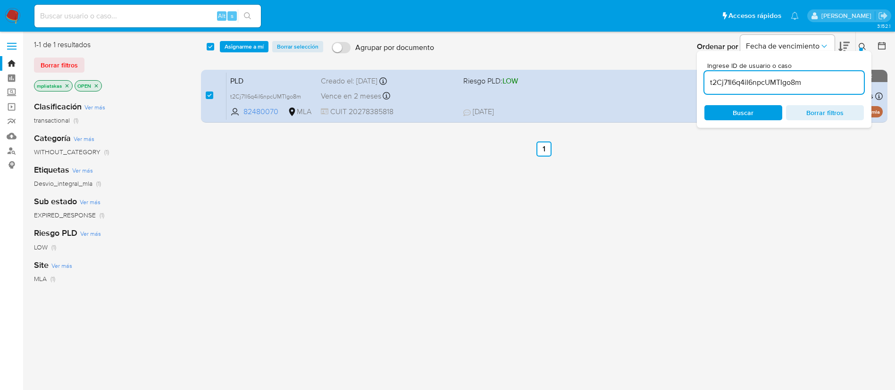
click at [733, 86] on input "t2Cj71l6q4iI6npcUMTIgo8m" at bounding box center [783, 82] width 159 height 12
type input "j3OltDQRu0kb3D8SKUfxOn3T"
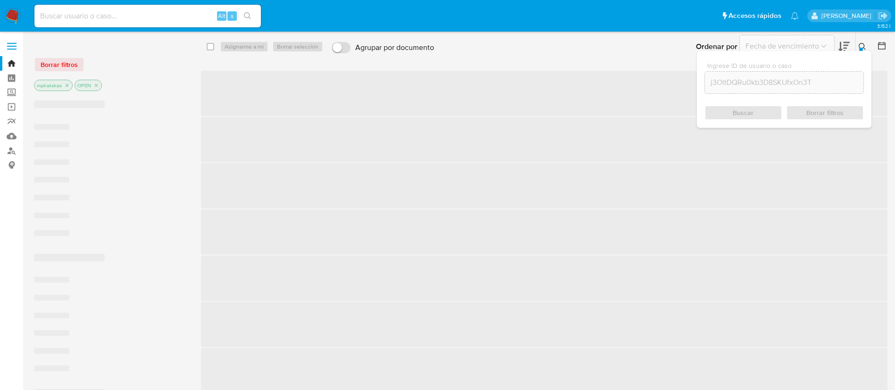
checkbox input "false"
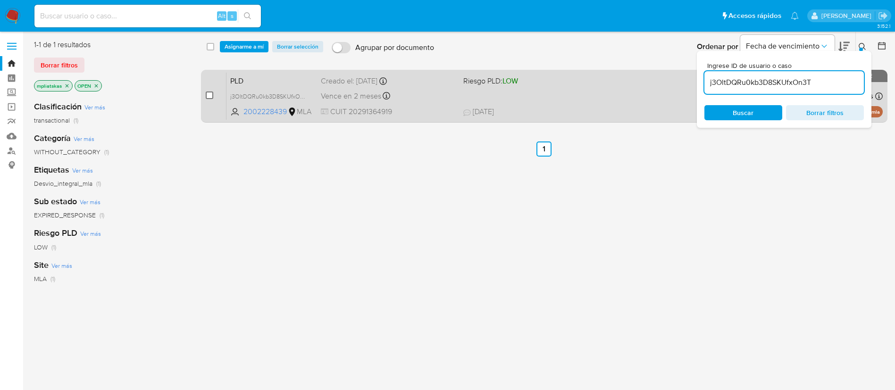
click at [212, 94] on input "checkbox" at bounding box center [210, 96] width 8 height 8
checkbox input "true"
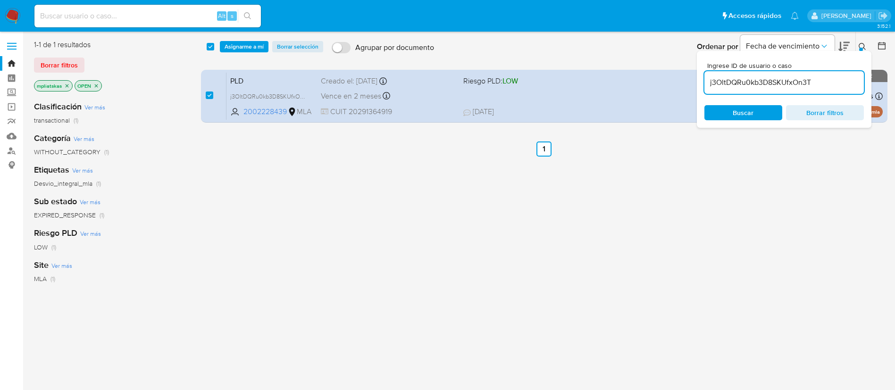
click at [721, 88] on div "j3OltDQRu0kb3D8SKUfxOn3T" at bounding box center [783, 82] width 159 height 23
click at [720, 88] on input "j3OltDQRu0kb3D8SKUfxOn3T" at bounding box center [783, 82] width 159 height 12
click at [720, 85] on input "j3OltDQRu0kb3D8SKUfxOn3T" at bounding box center [783, 82] width 159 height 12
paste input "ZNDuMg7zAiCHnhqVkEMzlmUk"
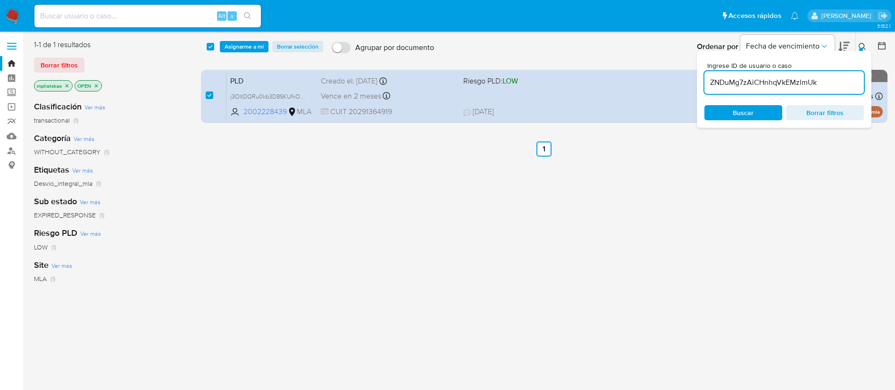
type input "ZNDuMg7zAiCHnhqVkEMzlmUk"
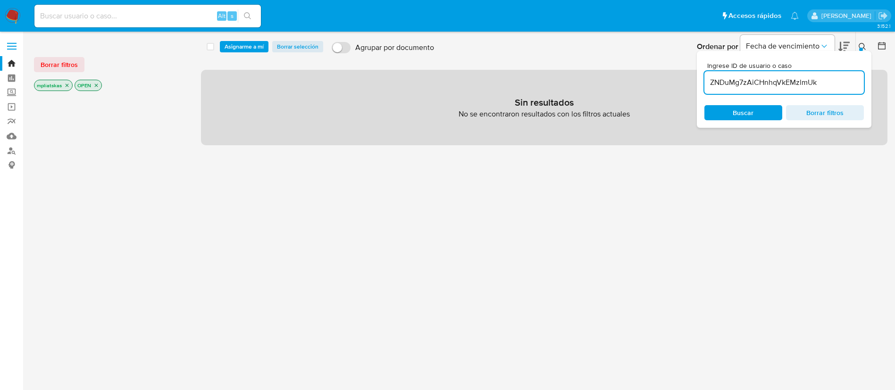
checkbox input "false"
click at [715, 78] on input "ZNDuMg7zAiCHnhqVkEMzlmUk" at bounding box center [783, 82] width 159 height 12
paste input "PHH9CoOWBmckZdtSg0kaKxgO"
type input "PHH9CoOWBmckZdtSg0kaKxgO"
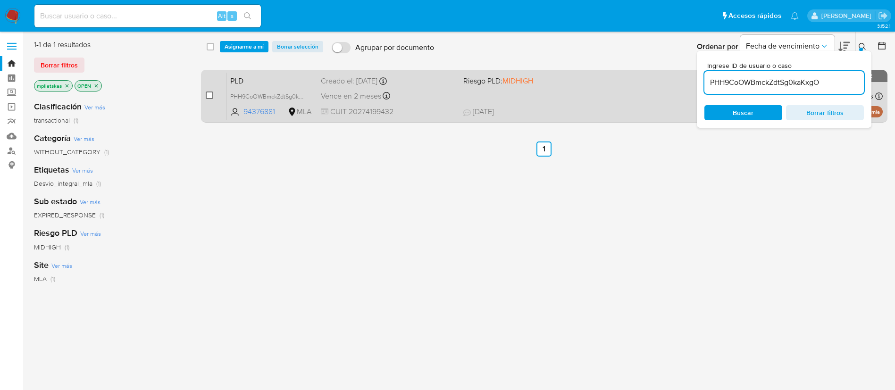
click at [209, 97] on input "checkbox" at bounding box center [210, 96] width 8 height 8
checkbox input "true"
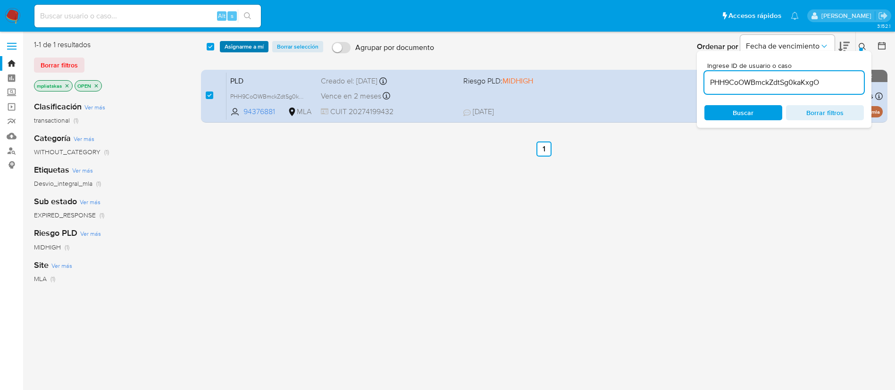
click at [238, 46] on span "Asignarme a mí" at bounding box center [244, 46] width 39 height 9
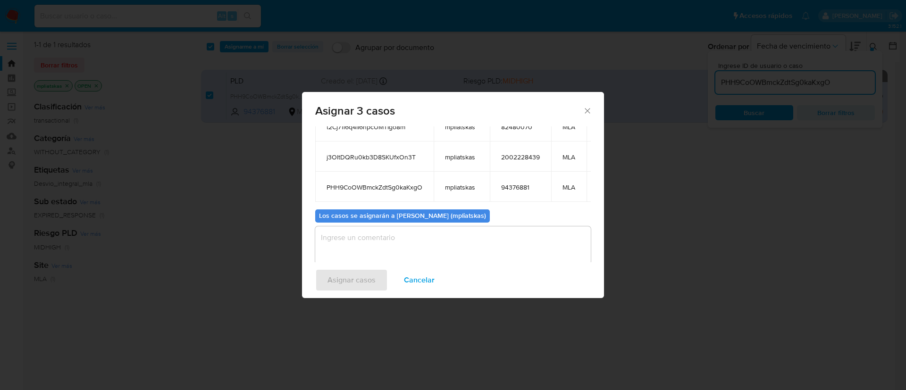
scroll to position [98, 0]
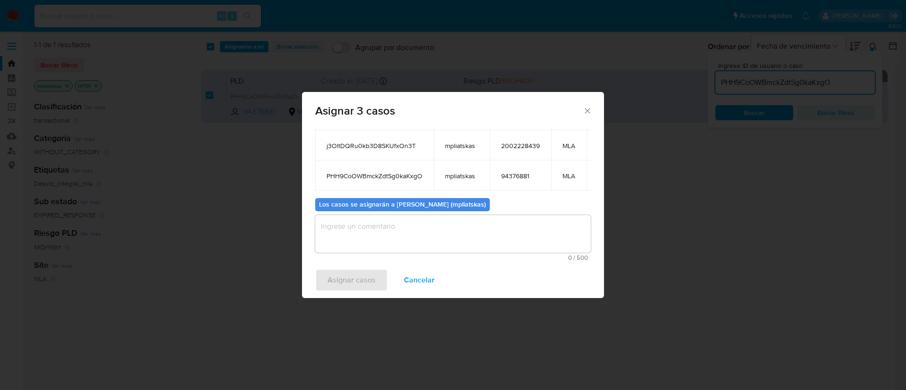
click at [421, 235] on textarea "assign-modal" at bounding box center [453, 234] width 276 height 38
click at [356, 286] on span "Asignar casos" at bounding box center [351, 280] width 48 height 21
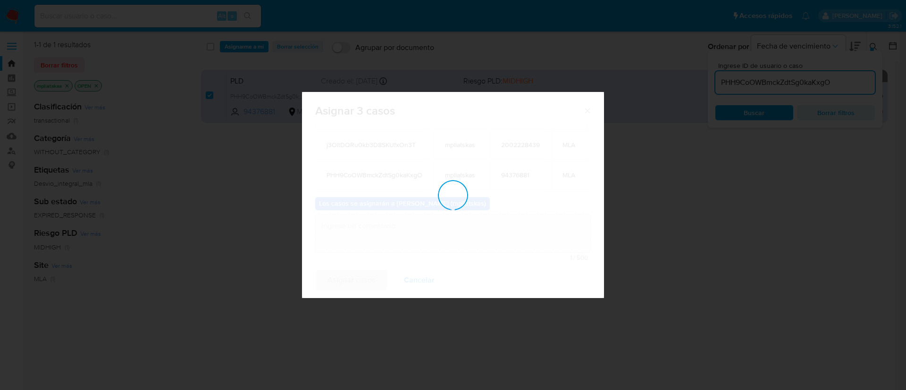
checkbox input "false"
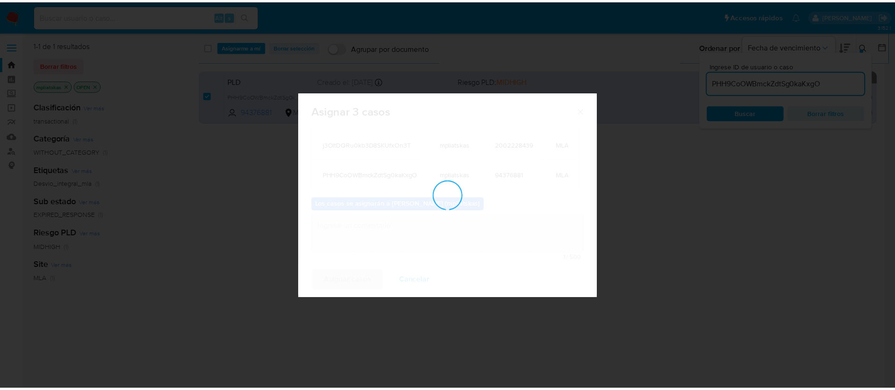
scroll to position [57, 0]
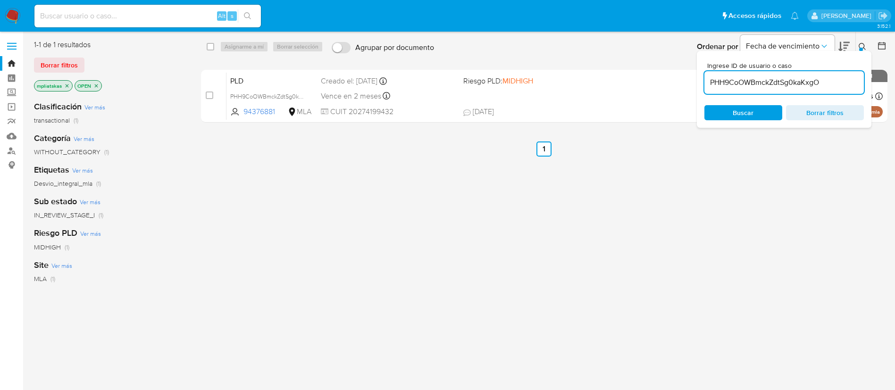
click at [17, 19] on img at bounding box center [13, 16] width 16 height 16
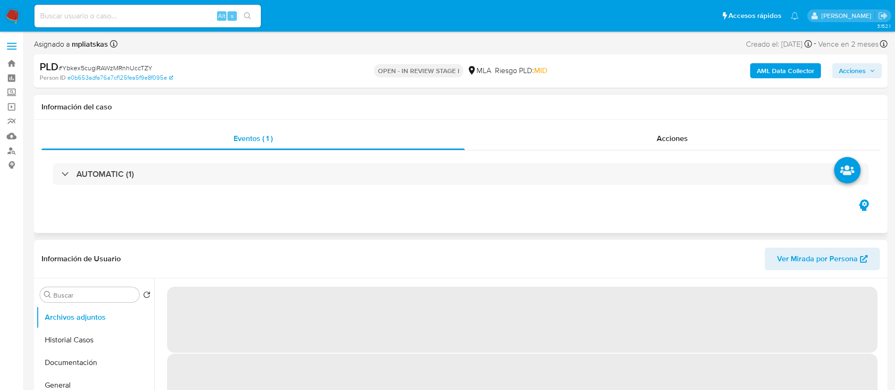
select select "10"
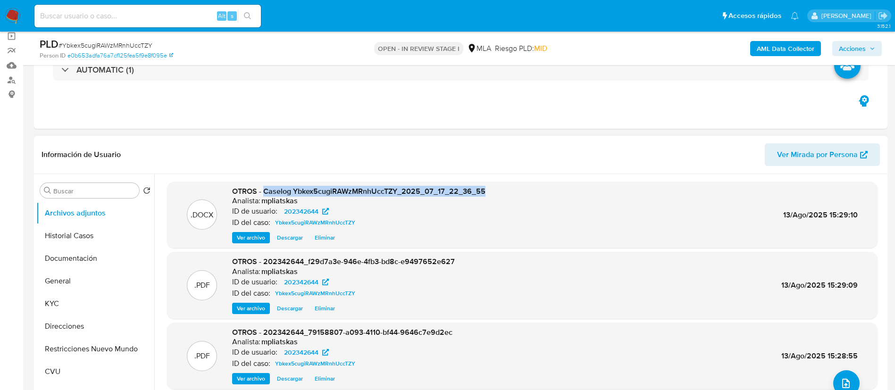
drag, startPoint x: 264, startPoint y: 191, endPoint x: 516, endPoint y: 188, distance: 251.5
click at [516, 188] on div ".DOCX OTROS - Caselog Ybkex5cugiRAWzMRnhUccTZY_2025_07_17_22_36_55 Analista: mp…" at bounding box center [522, 215] width 701 height 58
copy span "Caselog Ybkex5cugiRAWzMRnhUccTZY_2025_07_17_22_36_55"
click at [860, 45] on span "Acciones" at bounding box center [852, 48] width 27 height 15
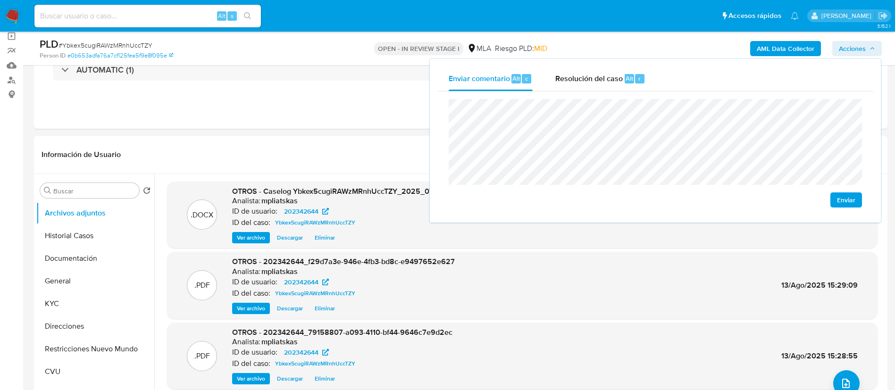
drag, startPoint x: 628, startPoint y: 73, endPoint x: 631, endPoint y: 92, distance: 19.6
click at [628, 75] on div "Resolución del caso Alt r" at bounding box center [600, 79] width 90 height 25
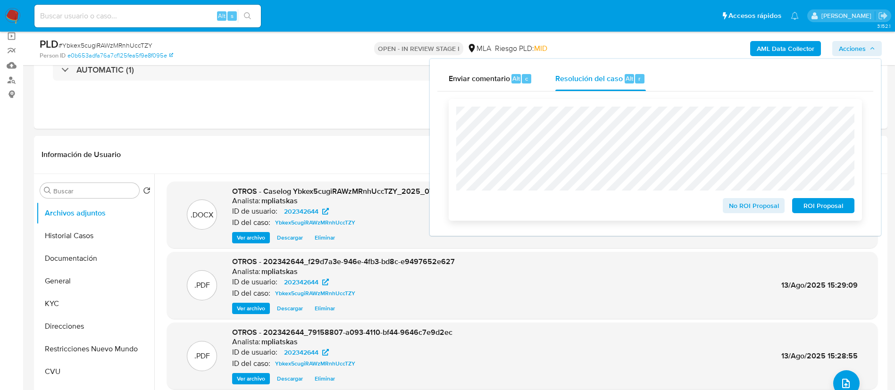
click at [739, 208] on span "No ROI Proposal" at bounding box center [753, 205] width 49 height 13
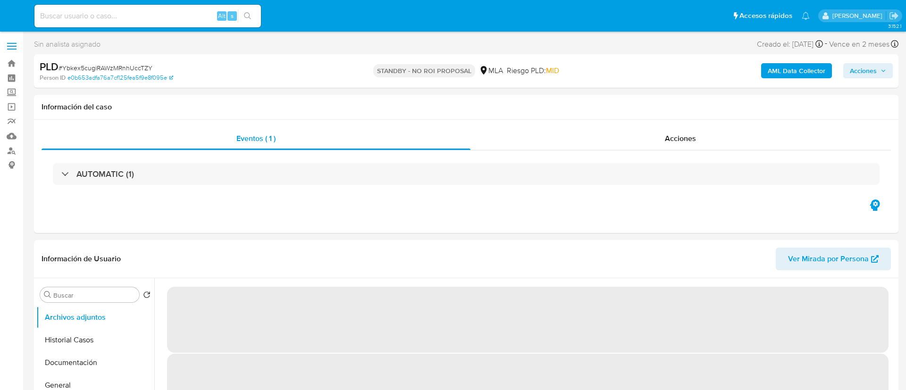
select select "10"
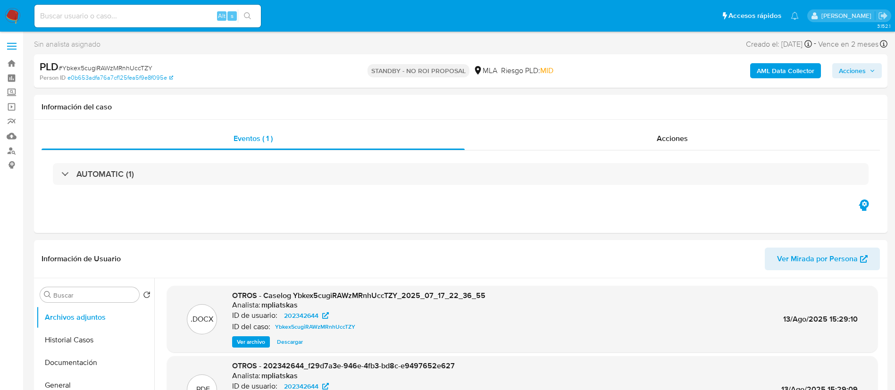
click at [189, 13] on input at bounding box center [147, 16] width 226 height 12
paste input "t2Cj71l6q4iI6npcUMTIgo8m"
type input "t2Cj71l6q4iI6npcUMTIgo8m"
click at [250, 20] on button "search-icon" at bounding box center [247, 15] width 19 height 13
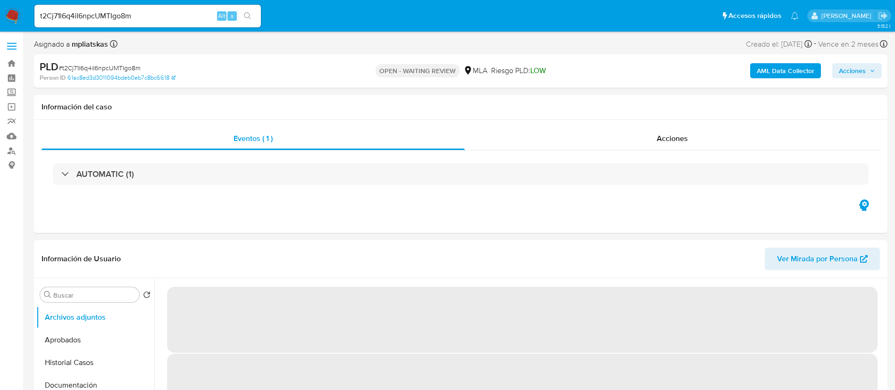
select select "10"
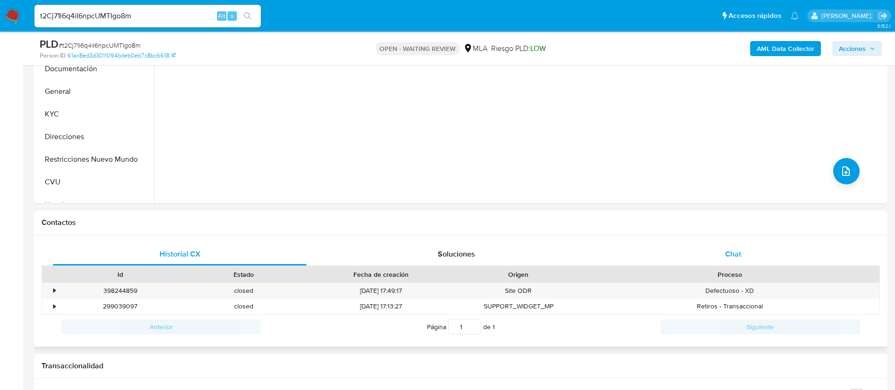
click at [716, 249] on div "Chat" at bounding box center [733, 254] width 254 height 23
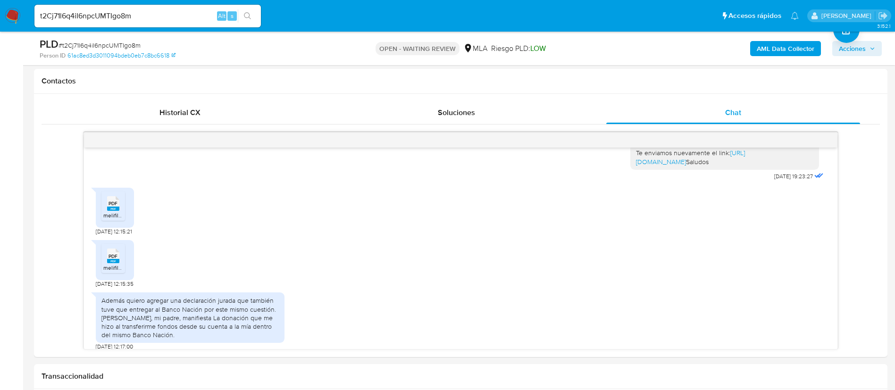
scroll to position [392, 0]
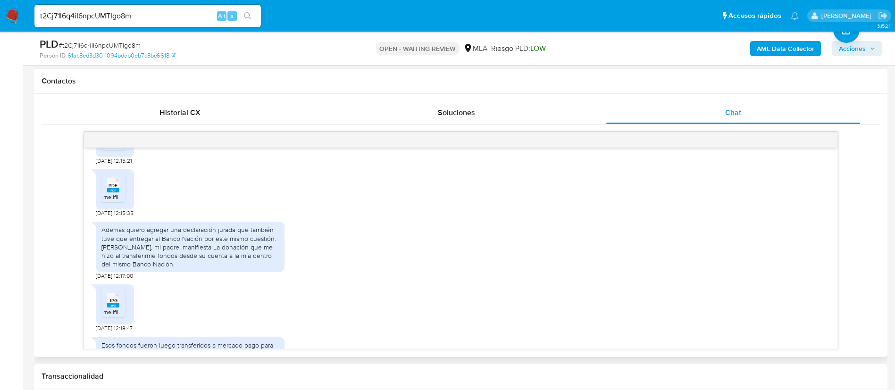
click at [119, 149] on span "melifile4963575089013078953.pdf" at bounding box center [147, 145] width 88 height 8
click at [117, 189] on span "PDF" at bounding box center [113, 186] width 9 height 6
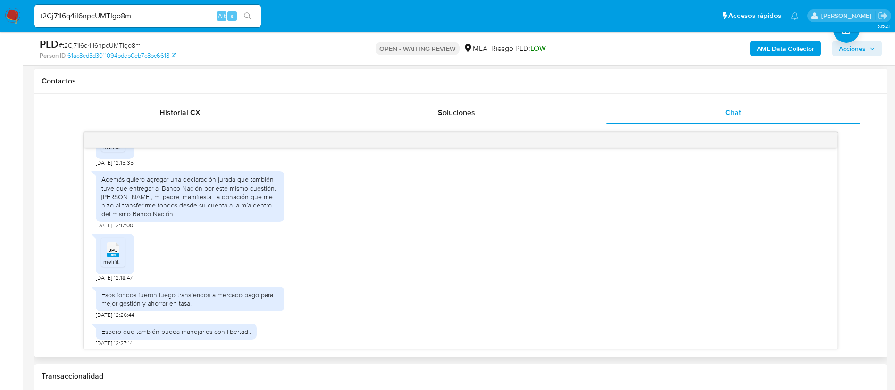
scroll to position [463, 0]
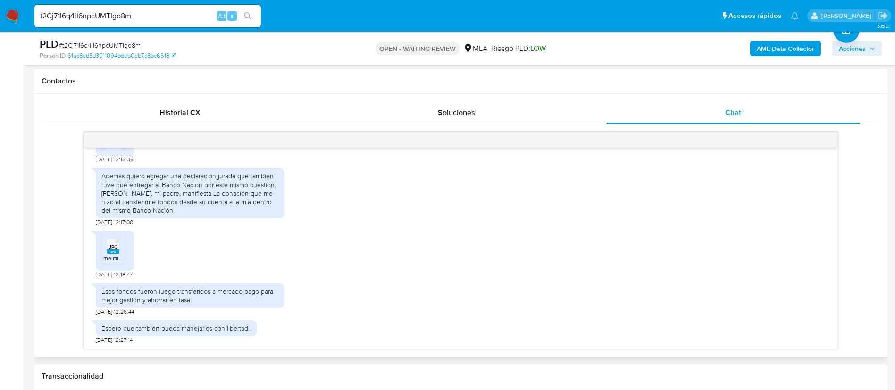
click at [114, 254] on icon "JPG" at bounding box center [113, 246] width 12 height 17
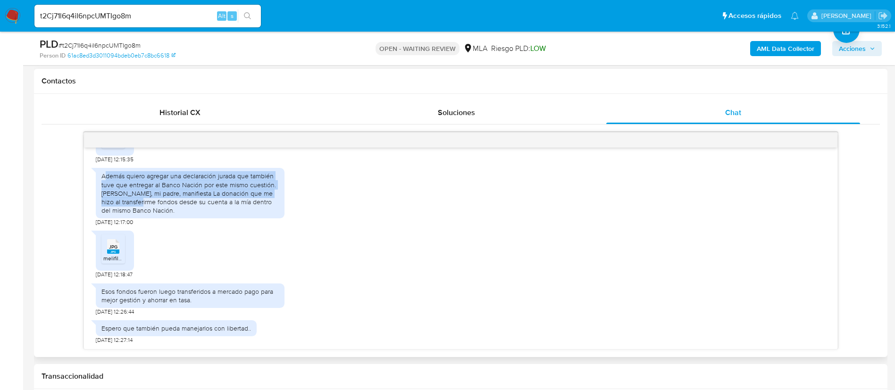
drag, startPoint x: 104, startPoint y: 179, endPoint x: 146, endPoint y: 201, distance: 47.5
click at [146, 201] on div "Además quiero agregar una declaración jurada que también tuve que entregar al B…" at bounding box center [189, 193] width 177 height 43
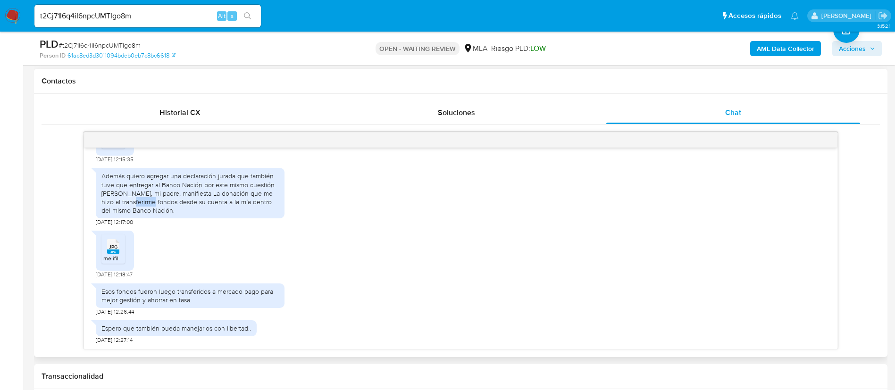
click at [146, 201] on div "Además quiero agregar una declaración jurada que también tuve que entregar al B…" at bounding box center [189, 193] width 177 height 43
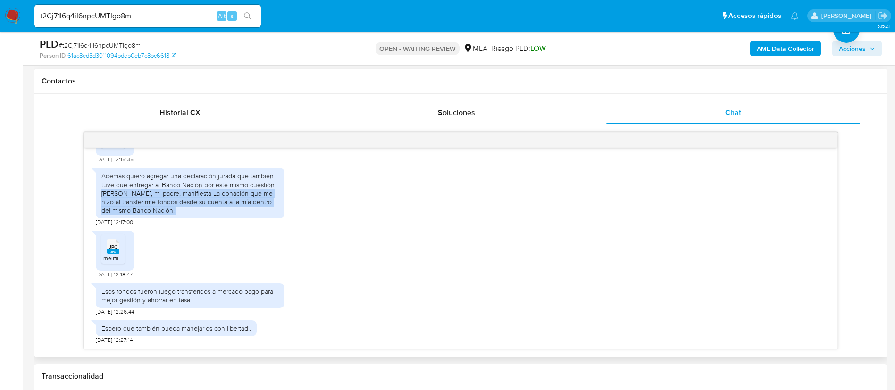
click at [146, 201] on div "Además quiero agregar una declaración jurada que también tuve que entregar al B…" at bounding box center [189, 193] width 177 height 43
copy div "Donde, mi padre, manifiesta La donación que me hizo al transferirme fondos desd…"
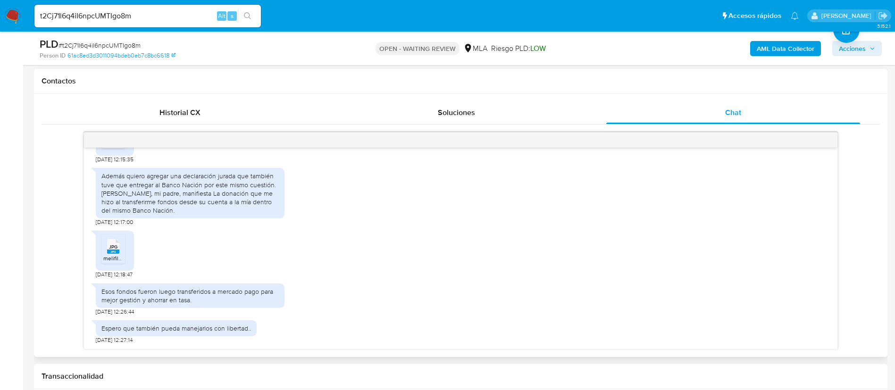
click at [136, 284] on div "Esos fondos fueron luego transferidos a mercado pago para mejor gestión y ahorr…" at bounding box center [190, 296] width 189 height 25
copy div "Esos fondos fueron luego transferidos a mercado pago para mejor gestión y ahorr…"
click at [766, 43] on b "AML Data Collector" at bounding box center [786, 48] width 58 height 15
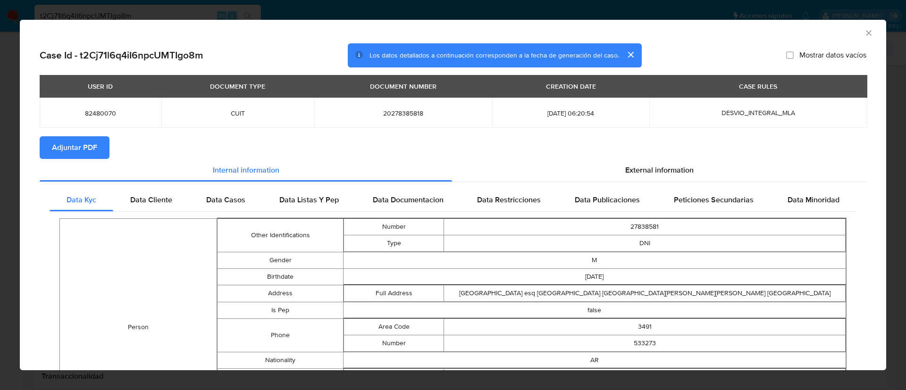
click at [99, 149] on button "Adjuntar PDF" at bounding box center [75, 147] width 70 height 23
click at [109, 109] on span "82480070" at bounding box center [100, 113] width 99 height 8
copy span "82480070"
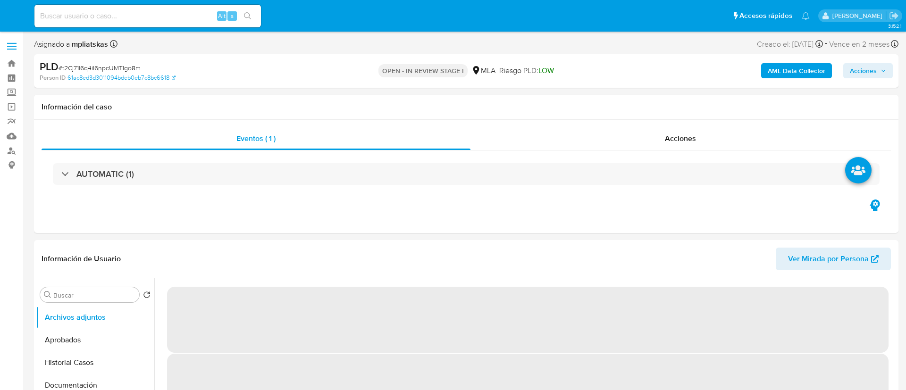
select select "10"
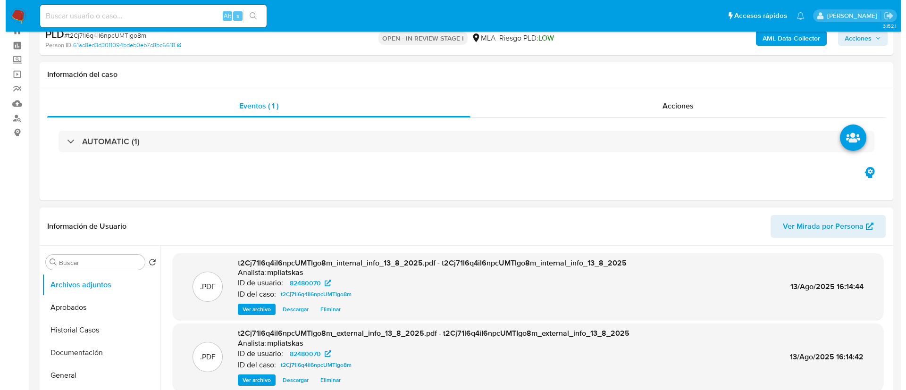
scroll to position [142, 0]
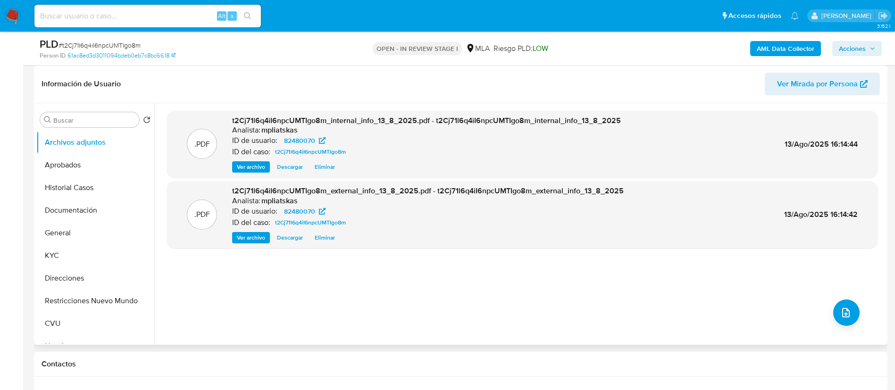
click at [829, 315] on div ".PDF t2Cj71l6q4iI6npcUMTIgo8m_internal_info_13_8_2025.pdf - t2Cj71l6q4iI6npcUMT…" at bounding box center [522, 224] width 711 height 226
click at [835, 318] on button "upload-file" at bounding box center [846, 313] width 26 height 26
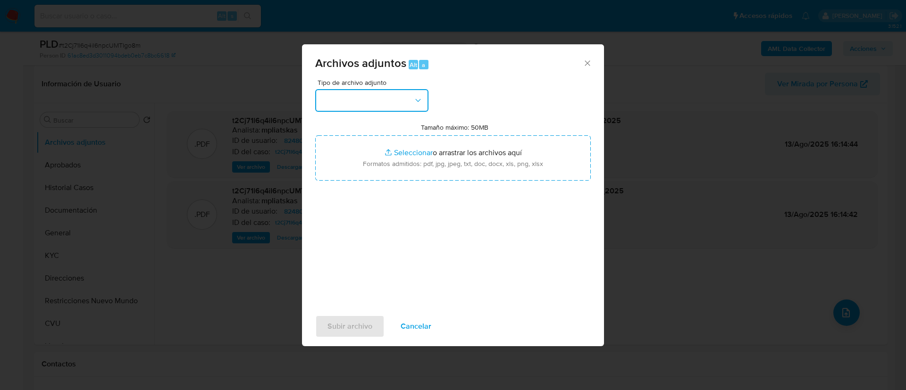
click at [352, 109] on button "button" at bounding box center [371, 100] width 113 height 23
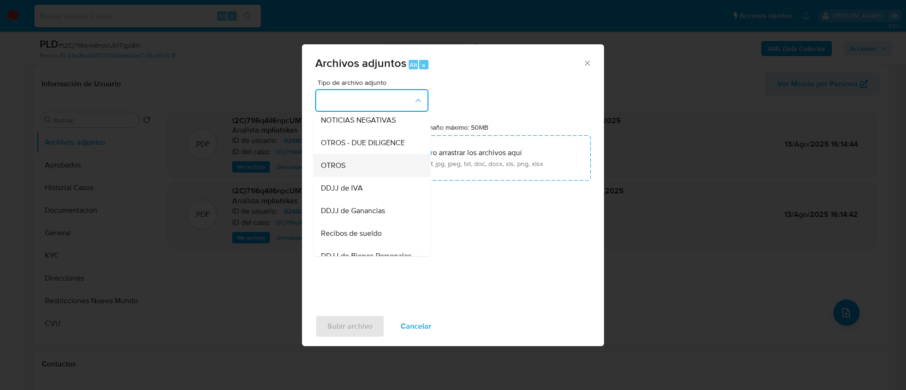
click at [380, 177] on div "OTROS" at bounding box center [369, 165] width 96 height 23
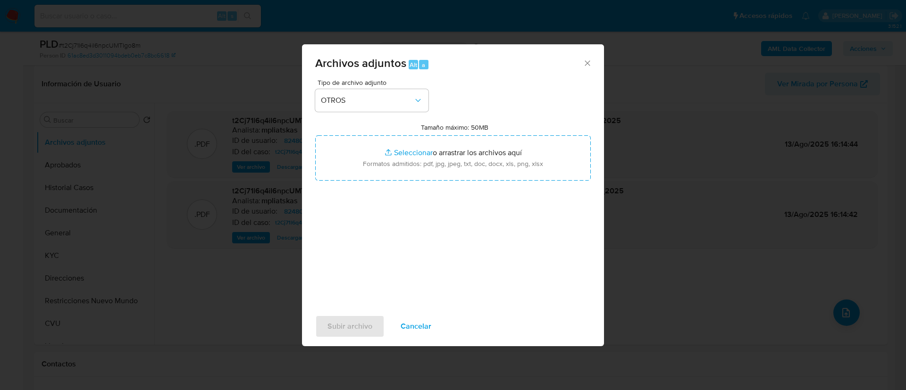
click at [380, 178] on input "Tamaño máximo: 50MB Seleccionar archivos" at bounding box center [453, 157] width 276 height 45
type input "C:\fakepath\82480070 Movimientos.xlsx"
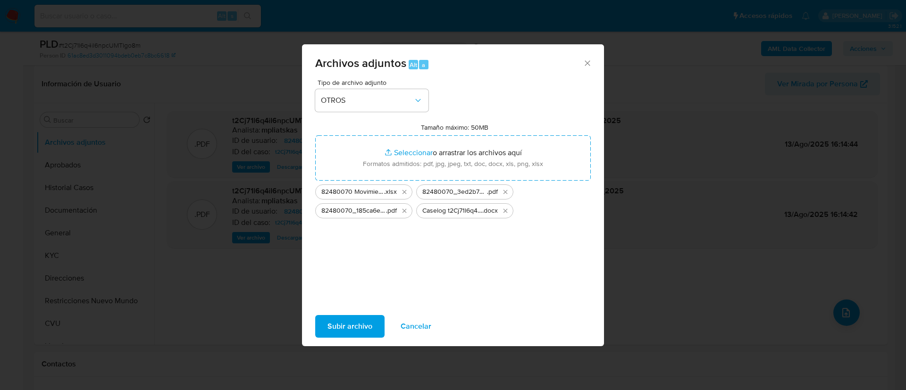
click at [360, 333] on span "Subir archivo" at bounding box center [349, 326] width 45 height 21
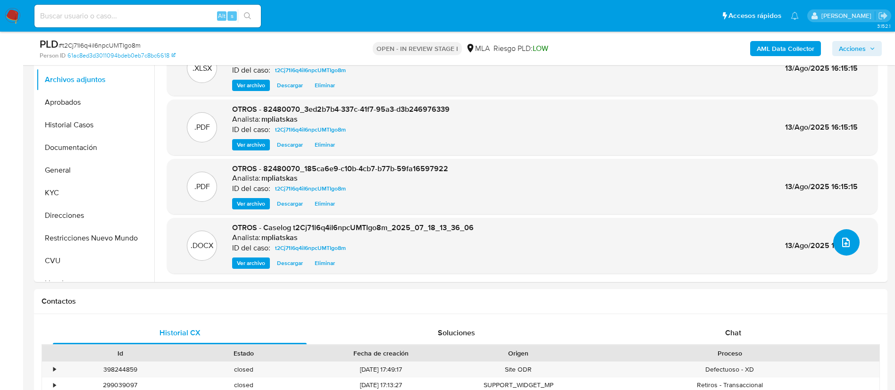
scroll to position [425, 0]
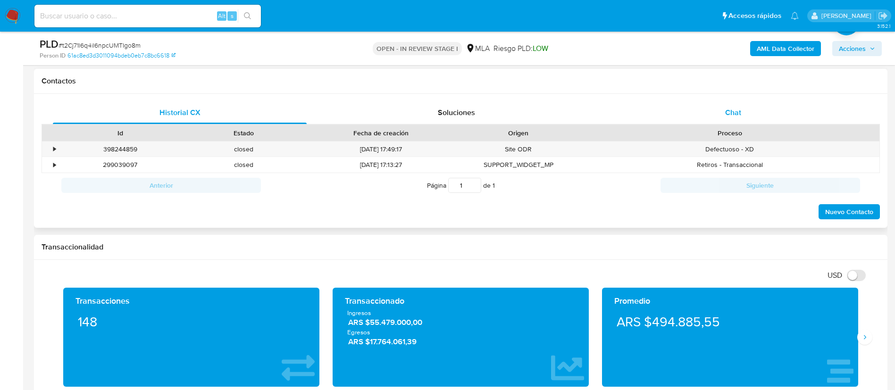
click at [686, 104] on div "Chat" at bounding box center [733, 112] width 254 height 23
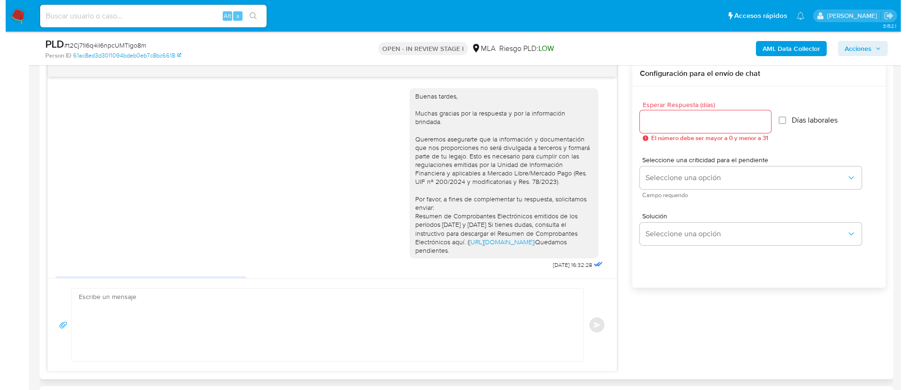
scroll to position [463, 0]
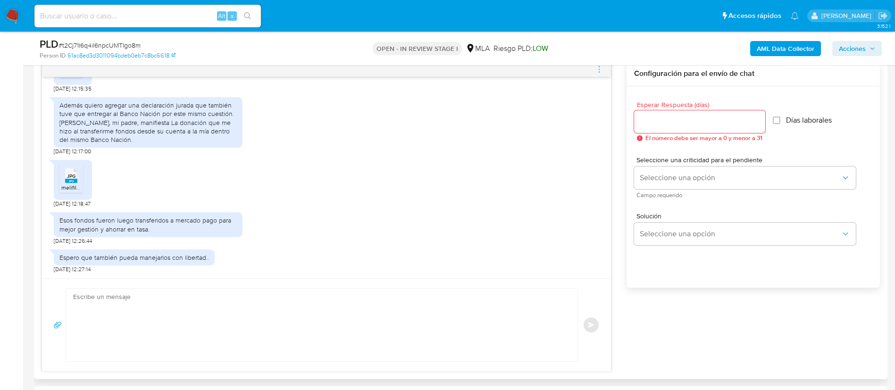
click at [407, 301] on textarea at bounding box center [319, 325] width 493 height 73
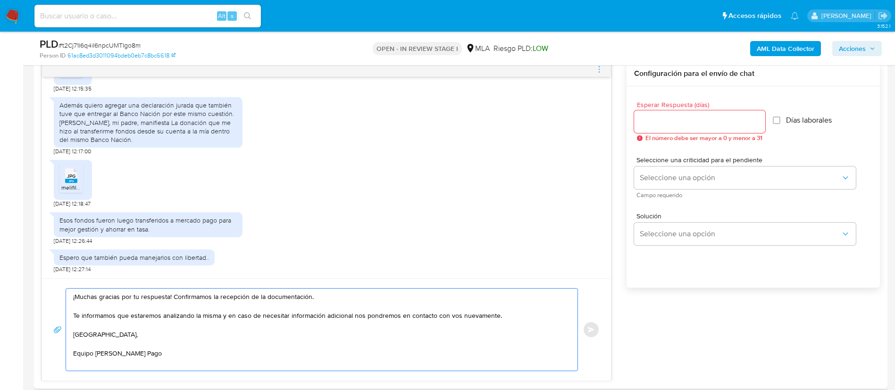
type textarea "¡Muchas gracias por tu respuesta! Confirmamos la recepción de la documentación.…"
click at [661, 117] on input "Esperar Respuesta (días)" at bounding box center [699, 122] width 131 height 12
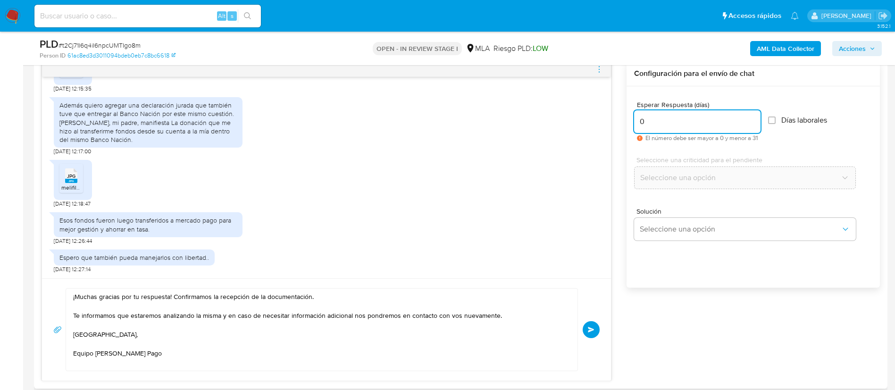
type input "0"
click at [588, 320] on div "¡Muchas gracias por tu respuesta! Confirmamos la recepción de la documentación.…" at bounding box center [326, 329] width 546 height 83
click at [590, 324] on button "Enviar" at bounding box center [591, 329] width 17 height 17
click at [598, 71] on icon "menu-action" at bounding box center [599, 69] width 8 height 8
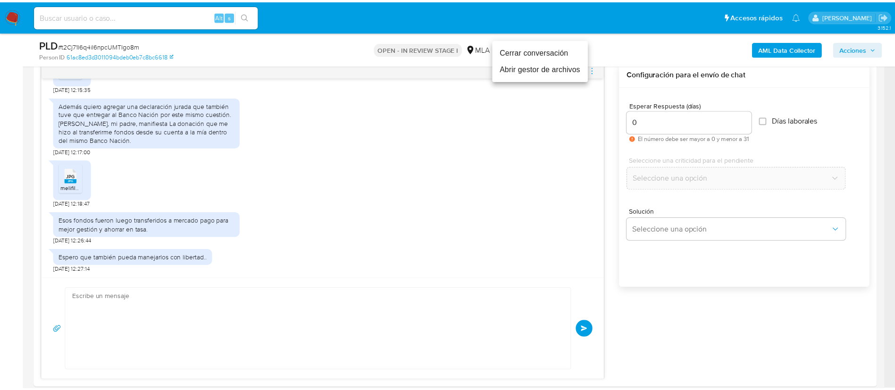
scroll to position [576, 0]
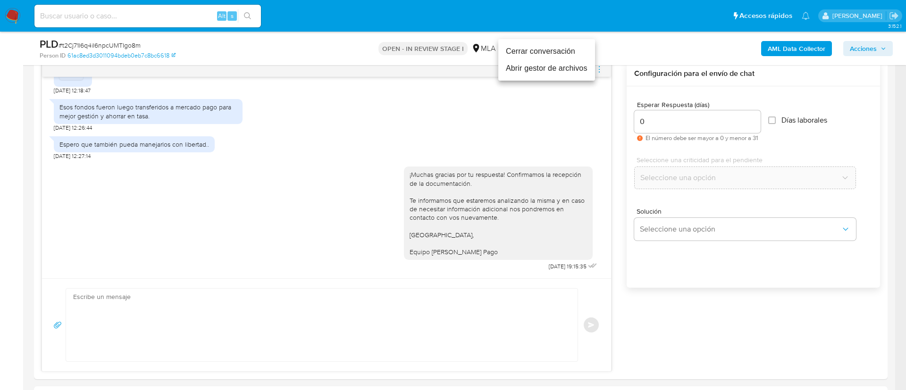
click at [560, 56] on li "Cerrar conversación" at bounding box center [546, 51] width 97 height 17
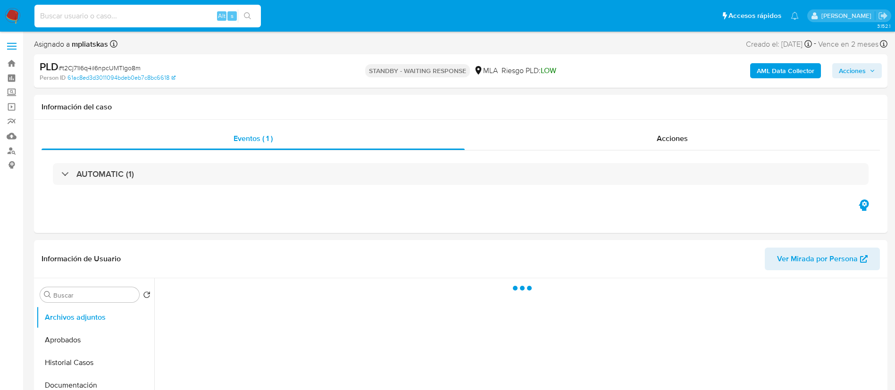
click at [211, 13] on input at bounding box center [147, 16] width 226 height 12
paste input "7Uwq4vdv8vwL4pj9dKdQtPir"
type input "7Uwq4vdv8vwL4pj9dKdQtPir"
click at [247, 16] on icon "search-icon" at bounding box center [248, 16] width 8 height 8
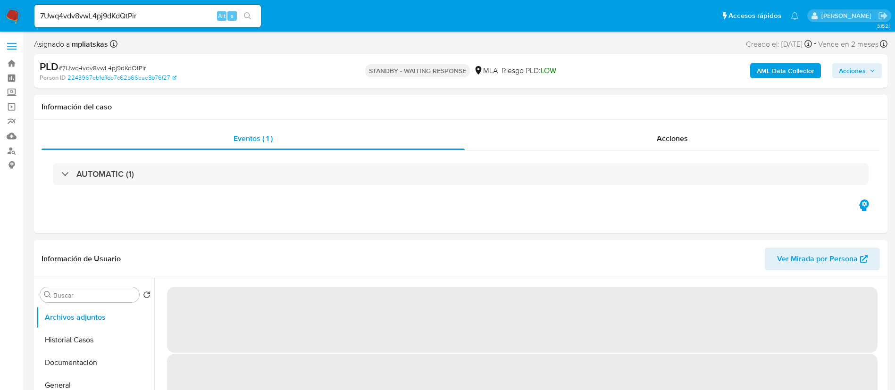
click at [199, 15] on input "7Uwq4vdv8vwL4pj9dKdQtPir" at bounding box center [147, 16] width 226 height 12
select select "10"
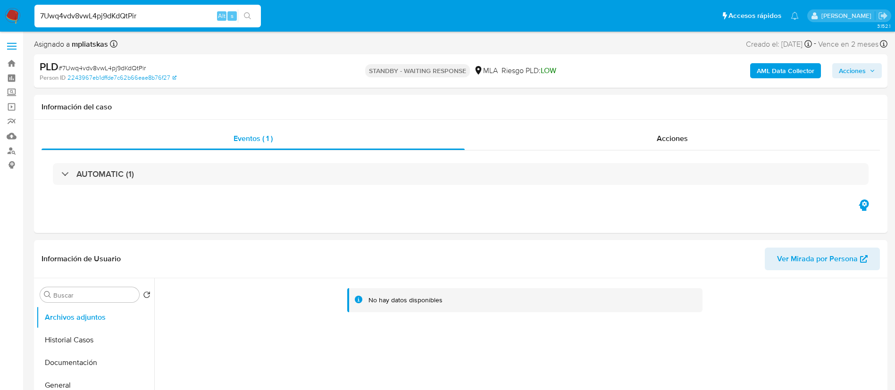
click at [199, 15] on input "7Uwq4vdv8vwL4pj9dKdQtPir" at bounding box center [147, 16] width 226 height 12
paste input "j3OltDQRu0kb3D8SKUfxOn3T"
type input "j3OltDQRu0kb3D8SKUfxOn3T"
click at [247, 17] on icon "search-icon" at bounding box center [247, 15] width 7 height 7
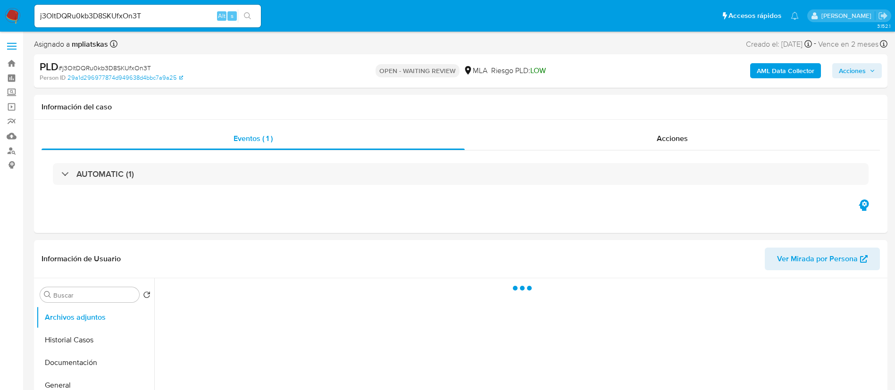
select select "10"
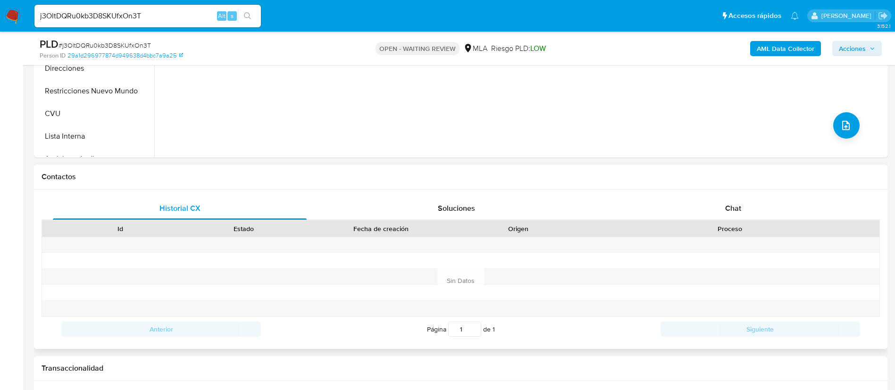
scroll to position [354, 0]
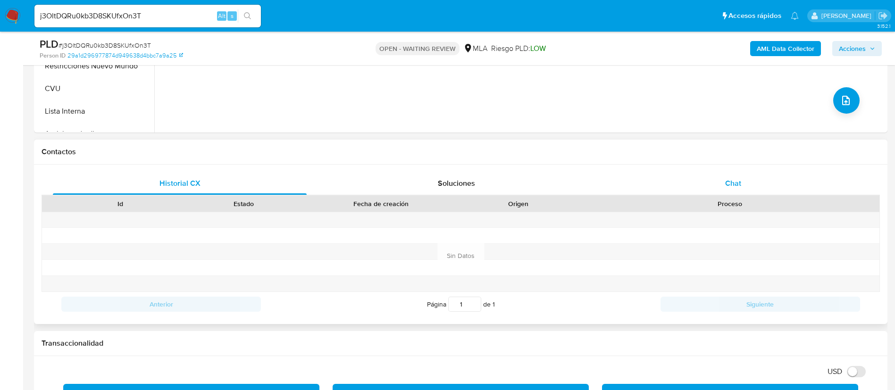
click at [722, 184] on div "Chat" at bounding box center [733, 183] width 254 height 23
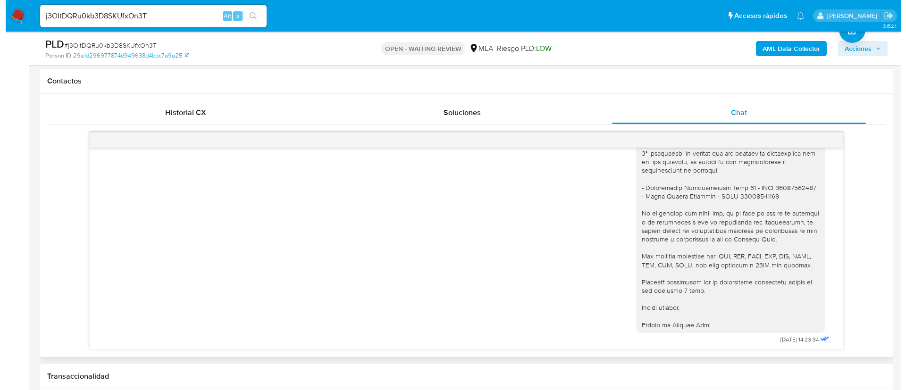
scroll to position [940, 0]
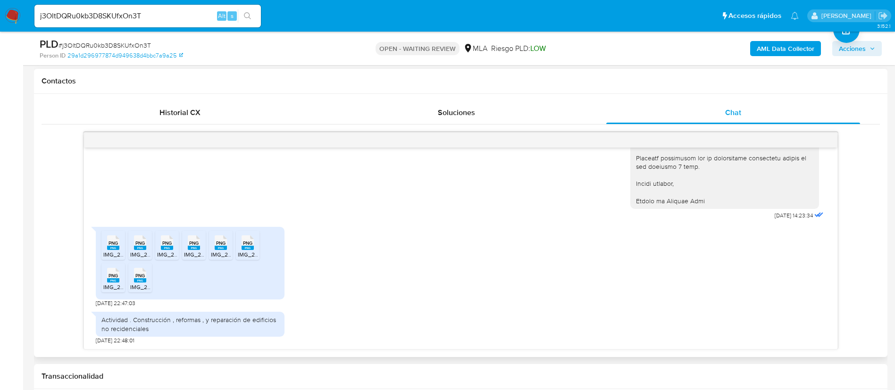
drag, startPoint x: 111, startPoint y: 241, endPoint x: 137, endPoint y: 246, distance: 25.9
click at [112, 241] on span "PNG" at bounding box center [113, 243] width 9 height 6
click at [138, 246] on span "PNG" at bounding box center [139, 243] width 9 height 6
click at [158, 243] on div "PNG PNG" at bounding box center [167, 242] width 20 height 18
click at [191, 244] on span "PNG" at bounding box center [193, 243] width 9 height 6
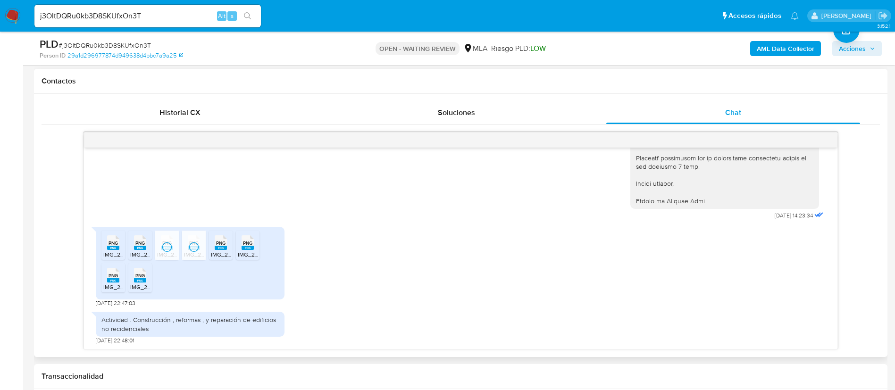
drag, startPoint x: 225, startPoint y: 247, endPoint x: 241, endPoint y: 247, distance: 15.6
click at [225, 247] on rect at bounding box center [221, 248] width 12 height 4
click at [249, 250] on rect at bounding box center [248, 248] width 12 height 4
click at [97, 285] on div "PNG PNG IMG_2329.png PNG PNG IMG_2326.png PNG PNG IMG_2327.png PNG PNG IMG_2331…" at bounding box center [190, 263] width 189 height 73
click at [111, 289] on span "IMG_2333.png" at bounding box center [122, 287] width 38 height 8
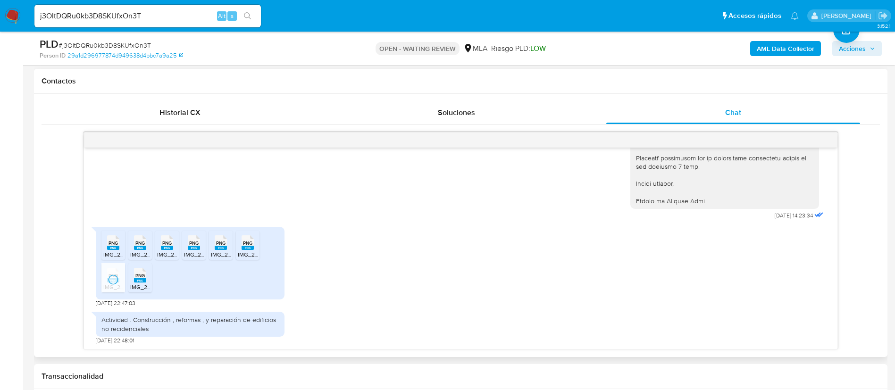
click at [140, 282] on rect at bounding box center [140, 280] width 12 height 4
click at [753, 54] on button "AML Data Collector" at bounding box center [785, 48] width 71 height 15
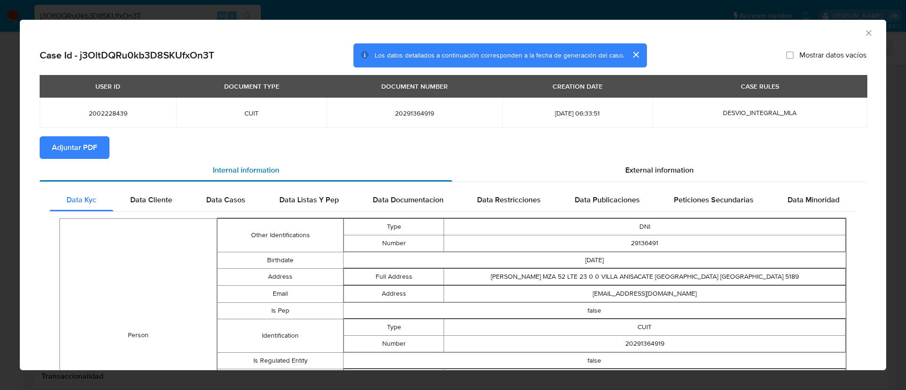
click at [76, 159] on div "Internal information" at bounding box center [246, 170] width 412 height 23
click at [88, 144] on span "Adjuntar PDF" at bounding box center [74, 147] width 45 height 21
click at [105, 116] on span "2002228439" at bounding box center [108, 113] width 114 height 8
copy span "2002228439"
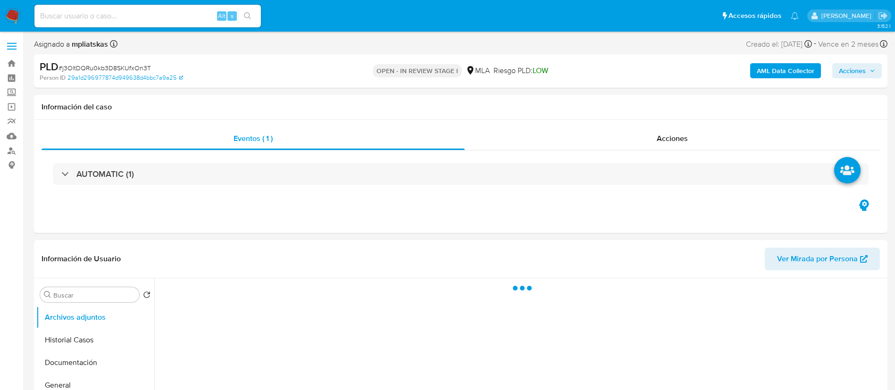
select select "10"
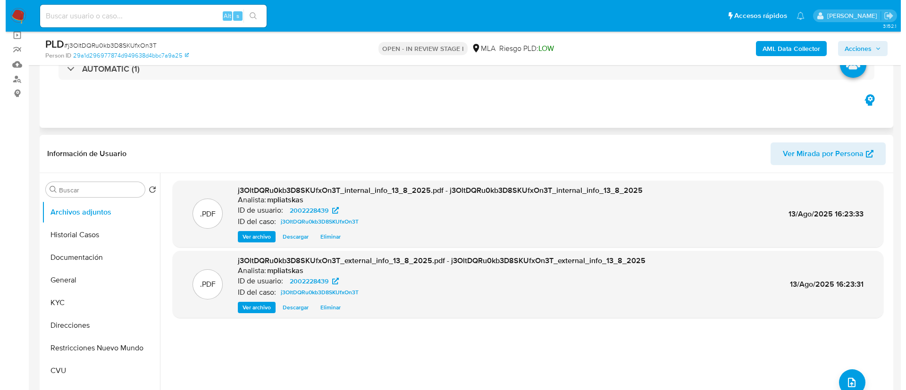
scroll to position [142, 0]
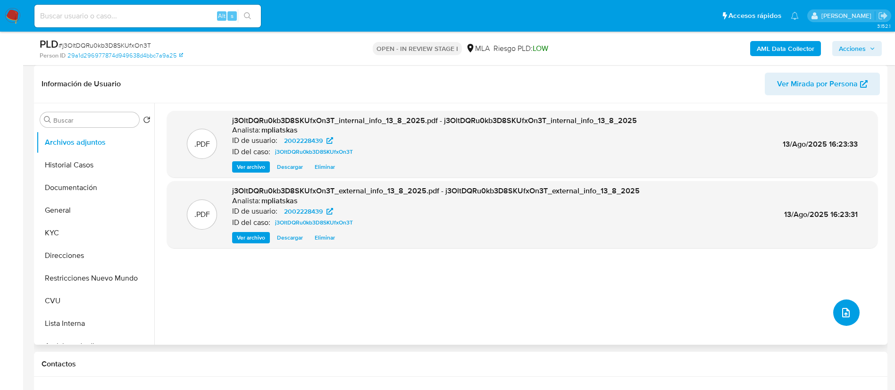
click at [841, 311] on icon "upload-file" at bounding box center [845, 312] width 11 height 11
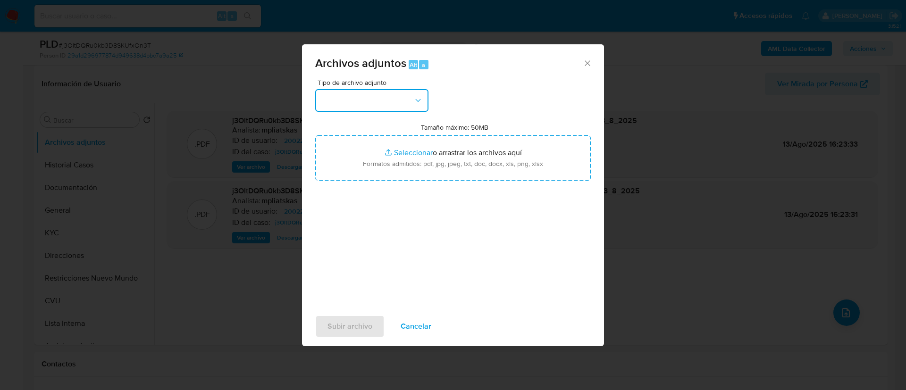
click at [373, 96] on button "button" at bounding box center [371, 100] width 113 height 23
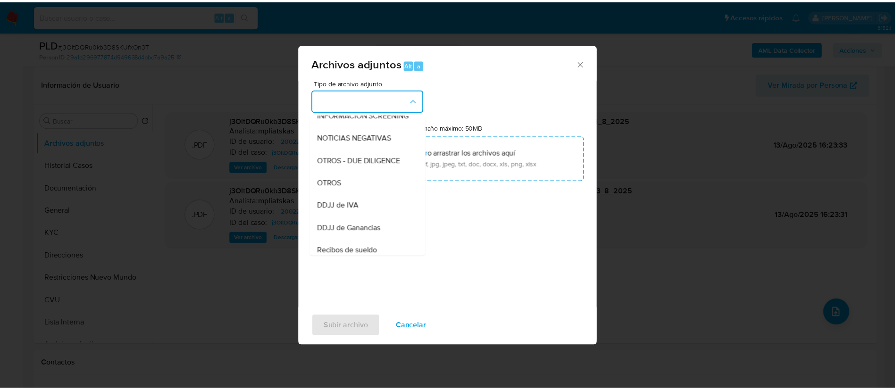
scroll to position [71, 0]
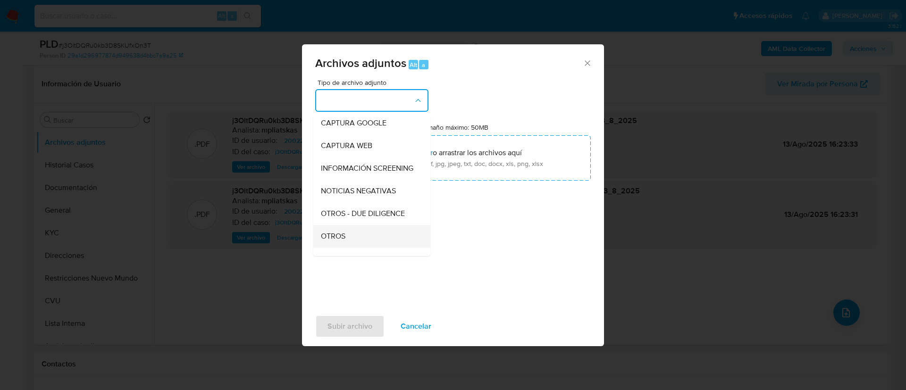
click at [370, 248] on div "OTROS" at bounding box center [369, 236] width 96 height 23
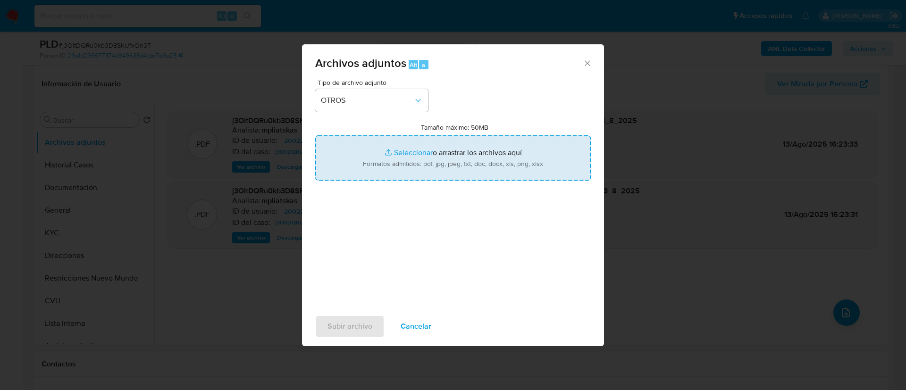
click at [418, 153] on input "Tamaño máximo: 50MB Seleccionar archivos" at bounding box center [453, 157] width 276 height 45
type input "C:\fakepath\2002228439 Movimientos.xlsx"
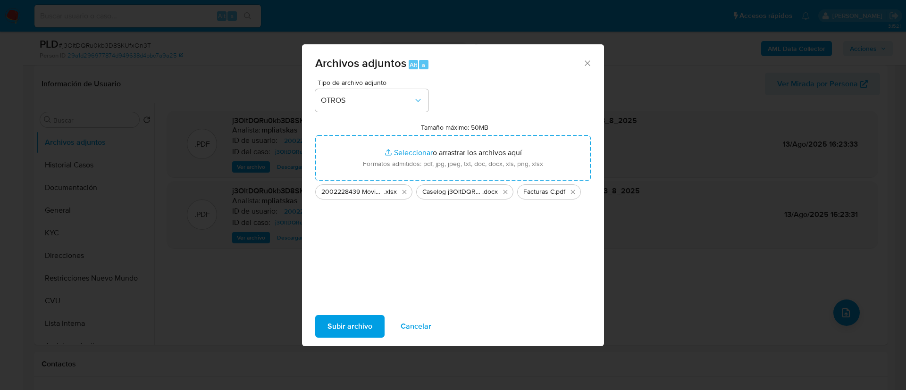
drag, startPoint x: 418, startPoint y: 154, endPoint x: 353, endPoint y: 324, distance: 182.0
click at [353, 324] on span "Subir archivo" at bounding box center [349, 326] width 45 height 21
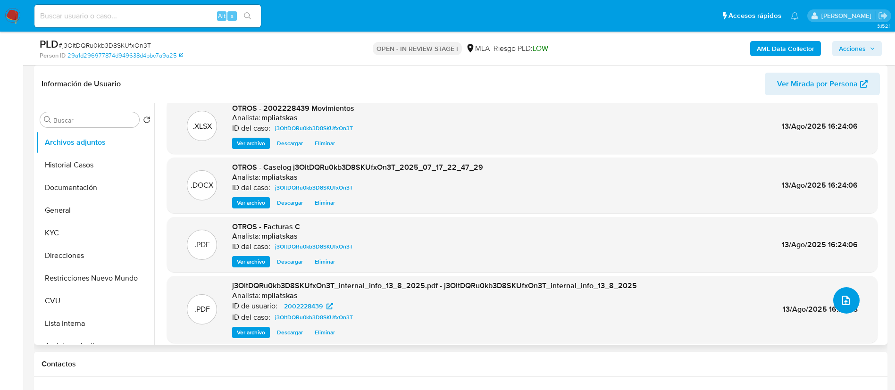
scroll to position [19, 0]
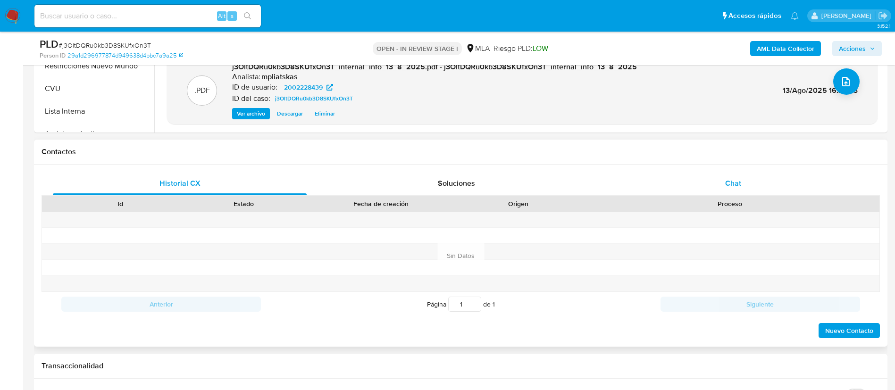
click at [700, 190] on div "Chat" at bounding box center [733, 183] width 254 height 23
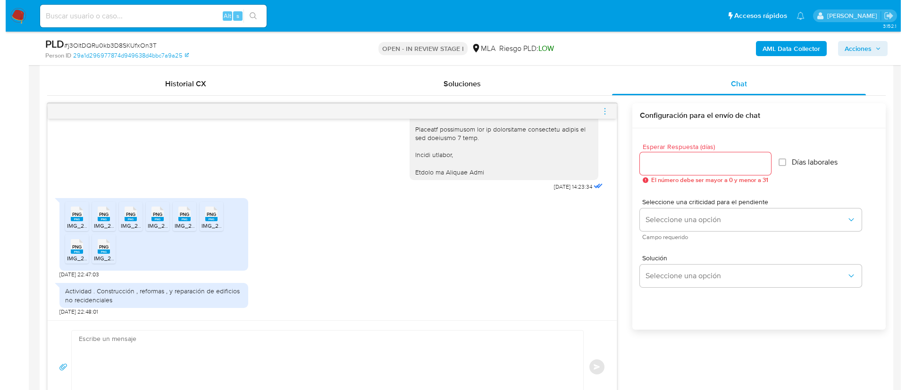
scroll to position [495, 0]
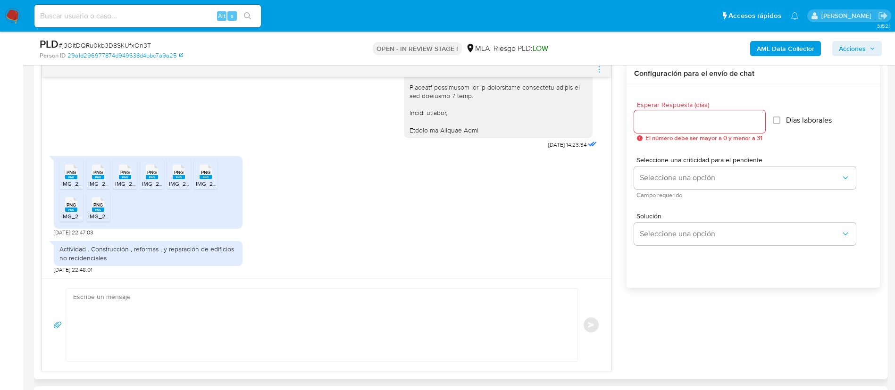
click at [275, 323] on textarea at bounding box center [319, 325] width 493 height 73
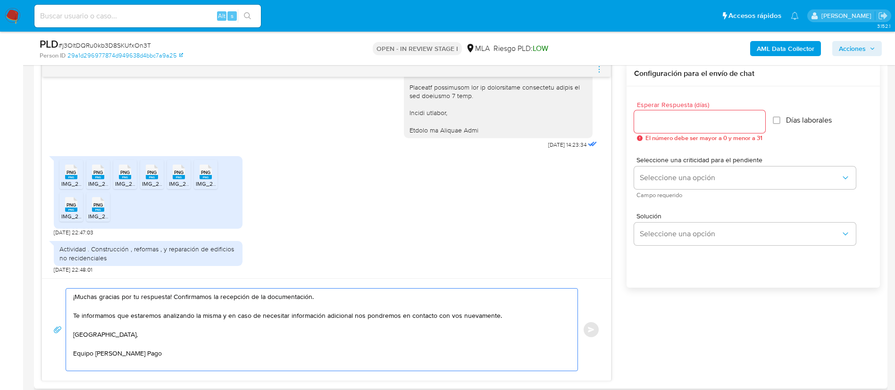
type textarea "¡Muchas gracias por tu respuesta! Confirmamos la recepción de la documentación.…"
click at [689, 123] on input "Esperar Respuesta (días)" at bounding box center [699, 122] width 131 height 12
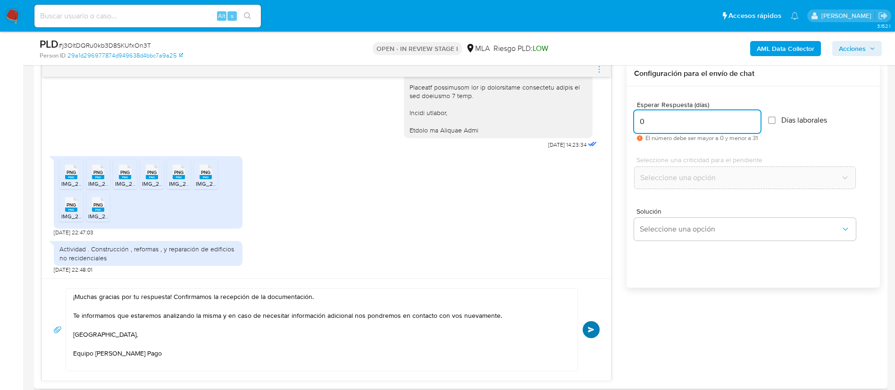
type input "0"
click at [591, 326] on button "Enviar" at bounding box center [591, 329] width 17 height 17
click at [595, 72] on icon "menu-action" at bounding box center [599, 69] width 8 height 8
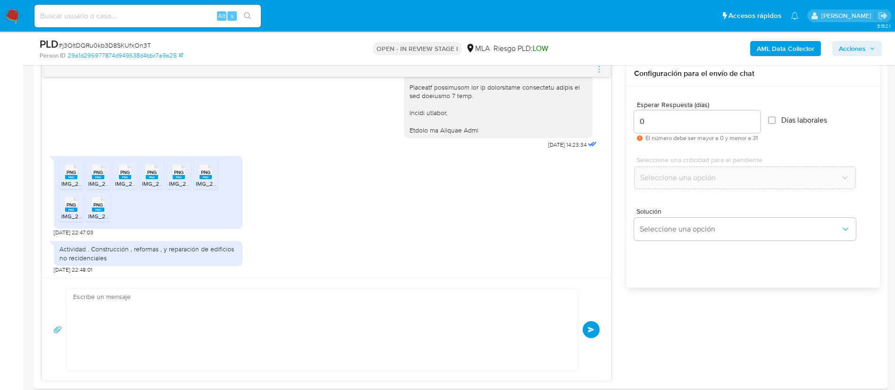
scroll to position [1054, 0]
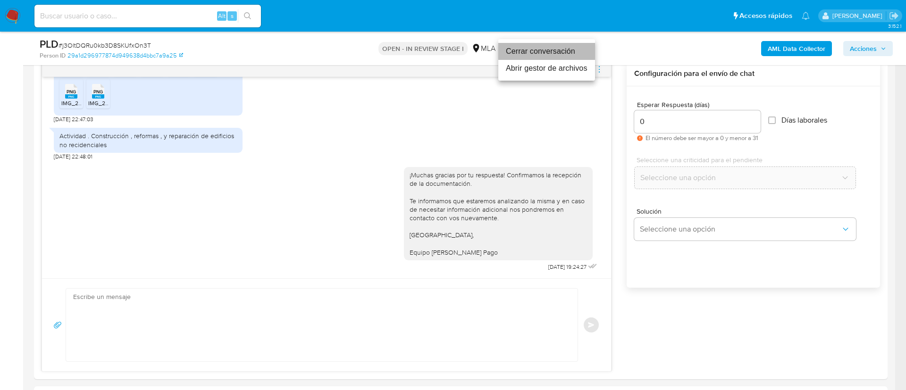
click at [578, 53] on li "Cerrar conversación" at bounding box center [546, 51] width 97 height 17
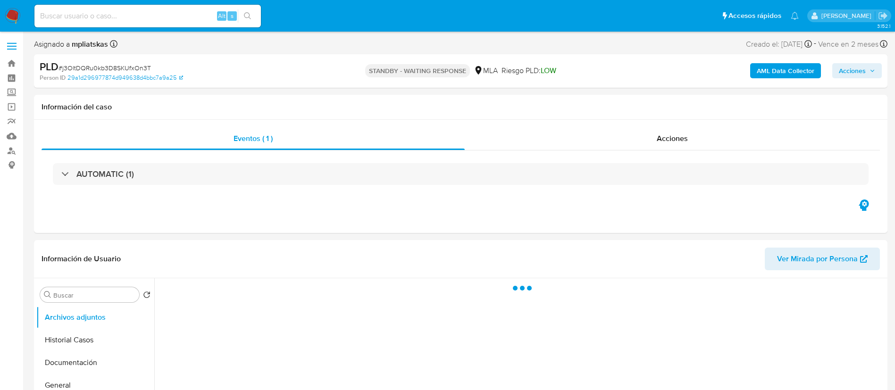
select select "10"
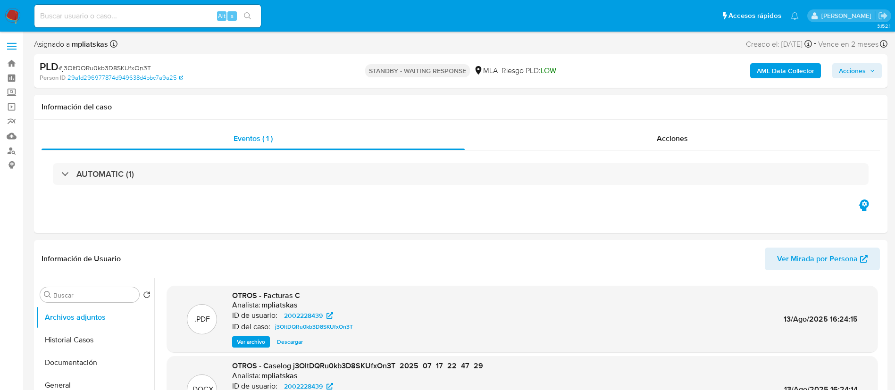
click at [134, 24] on div "Alt s" at bounding box center [147, 16] width 226 height 23
click at [155, 15] on input at bounding box center [147, 16] width 226 height 12
paste input "ZNDuMg7zAiCHnhqVkEMzlmUk"
type input "ZNDuMg7zAiCHnhqVkEMzlmUk"
click at [243, 14] on button "search-icon" at bounding box center [247, 15] width 19 height 13
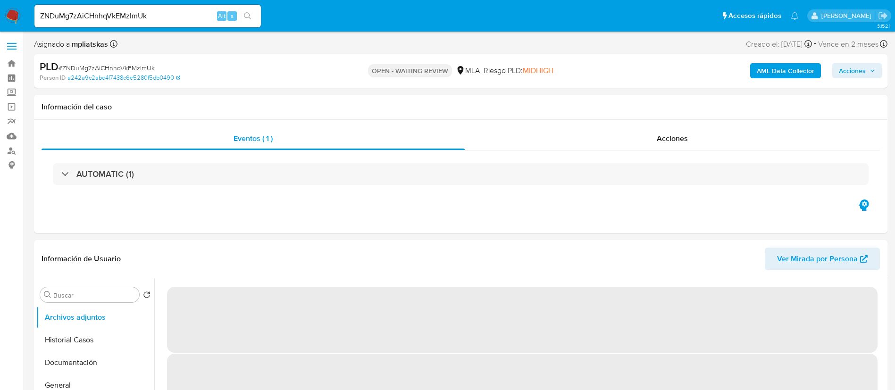
select select "10"
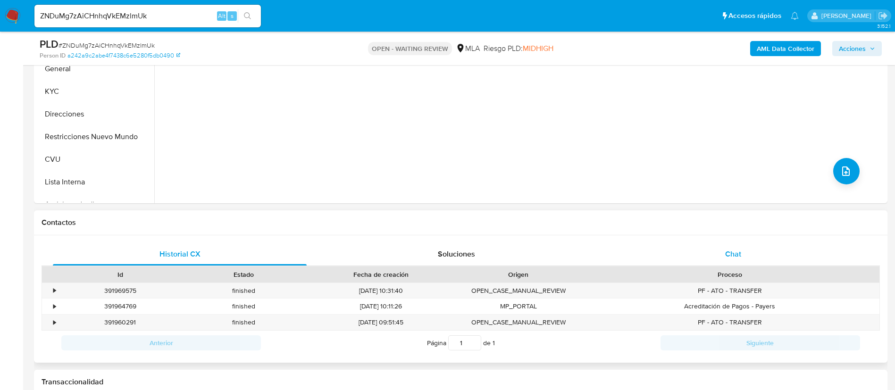
click at [706, 248] on div "Chat" at bounding box center [733, 254] width 254 height 23
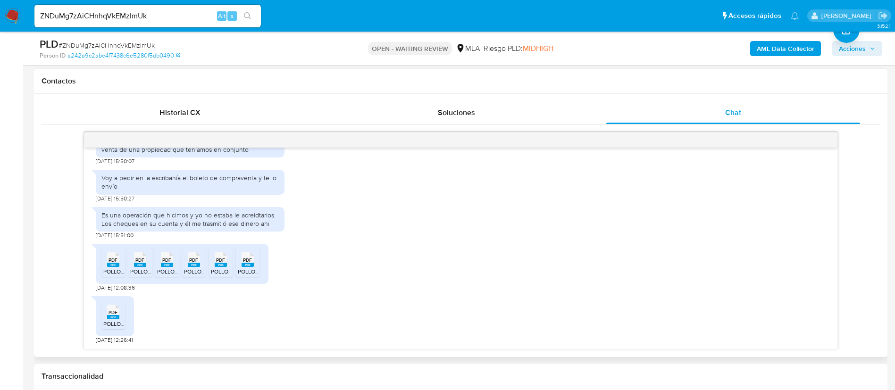
scroll to position [1071, 0]
click at [115, 269] on span "POLLO DDJJ IIBB 2024.pdf" at bounding box center [137, 272] width 68 height 8
click at [138, 266] on rect at bounding box center [140, 265] width 12 height 4
click at [163, 262] on span "PDF" at bounding box center [166, 260] width 9 height 6
click at [194, 261] on span "PDF" at bounding box center [193, 260] width 9 height 6
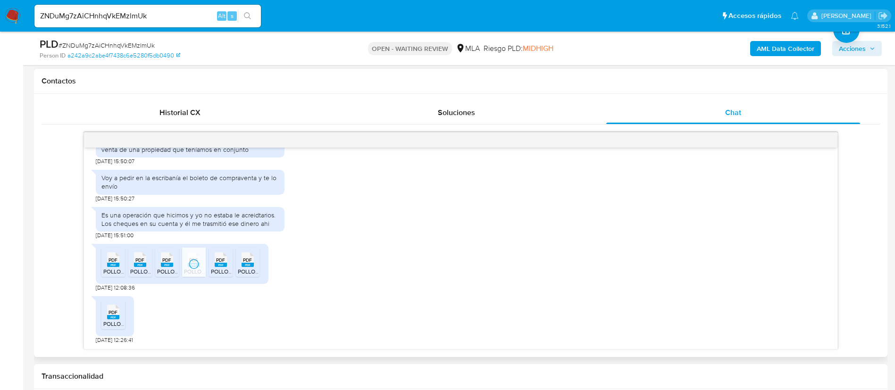
click at [119, 263] on icon at bounding box center [113, 259] width 12 height 15
drag, startPoint x: 244, startPoint y: 259, endPoint x: 232, endPoint y: 265, distance: 13.5
click at [243, 259] on span "PDF" at bounding box center [247, 260] width 9 height 6
click at [114, 312] on span "PDF" at bounding box center [113, 313] width 9 height 6
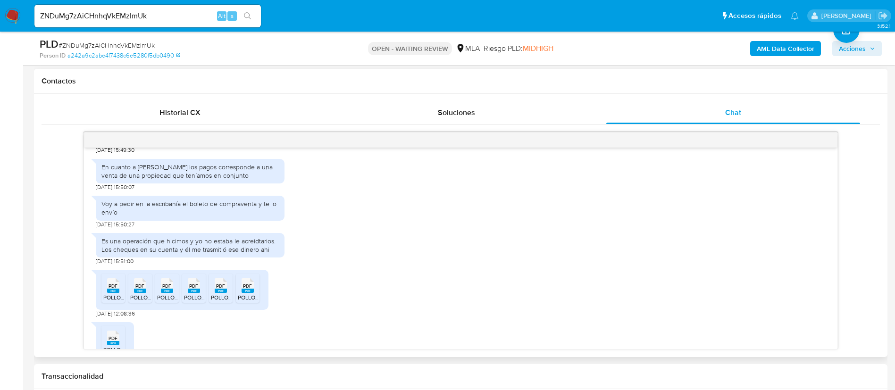
scroll to position [1000, 0]
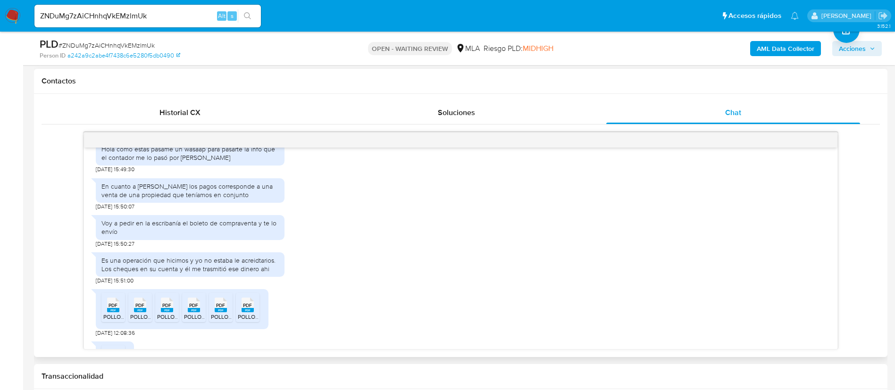
click at [209, 199] on div "En cuanto a viglino Cristian los pagos corresponde a una venta de una propiedad…" at bounding box center [189, 190] width 177 height 17
copy div "En cuanto a viglino Cristian los pagos corresponde a una venta de una propiedad…"
click at [183, 273] on div "Es una operación que hicimos y yo no estaba le acreidtarios. Los cheques en su …" at bounding box center [189, 264] width 177 height 17
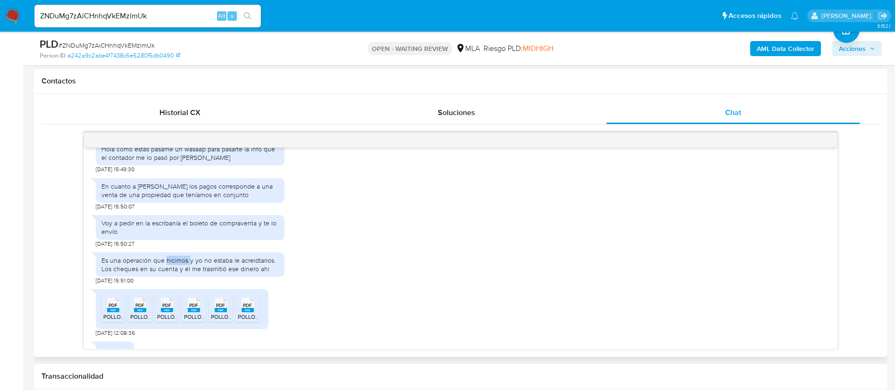
click at [183, 273] on div "Es una operación que hicimos y yo no estaba le acreidtarios. Los cheques en su …" at bounding box center [189, 264] width 177 height 17
copy div "Es una operación que hicimos y yo no estaba le acreidtarios. Los cheques en su …"
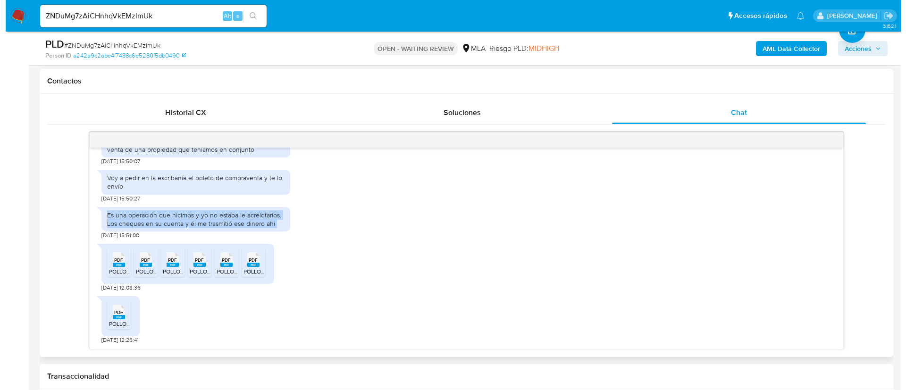
scroll to position [1071, 0]
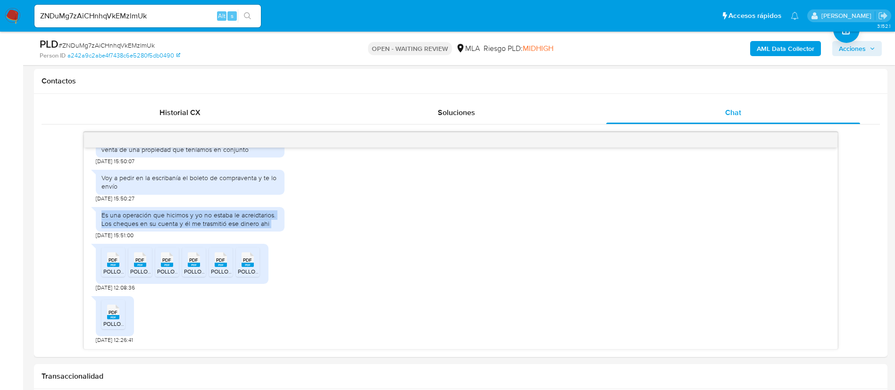
click at [756, 53] on button "AML Data Collector" at bounding box center [785, 48] width 71 height 15
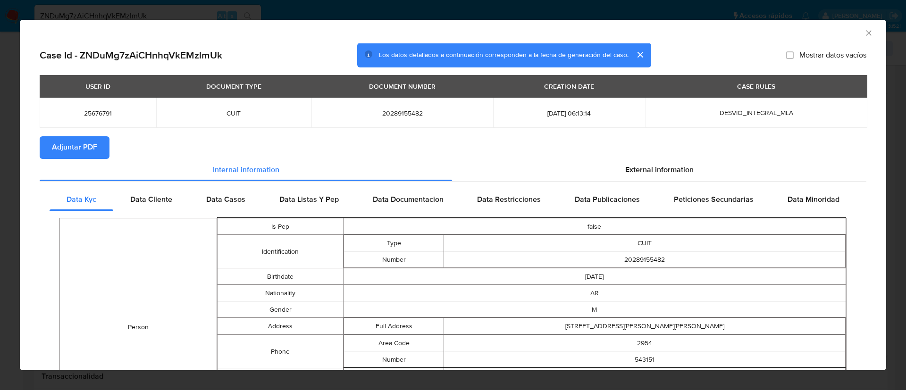
click at [66, 140] on span "Adjuntar PDF" at bounding box center [74, 147] width 45 height 21
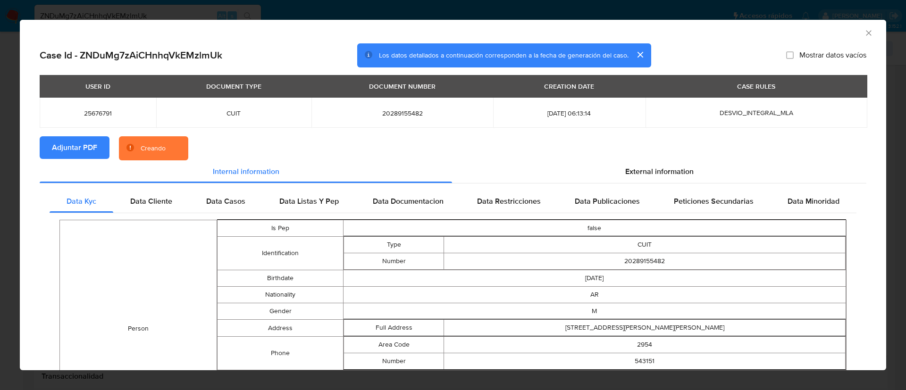
click at [91, 112] on span "25676791" at bounding box center [98, 113] width 94 height 8
copy span "25676791"
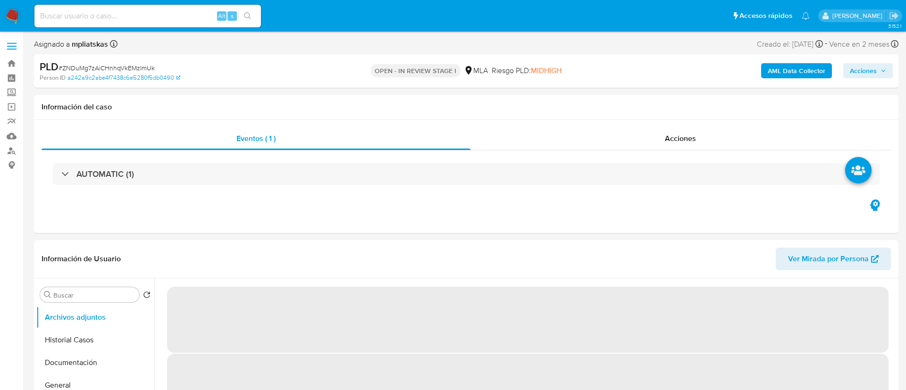
select select "10"
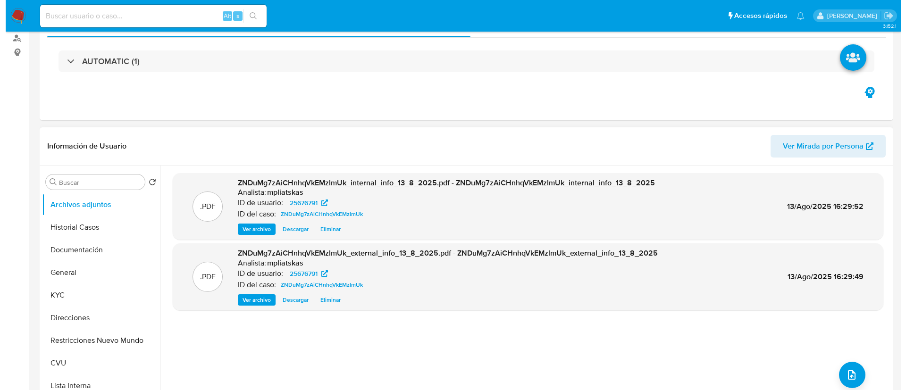
scroll to position [212, 0]
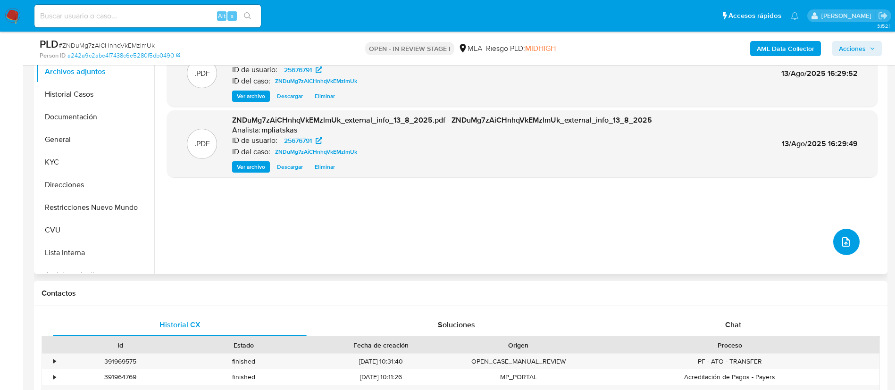
click at [842, 246] on icon "upload-file" at bounding box center [845, 241] width 11 height 11
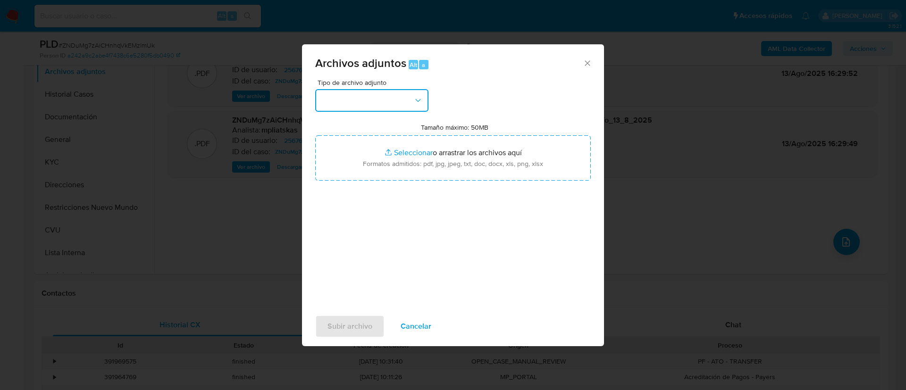
click at [384, 99] on button "button" at bounding box center [371, 100] width 113 height 23
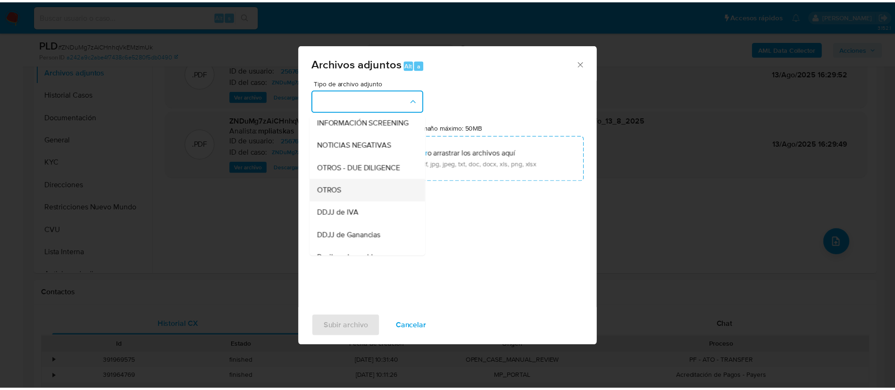
scroll to position [142, 0]
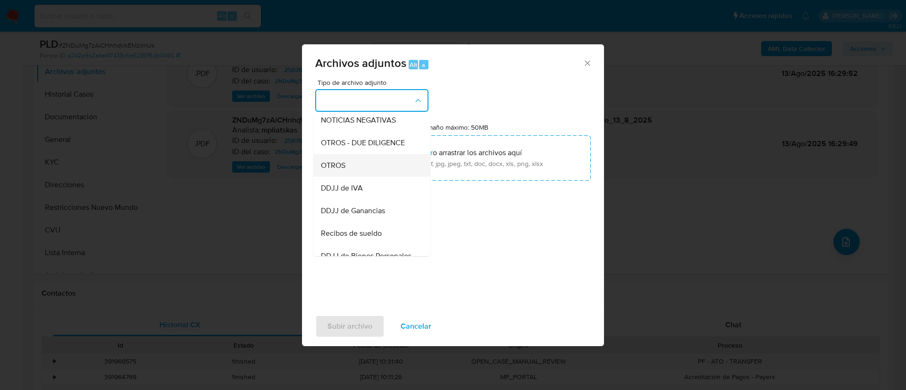
click at [376, 175] on div "OTROS" at bounding box center [369, 165] width 96 height 23
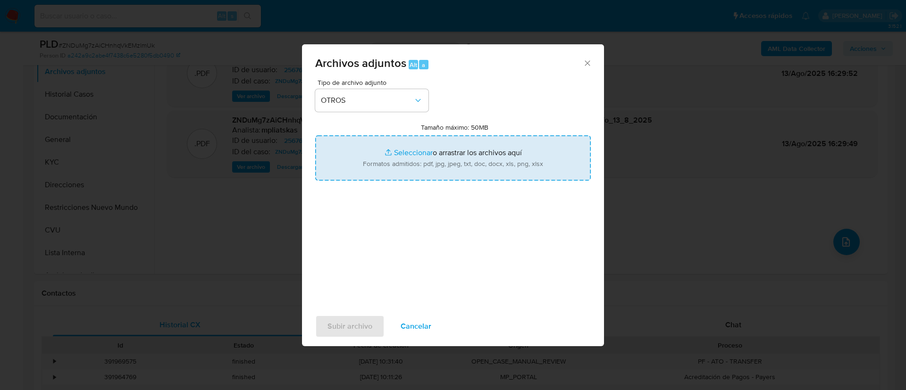
click at [403, 161] on input "Tamaño máximo: 50MB Seleccionar archivos" at bounding box center [453, 157] width 276 height 45
type input "C:\fakepath\25676791 Movimientos.xlsx"
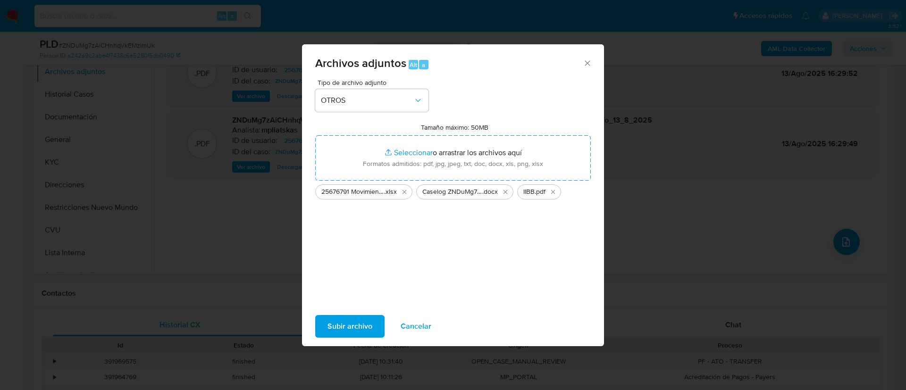
click at [351, 334] on span "Subir archivo" at bounding box center [349, 326] width 45 height 21
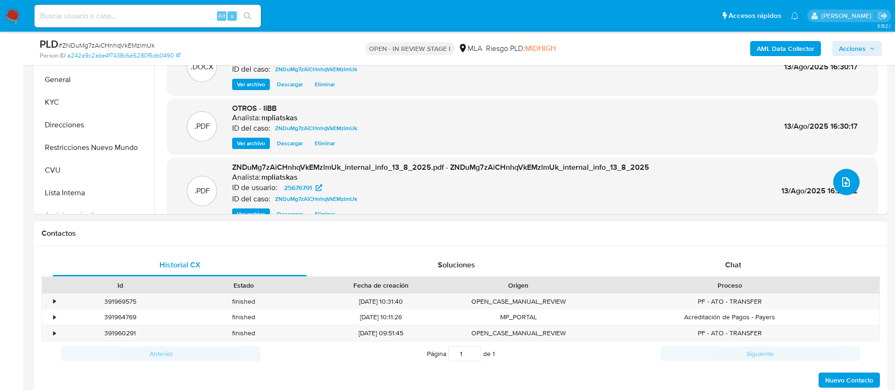
scroll to position [354, 0]
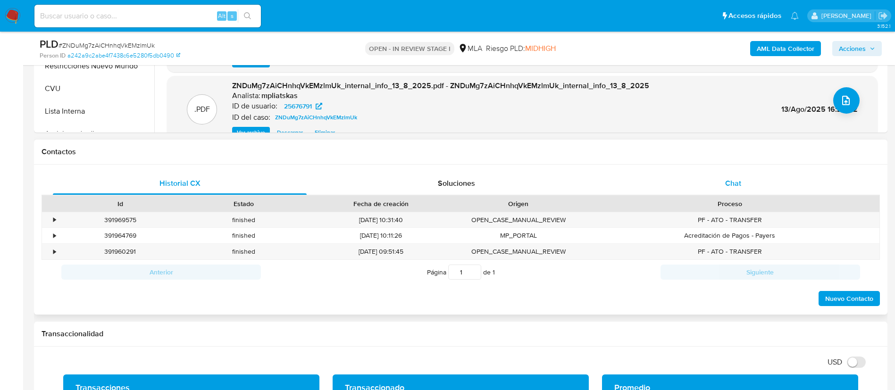
drag, startPoint x: 755, startPoint y: 164, endPoint x: 761, endPoint y: 172, distance: 10.0
click at [755, 164] on div "Contactos Historial CX Soluciones Chat Id Estado Fecha de creación Origen Proce…" at bounding box center [461, 228] width 854 height 176
click at [761, 172] on div "Chat" at bounding box center [733, 183] width 254 height 23
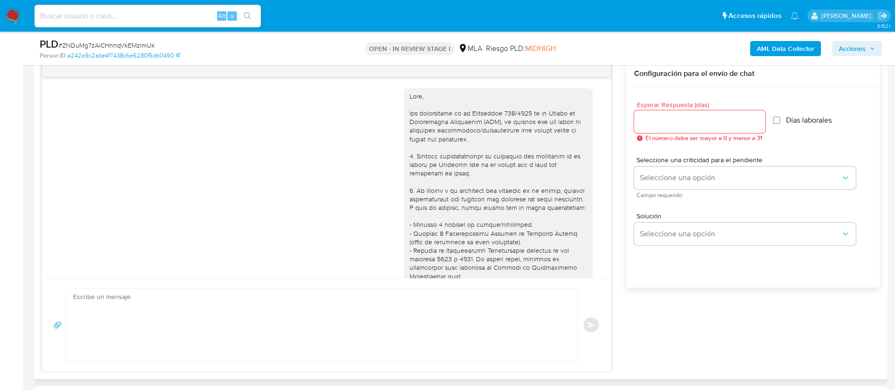
scroll to position [1071, 0]
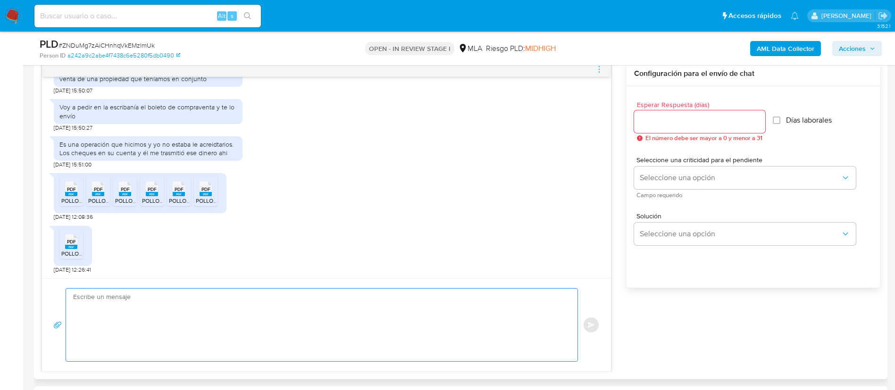
click at [362, 330] on textarea at bounding box center [319, 325] width 493 height 73
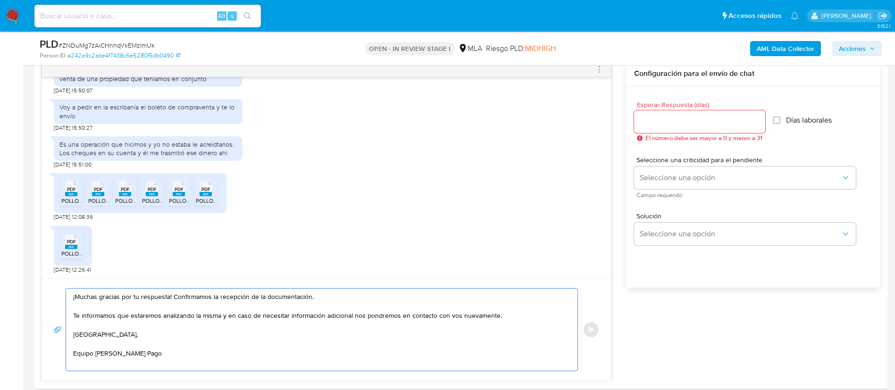
type textarea "¡Muchas gracias por tu respuesta! Confirmamos la recepción de la documentación.…"
click at [671, 113] on div at bounding box center [699, 121] width 131 height 23
click at [679, 120] on input "Esperar Respuesta (días)" at bounding box center [699, 122] width 131 height 12
type input "9"
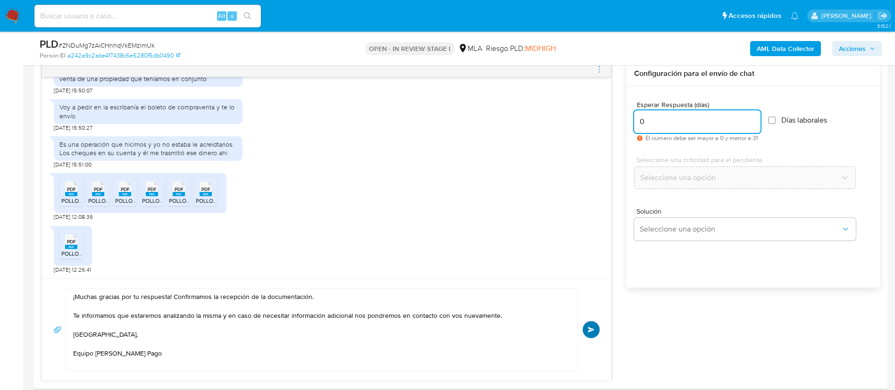
type input "0"
click at [592, 326] on button "Enviar" at bounding box center [591, 329] width 17 height 17
click at [594, 71] on div at bounding box center [326, 69] width 569 height 15
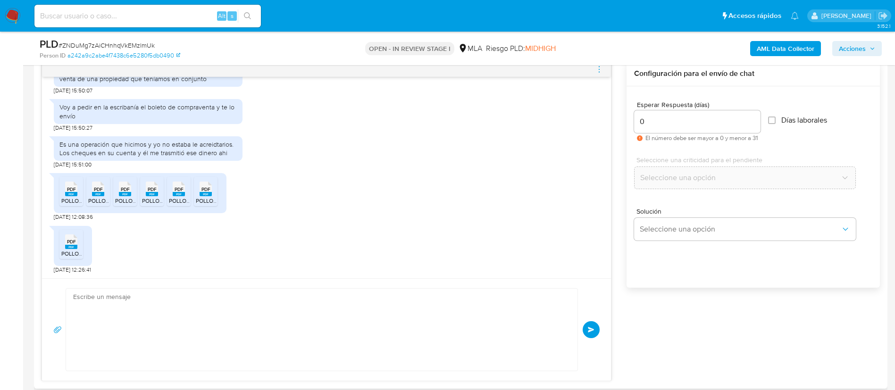
scroll to position [1185, 0]
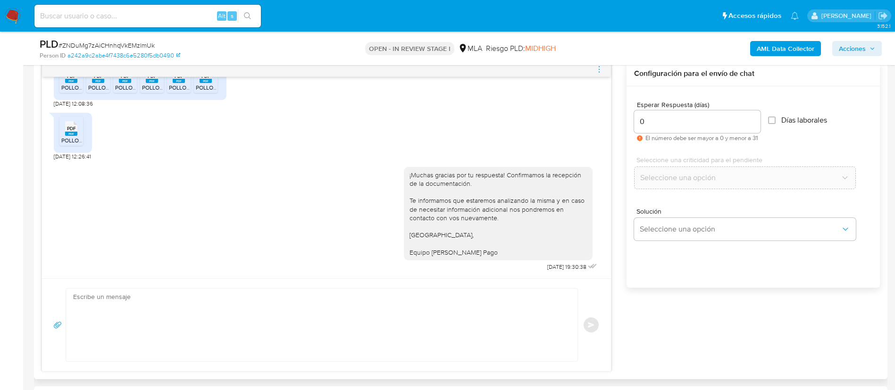
click at [601, 73] on icon "menu-action" at bounding box center [599, 69] width 8 height 8
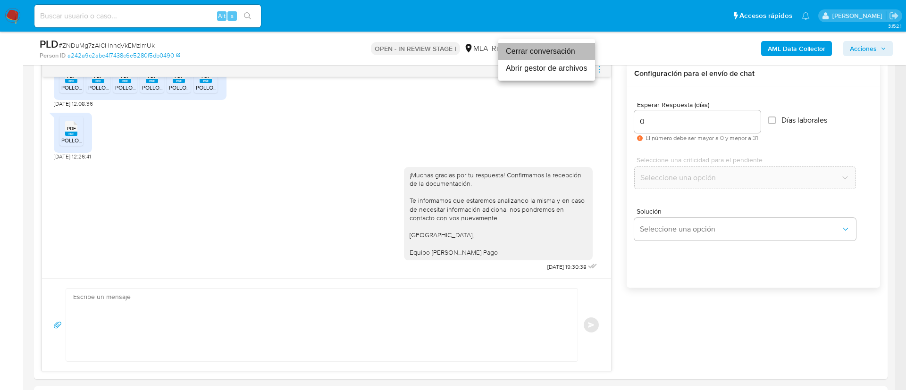
click at [578, 58] on li "Cerrar conversación" at bounding box center [546, 51] width 97 height 17
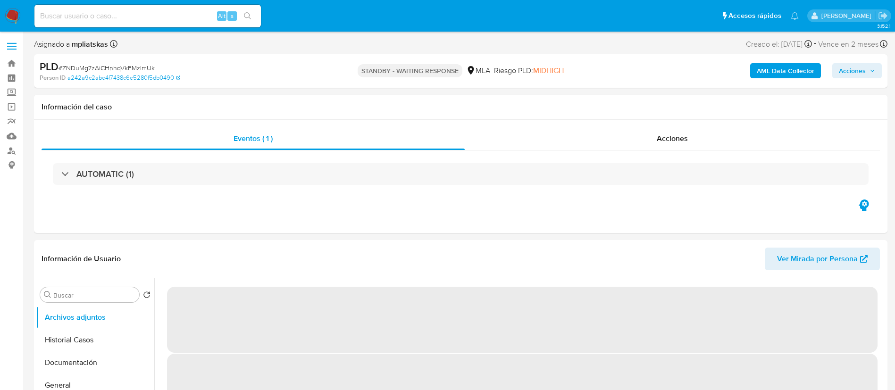
click at [200, 18] on input at bounding box center [147, 16] width 226 height 12
paste input "l84vOgAXhfijmBNjOGIoZF3w"
type input "l84vOgAXhfijmBNjOGIoZF3w"
select select "10"
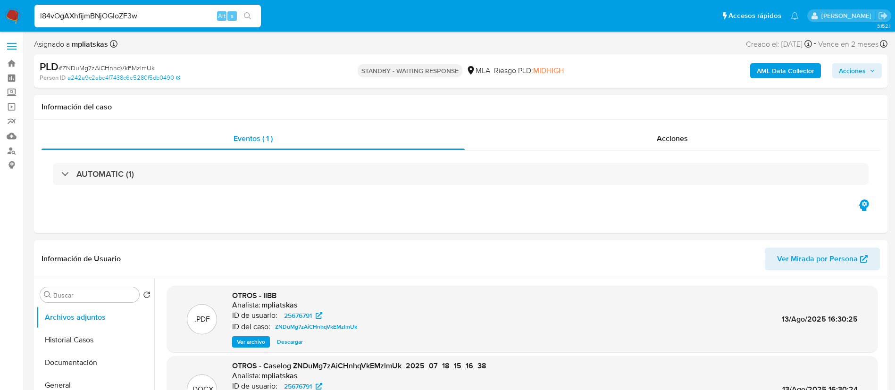
type input "l84vOgAXhfijmBNjOGIoZF3w"
click at [248, 19] on icon "search-icon" at bounding box center [248, 16] width 8 height 8
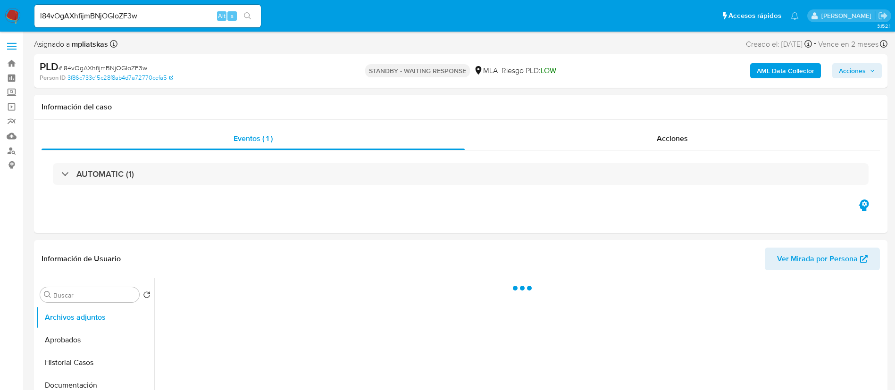
select select "10"
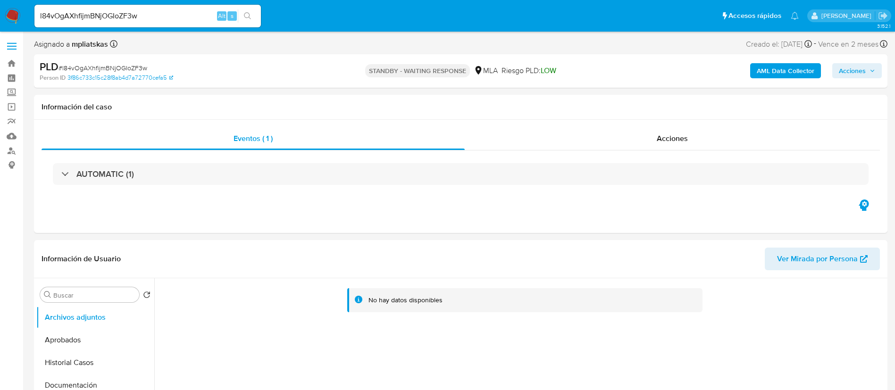
click at [188, 22] on div "l84vOgAXhfijmBNjOGIoZF3w Alt s" at bounding box center [147, 16] width 226 height 23
click at [185, 14] on input "l84vOgAXhfijmBNjOGIoZF3w" at bounding box center [147, 16] width 226 height 12
click at [201, 12] on input "l84vOgAXhfijmBNjOGIoZF3w" at bounding box center [147, 16] width 226 height 12
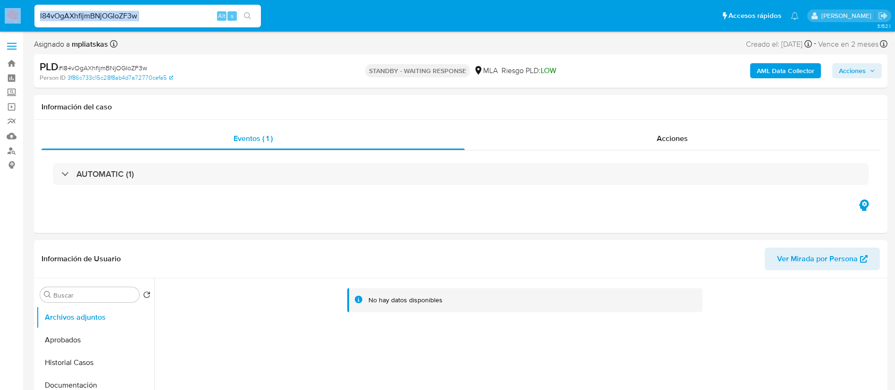
click at [201, 12] on input "l84vOgAXhfijmBNjOGIoZF3w" at bounding box center [147, 16] width 226 height 12
click at [193, 18] on input "l84vOgAXhfijmBNjOGIoZF3w" at bounding box center [147, 16] width 226 height 12
paste input "CgW3X1jLj0RZqV2UJ21t2yD6"
type input "CgW3X1jLj0RZqV2UJ21t2yD6"
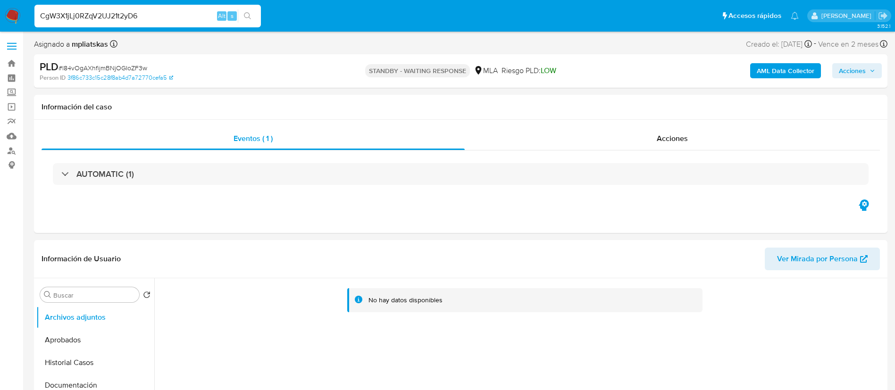
click at [245, 7] on div "CgW3X1jLj0RZqV2UJ21t2yD6 Alt s" at bounding box center [147, 16] width 226 height 23
click at [246, 10] on button "search-icon" at bounding box center [247, 15] width 19 height 13
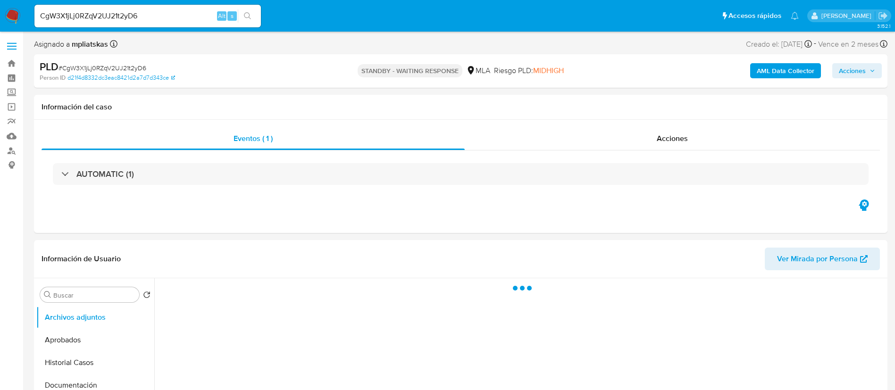
select select "10"
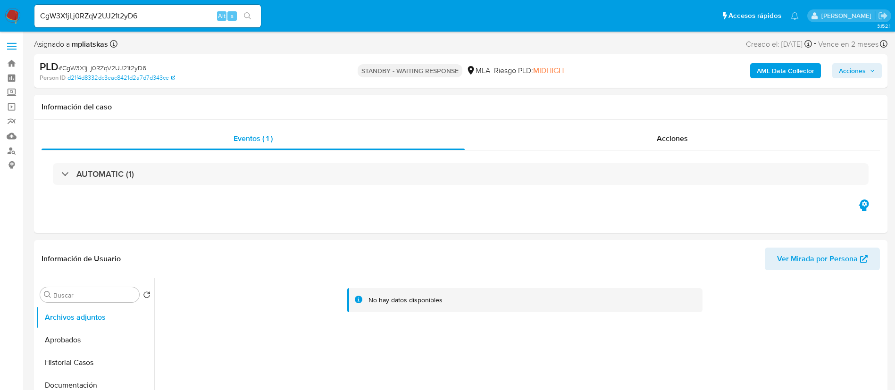
click at [198, 14] on input "CgW3X1jLj0RZqV2UJ21t2yD6" at bounding box center [147, 16] width 226 height 12
paste input "fPSeQ0saEFM106EGY91mVQNB"
type input "fPSeQ0saEFM106EGY91mVQNB"
click at [255, 18] on button "search-icon" at bounding box center [247, 15] width 19 height 13
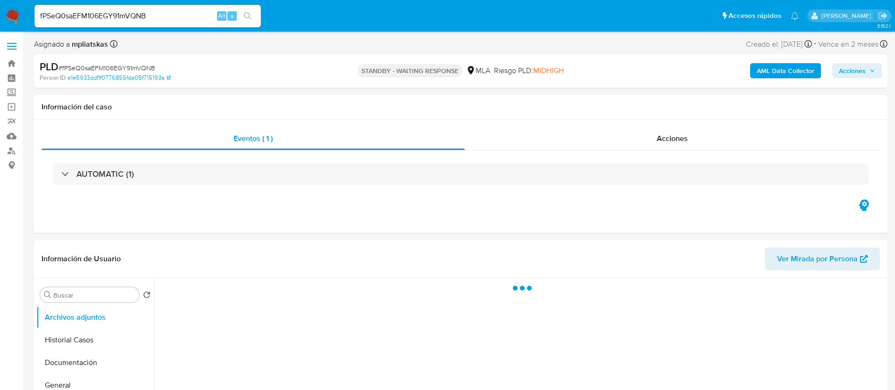
select select "10"
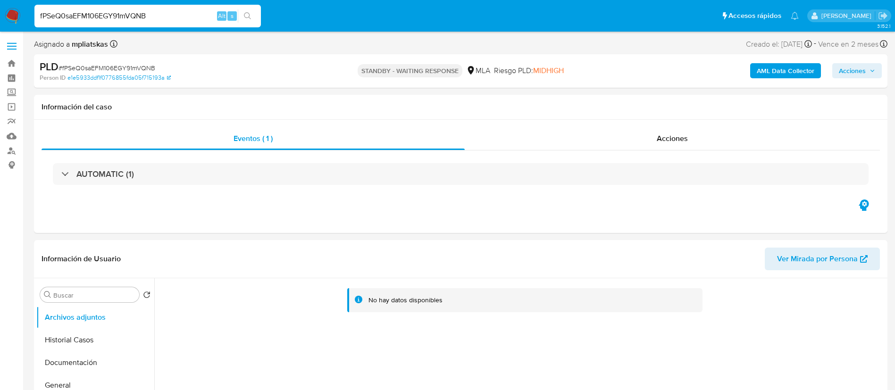
click at [179, 10] on input "fPSeQ0saEFM106EGY91mVQNB" at bounding box center [147, 16] width 226 height 12
click at [177, 13] on input "fPSeQ0saEFM106EGY91mVQNB" at bounding box center [147, 16] width 226 height 12
paste input "c3tY6QmE1mpRXKdZizqrSMw8"
type input "c3tY6QmE1mpRXKdZizqrSMw8"
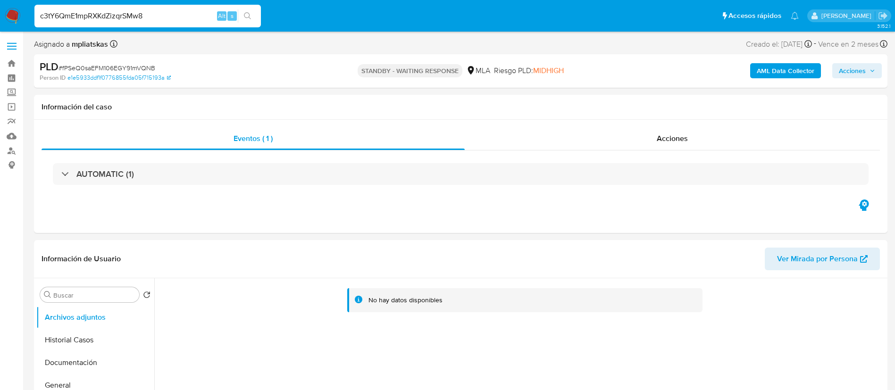
click at [250, 15] on icon "search-icon" at bounding box center [248, 16] width 8 height 8
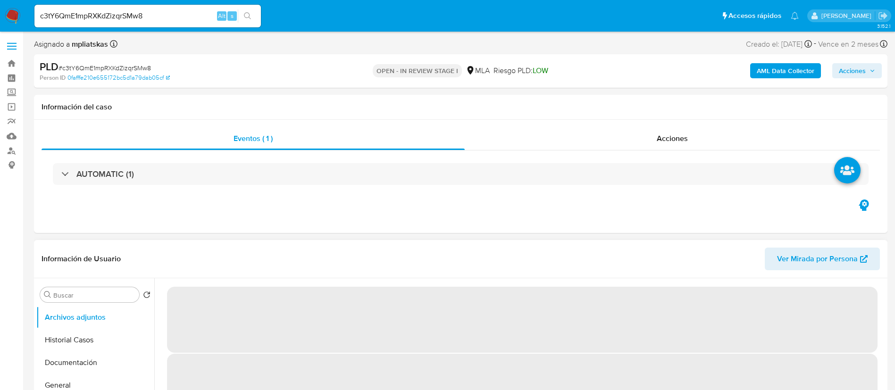
select select "10"
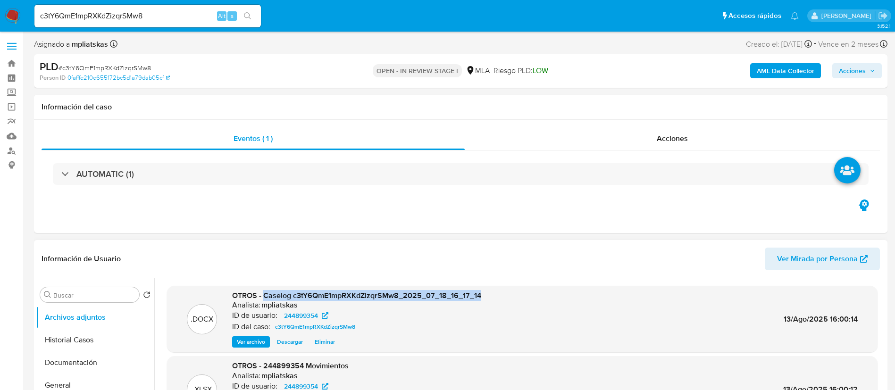
drag, startPoint x: 265, startPoint y: 297, endPoint x: 497, endPoint y: 293, distance: 232.2
click at [497, 293] on div ".DOCX OTROS - Caselog c3tY6QmE1mpRXKdZizqrSMw8_2025_07_18_16_17_14 Analista: mp…" at bounding box center [522, 320] width 701 height 58
copy span "Caselog c3tY6QmE1mpRXKdZizqrSMw8_2025_07_18_16_17_14"
click at [843, 68] on span "Acciones" at bounding box center [852, 70] width 27 height 15
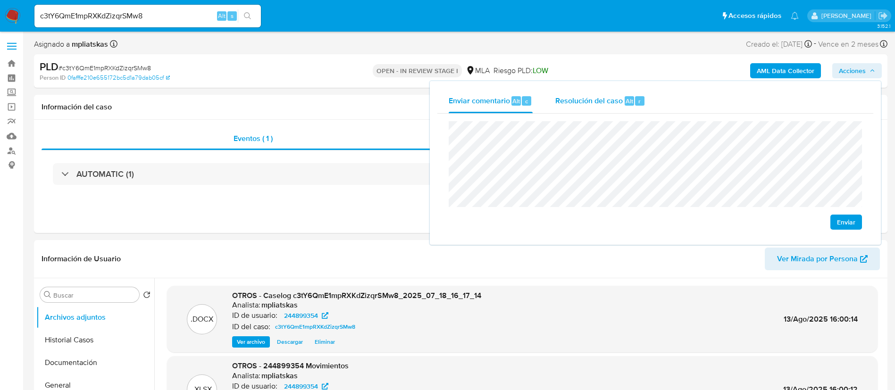
click at [627, 109] on div "Resolución del caso Alt r" at bounding box center [600, 101] width 90 height 25
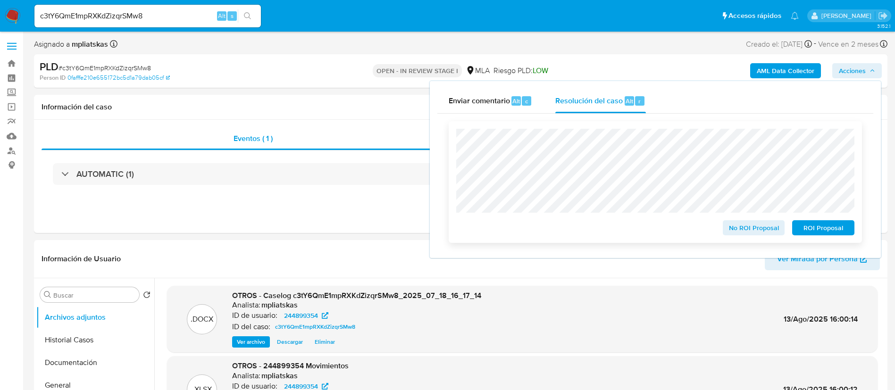
click at [739, 226] on span "No ROI Proposal" at bounding box center [753, 227] width 49 height 13
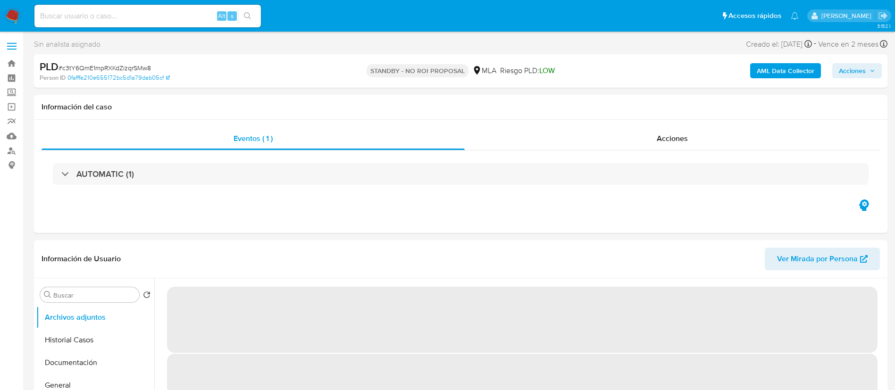
select select "10"
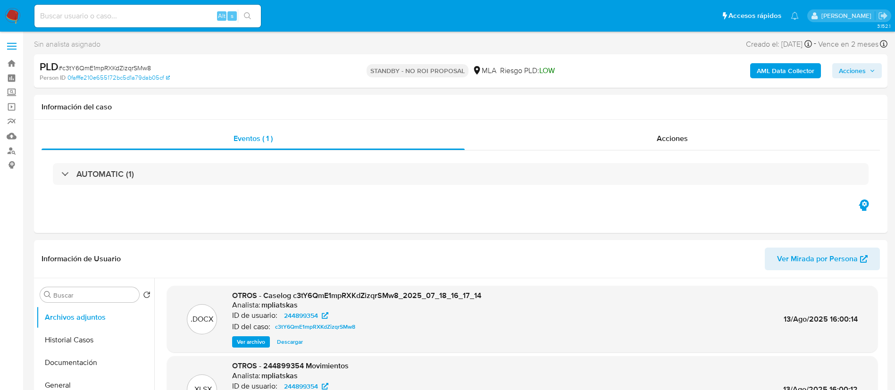
click at [199, 8] on div "Alt s" at bounding box center [147, 16] width 226 height 23
click at [211, 14] on input at bounding box center [147, 16] width 226 height 12
paste input "pSTYFioRxnseljs7x3Bcdv96"
type input "pSTYFioRxnseljs7x3Bcdv96"
click at [236, 15] on div "s" at bounding box center [231, 15] width 9 height 9
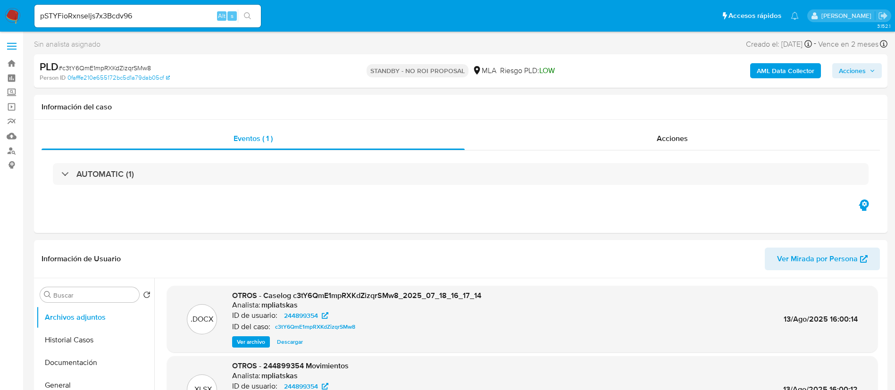
click at [242, 16] on button "search-icon" at bounding box center [247, 15] width 19 height 13
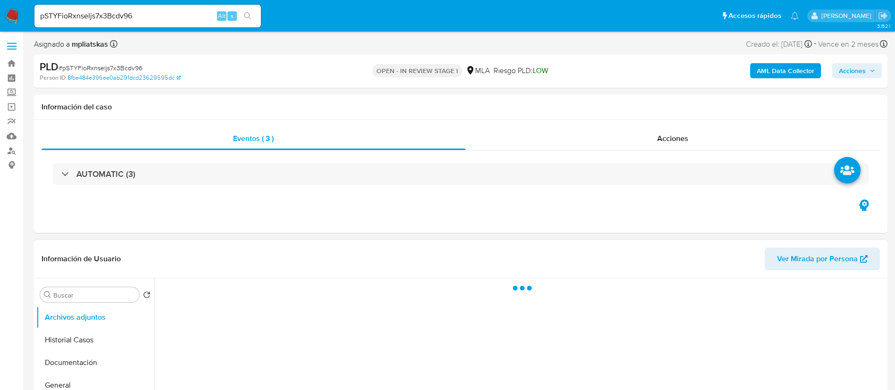
scroll to position [71, 0]
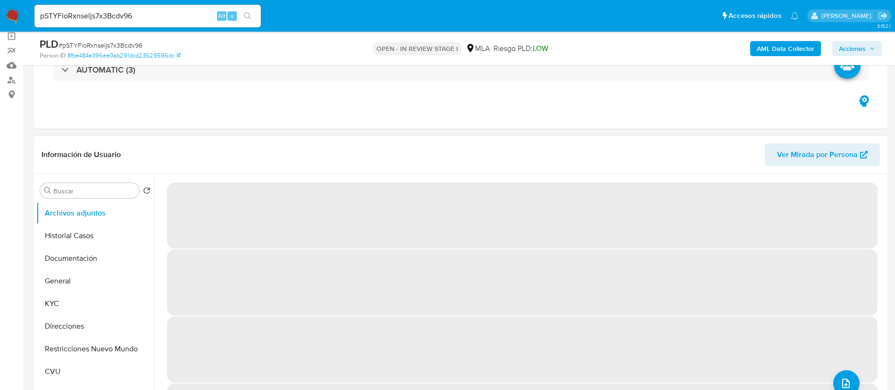
select select "10"
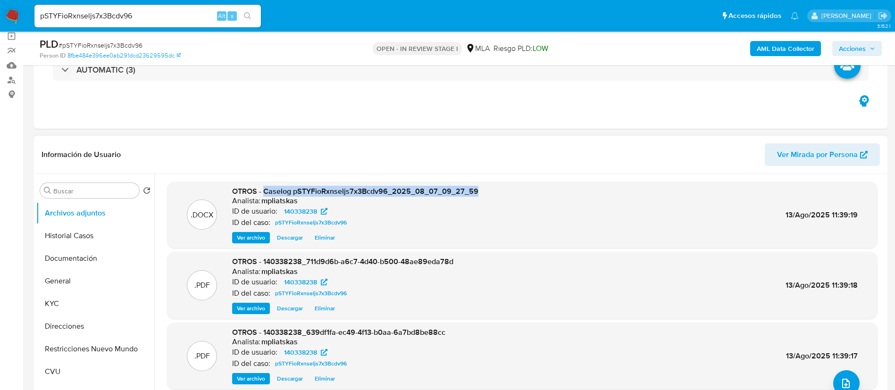
drag, startPoint x: 263, startPoint y: 192, endPoint x: 510, endPoint y: 180, distance: 247.1
click at [510, 180] on div ".DOCX OTROS - Caselog pSTYFioRxnseljs7x3Bcdv96_2025_08_07_09_27_59 Analista: mp…" at bounding box center [519, 295] width 731 height 242
copy span "Caselog pSTYFioRxnseljs7x3Bcdv96_2025_08_07_09_27_59"
click at [853, 53] on span "Acciones" at bounding box center [852, 48] width 27 height 15
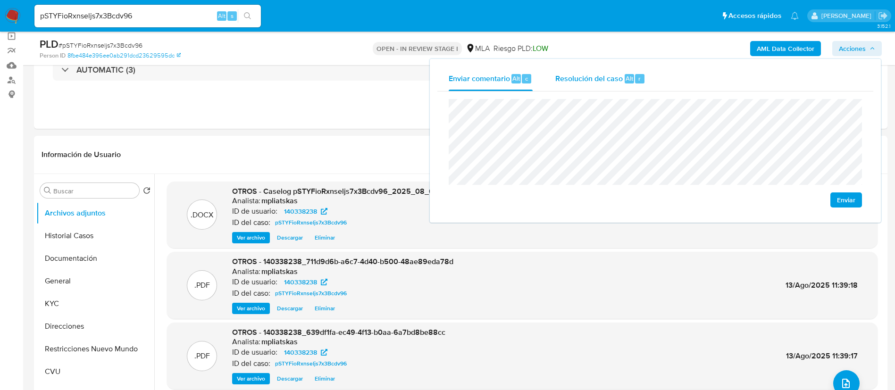
click at [602, 80] on span "Resolución del caso" at bounding box center [588, 78] width 67 height 11
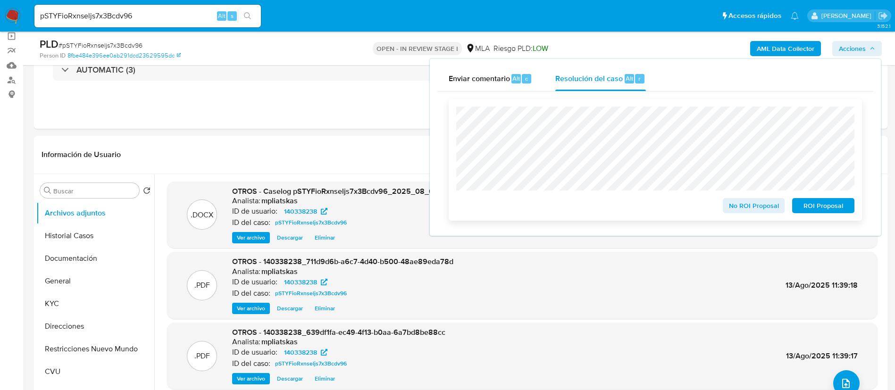
click at [730, 205] on span "No ROI Proposal" at bounding box center [753, 205] width 49 height 13
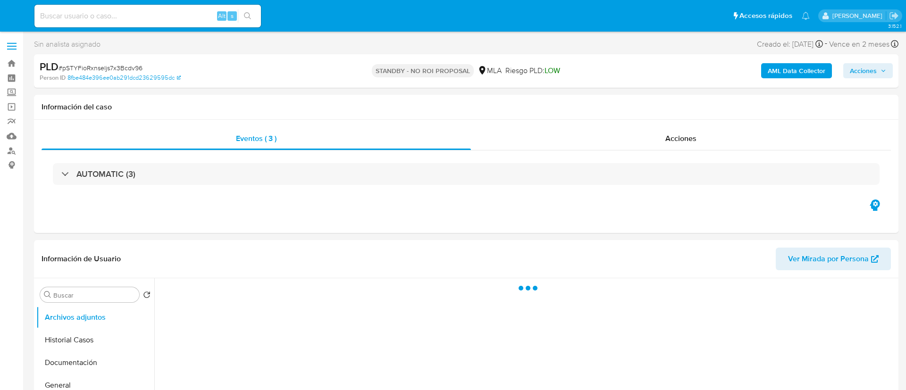
select select "10"
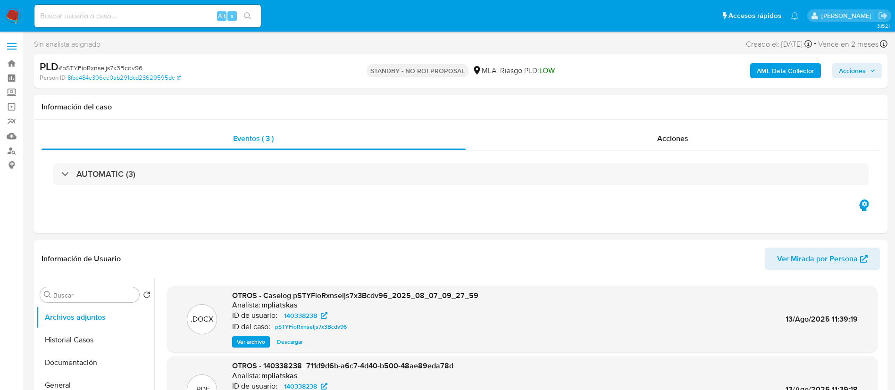
click at [206, 16] on input at bounding box center [147, 16] width 226 height 12
paste input "t2Cj71l6q4iI6npcUMTIgo8m"
type input "t2Cj71l6q4iI6npcUMTIgo8m"
click at [251, 11] on button "search-icon" at bounding box center [247, 15] width 19 height 13
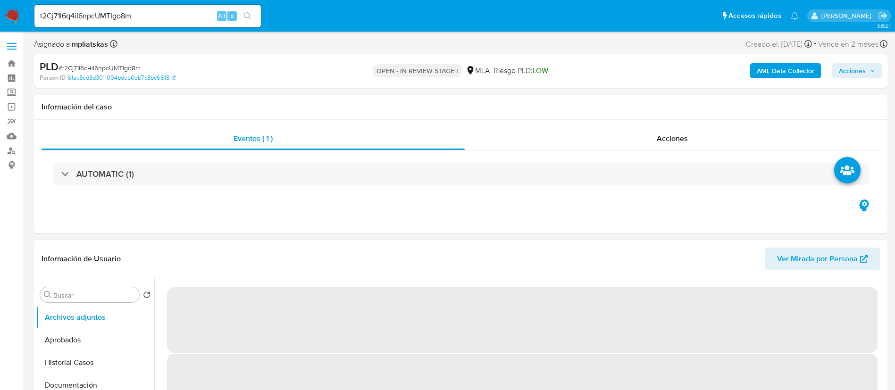
select select "10"
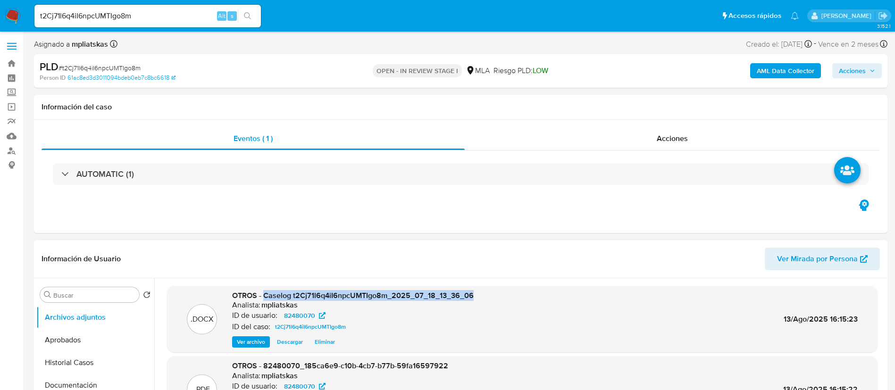
drag, startPoint x: 264, startPoint y: 294, endPoint x: 502, endPoint y: 283, distance: 239.0
copy span "Caselog t2Cj71l6q4iI6npcUMTIgo8m_2025_07_18_13_36_06"
click at [838, 72] on button "Acciones" at bounding box center [857, 70] width 50 height 15
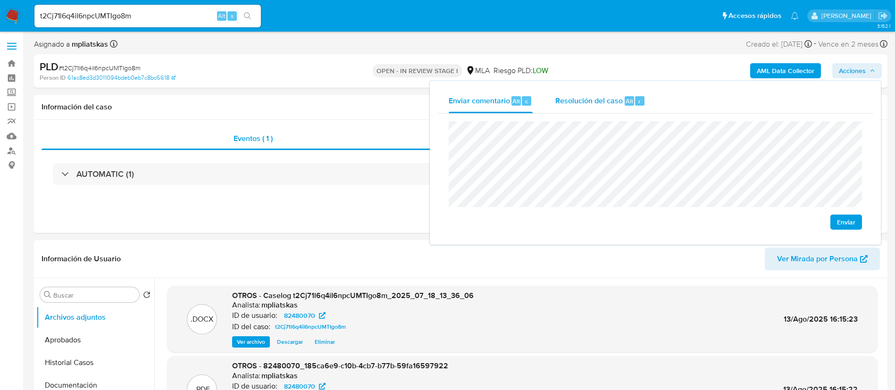
drag, startPoint x: 611, startPoint y: 103, endPoint x: 611, endPoint y: 112, distance: 9.4
click at [611, 112] on div "Resolución del caso Alt r" at bounding box center [600, 101] width 90 height 25
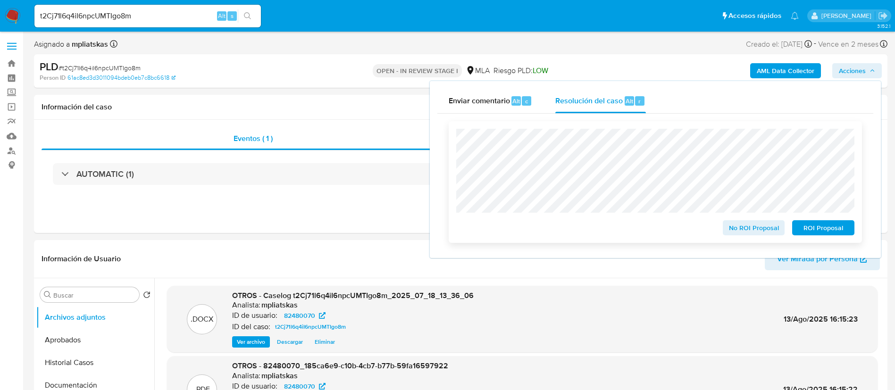
click at [748, 221] on div "No ROI Proposal" at bounding box center [754, 226] width 70 height 19
click at [749, 232] on span "No ROI Proposal" at bounding box center [753, 227] width 49 height 13
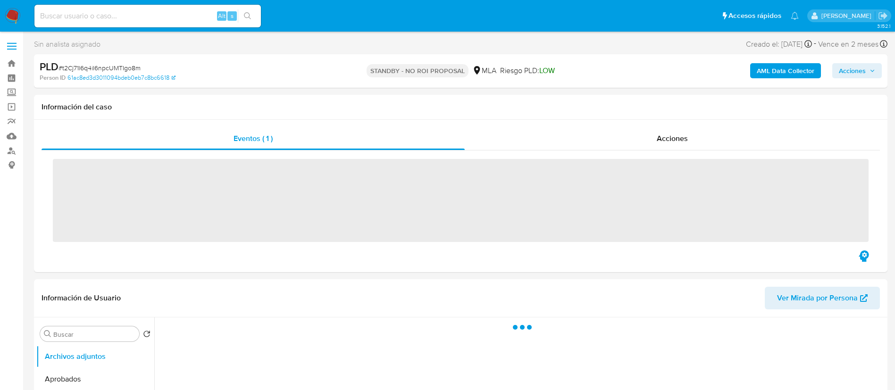
click at [163, 20] on input at bounding box center [147, 16] width 226 height 12
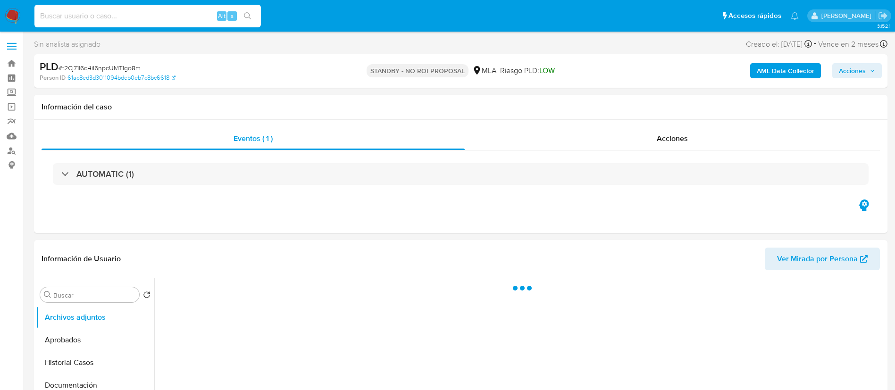
paste input "j3OltDQRu0kb3D8SKUfxOn3T"
type input "j3OltDQRu0kb3D8SKUfxOn3T"
click at [244, 10] on button "search-icon" at bounding box center [247, 15] width 19 height 13
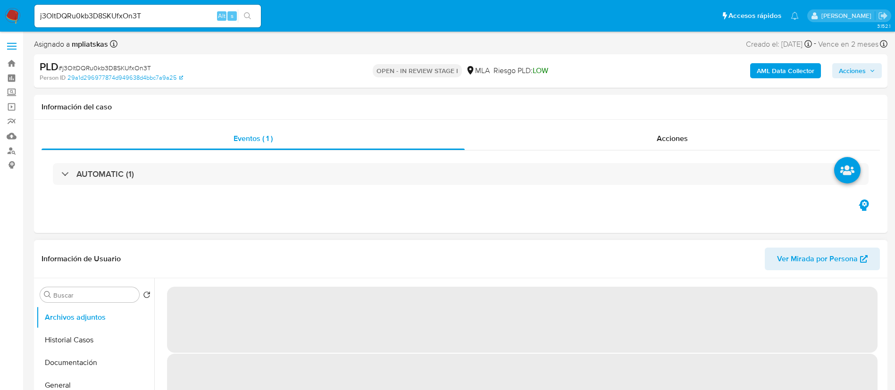
select select "10"
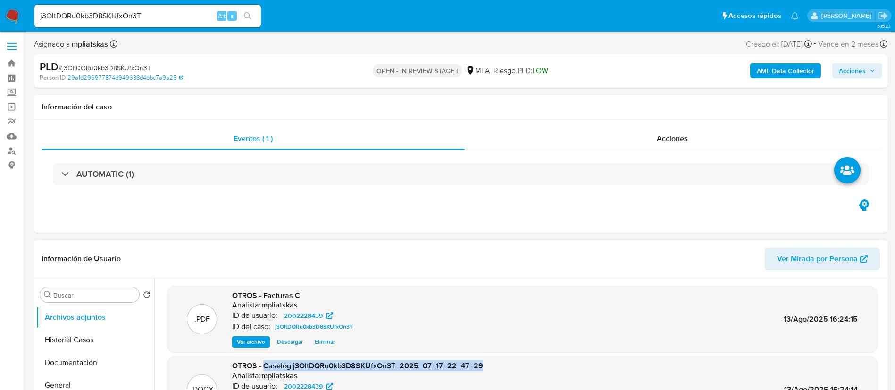
drag, startPoint x: 265, startPoint y: 297, endPoint x: 491, endPoint y: 361, distance: 235.4
click at [491, 361] on div ".DOCX OTROS - Caselog j3OltDQRu0kb3D8SKUfxOn3T_2025_07_17_22_47_29 Analista: mp…" at bounding box center [522, 390] width 701 height 58
copy span "Caselog j3OltDQRu0kb3D8SKUfxOn3T_2025_07_17_22_47_29"
click at [857, 75] on span "Acciones" at bounding box center [852, 70] width 27 height 15
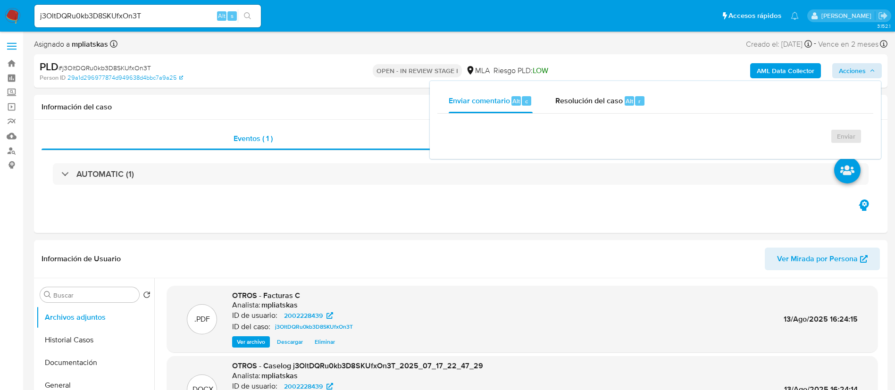
click at [696, 144] on div "Enviar" at bounding box center [655, 132] width 413 height 23
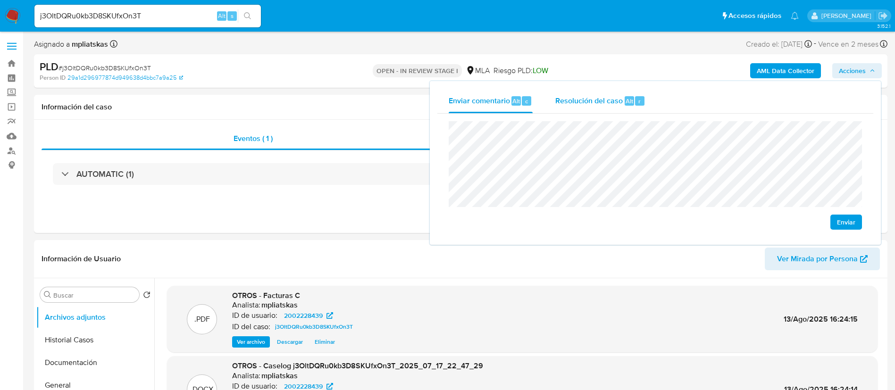
click at [628, 106] on div "Resolución del caso Alt r" at bounding box center [600, 101] width 90 height 25
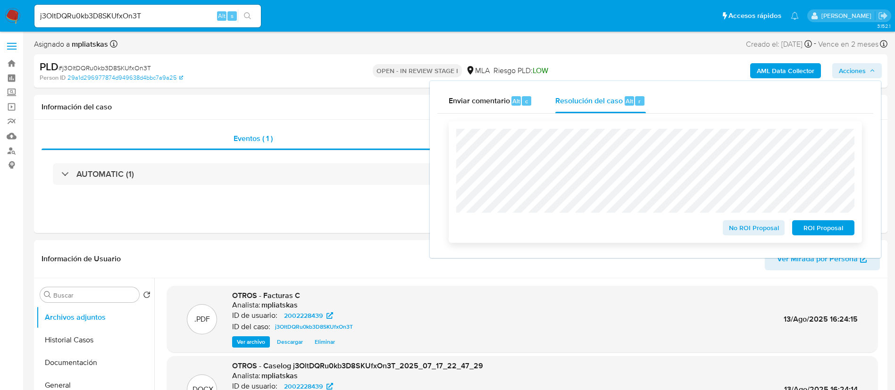
click at [738, 232] on span "No ROI Proposal" at bounding box center [753, 227] width 49 height 13
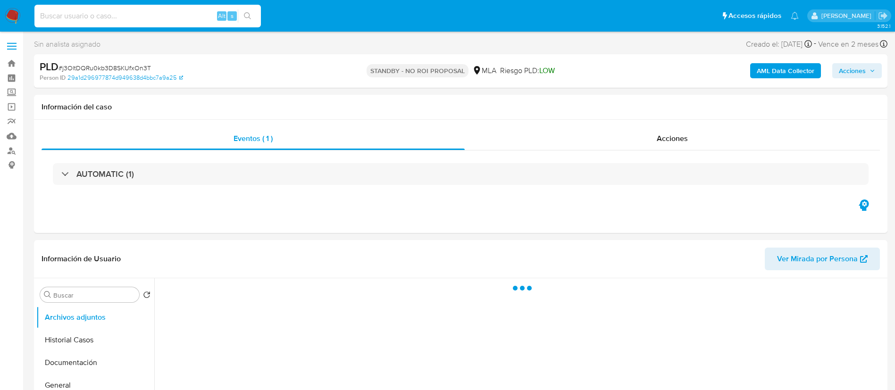
click at [190, 19] on input at bounding box center [147, 16] width 226 height 12
paste input "PHH9CoOWBmckZdtSg0kaKxgO"
type input "PHH9CoOWBmckZdtSg0kaKxgO"
click at [248, 17] on icon "search-icon" at bounding box center [247, 15] width 7 height 7
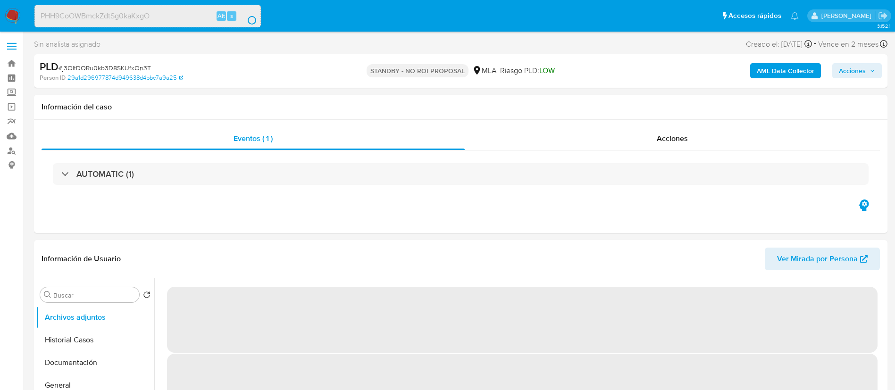
select select "10"
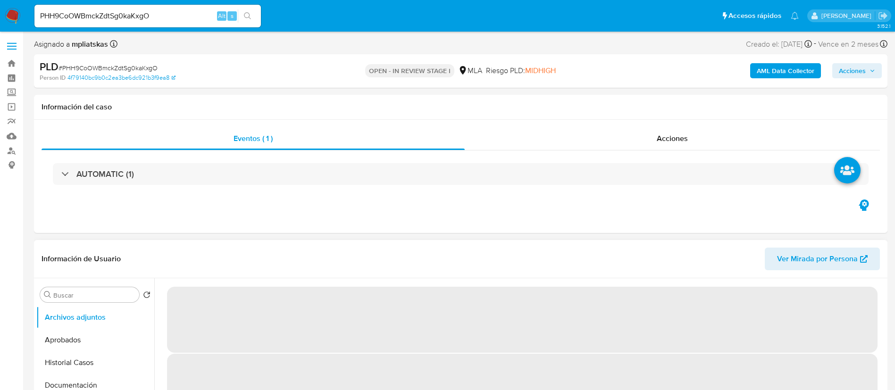
select select "10"
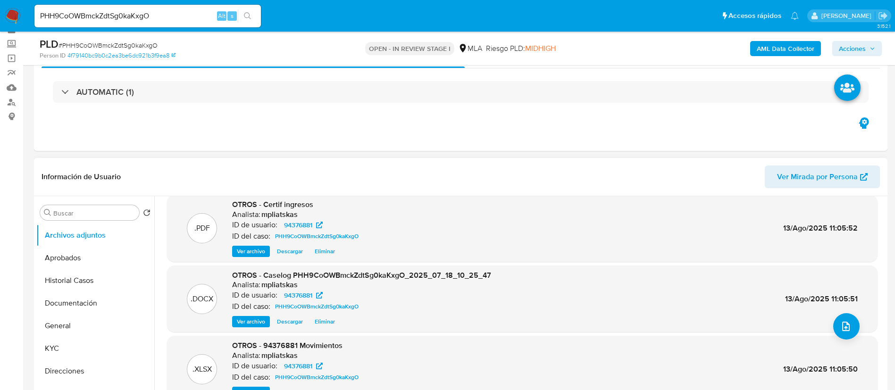
scroll to position [71, 0]
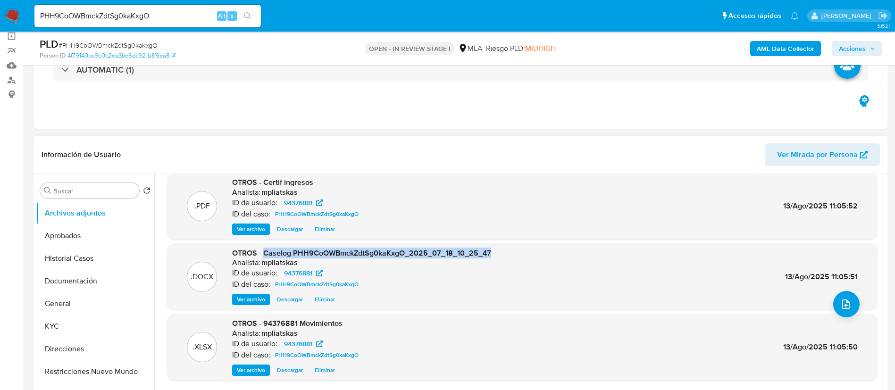
drag, startPoint x: 264, startPoint y: 253, endPoint x: 664, endPoint y: 180, distance: 407.1
click at [506, 247] on div ".DOCX OTROS - Caselog PHH9CoOWBmckZdtSg0kaKxgO_2025_07_18_10_25_47 Analista: mp…" at bounding box center [522, 276] width 711 height 67
copy span "Caselog PHH9CoOWBmckZdtSg0kaKxgO_2025_07_18_10_25_47"
click at [848, 54] on span "Acciones" at bounding box center [852, 48] width 27 height 15
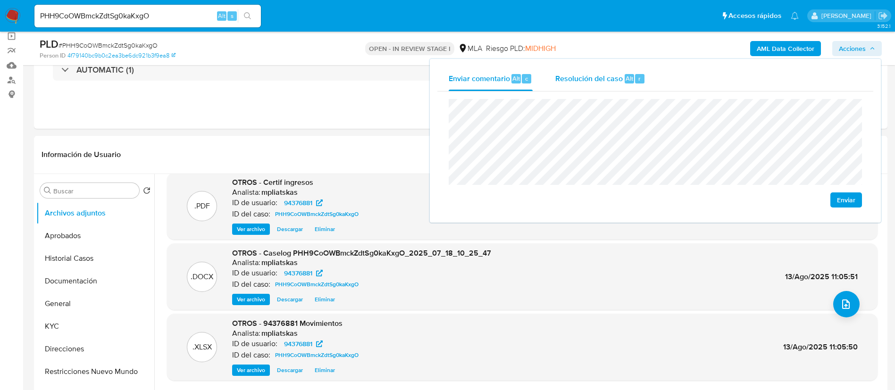
click at [642, 81] on div "r" at bounding box center [639, 78] width 9 height 9
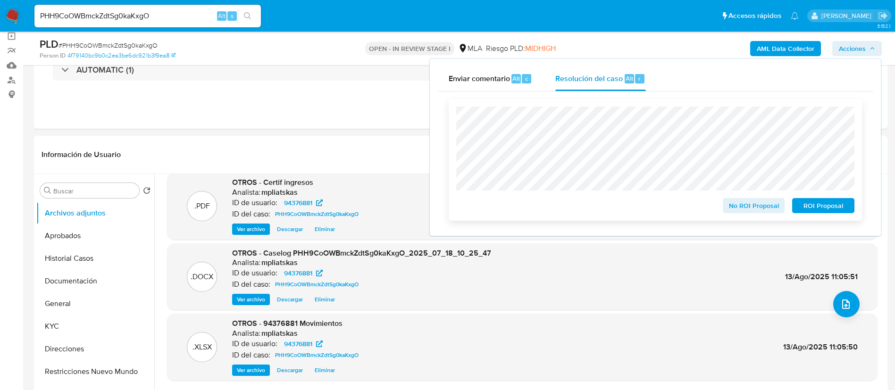
click at [724, 207] on button "No ROI Proposal" at bounding box center [754, 205] width 62 height 15
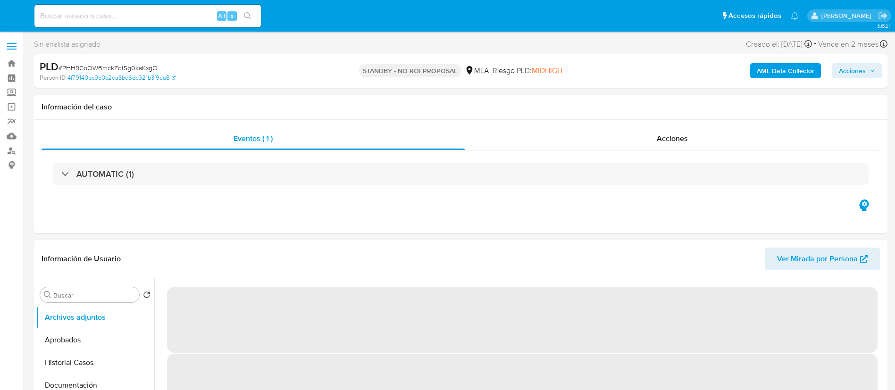
select select "10"
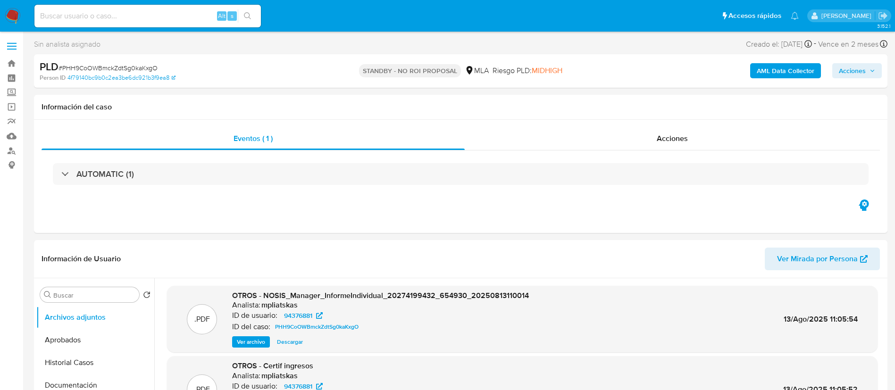
click at [211, 18] on input at bounding box center [147, 16] width 226 height 12
paste input "lRMzIIFrt2ElBLRaT1sSfK9C"
type input "lRMzIIFrt2ElBLRaT1sSfK9C"
click at [247, 17] on icon "search-icon" at bounding box center [248, 16] width 8 height 8
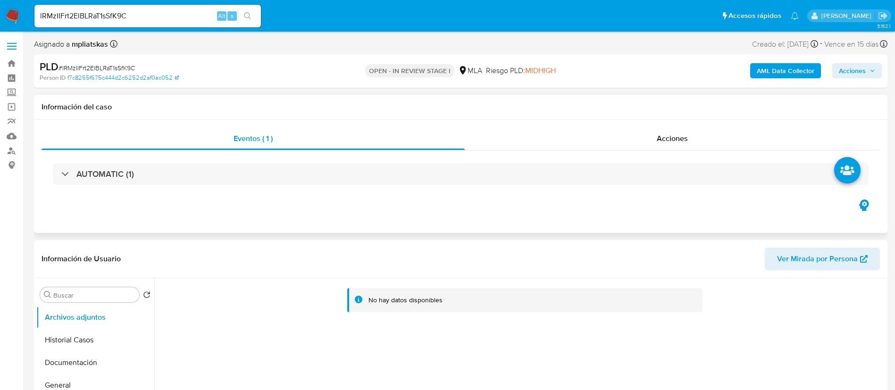
select select "10"
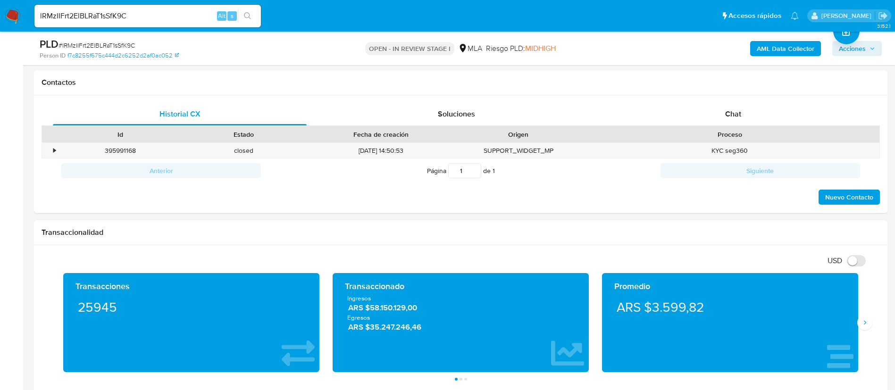
scroll to position [425, 0]
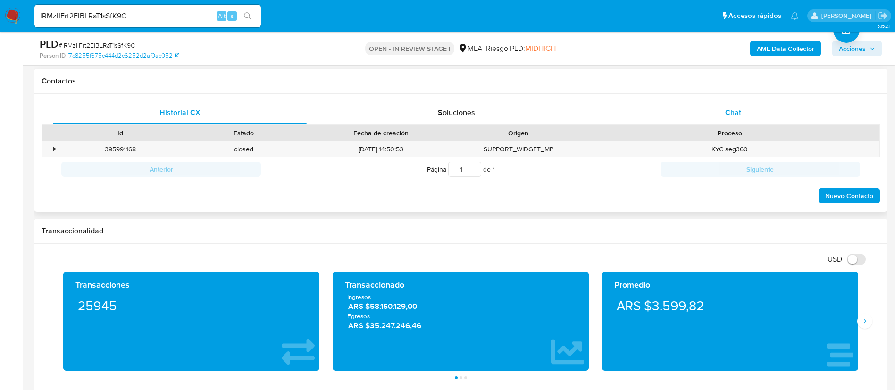
click at [654, 110] on div "Chat" at bounding box center [733, 112] width 254 height 23
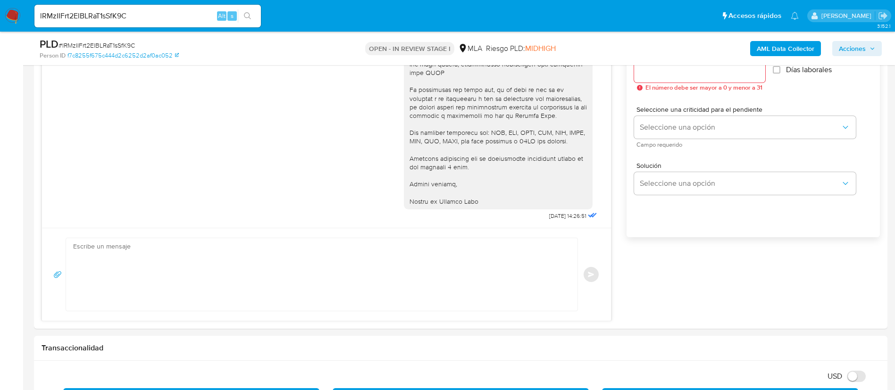
scroll to position [566, 0]
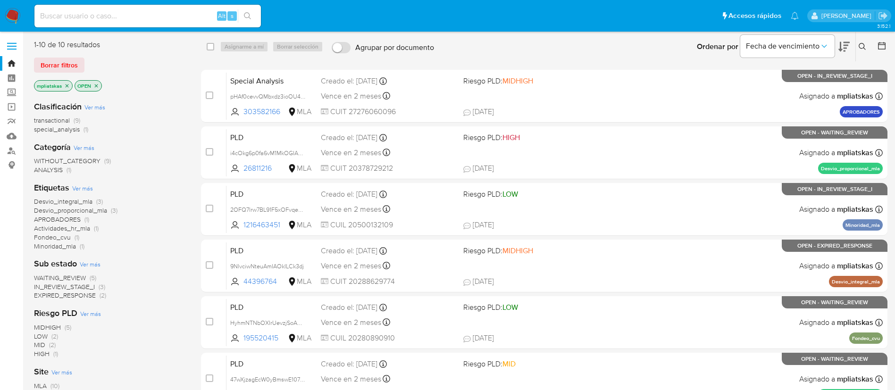
click at [4, 17] on nav "Pausado Ver notificaciones Alt s Accesos rápidos Presiona las siguientes teclas…" at bounding box center [447, 16] width 895 height 32
click at [11, 18] on img at bounding box center [13, 16] width 16 height 16
click at [98, 85] on icon "close-filter" at bounding box center [96, 86] width 6 height 6
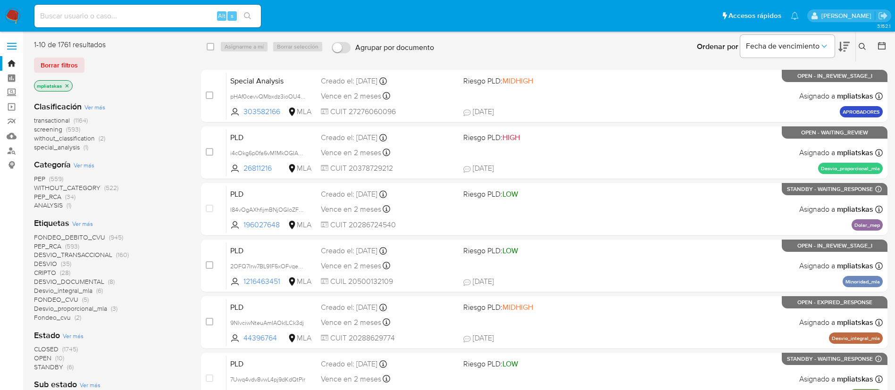
click at [10, 18] on img at bounding box center [13, 16] width 16 height 16
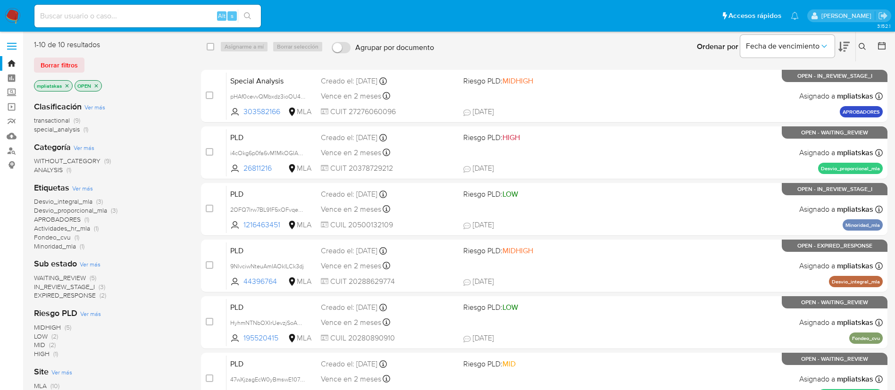
click at [68, 84] on icon "close-filter" at bounding box center [67, 85] width 3 height 3
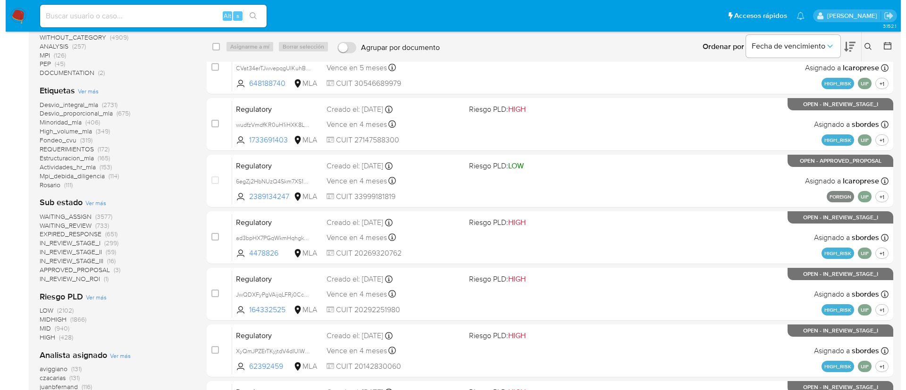
scroll to position [212, 0]
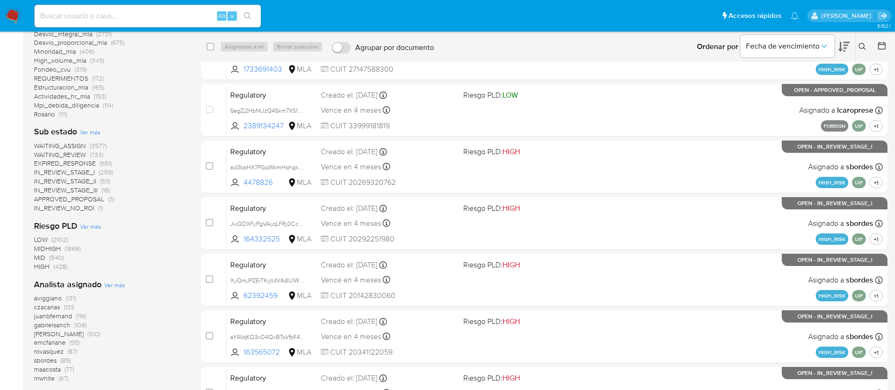
click at [124, 282] on div "Analista asignado Ver más aviggiano (131) czacarias (131) juanbfernand (116) ga…" at bounding box center [110, 331] width 152 height 104
click at [121, 288] on span "Ver más" at bounding box center [114, 285] width 21 height 8
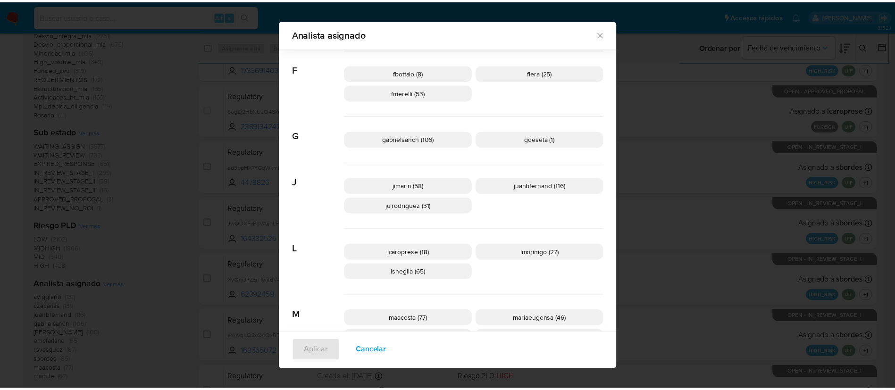
scroll to position [206, 0]
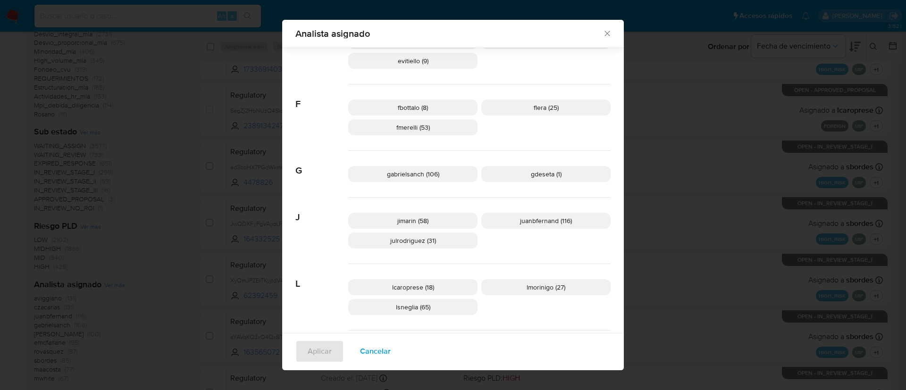
click at [607, 33] on icon "Cerrar" at bounding box center [607, 33] width 9 height 9
